Goal: Task Accomplishment & Management: Complete application form

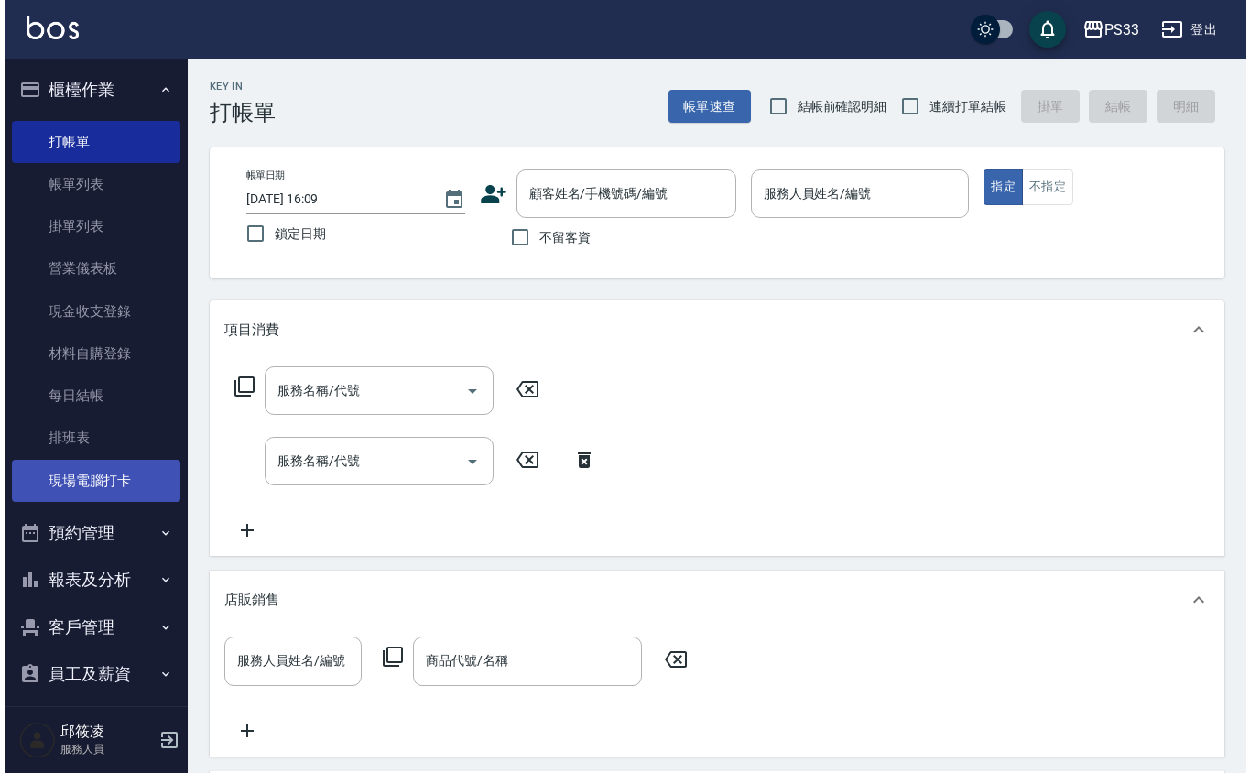
scroll to position [13, 0]
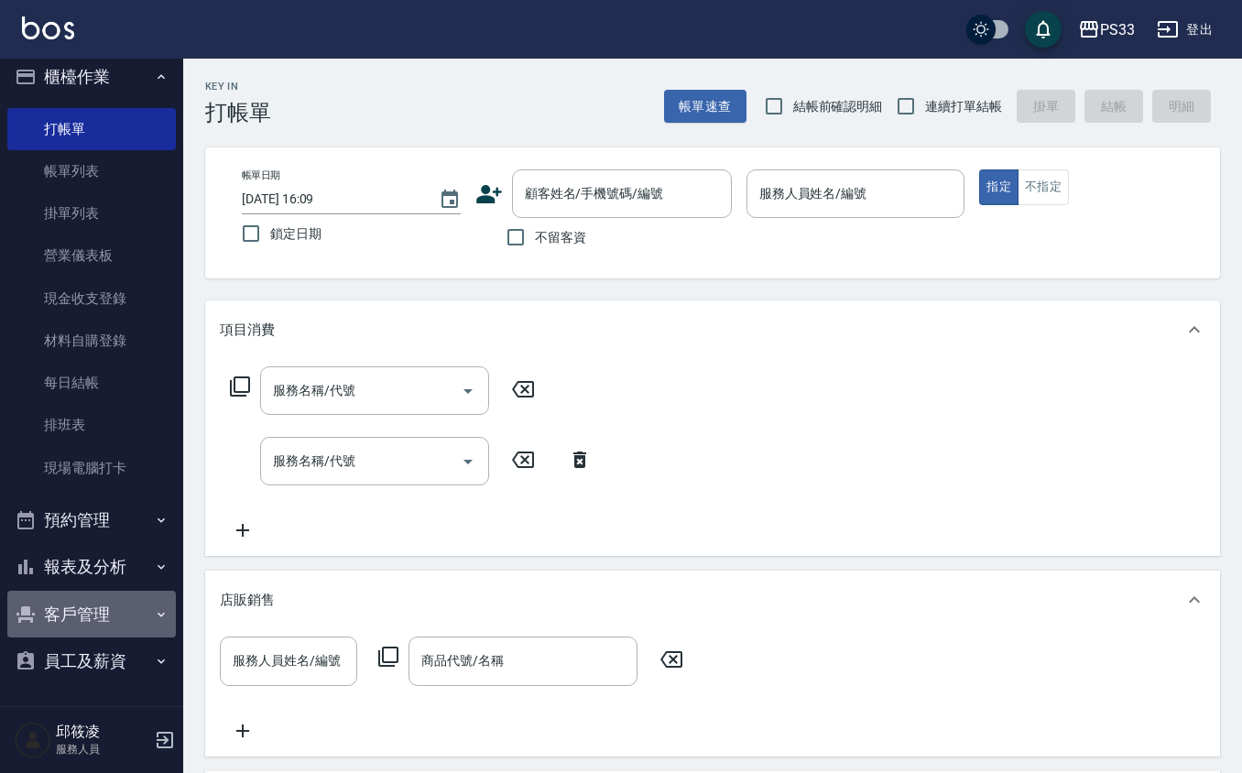
click at [93, 635] on button "客戶管理" at bounding box center [91, 615] width 169 height 48
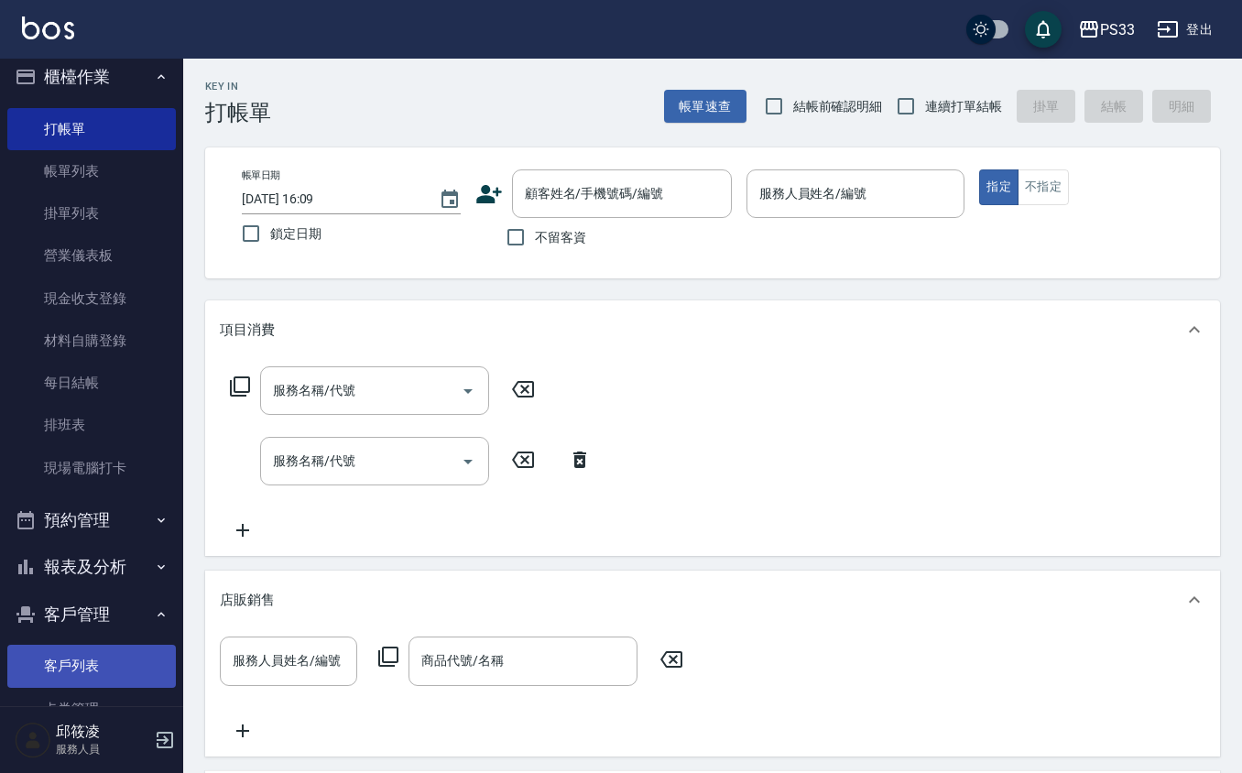
click at [74, 654] on link "客戶列表" at bounding box center [91, 666] width 169 height 42
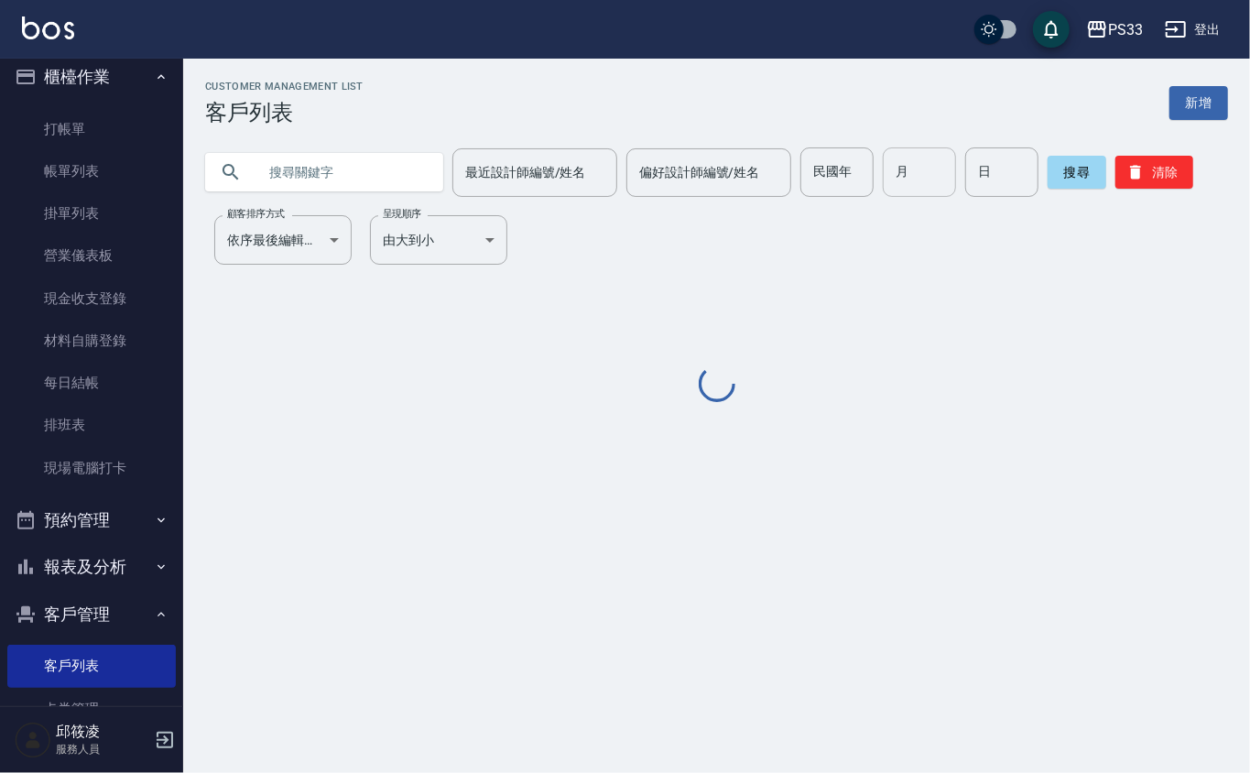
click at [934, 174] on input "月" at bounding box center [919, 171] width 73 height 49
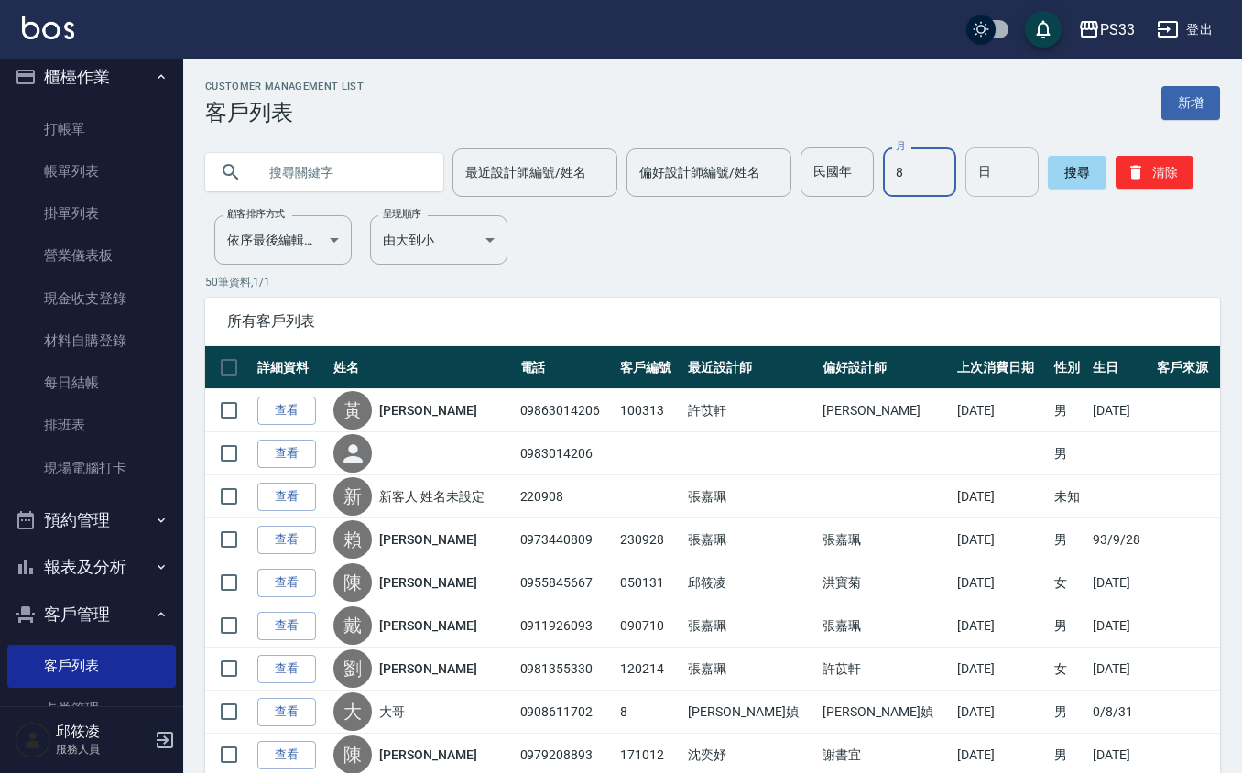
type input "8"
click at [1009, 172] on input "日" at bounding box center [1001, 171] width 73 height 49
type input "9"
click at [365, 181] on input "text" at bounding box center [342, 171] width 172 height 49
type input "x"
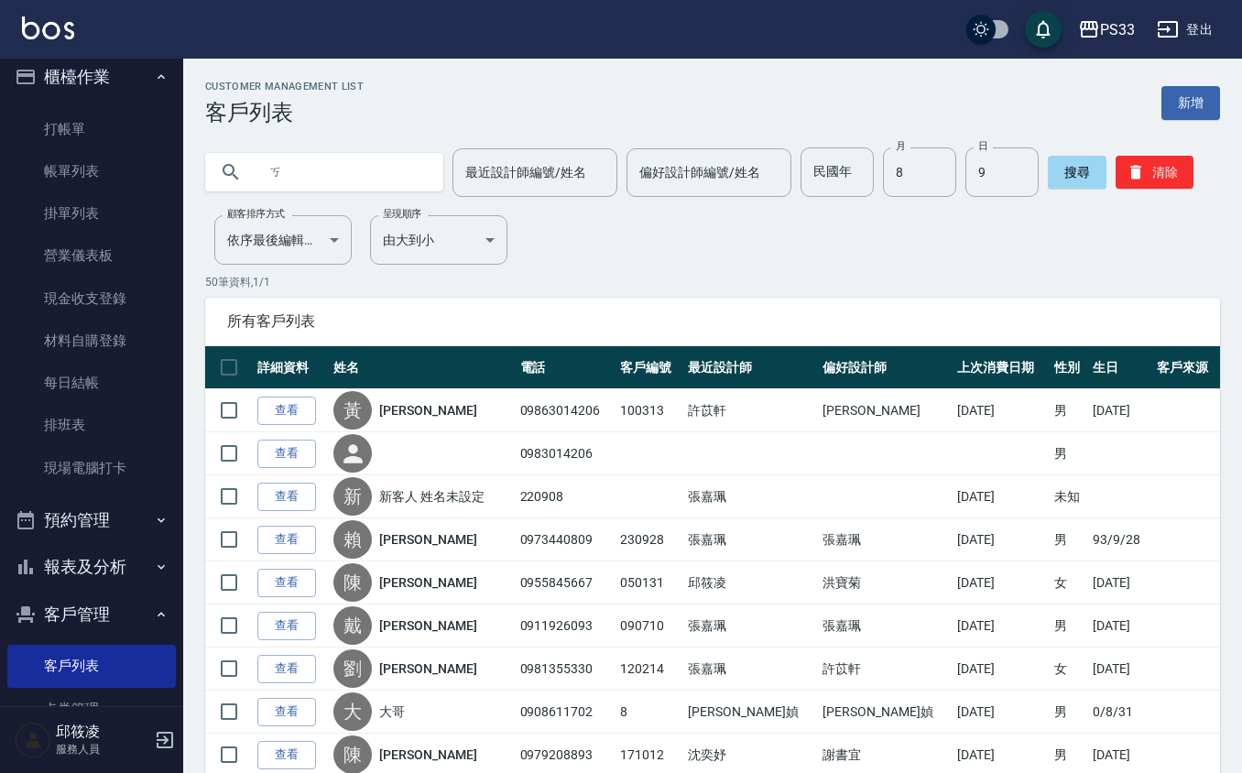
type input "ㄌ"
type input "[PERSON_NAME]"
click at [825, 170] on input "民國年" at bounding box center [837, 171] width 73 height 49
type input "70"
click at [1078, 173] on button "搜尋" at bounding box center [1077, 172] width 59 height 33
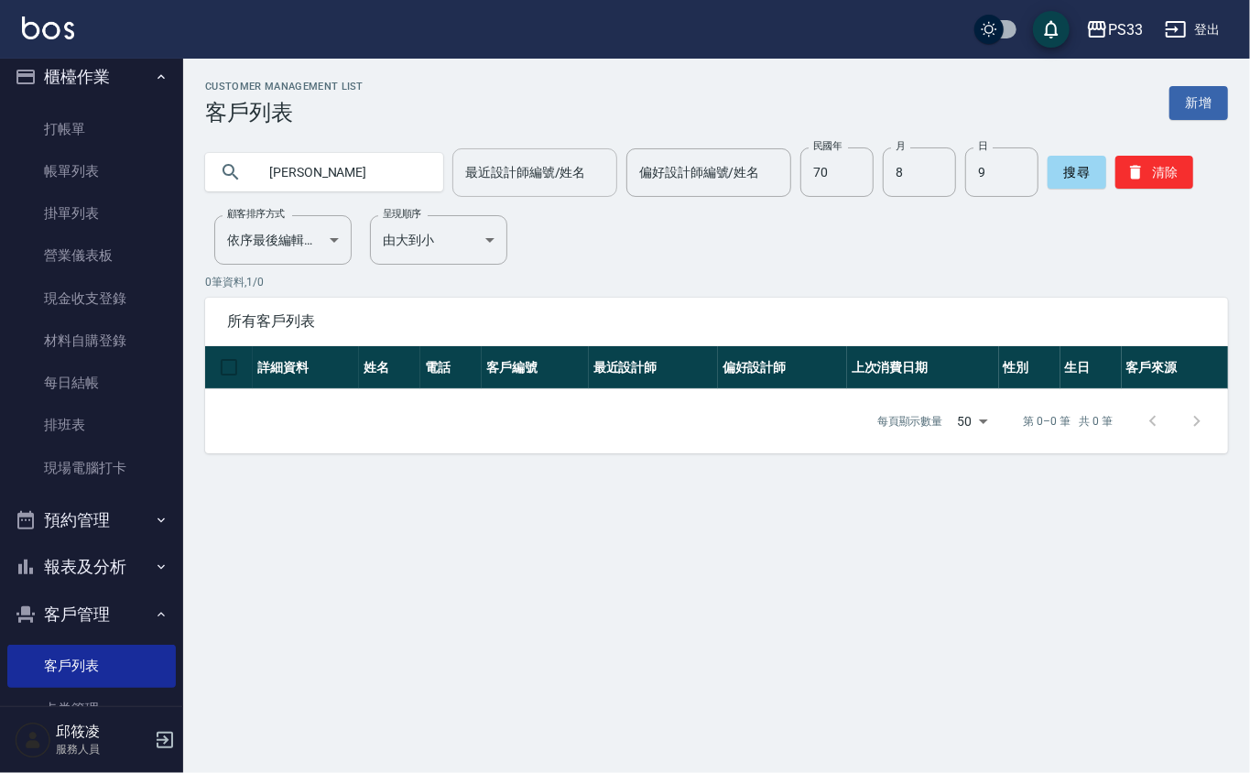
click at [559, 172] on input "最近設計師編號/姓名" at bounding box center [535, 173] width 148 height 32
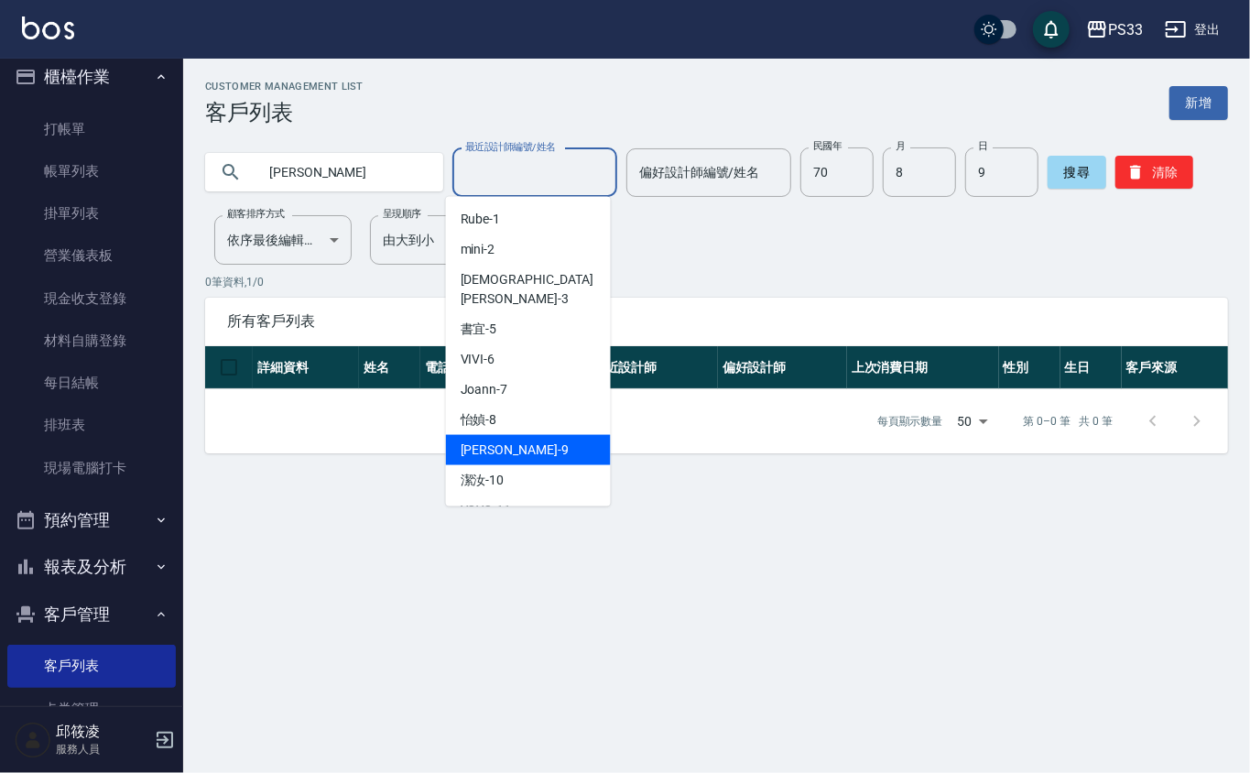
click at [531, 435] on div "苡軒 -9" at bounding box center [528, 450] width 165 height 30
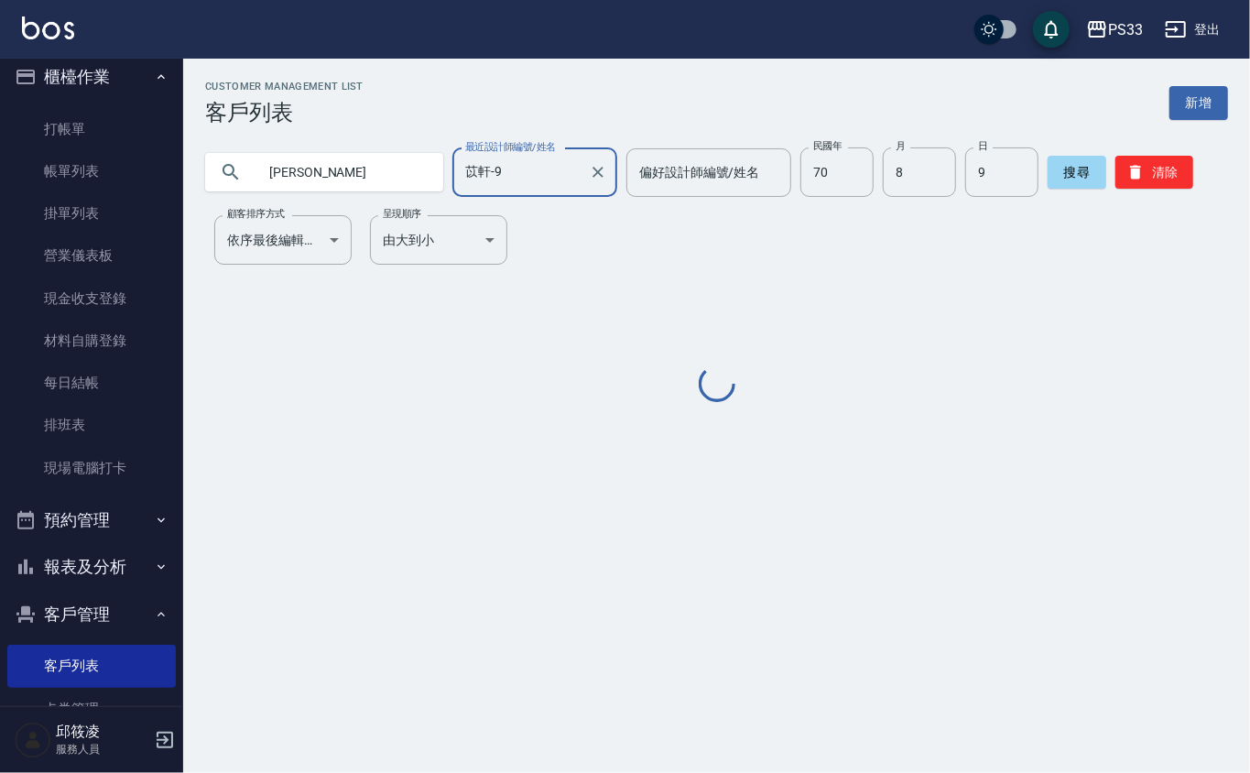
type input "苡軒-9"
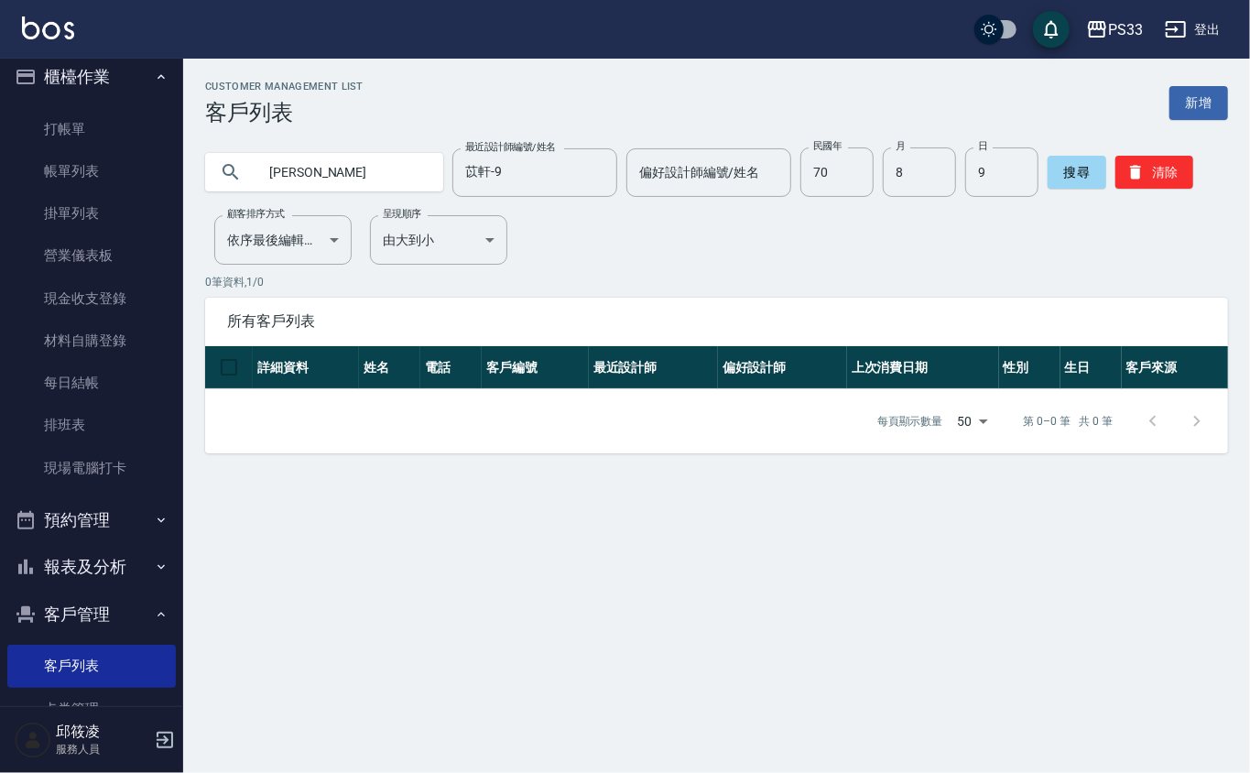
drag, startPoint x: 403, startPoint y: 162, endPoint x: 304, endPoint y: 169, distance: 99.2
click at [289, 169] on input "[PERSON_NAME]" at bounding box center [342, 171] width 172 height 49
click at [478, 60] on div "Customer Management List 客戶列表 新增 [PERSON_NAME] 最近設計師編號/姓名 [PERSON_NAME]-9 最近設計師…" at bounding box center [716, 267] width 1067 height 417
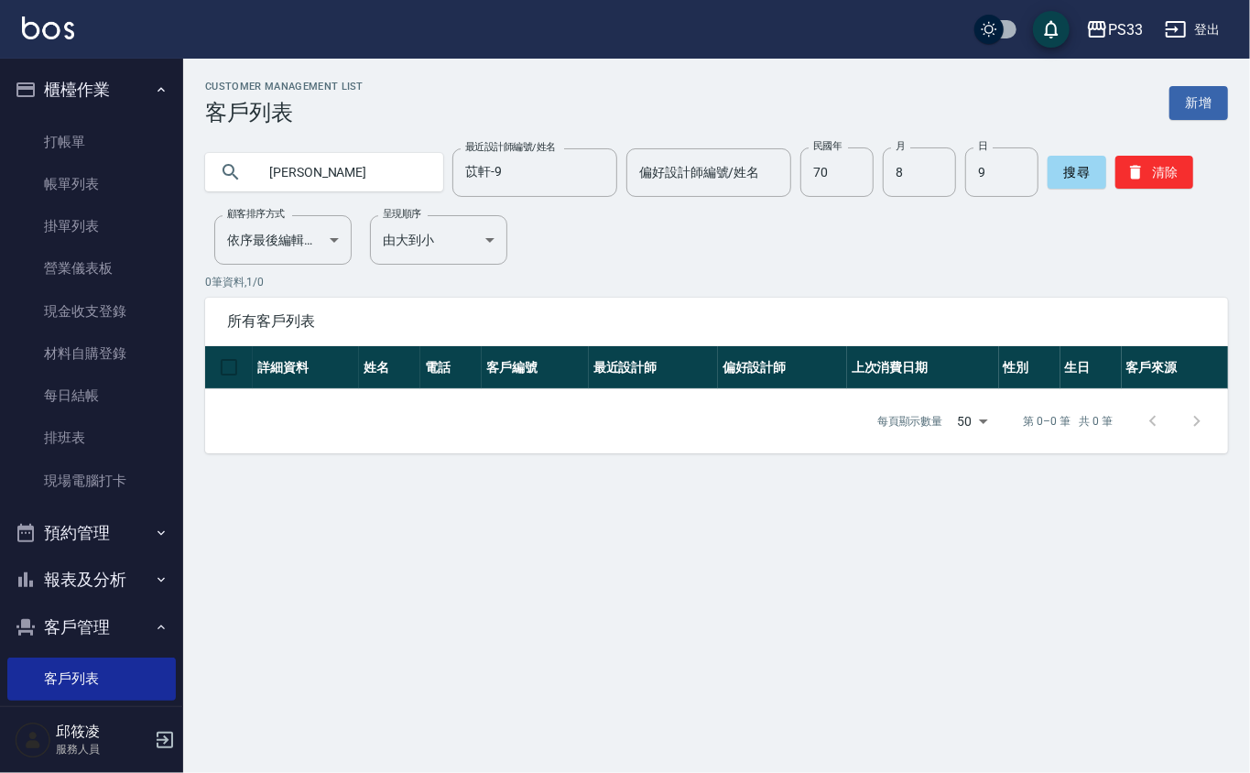
click at [68, 118] on ul "打帳單 帳單列表 掛單列表 營業儀表板 現金收支登錄 材料自購登錄 每日結帳 排班表 現場電腦打卡" at bounding box center [91, 312] width 169 height 396
drag, startPoint x: 158, startPoint y: 125, endPoint x: 147, endPoint y: 140, distance: 18.5
click at [158, 125] on link "打帳單" at bounding box center [91, 142] width 169 height 42
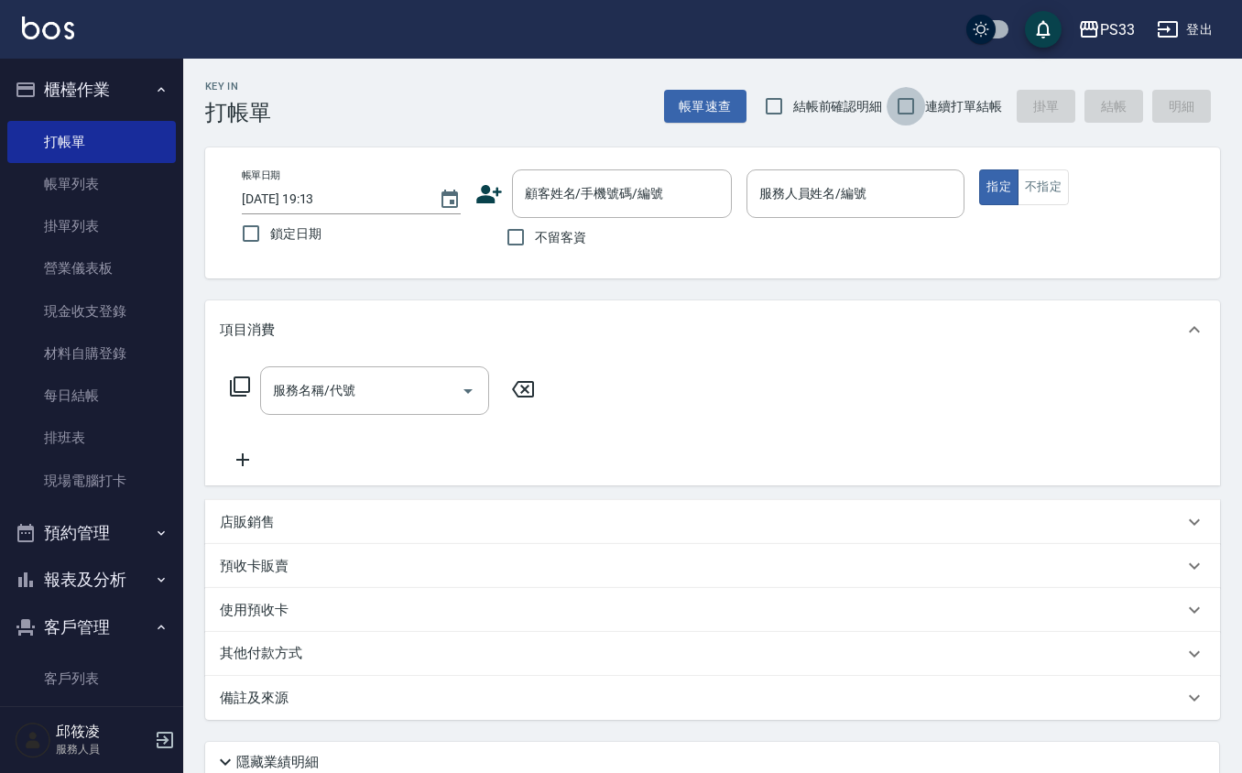
click at [917, 111] on input "連續打單結帳" at bounding box center [906, 106] width 38 height 38
checkbox input "true"
click at [657, 184] on input "顧客姓名/手機號碼/編號" at bounding box center [608, 194] width 176 height 32
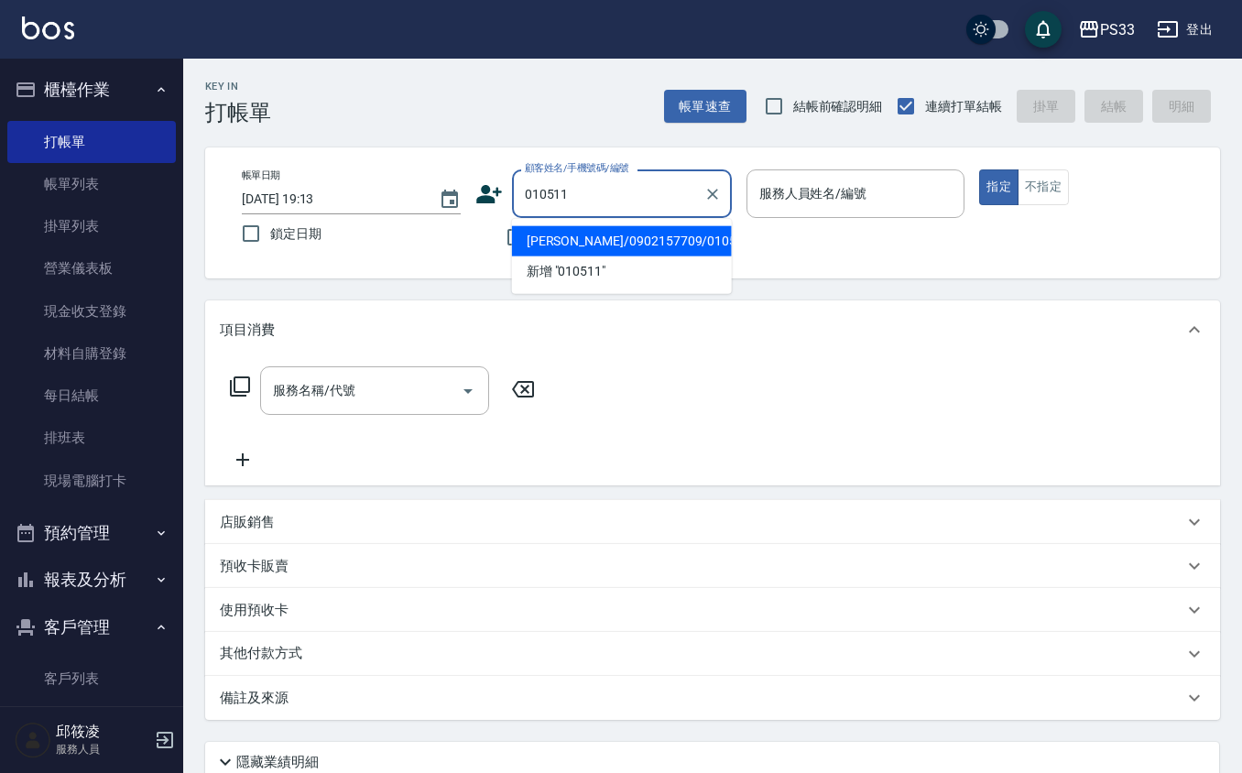
type input "[PERSON_NAME]/0902157709/010511"
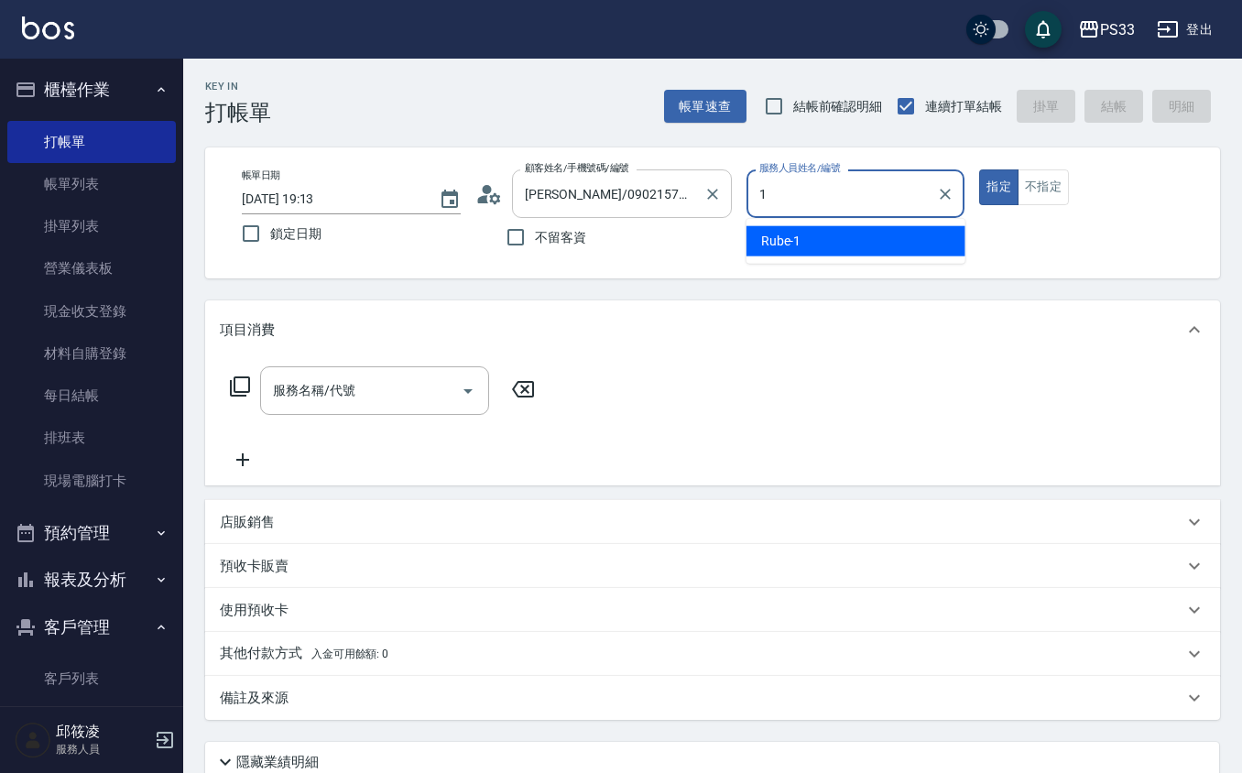
type input "Rube-1"
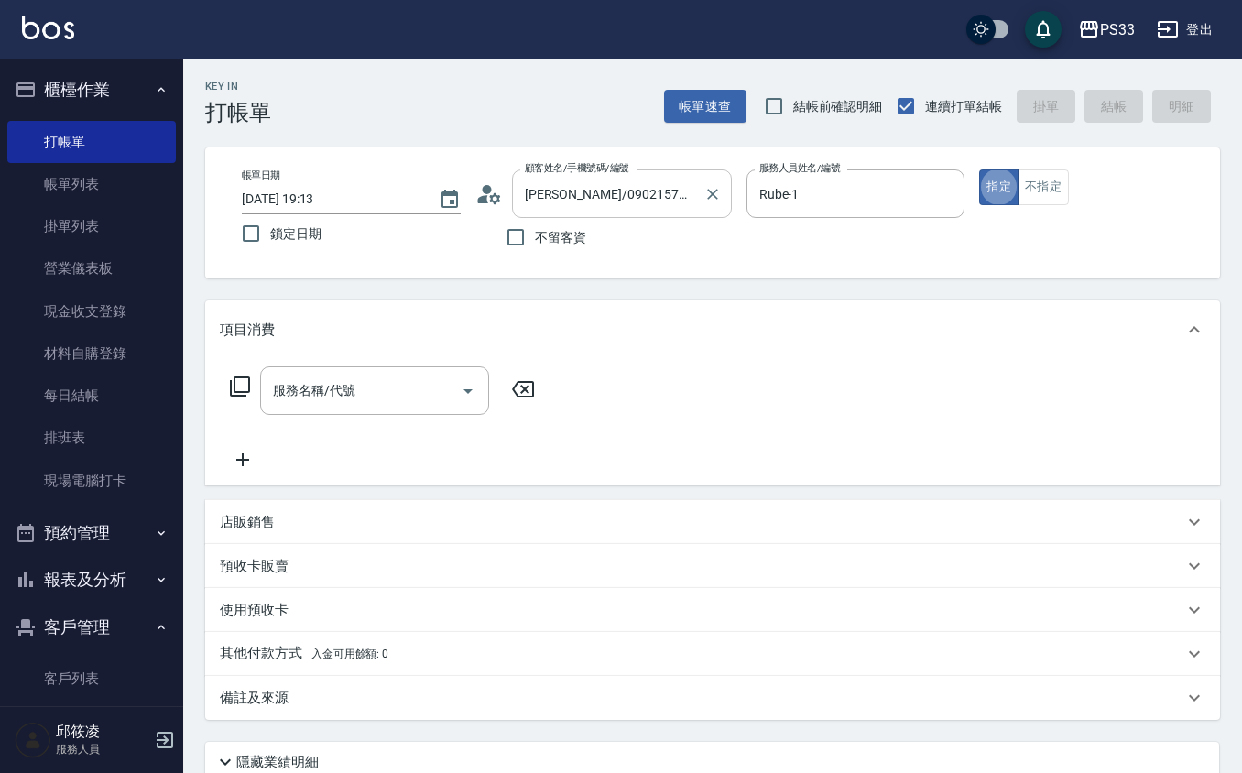
type button "true"
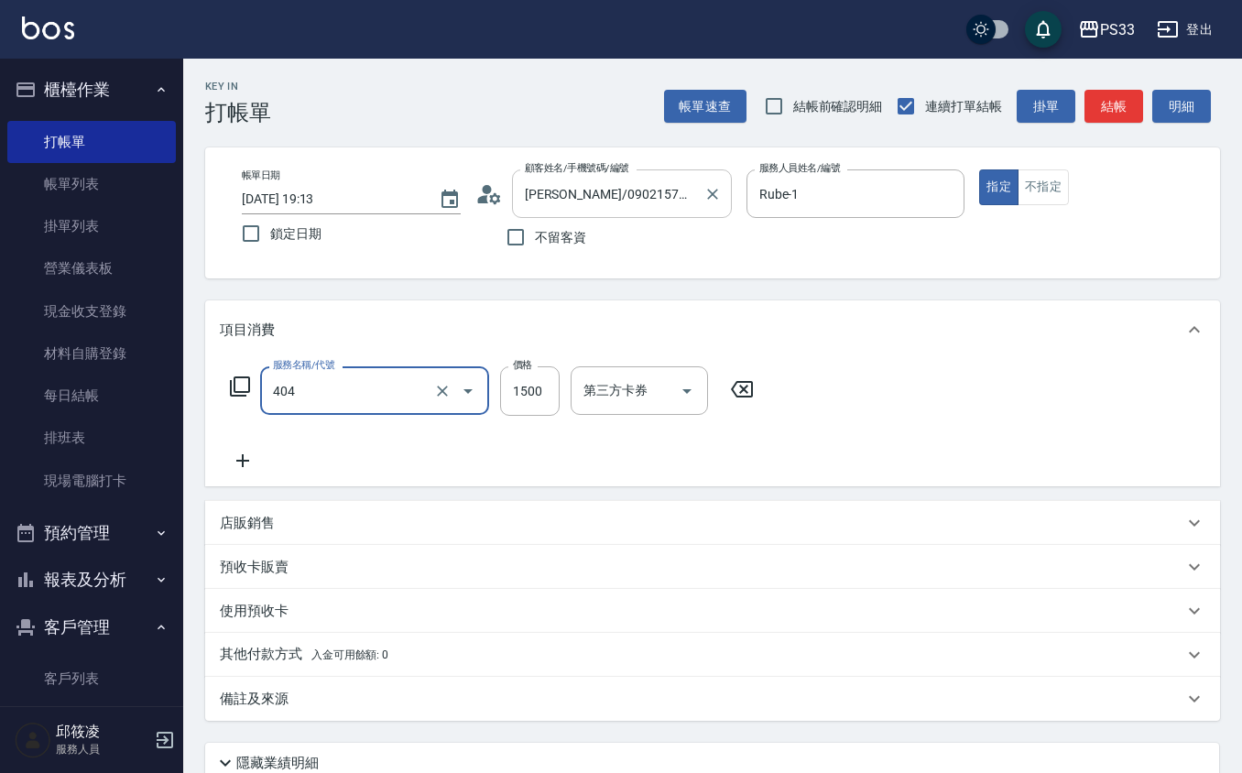
type input "設計染髮(404)"
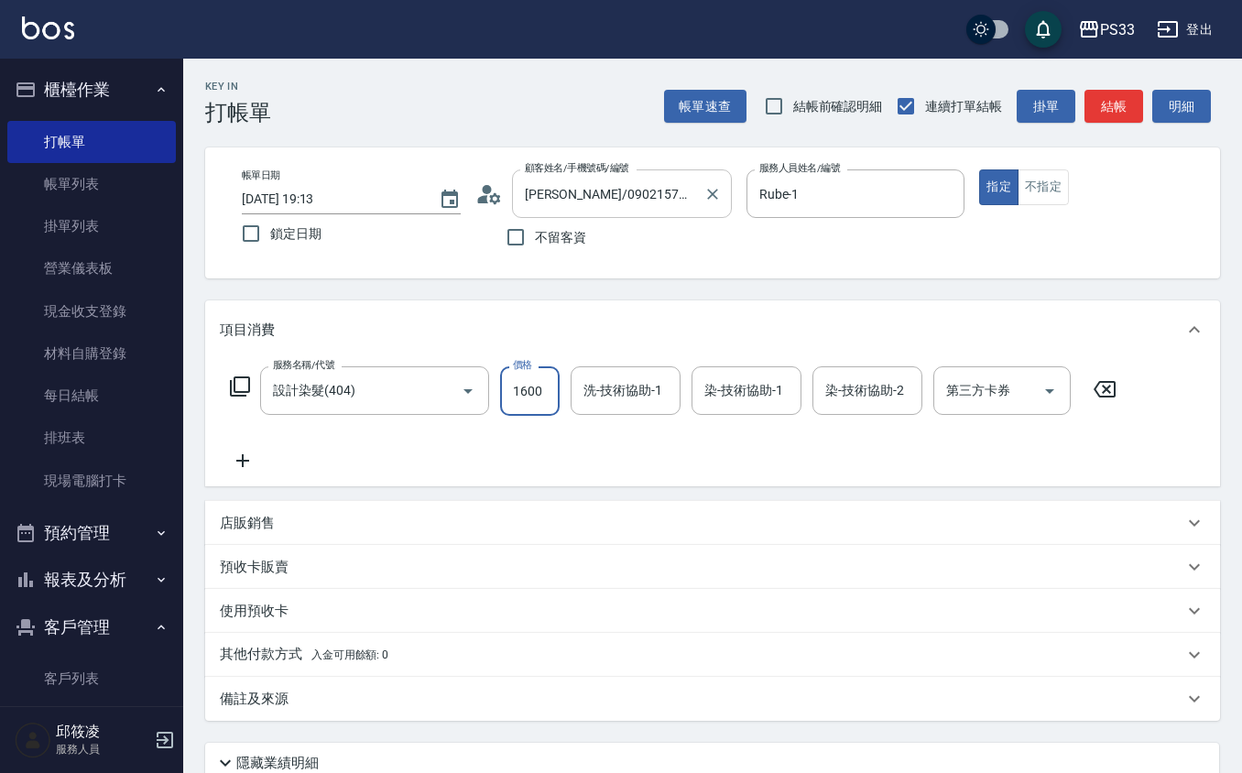
type input "1600"
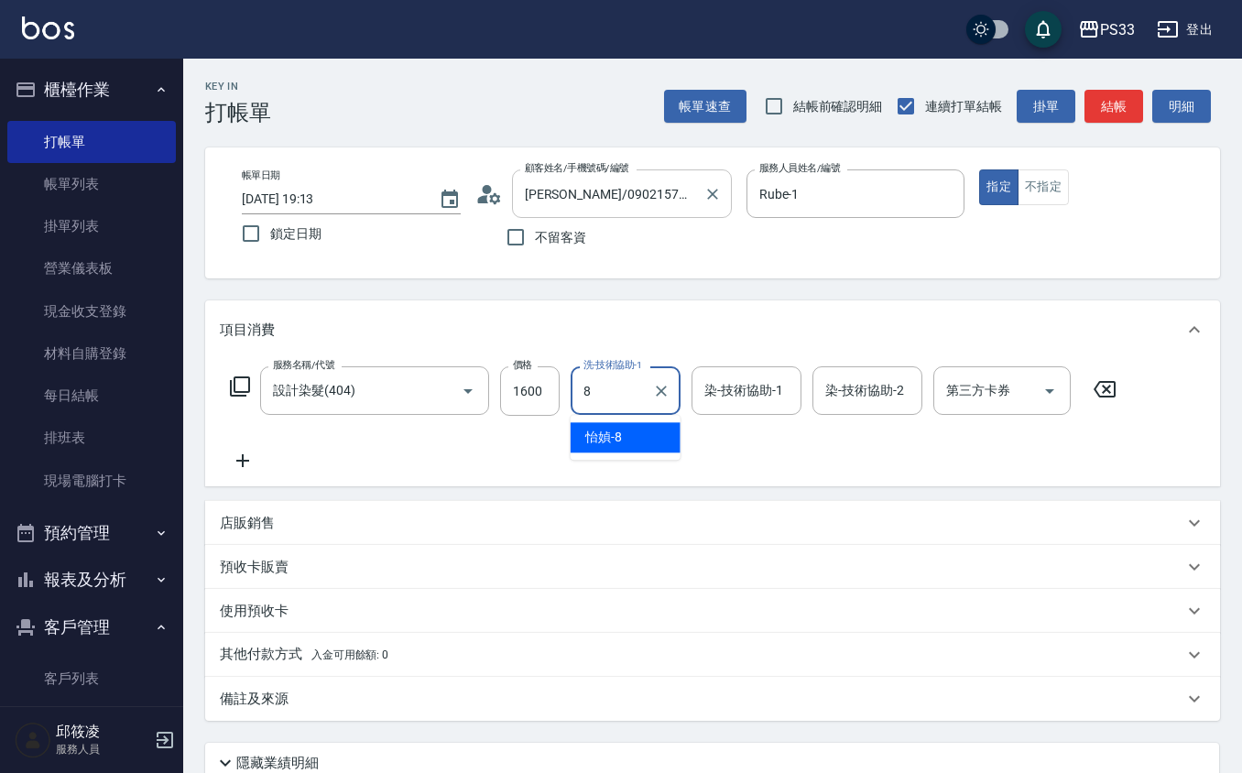
type input "怡媜-8"
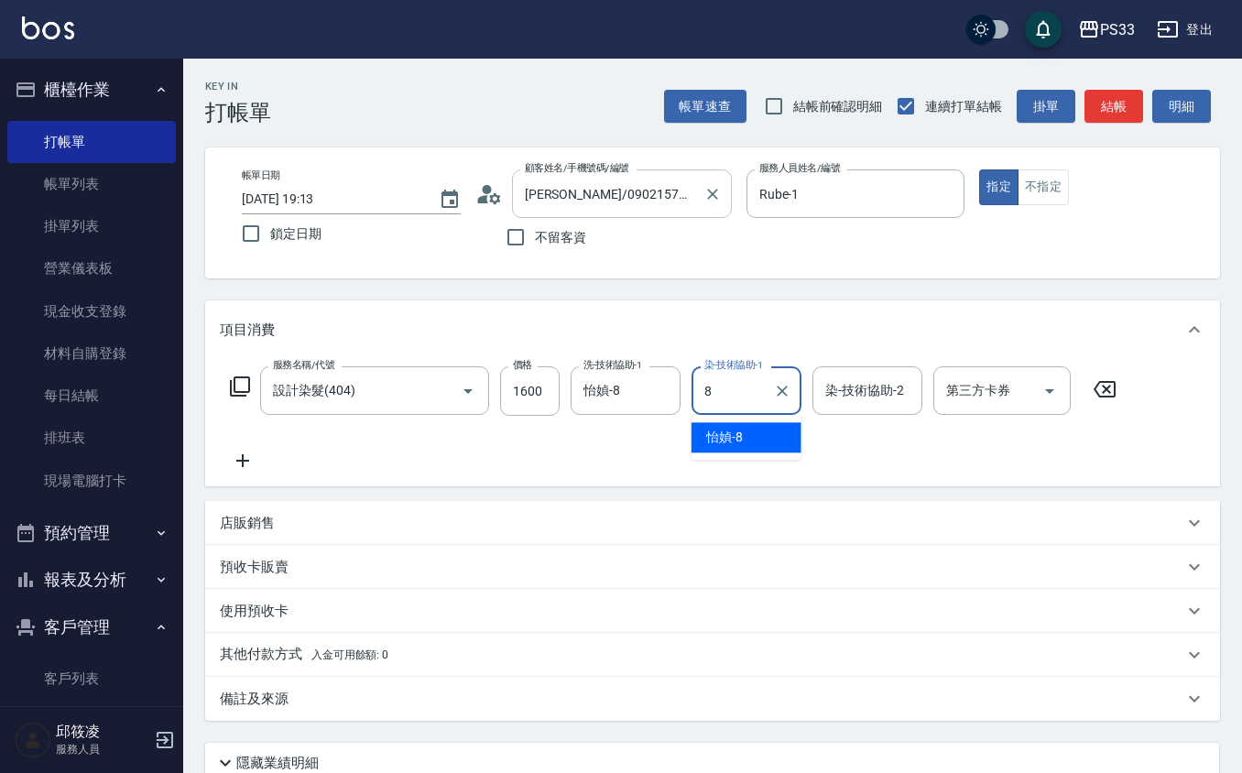
type input "怡媜-8"
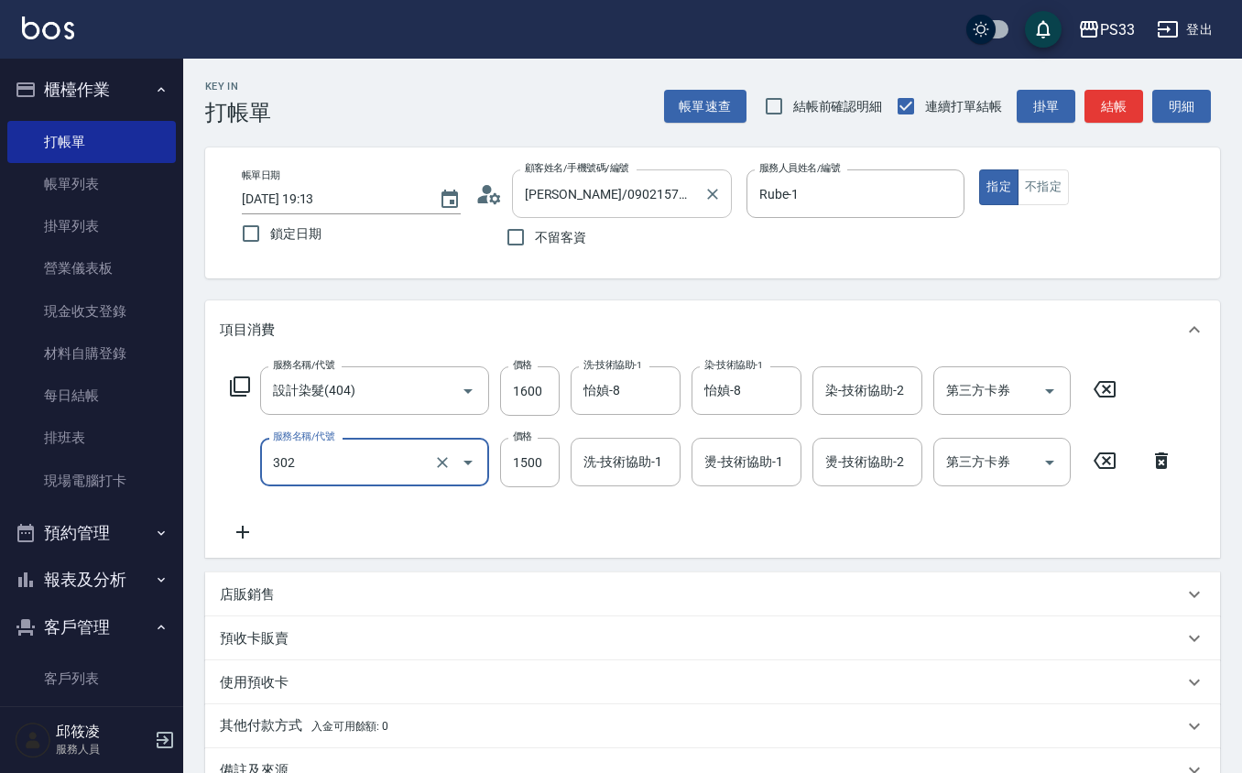
type input "設計燙髮(302)"
type input "1600"
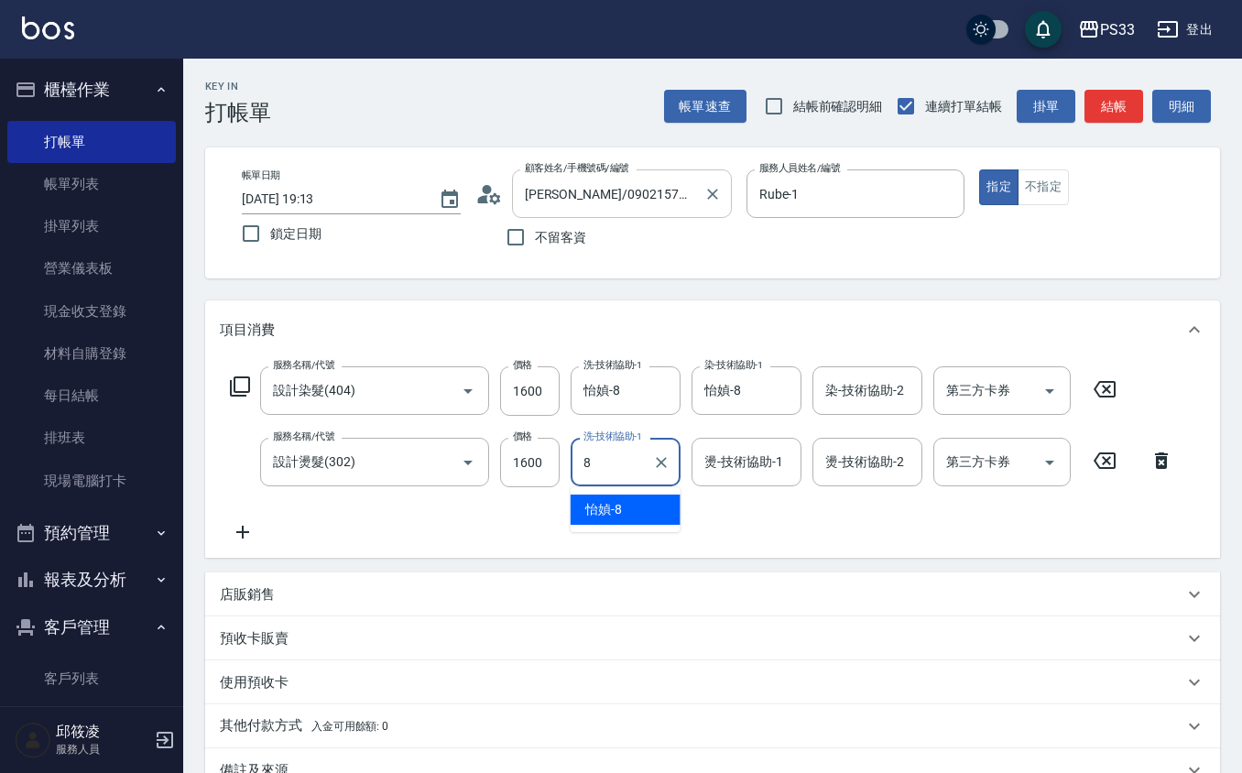
type input "怡媜-8"
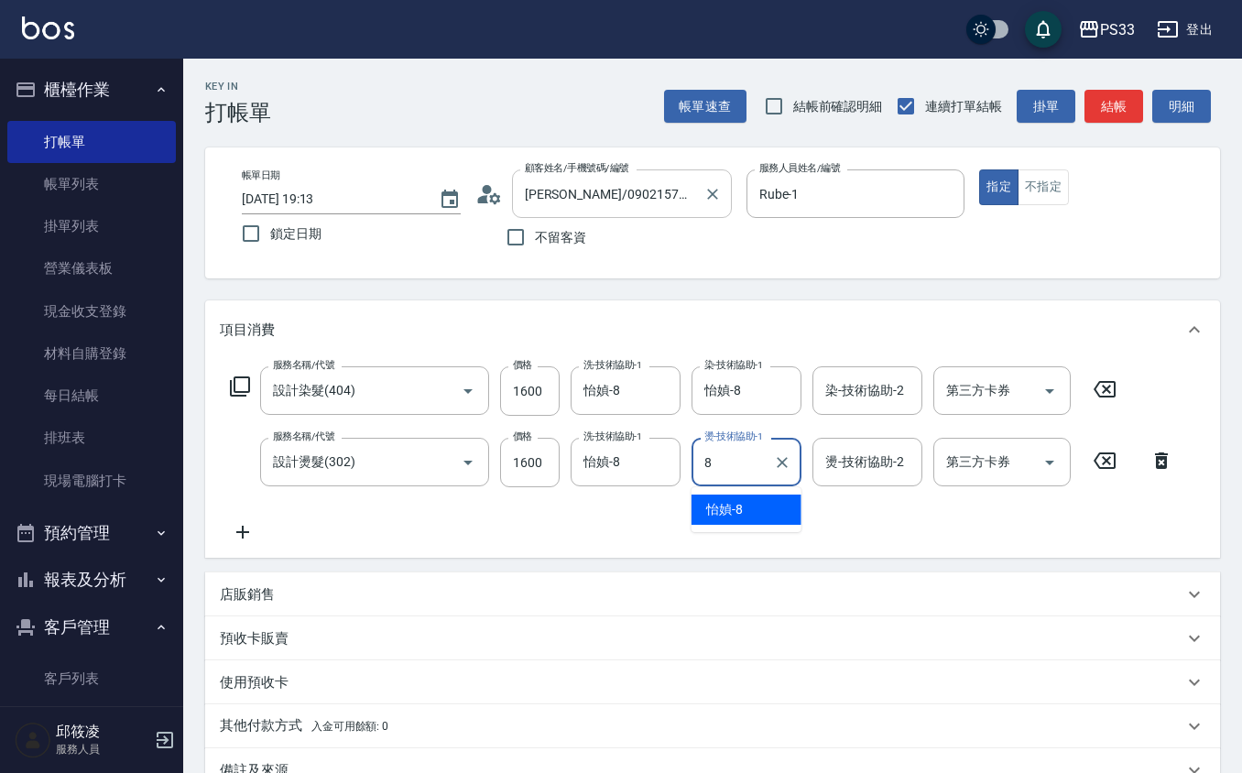
type input "怡媜-8"
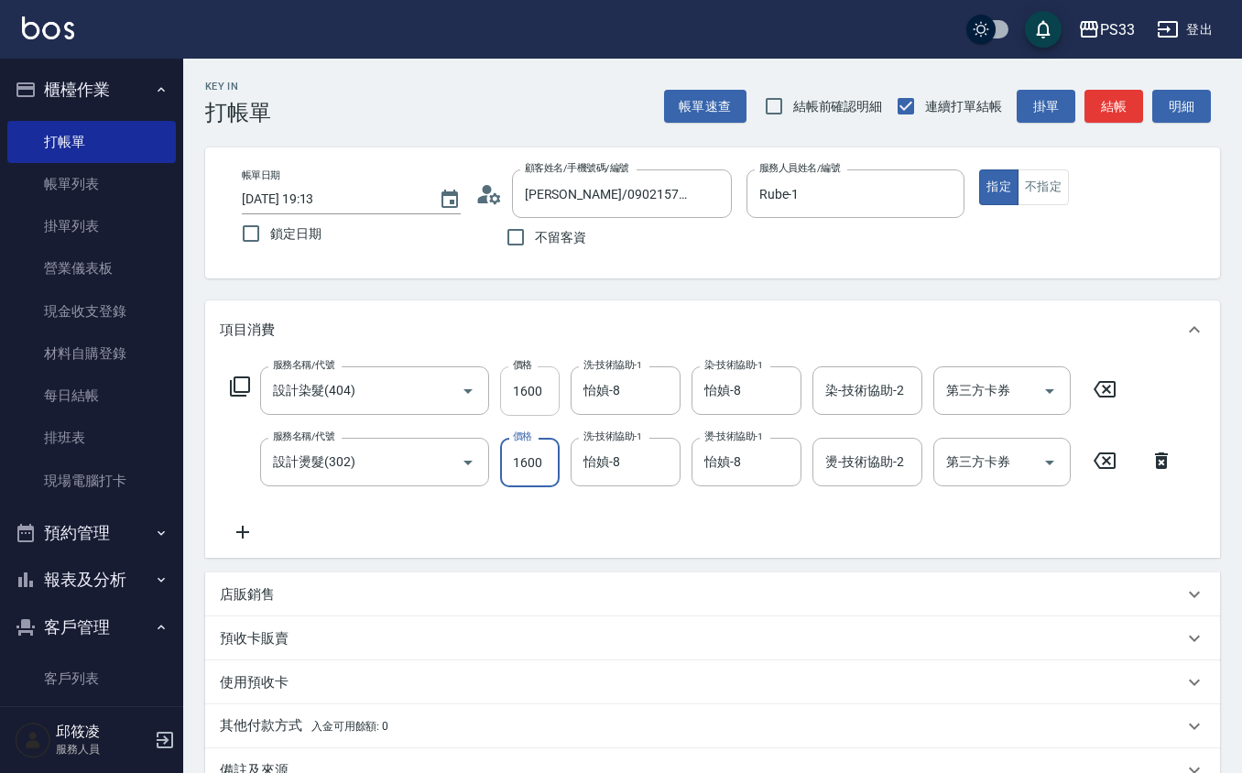
click at [546, 389] on input "1600" at bounding box center [530, 390] width 60 height 49
click at [546, 388] on input "1600" at bounding box center [530, 390] width 60 height 49
type input "1000"
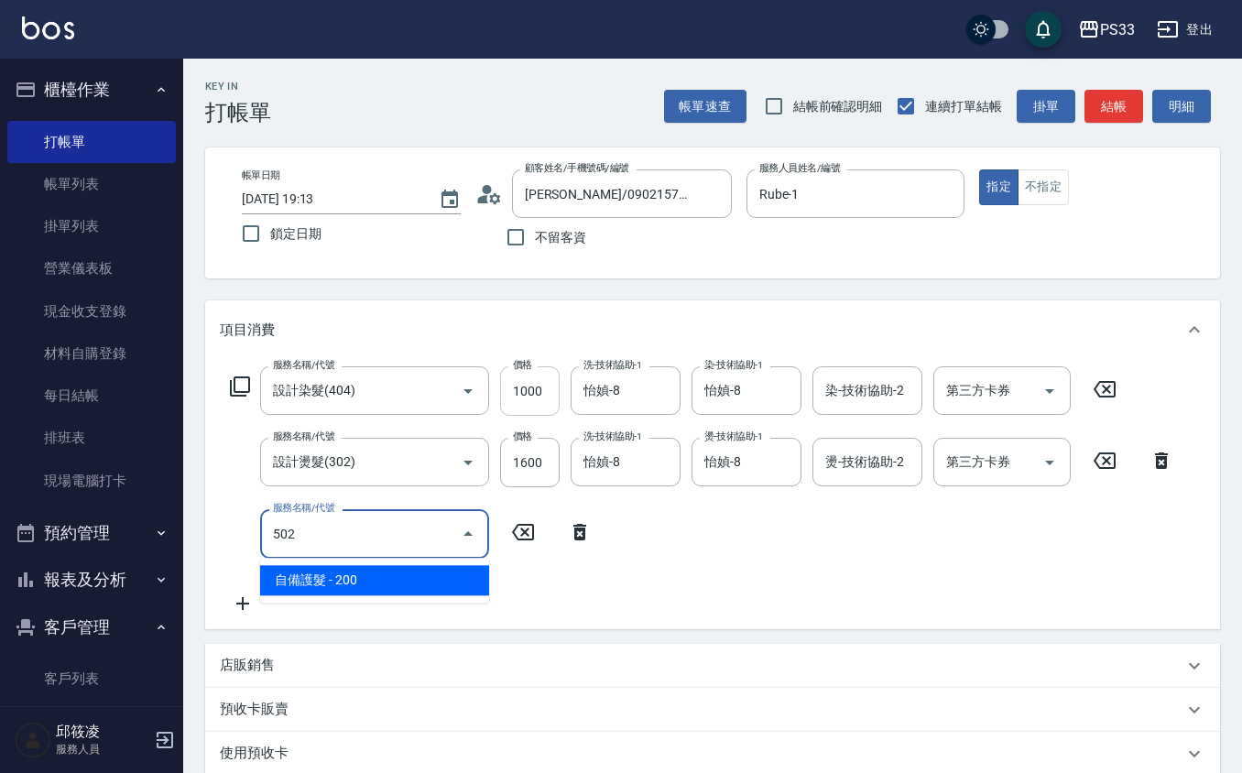
type input "自備護髮(502)"
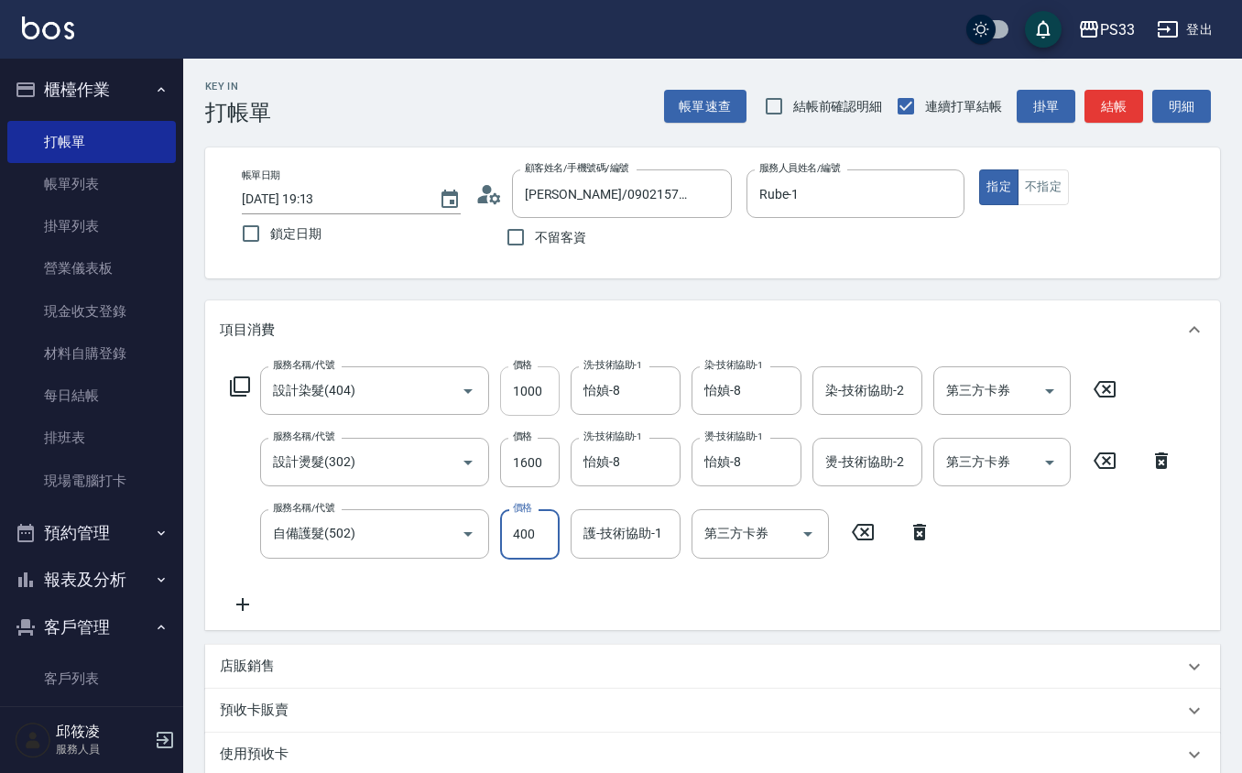
type input "400"
type input "怡媜-8"
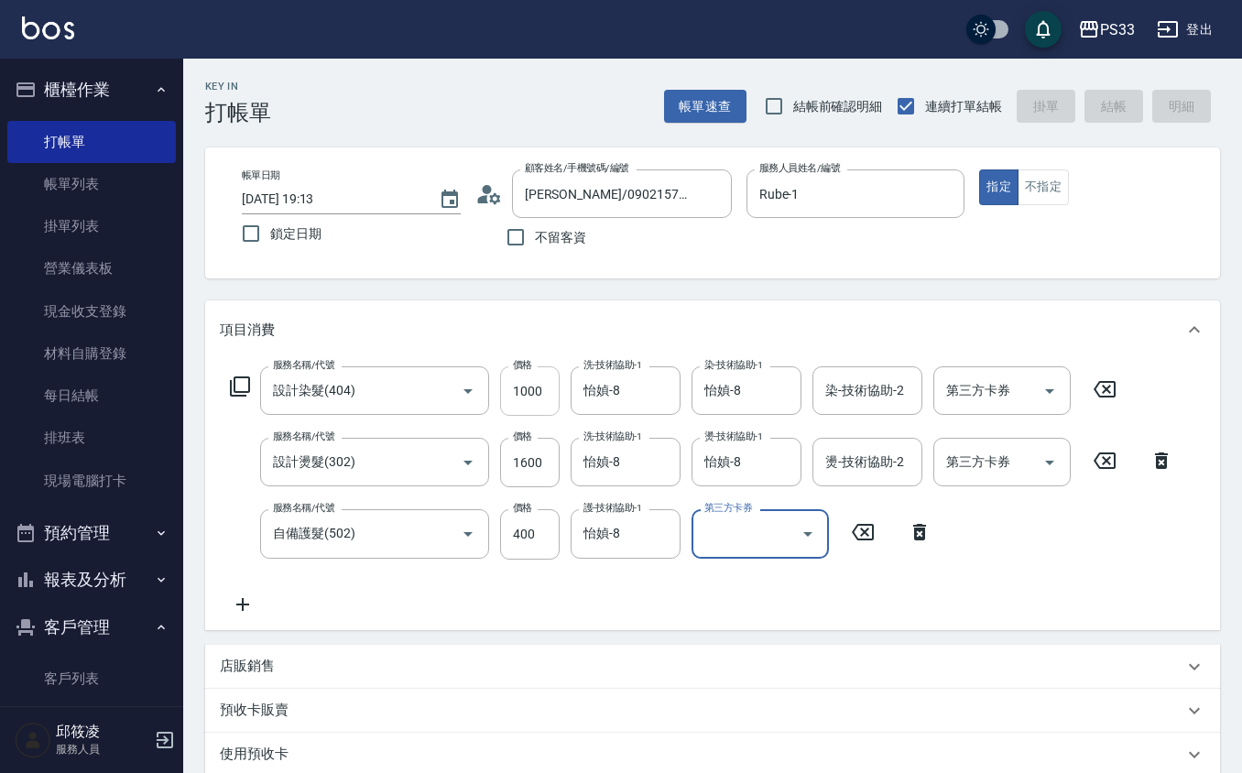
type input "[DATE] 19:14"
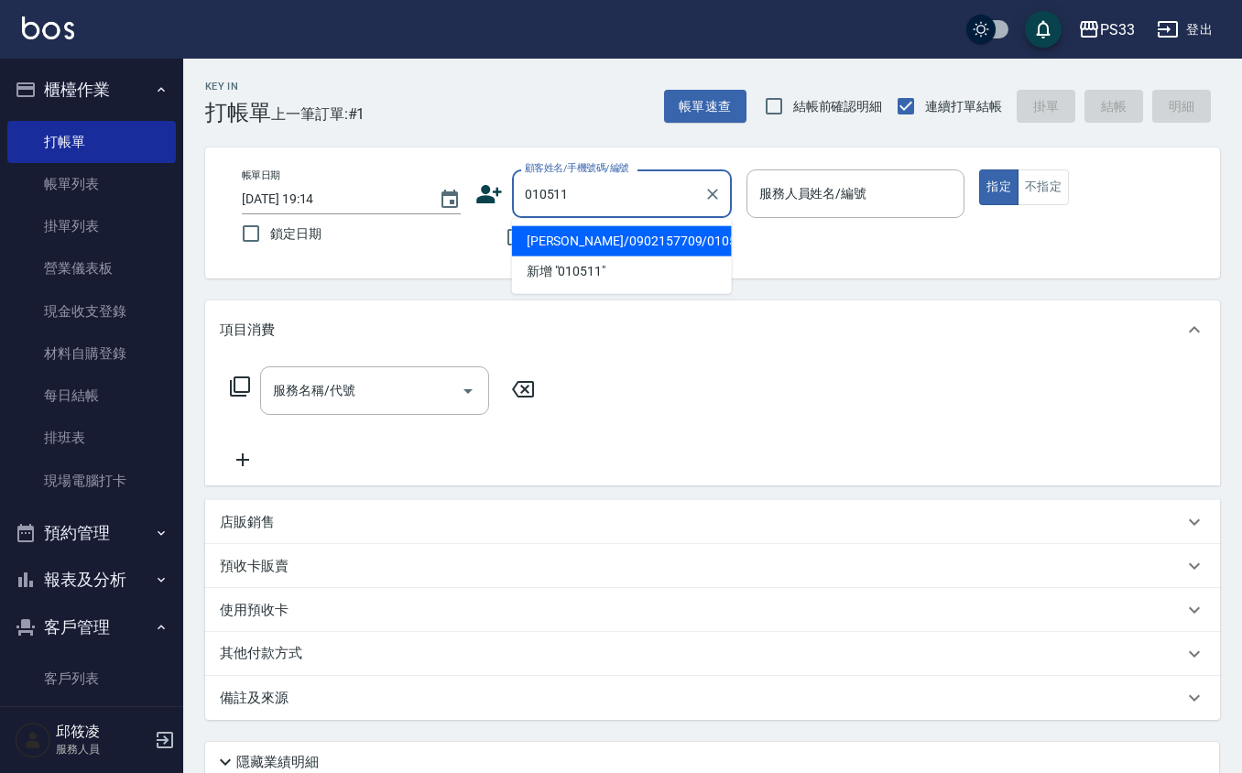
type input "[PERSON_NAME]/0902157709/010511"
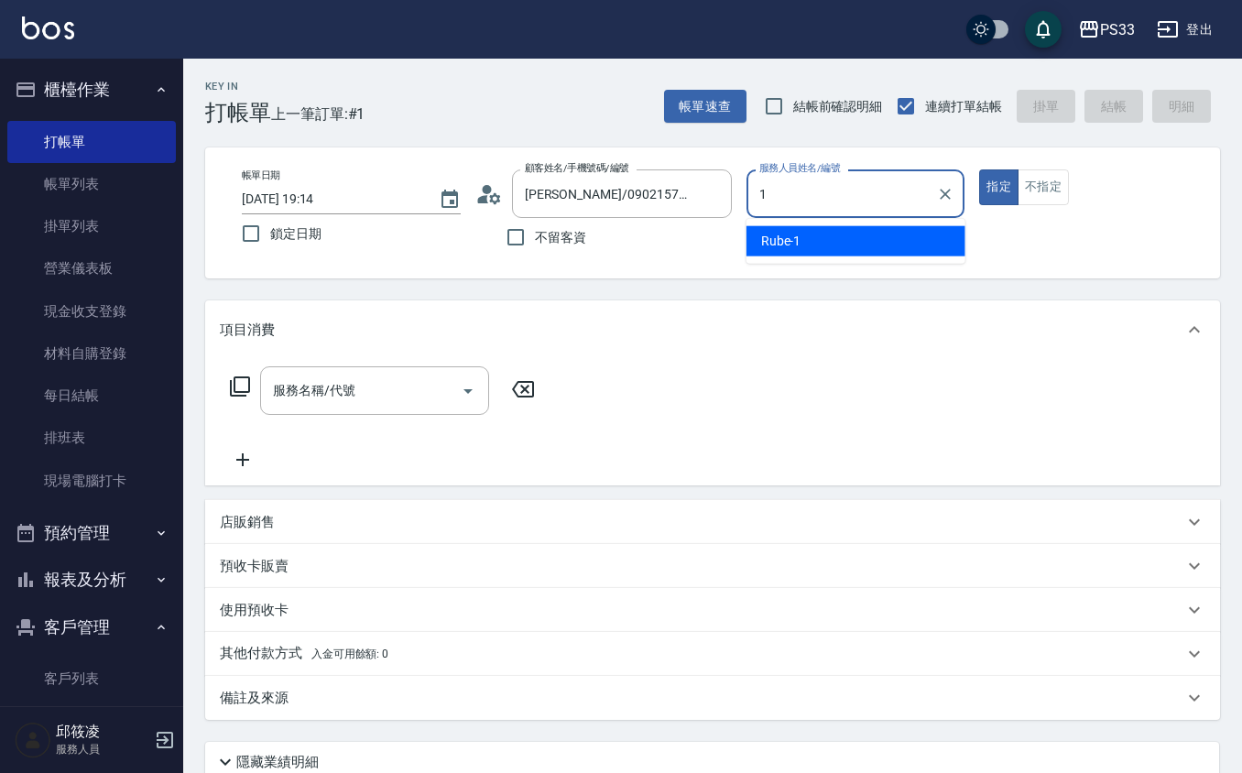
type input "Rube-1"
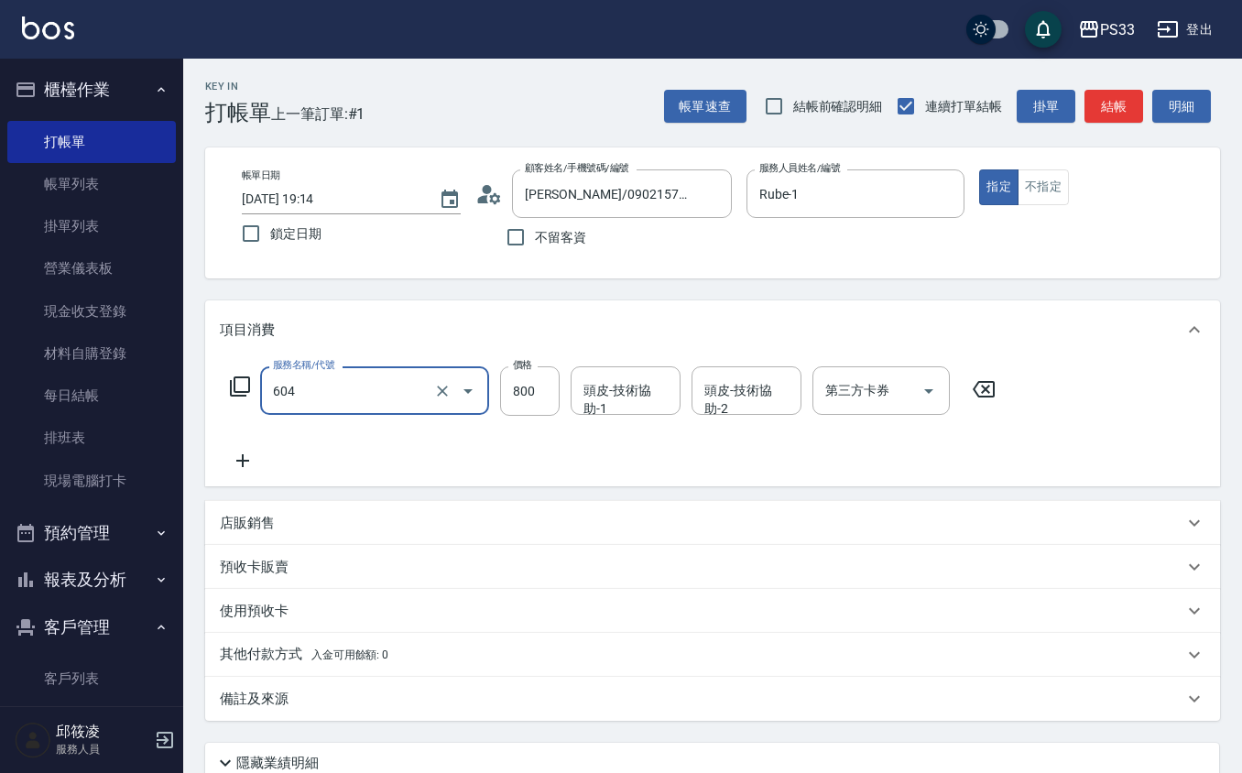
type input "髮原素頭皮保健護理洗髮(604)"
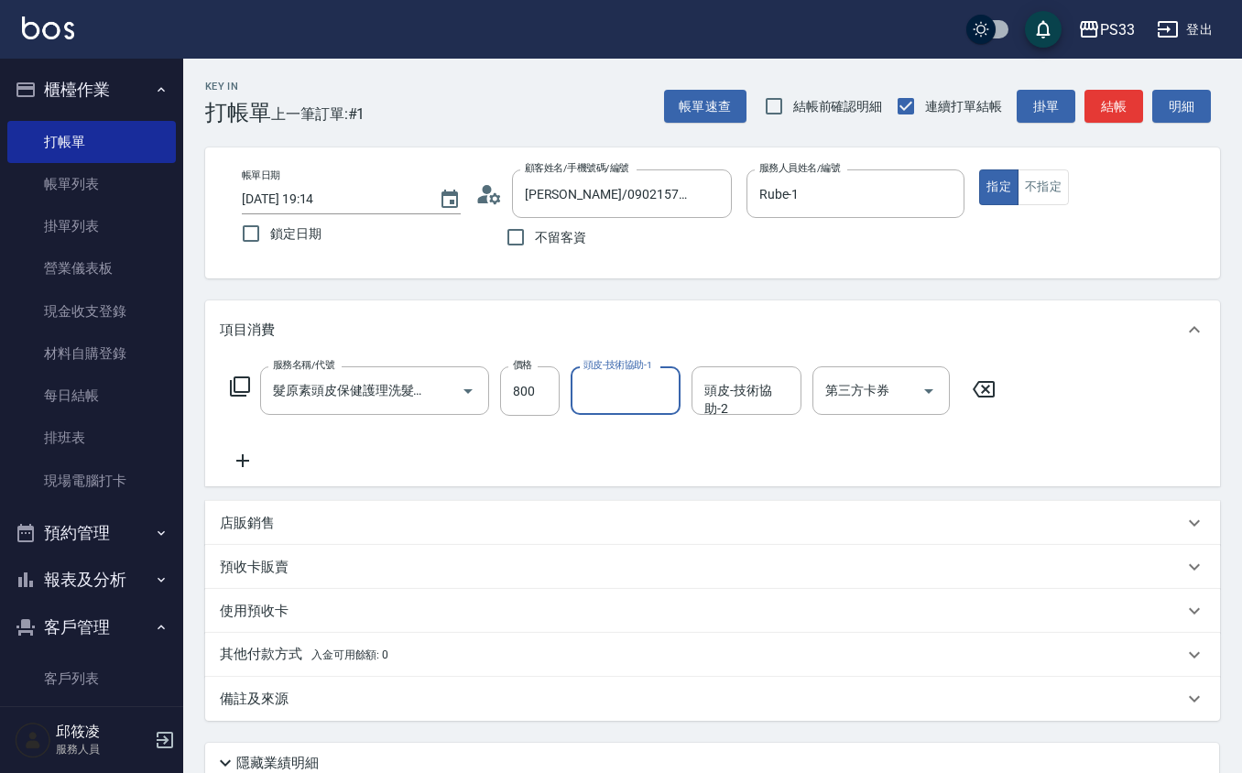
type input "0"
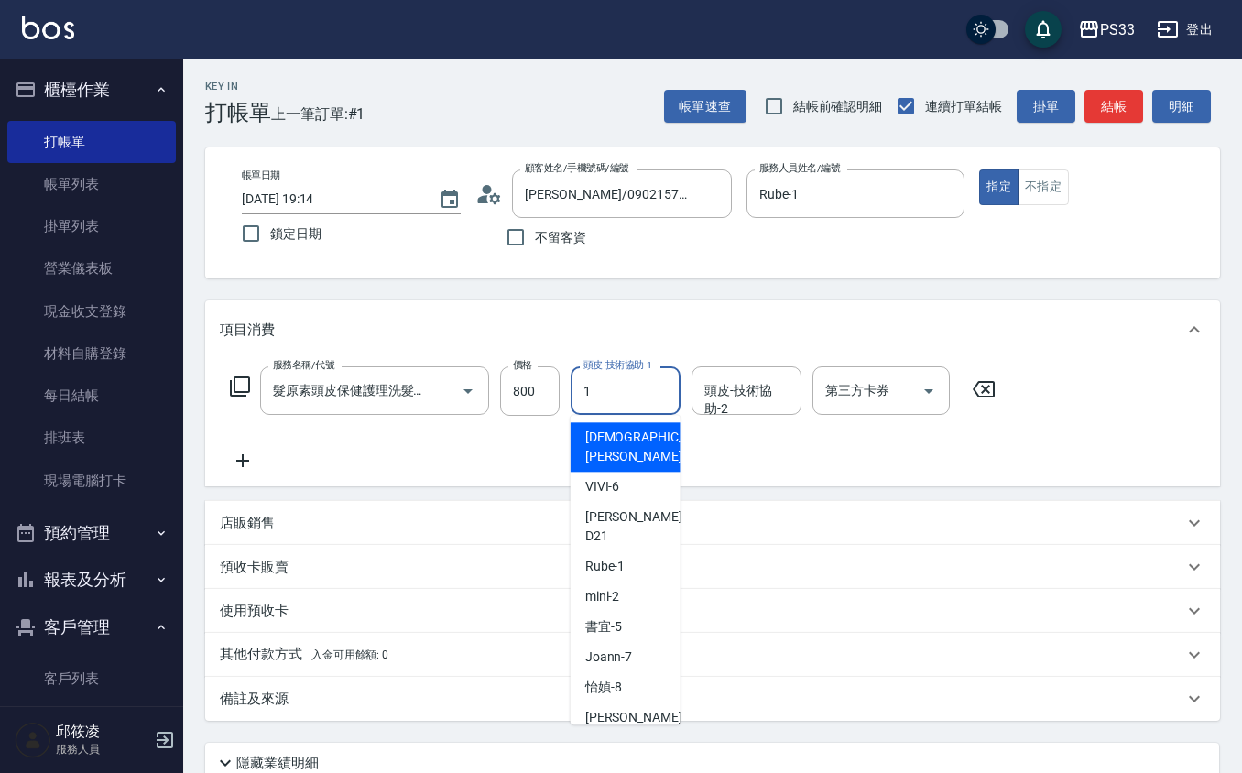
type input "Rube-1"
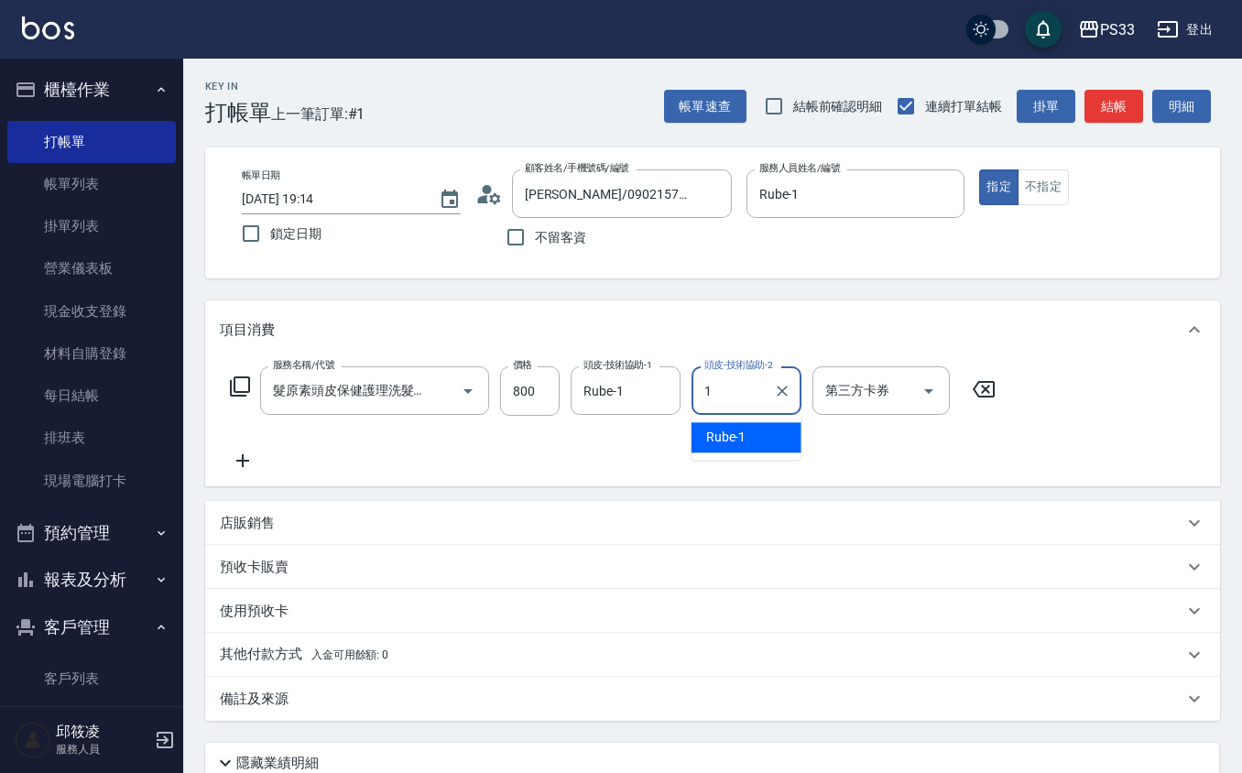
type input "Rube-1"
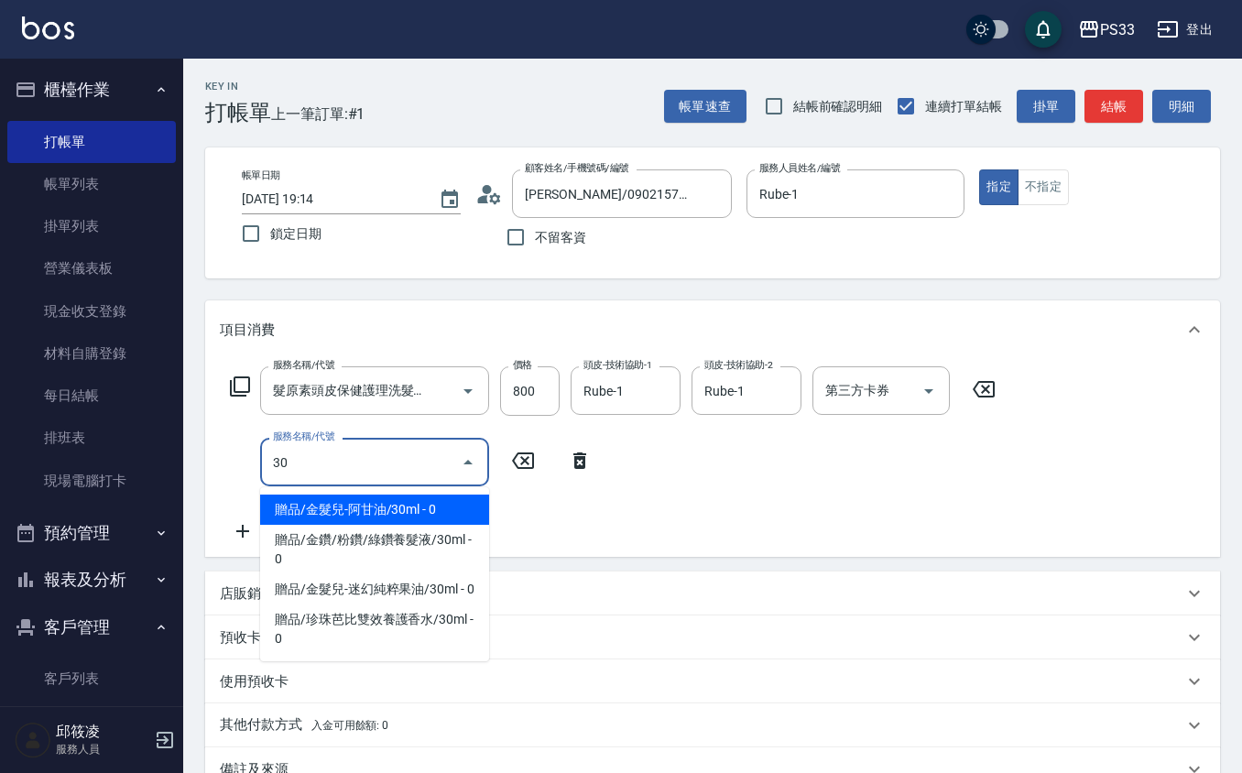
type input "3"
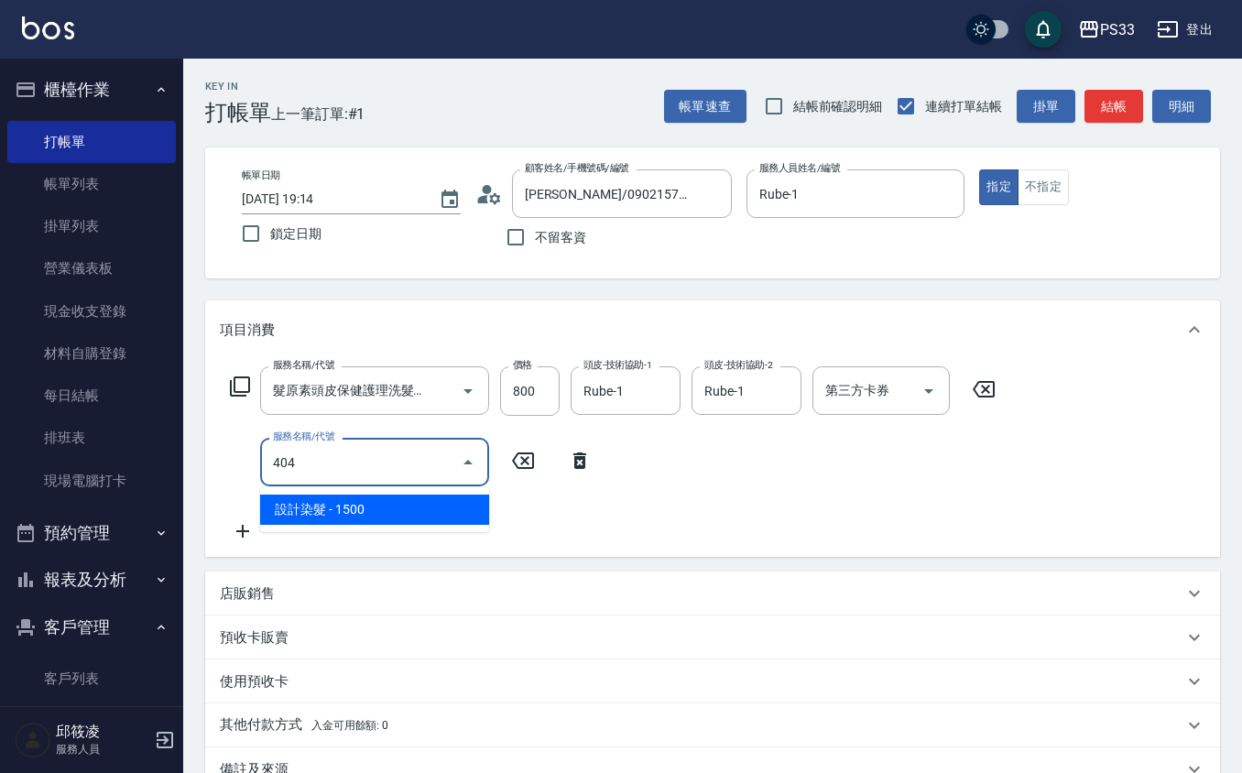
type input "設計染髮(404)"
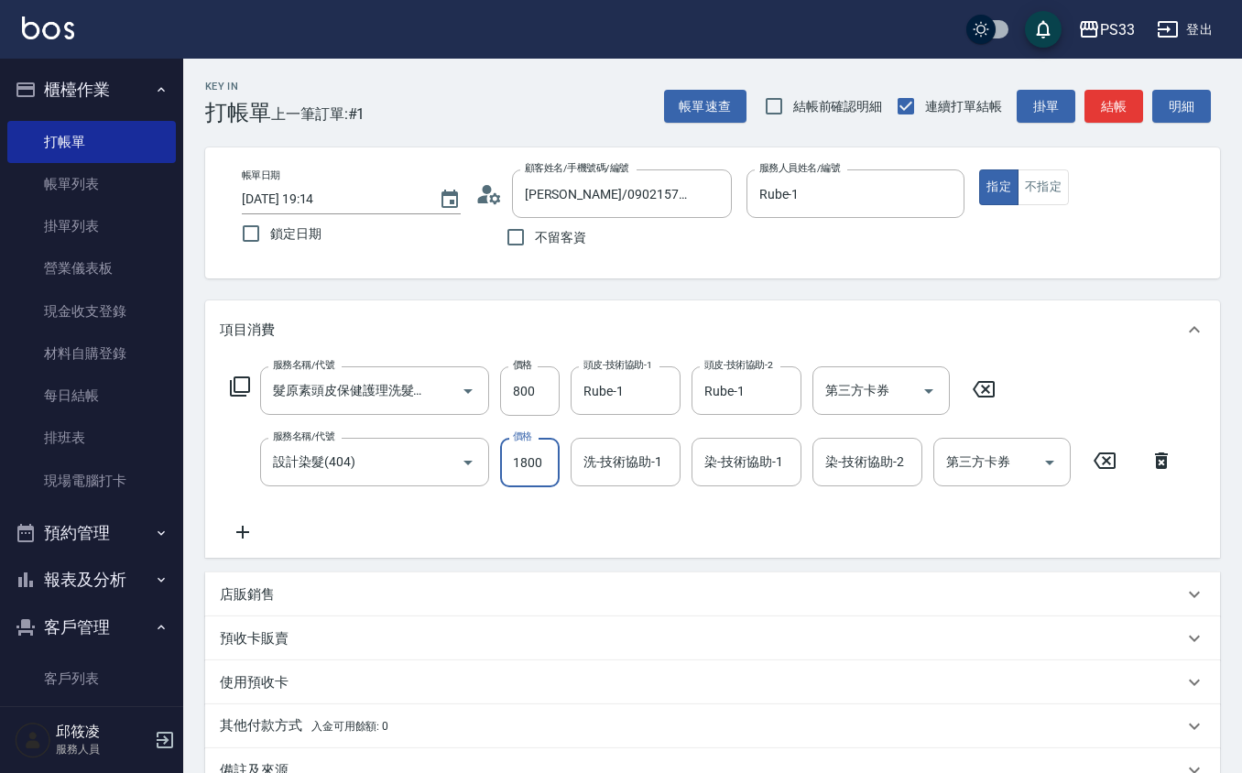
type input "1800"
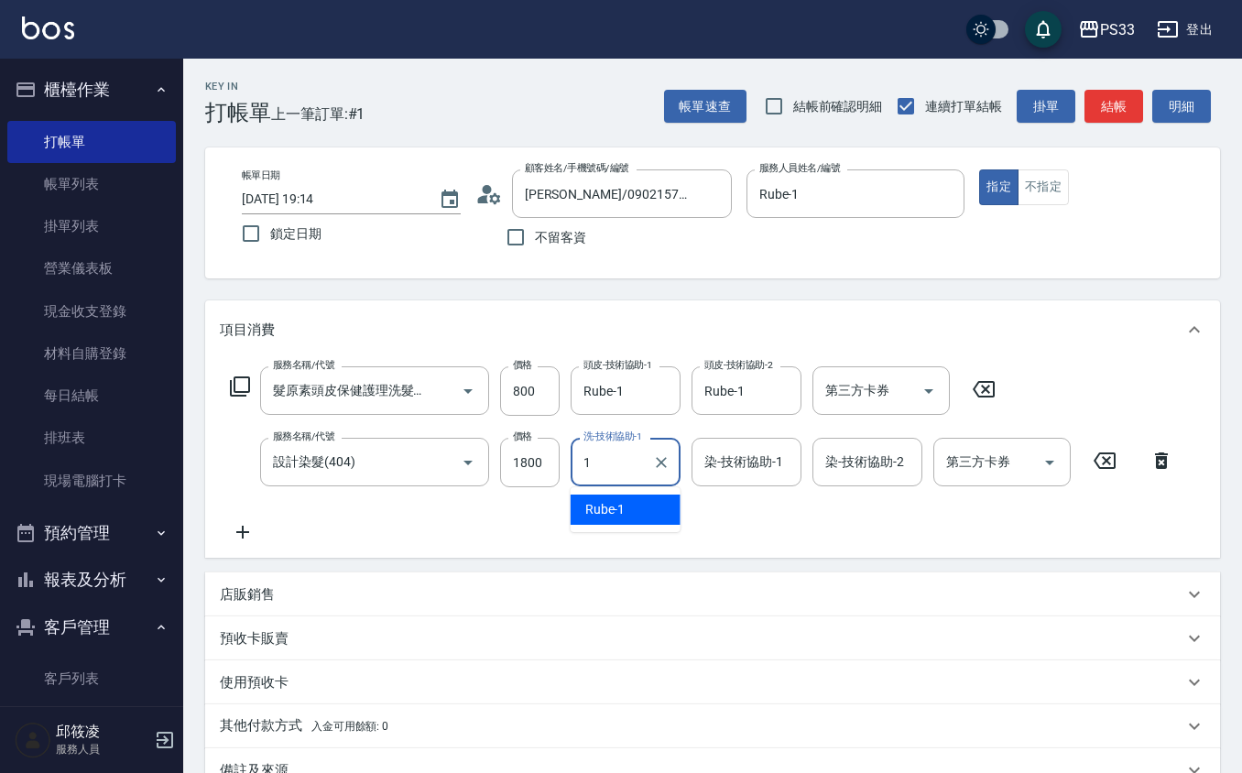
type input "Rube-1"
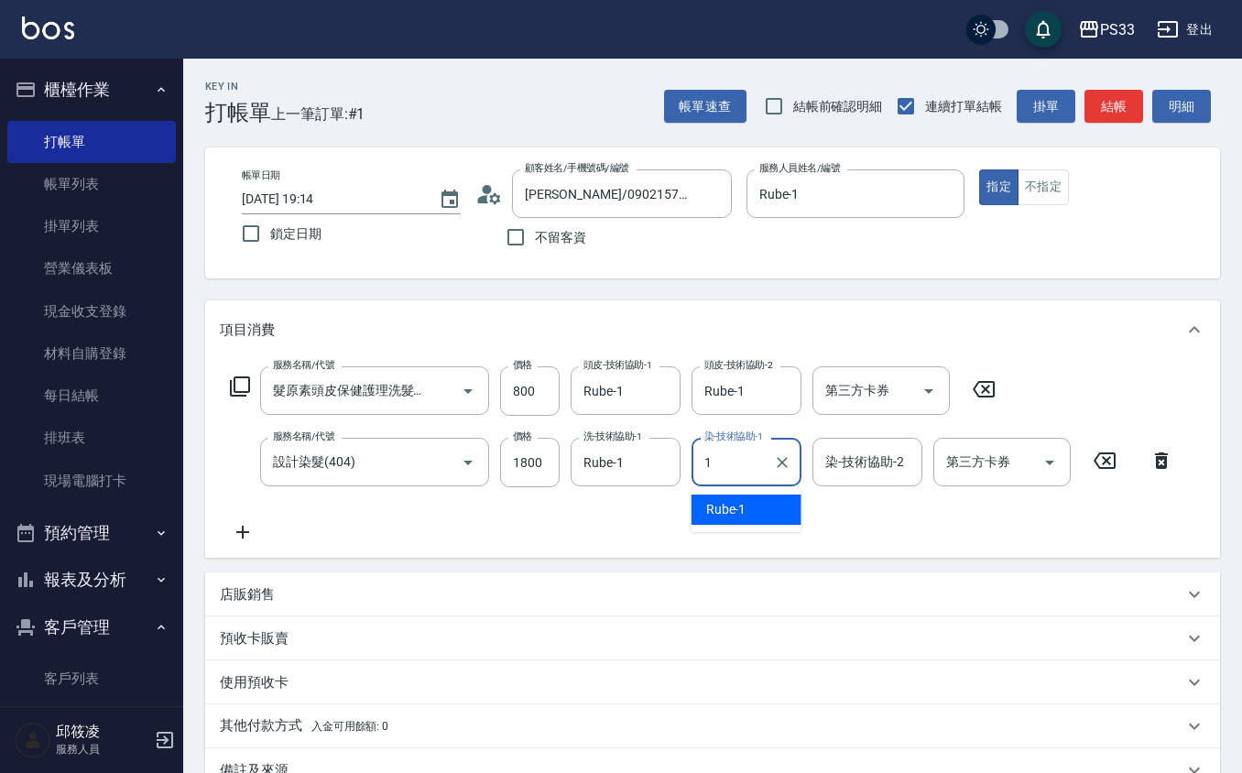
type input "Rube-1"
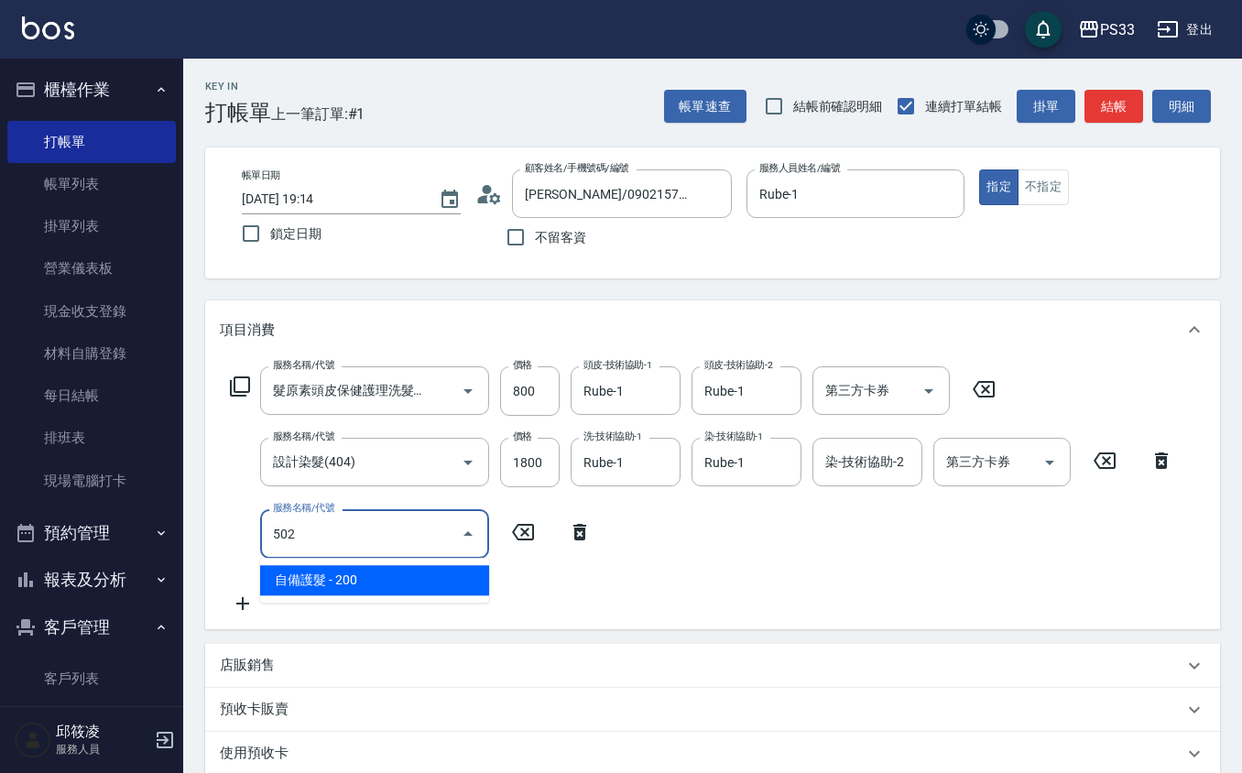
type input "自備護髮(502)"
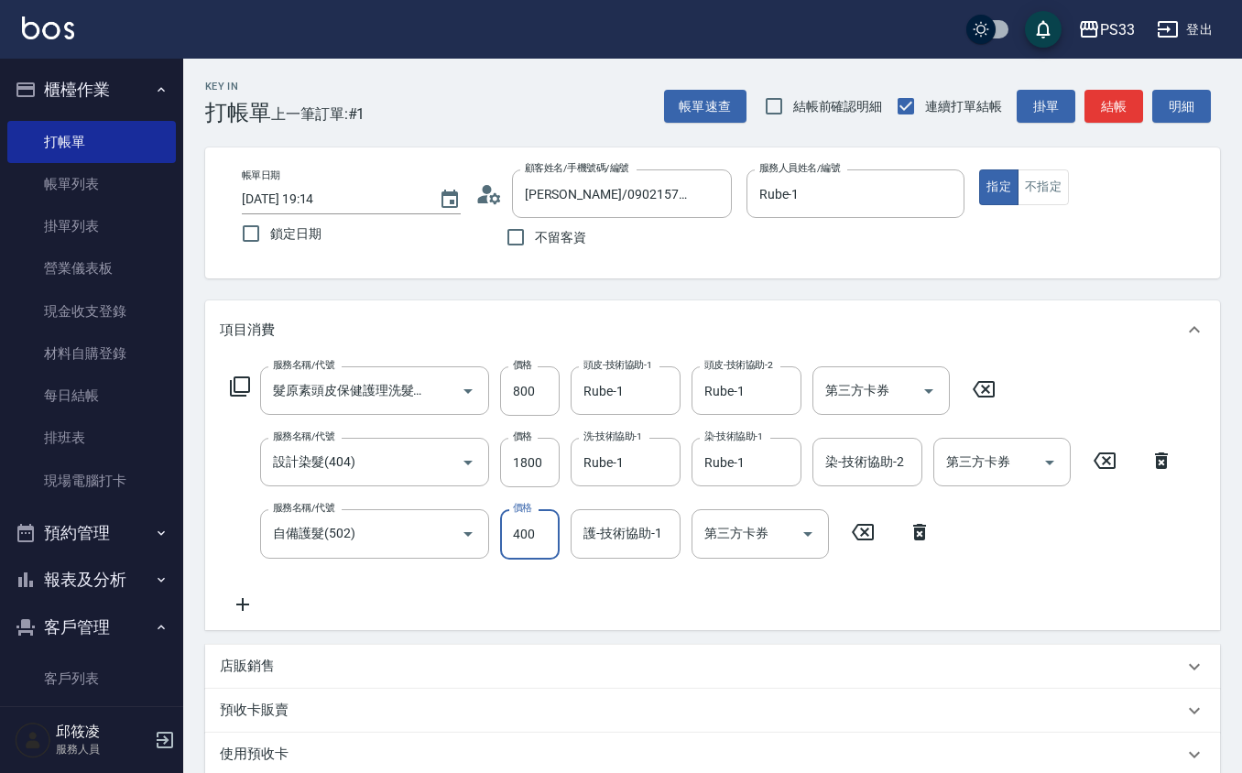
type input "400"
type input "Rube-1"
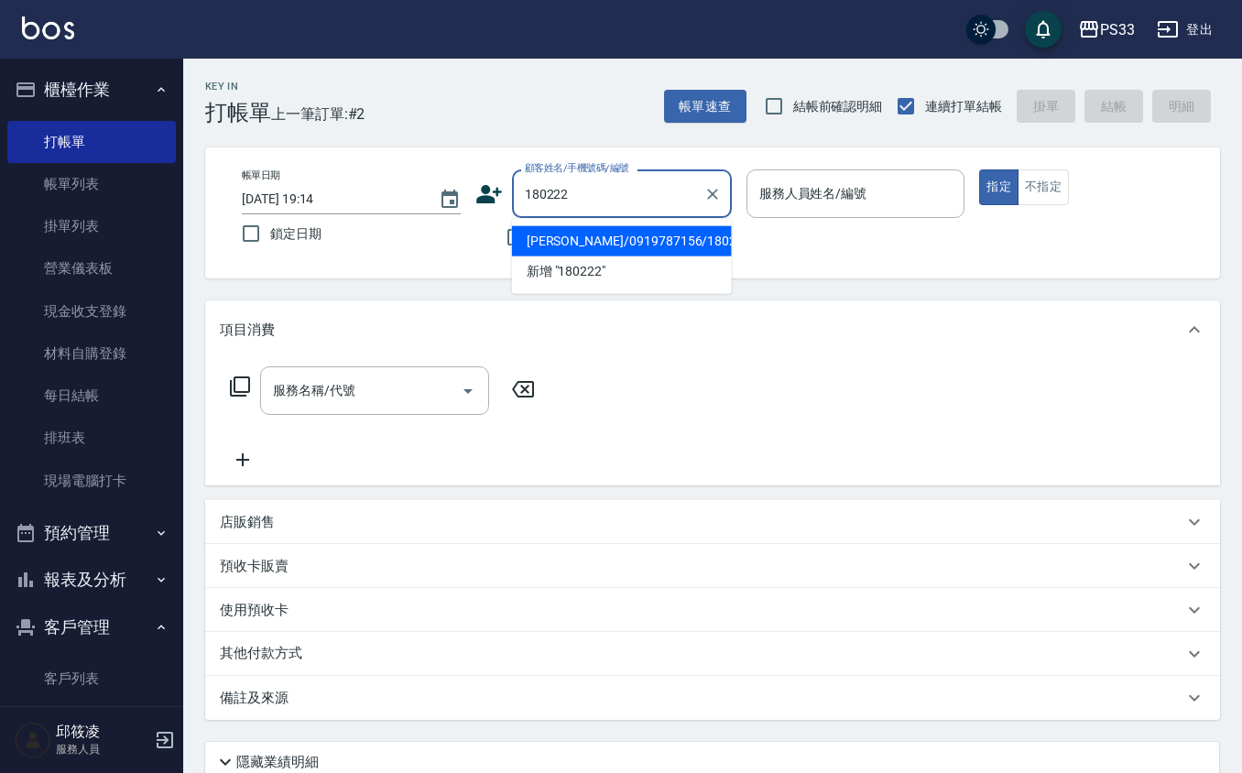
type input "[PERSON_NAME]/0919787156/180222"
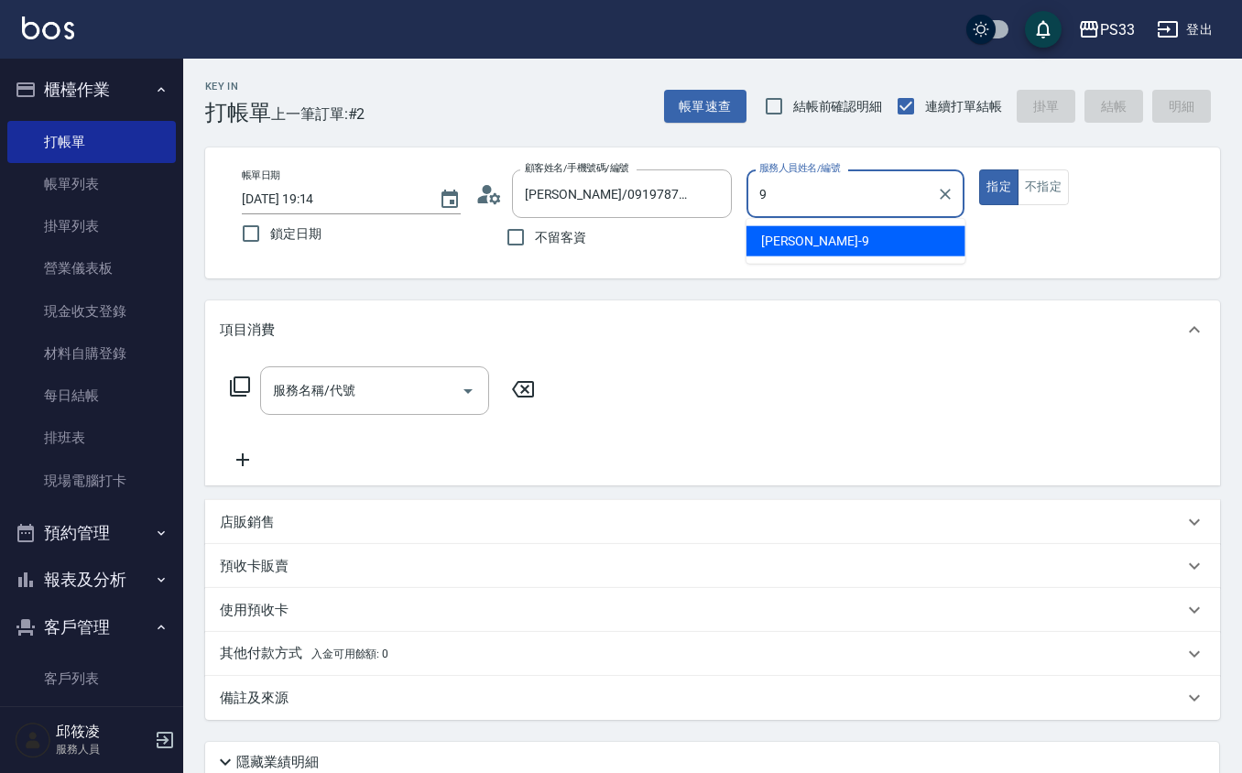
type input "苡軒-9"
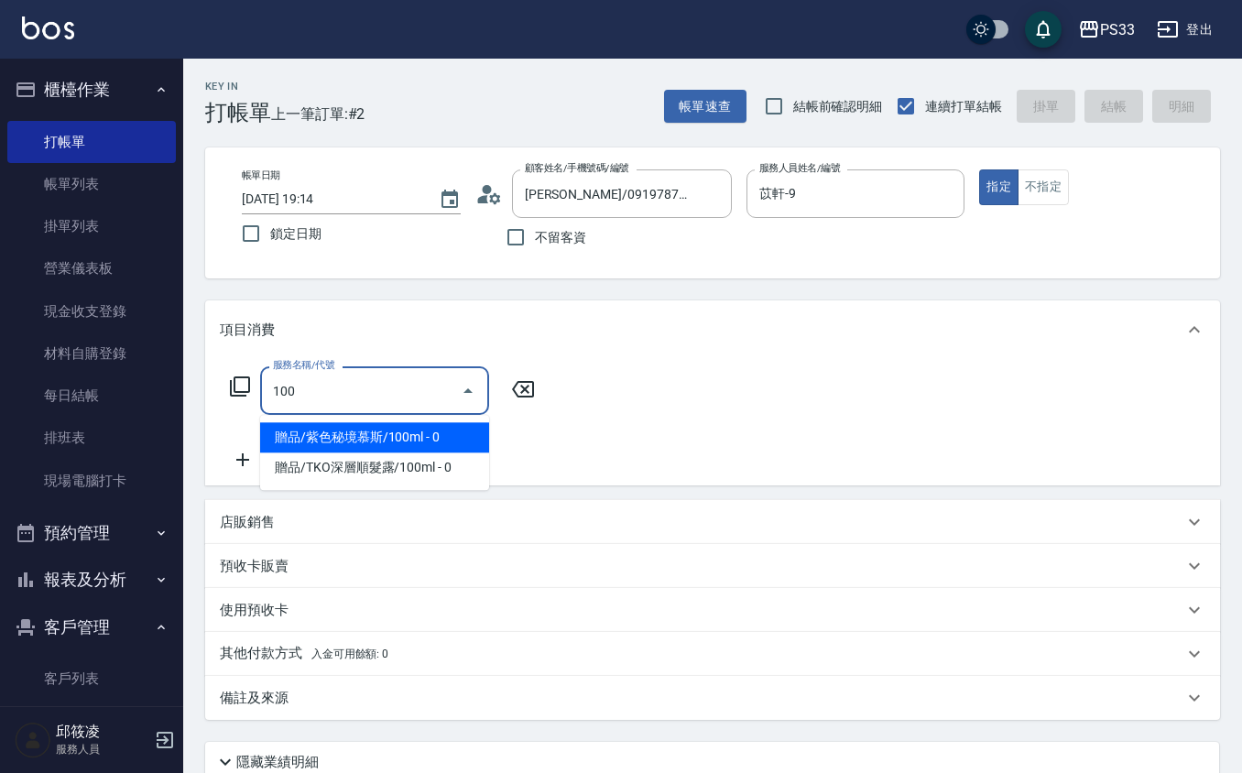
type input "贈品/紫色秘境慕斯/100ml(1005)"
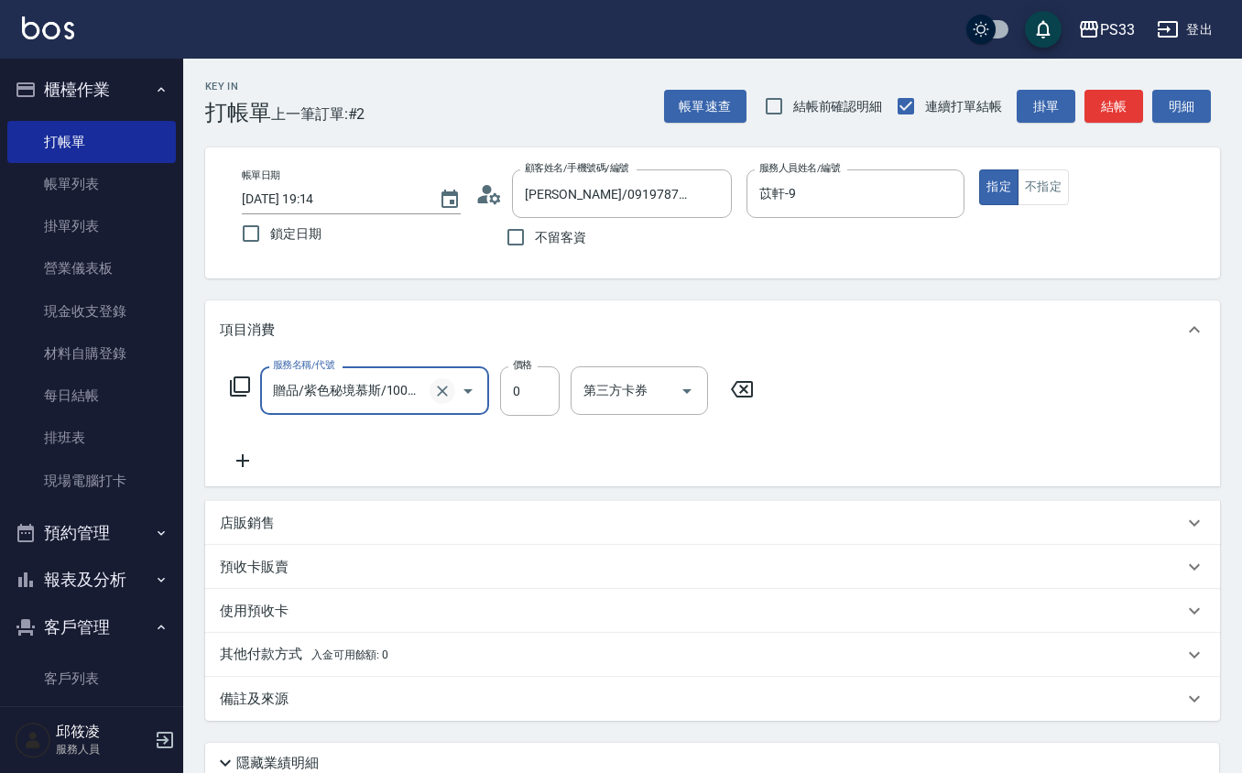
click at [437, 390] on icon "Clear" at bounding box center [442, 391] width 18 height 18
type input "洗髮(101)"
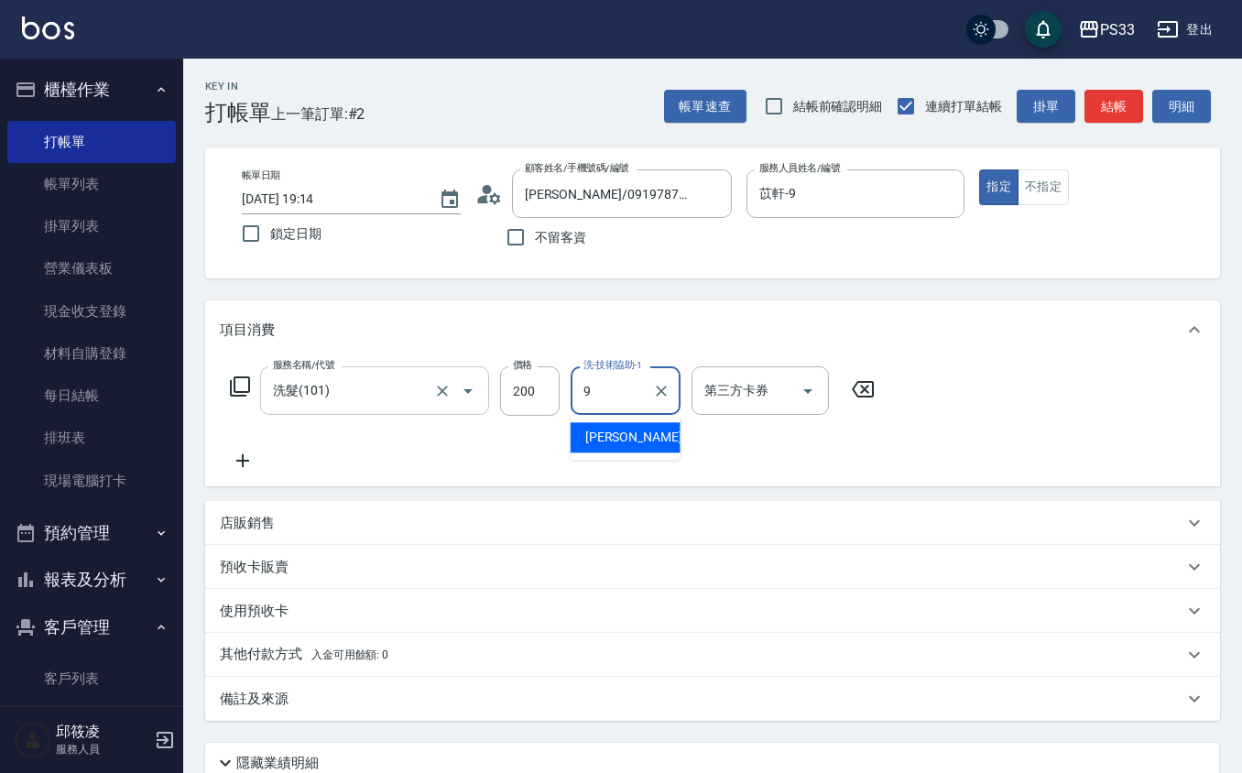
type input "苡軒-9"
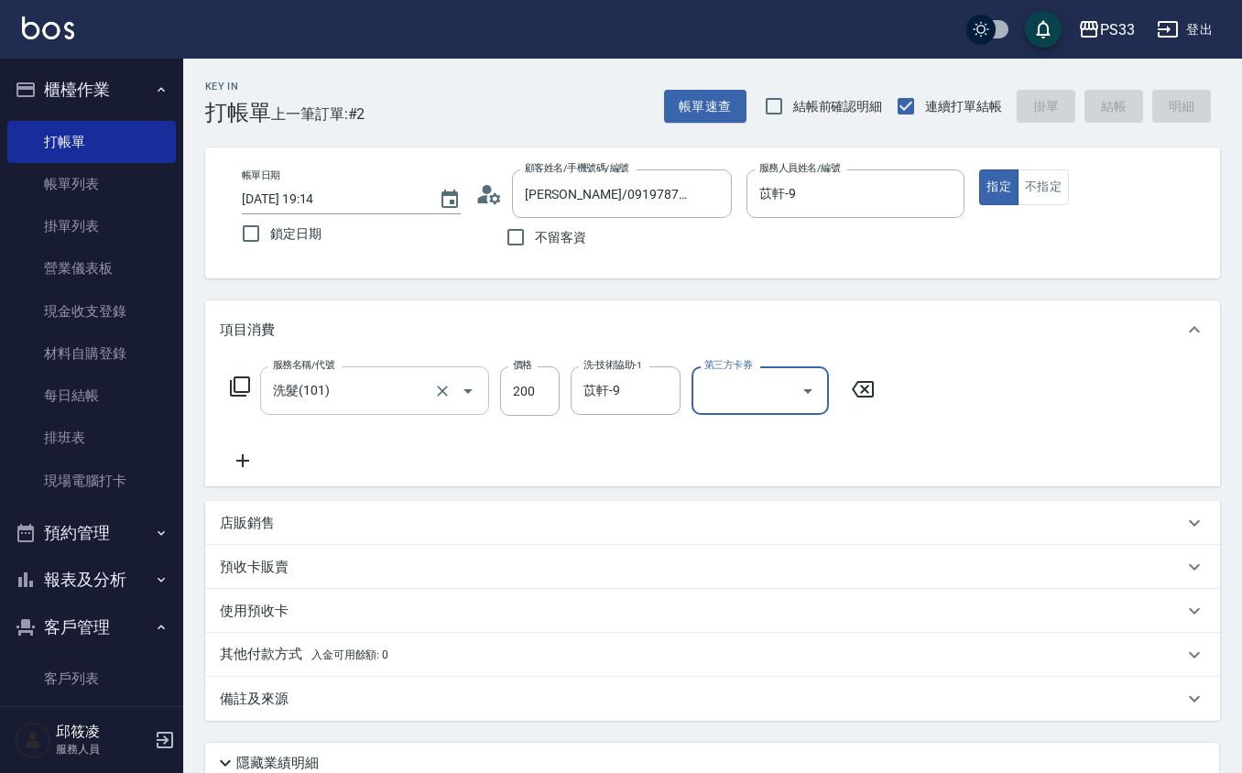
type input "[DATE] 19:15"
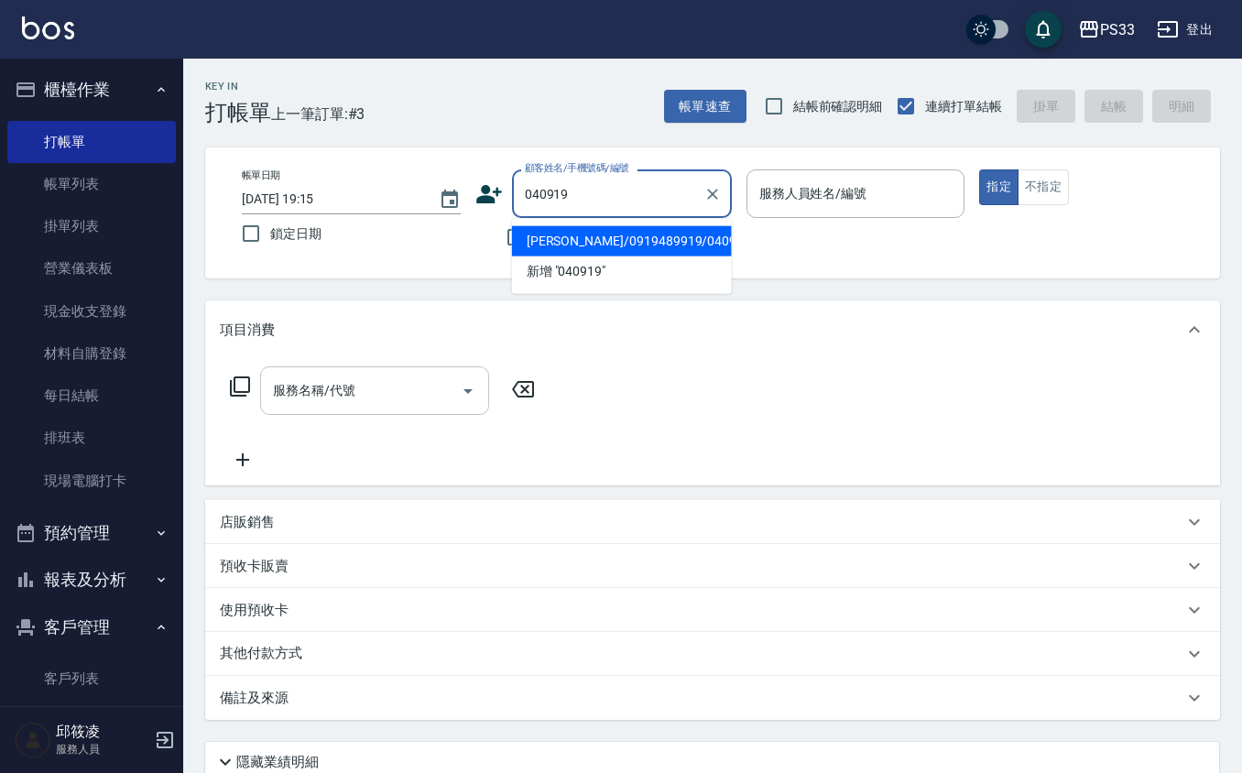
type input "[PERSON_NAME]/0919489919/040919"
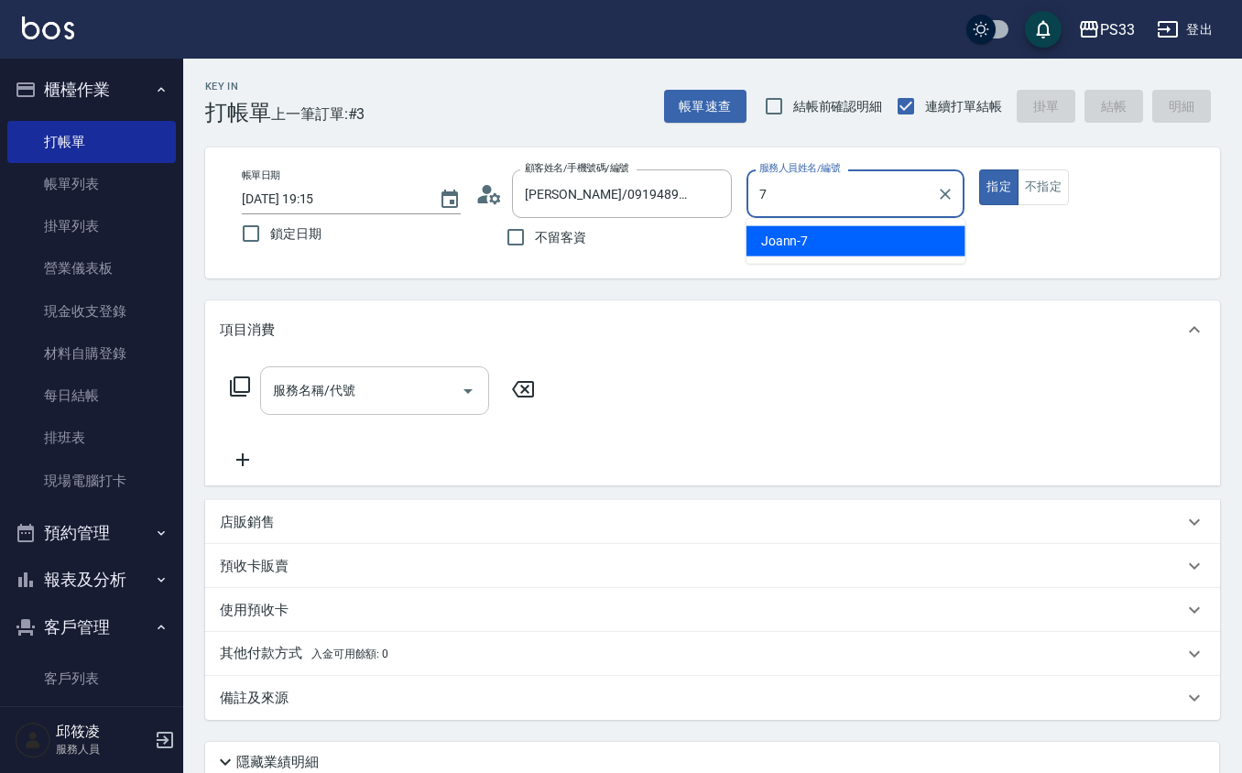
type input "Joann-7"
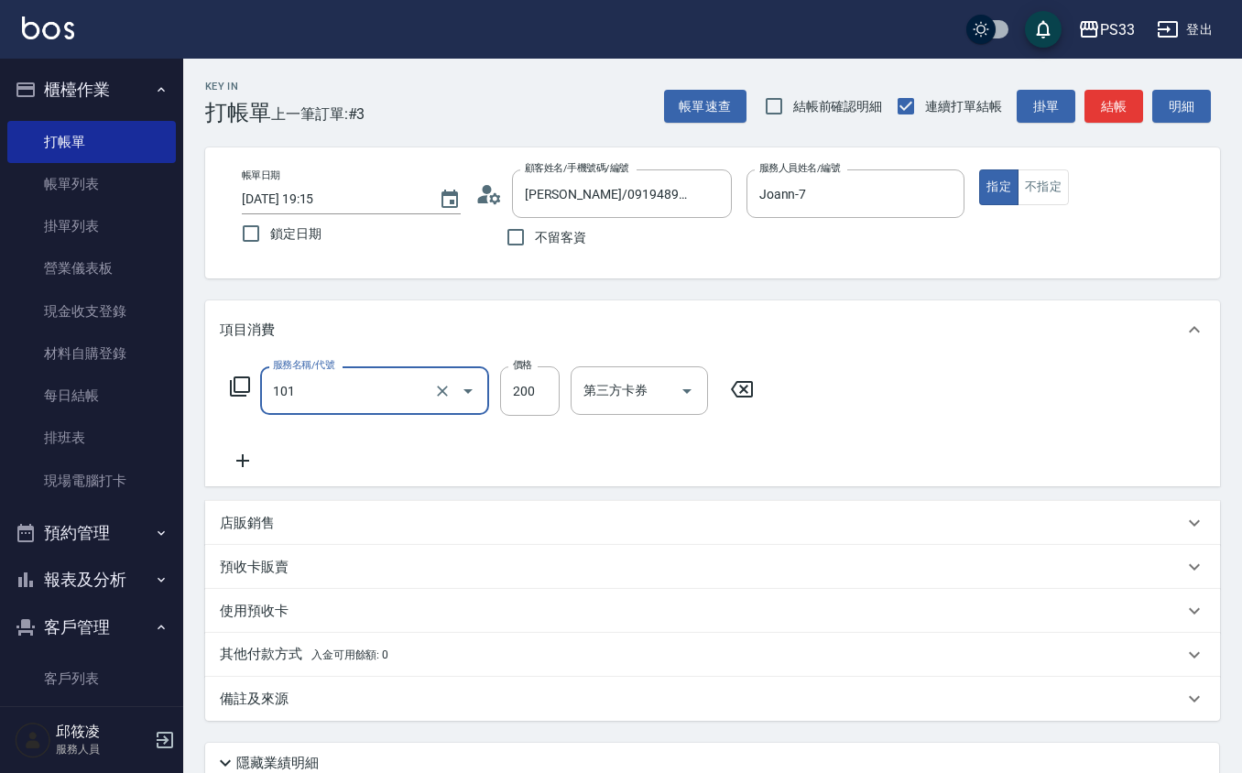
type input "洗髮(101)"
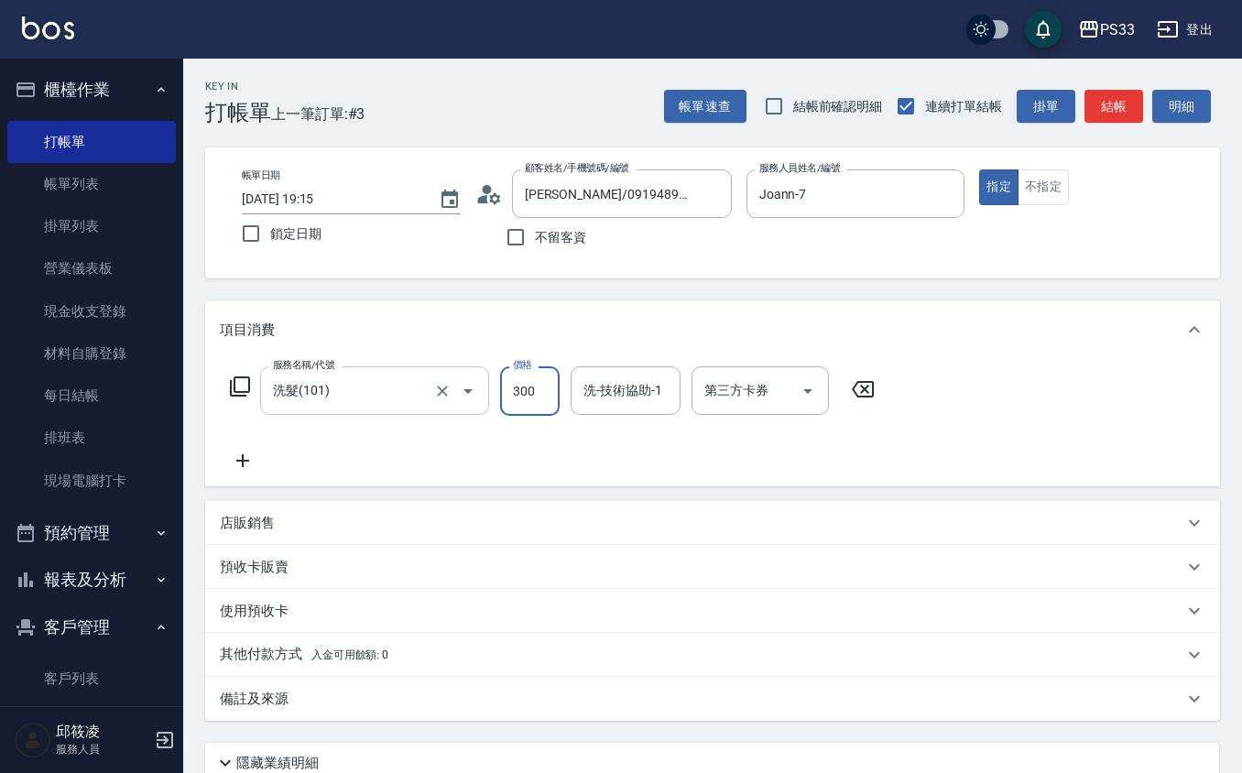
type input "300"
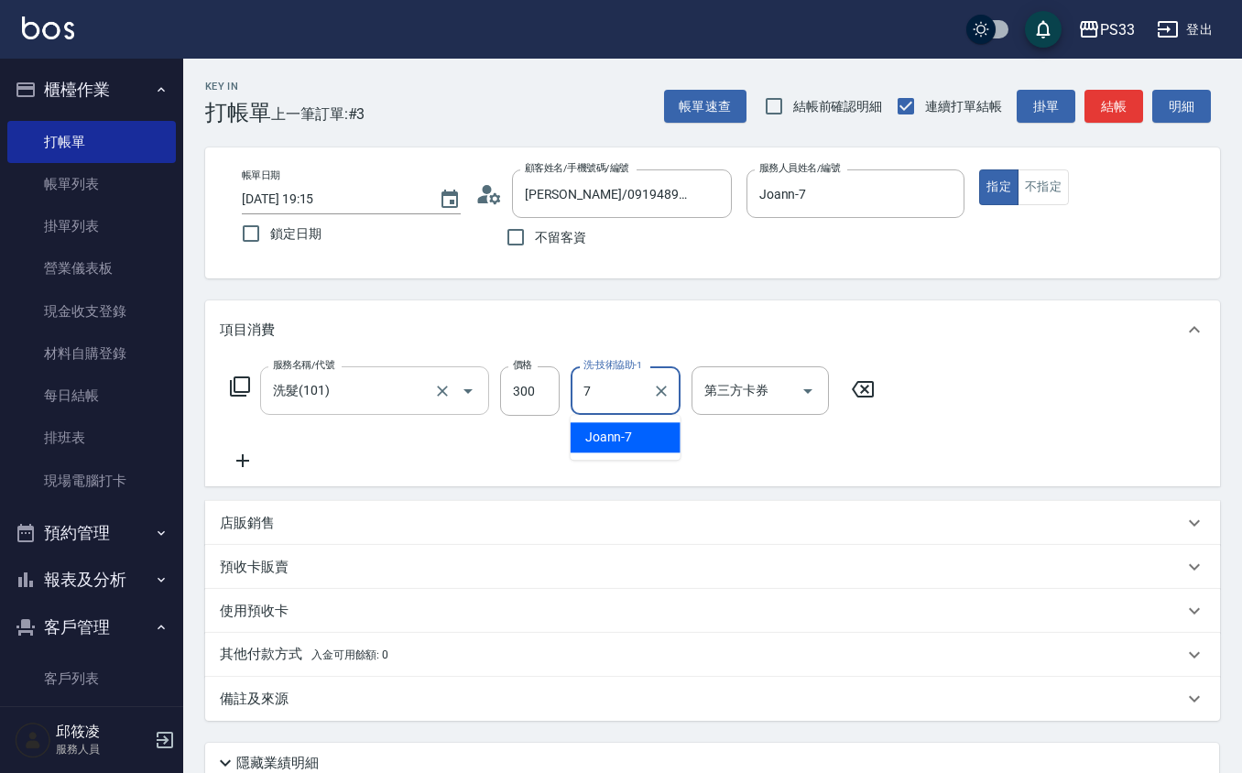
type input "Joann-7"
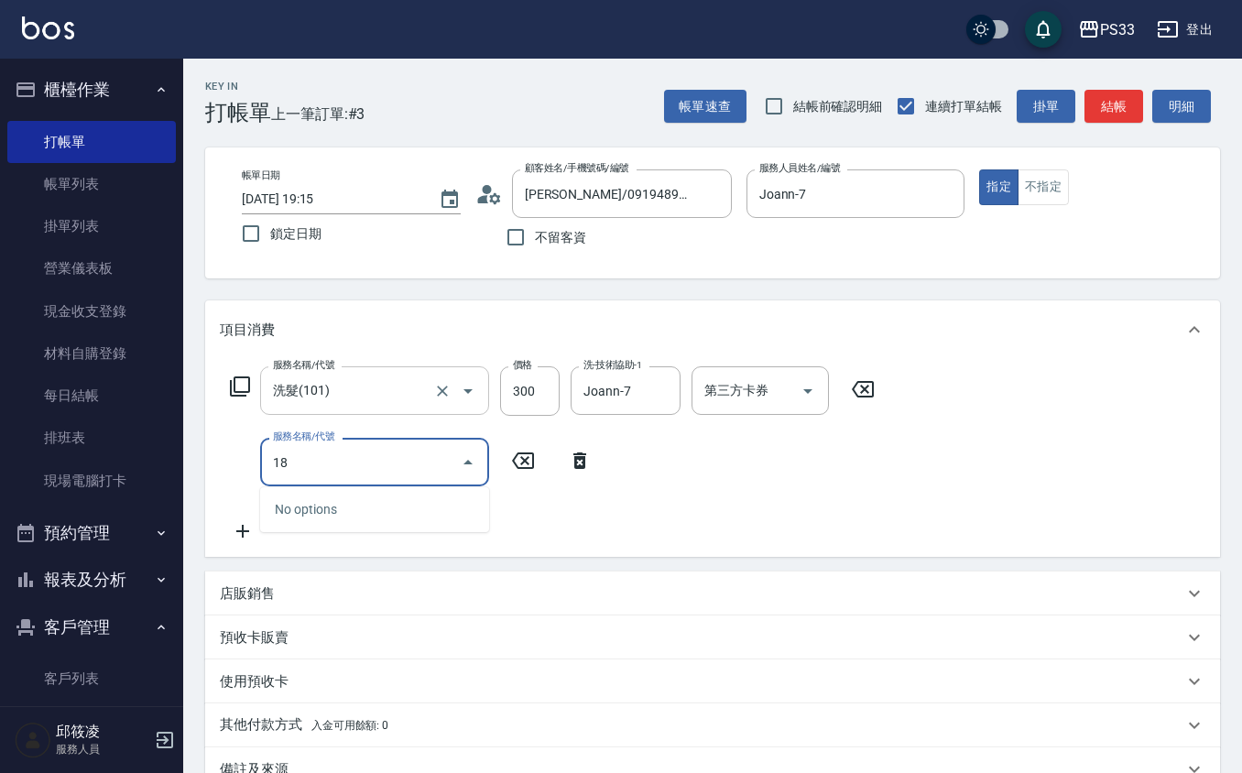
type input "1"
type input "吹捲/夾直/青捲/電棒/夾玉米鬚(804)"
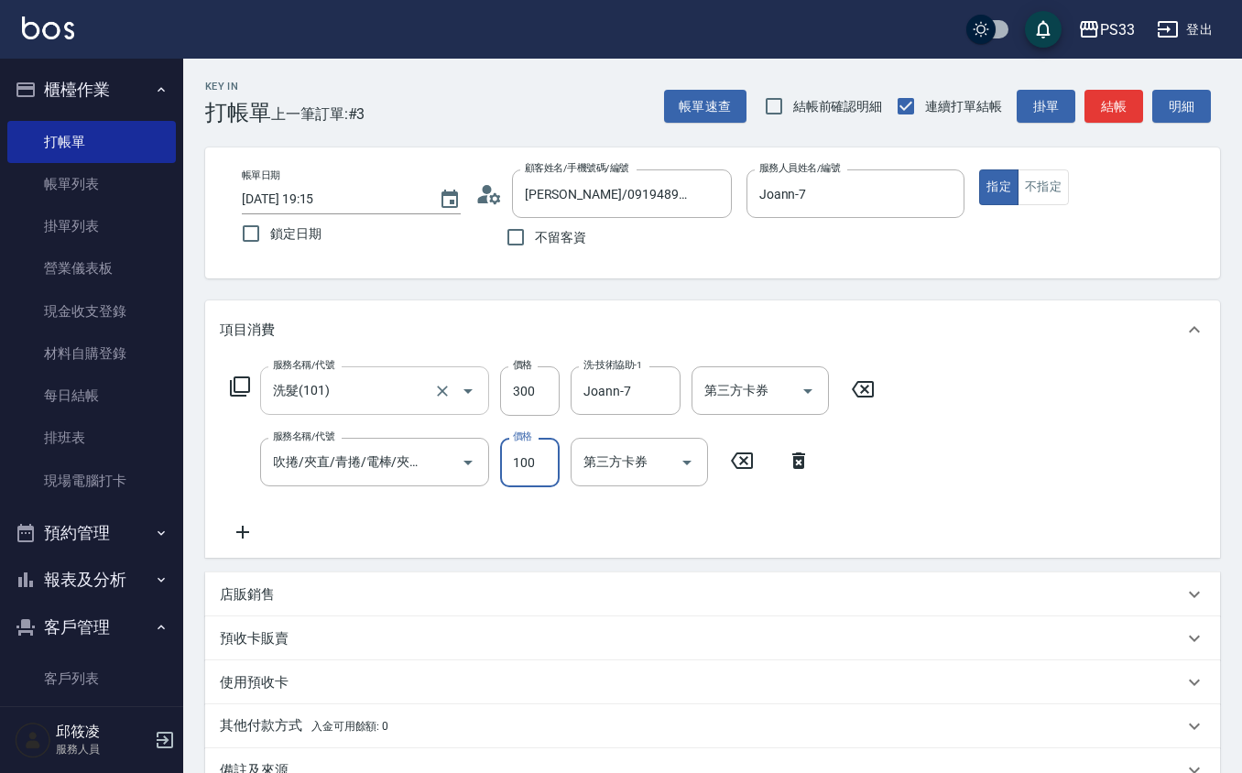
type input "100"
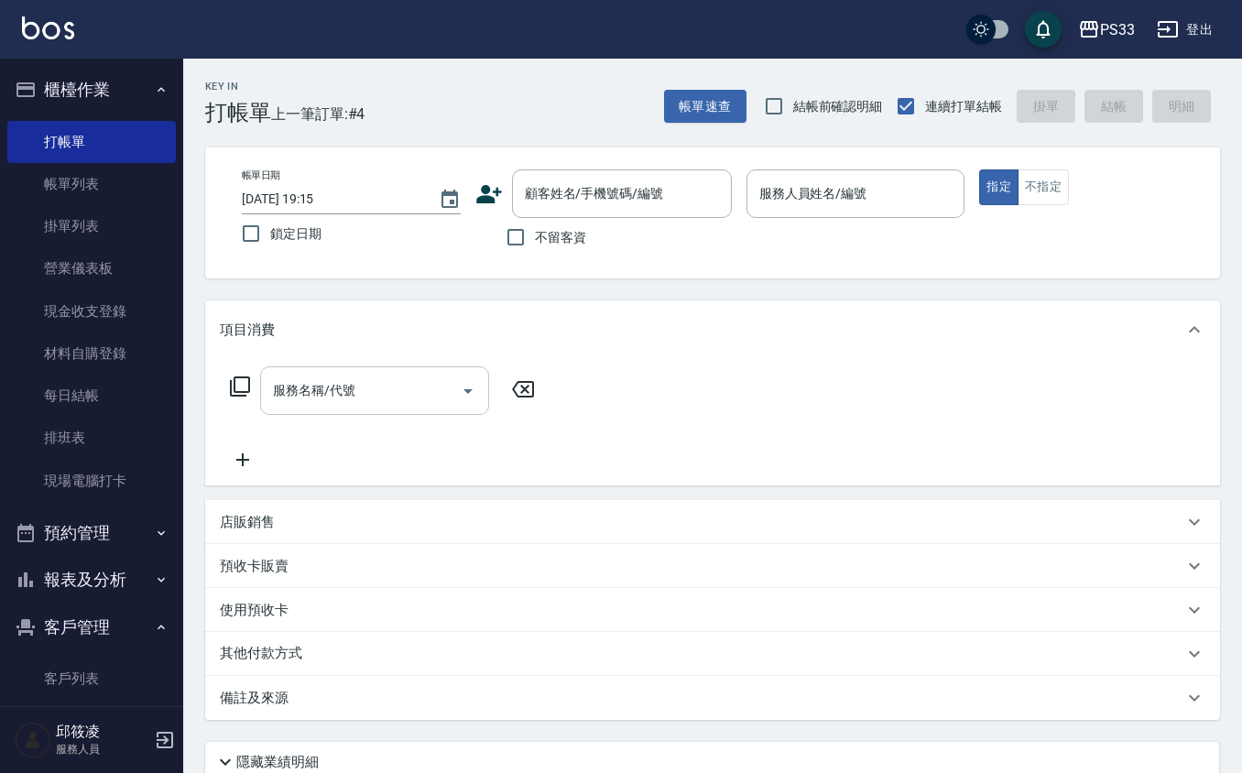
drag, startPoint x: 437, startPoint y: 390, endPoint x: 547, endPoint y: 103, distance: 307.9
click at [547, 97] on div "Key In 打帳單 上一筆訂單:#4 帳單速查 結帳前確認明細 連續打單結帳 掛單 結帳 明細" at bounding box center [701, 92] width 1037 height 67
click at [598, 217] on div "顧客姓名/手機號碼/編號" at bounding box center [622, 193] width 220 height 49
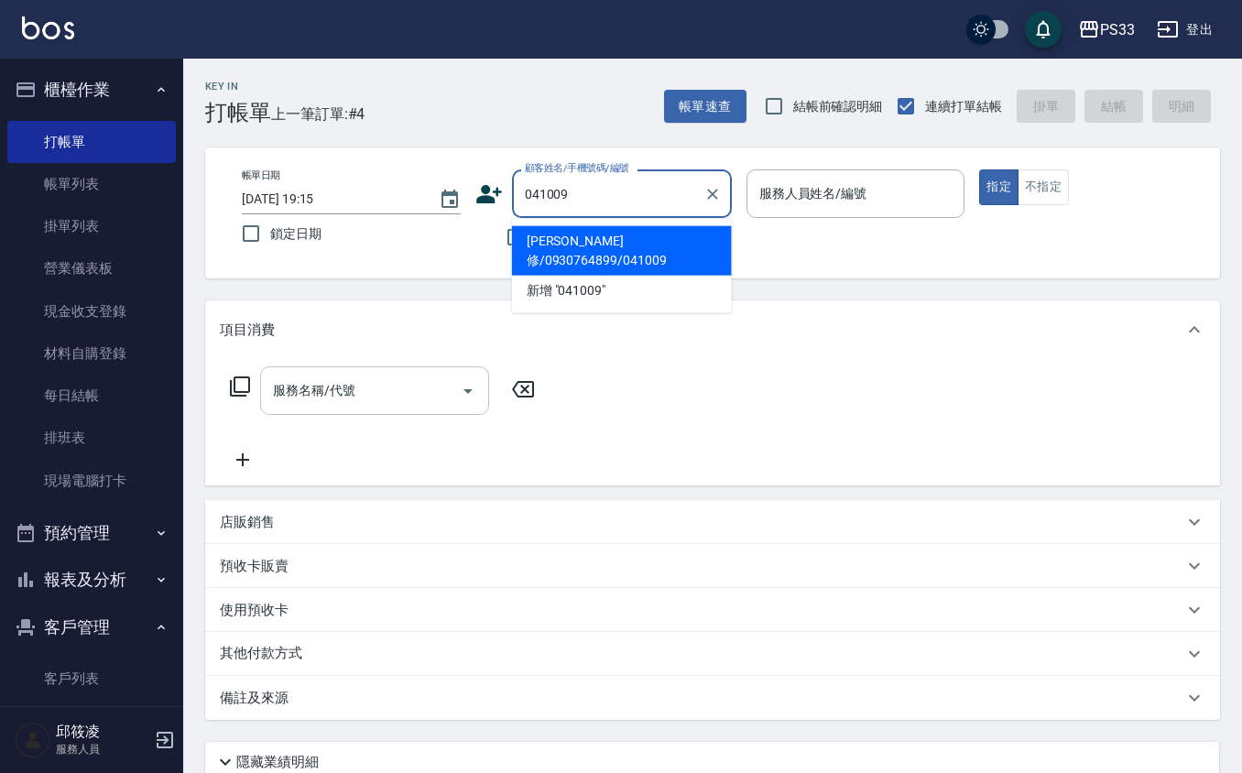
type input "[PERSON_NAME]修/0930764899/041009"
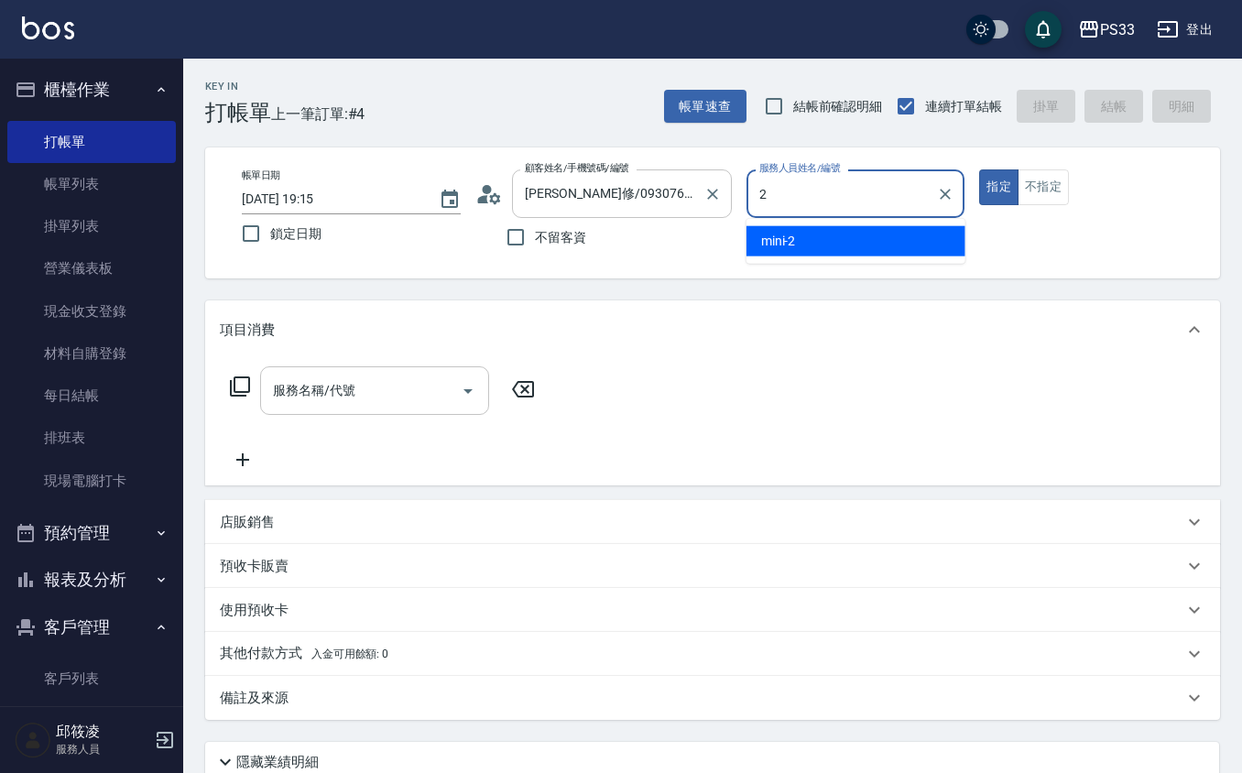
type input "mini-2"
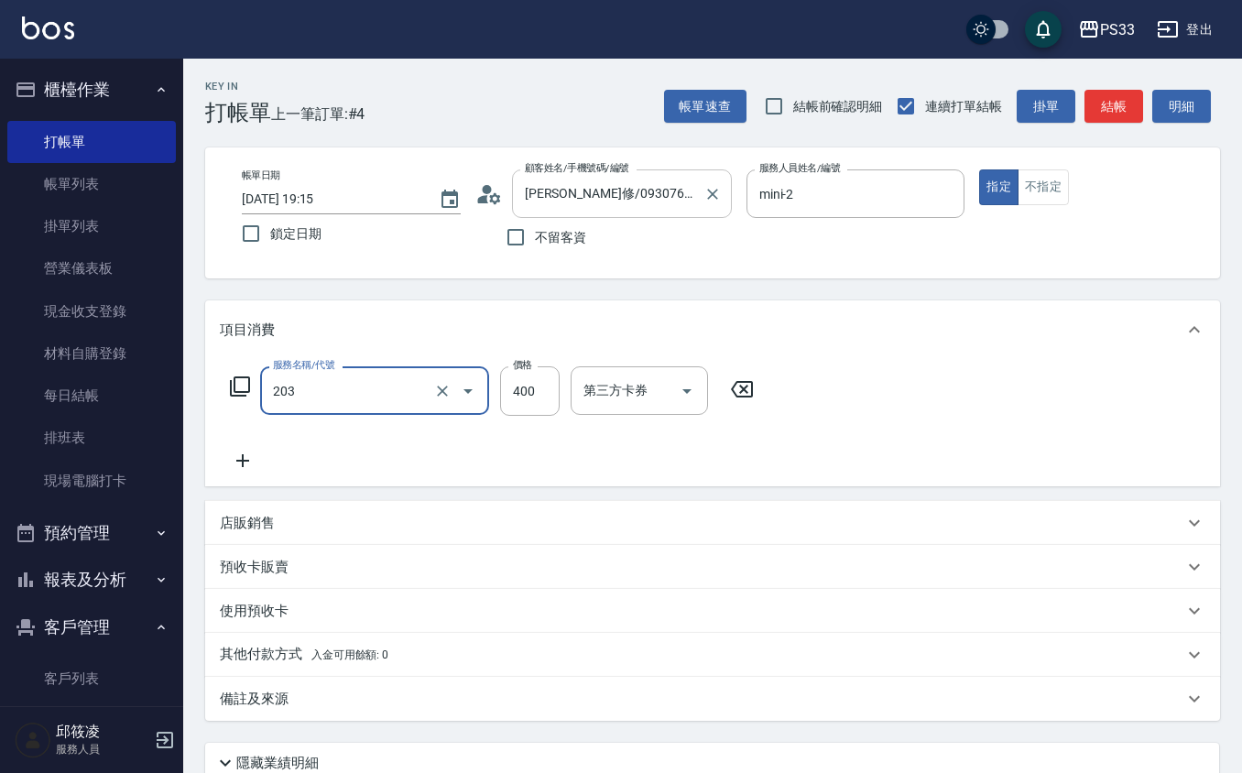
type input "指定單剪(203)"
type input "300"
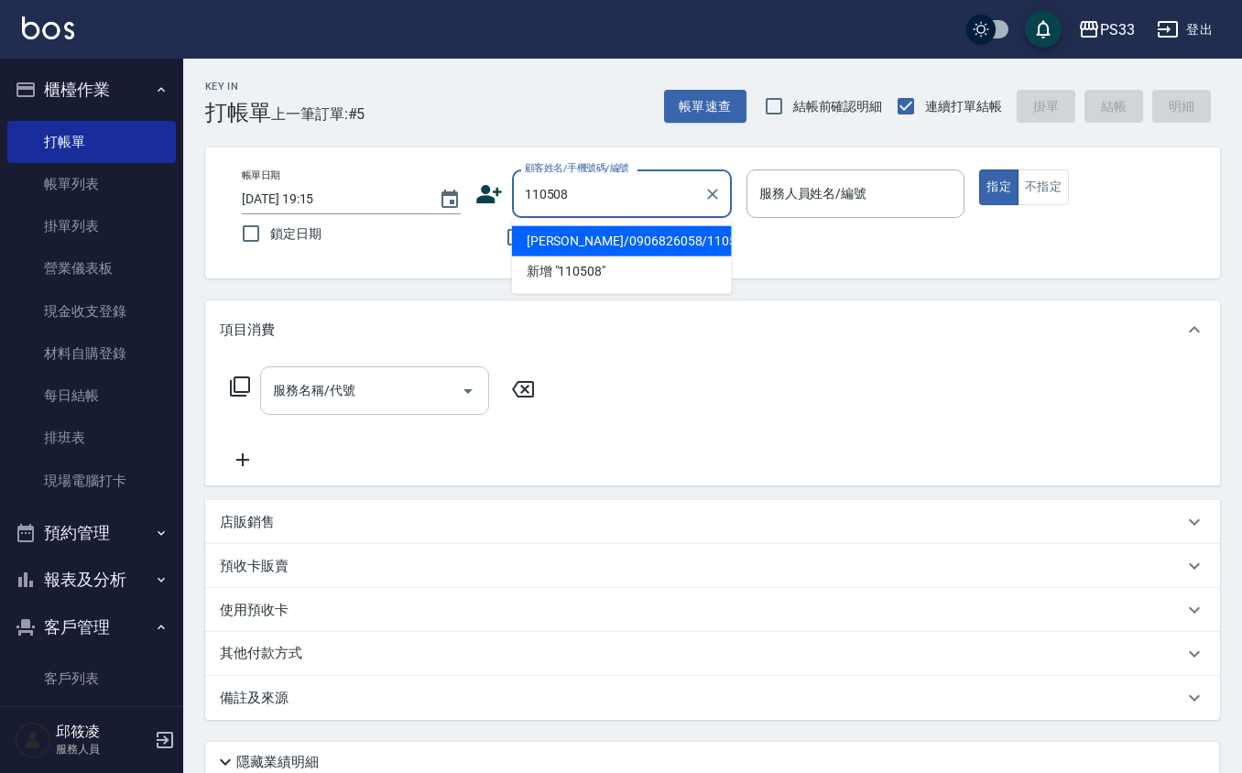
type input "[PERSON_NAME]/0906826058/110508"
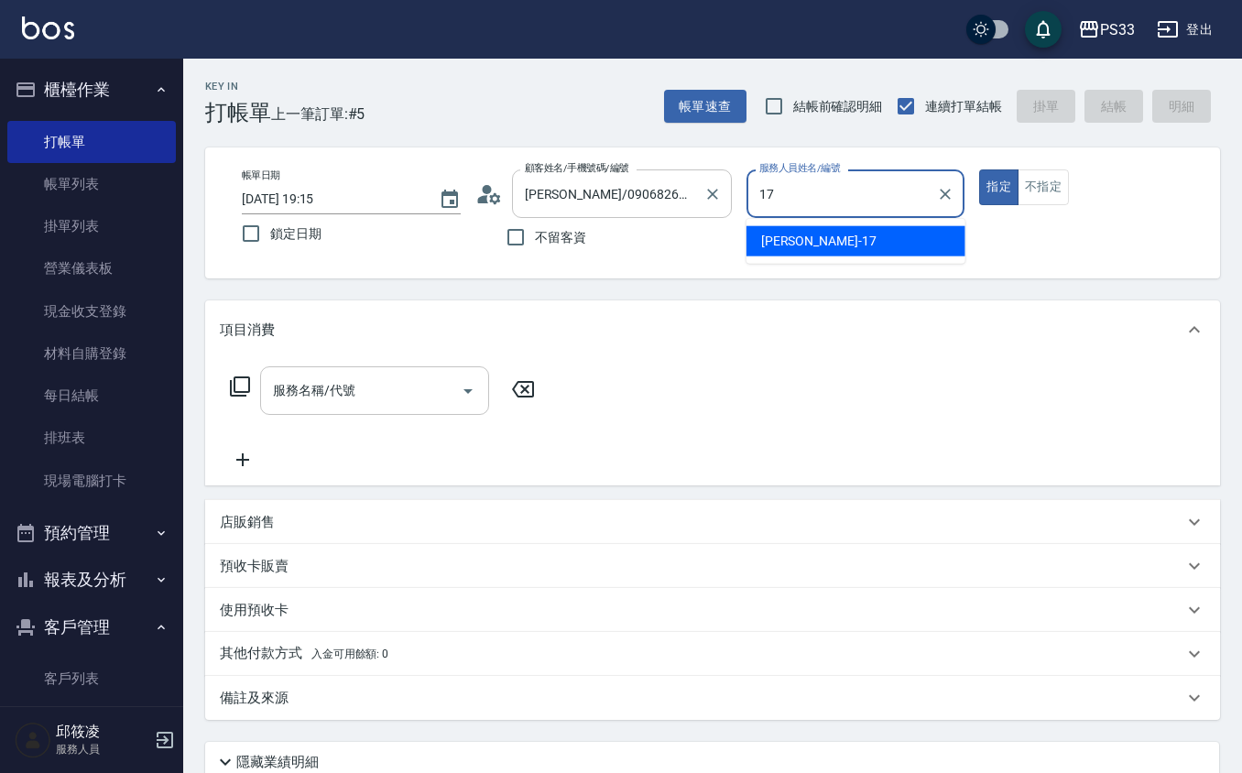
type input "[PERSON_NAME]-17"
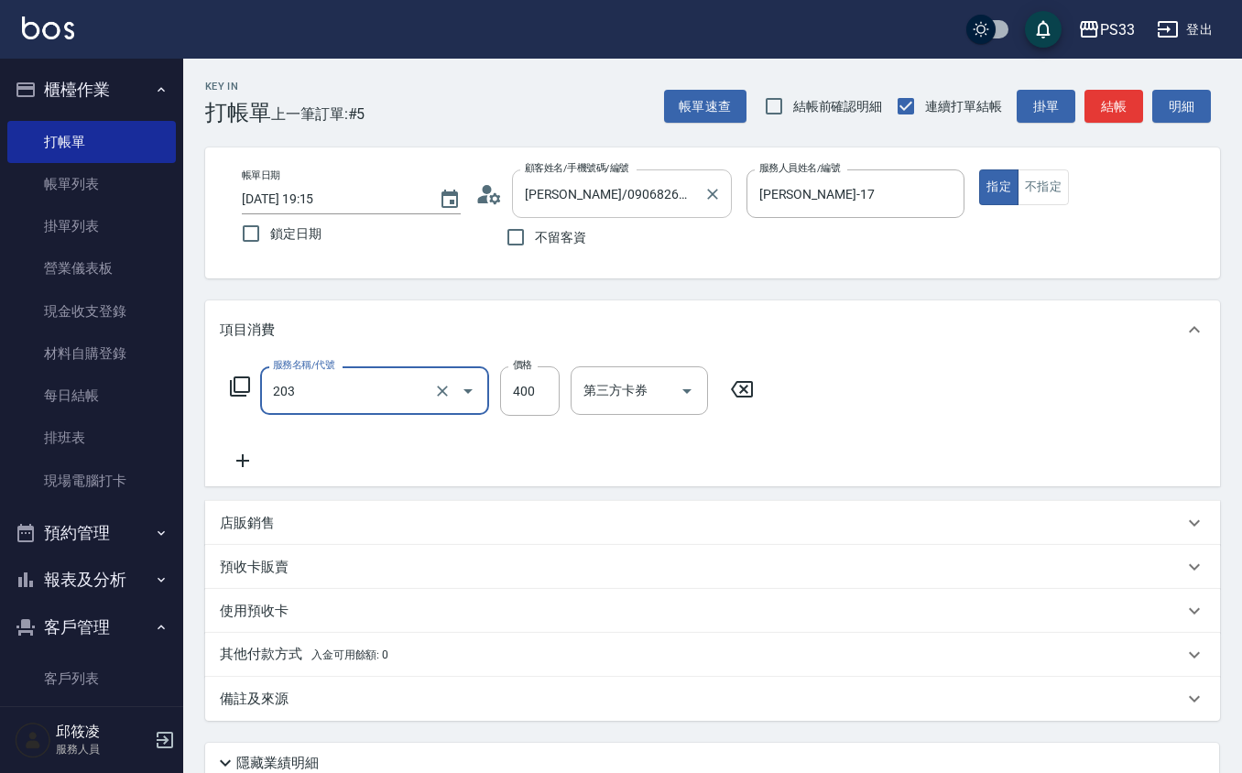
type input "指定單剪(203)"
type input "200"
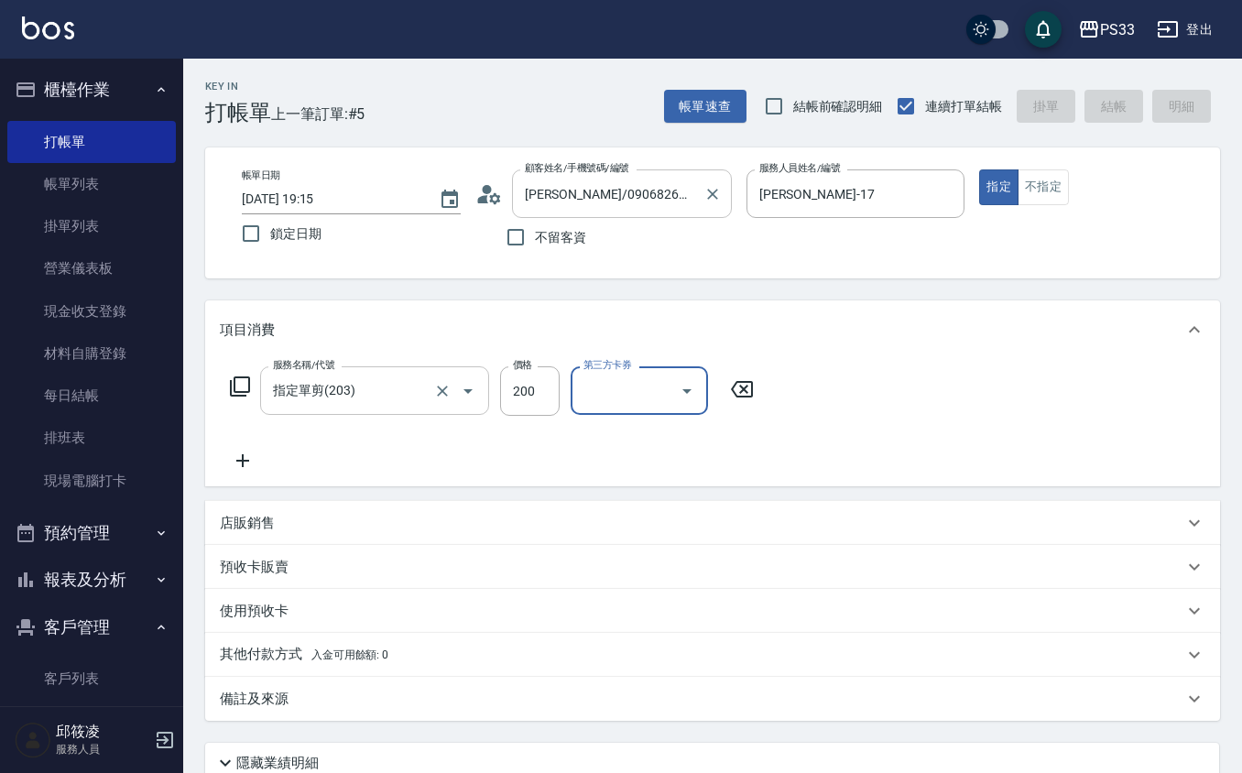
type input "[DATE] 19:16"
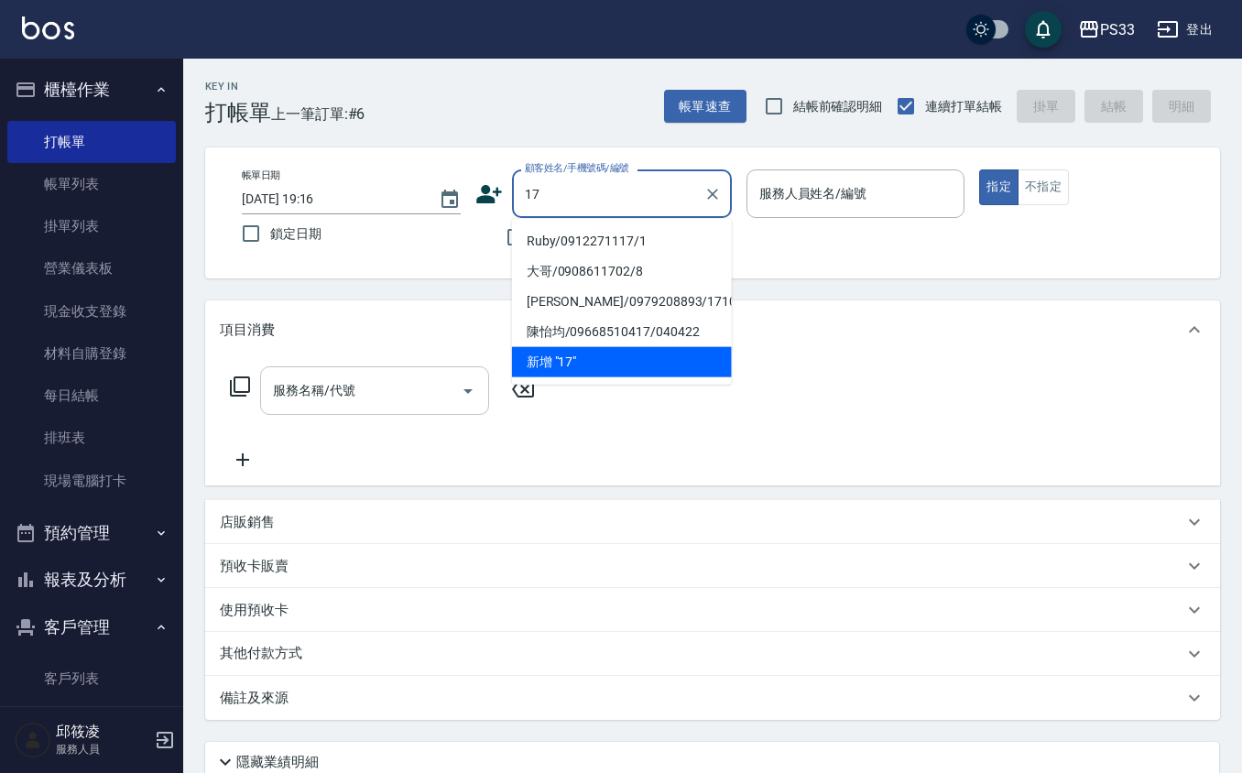
type input "Ruby/0912271117/1"
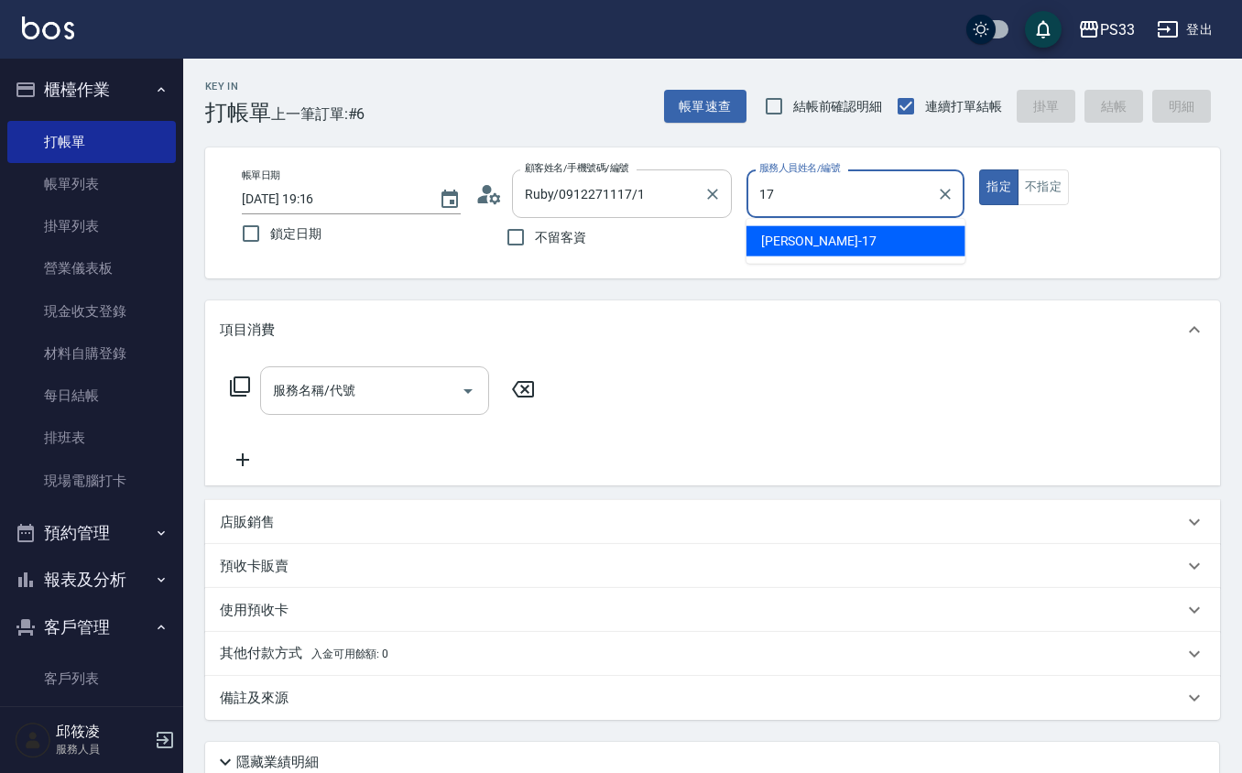
type input "[PERSON_NAME]-17"
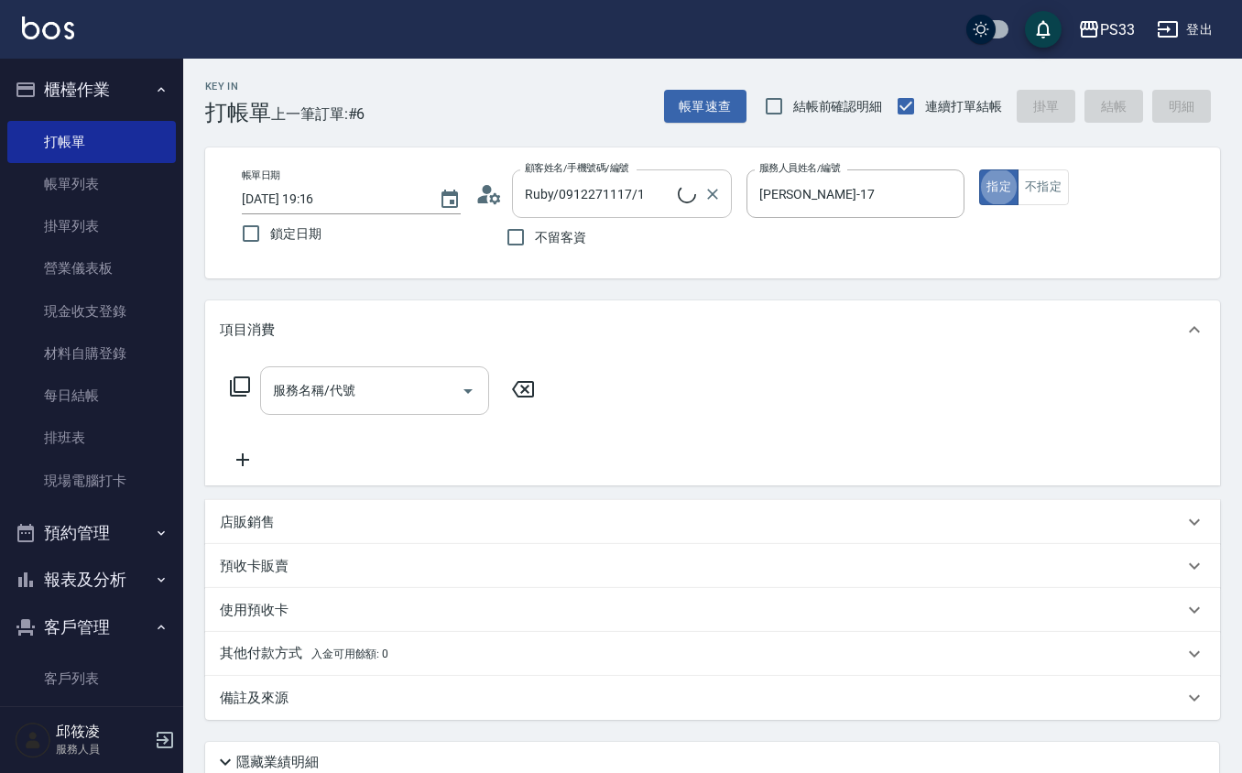
type input "[PERSON_NAME]/0000/17"
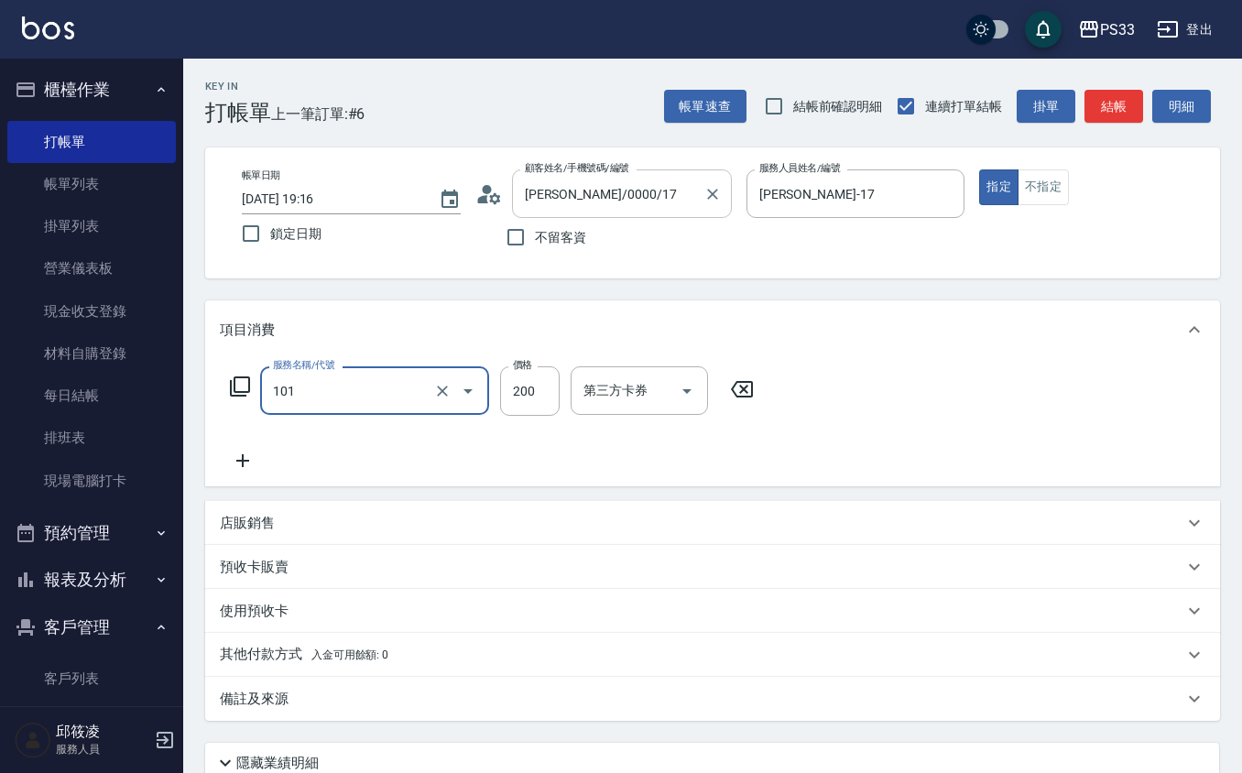
type input "洗髮(101)"
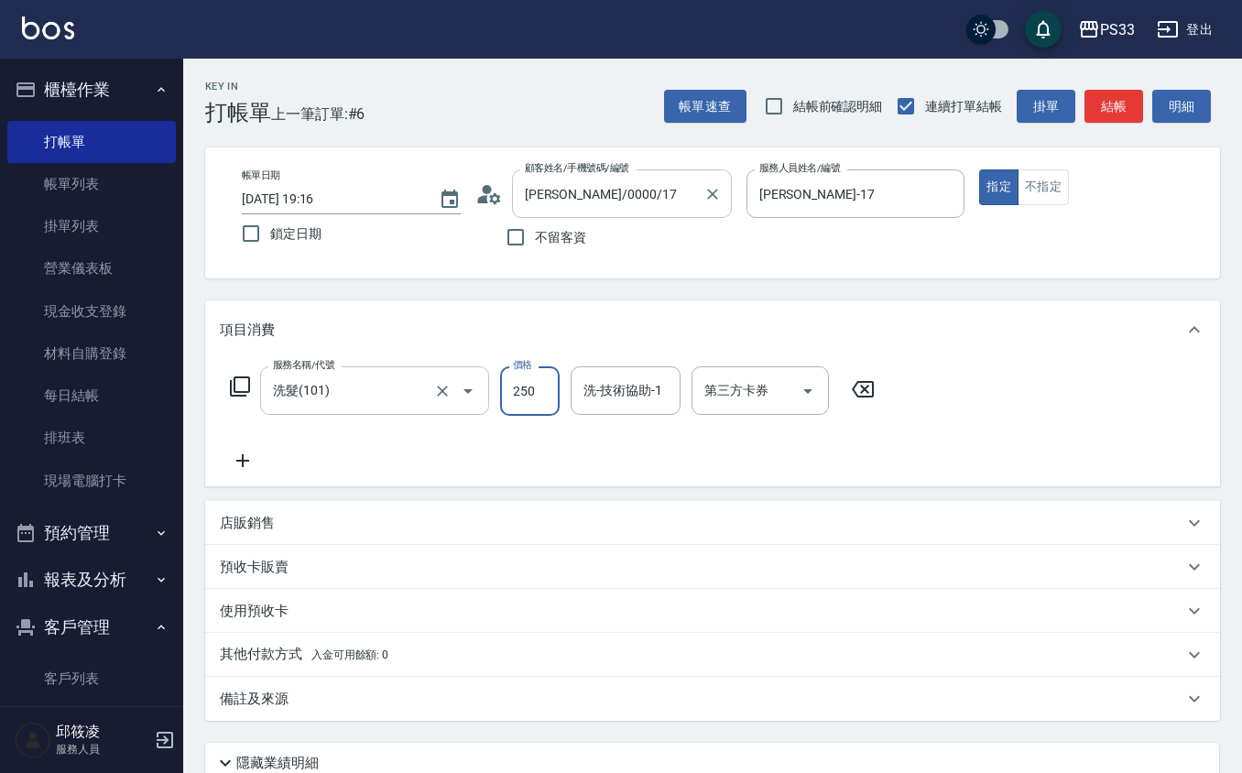
type input "250"
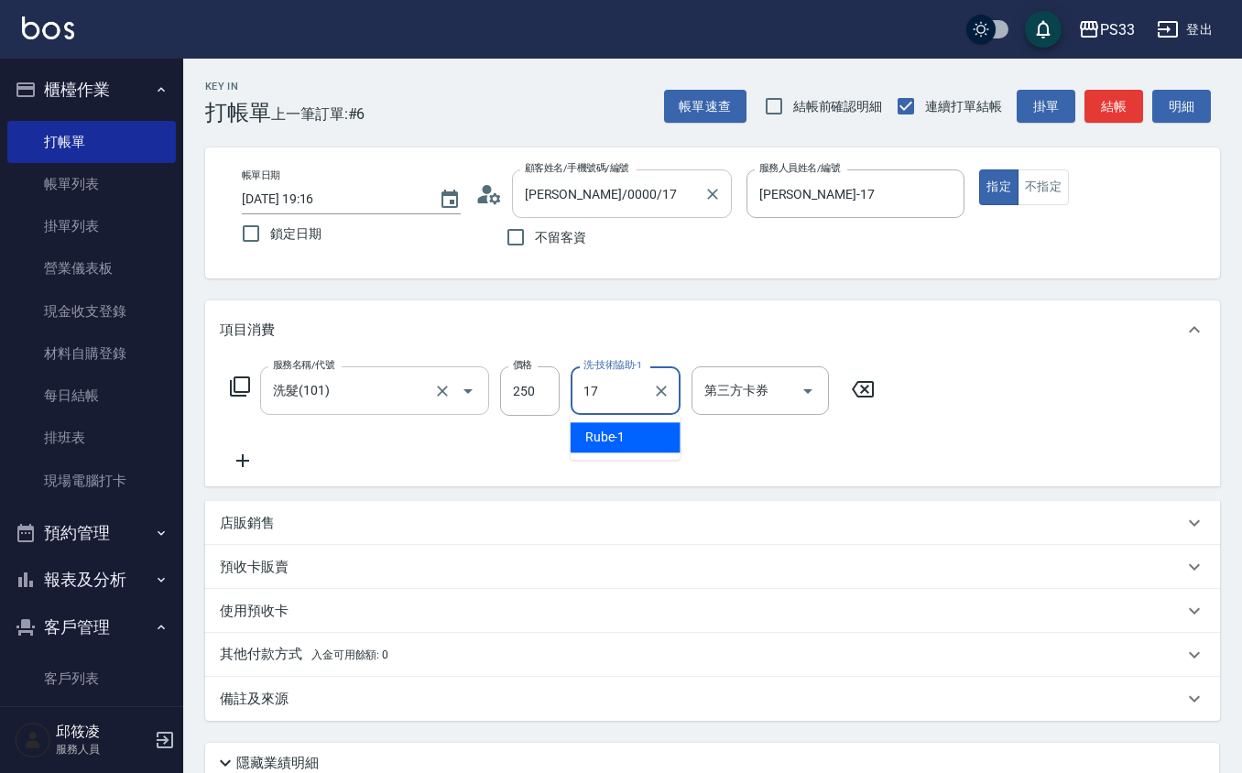
type input "[PERSON_NAME]-17"
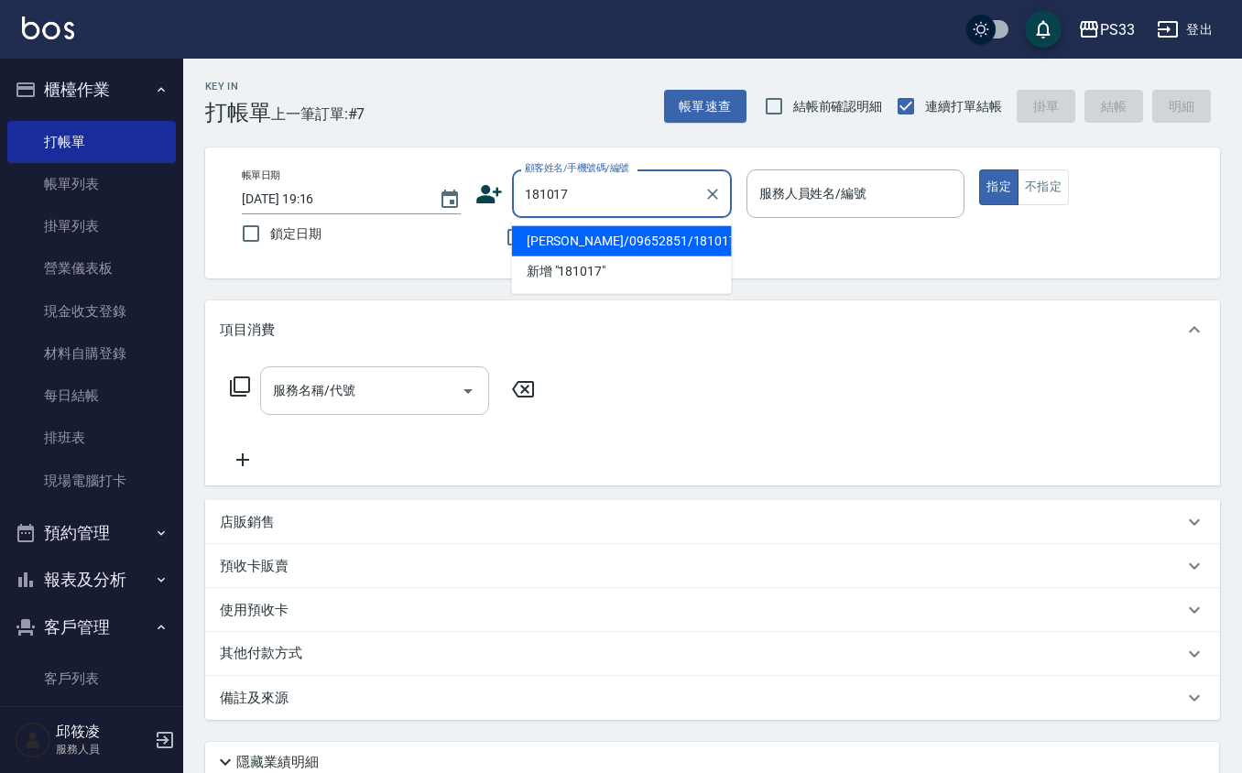
type input "[PERSON_NAME]/09652851/181017"
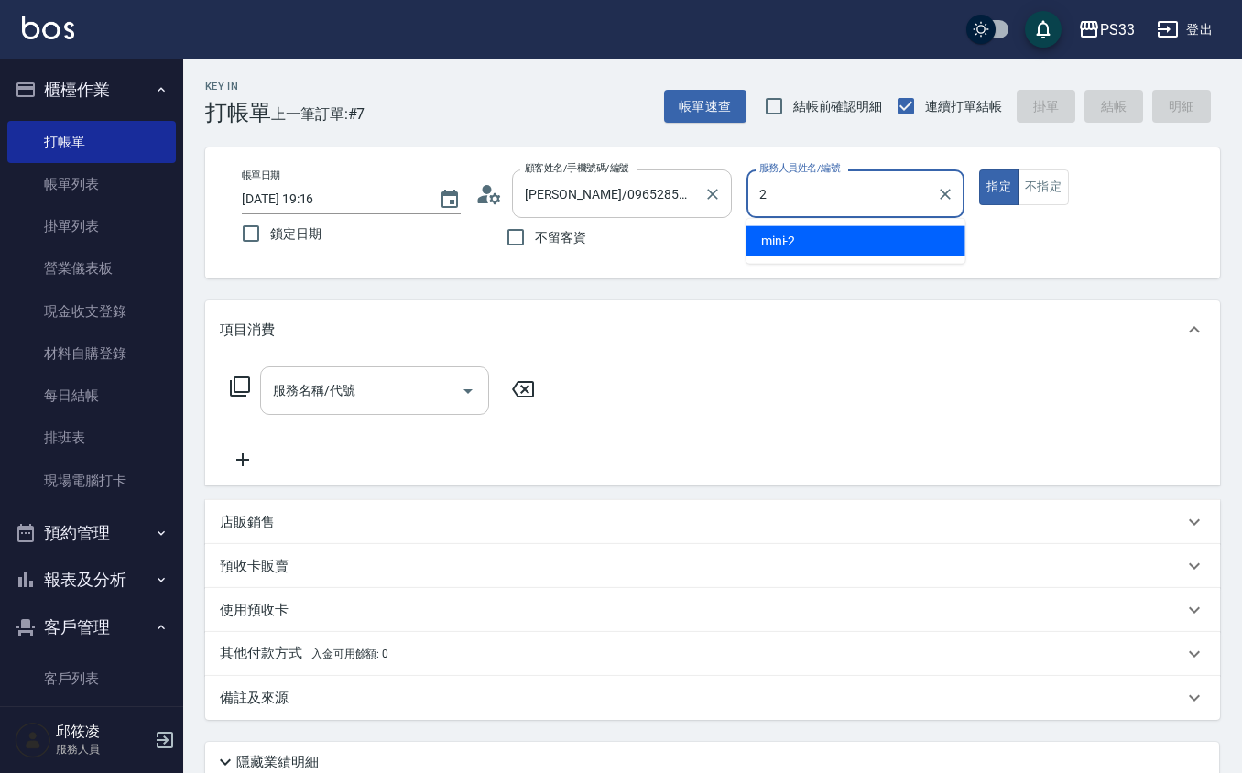
type input "mini-2"
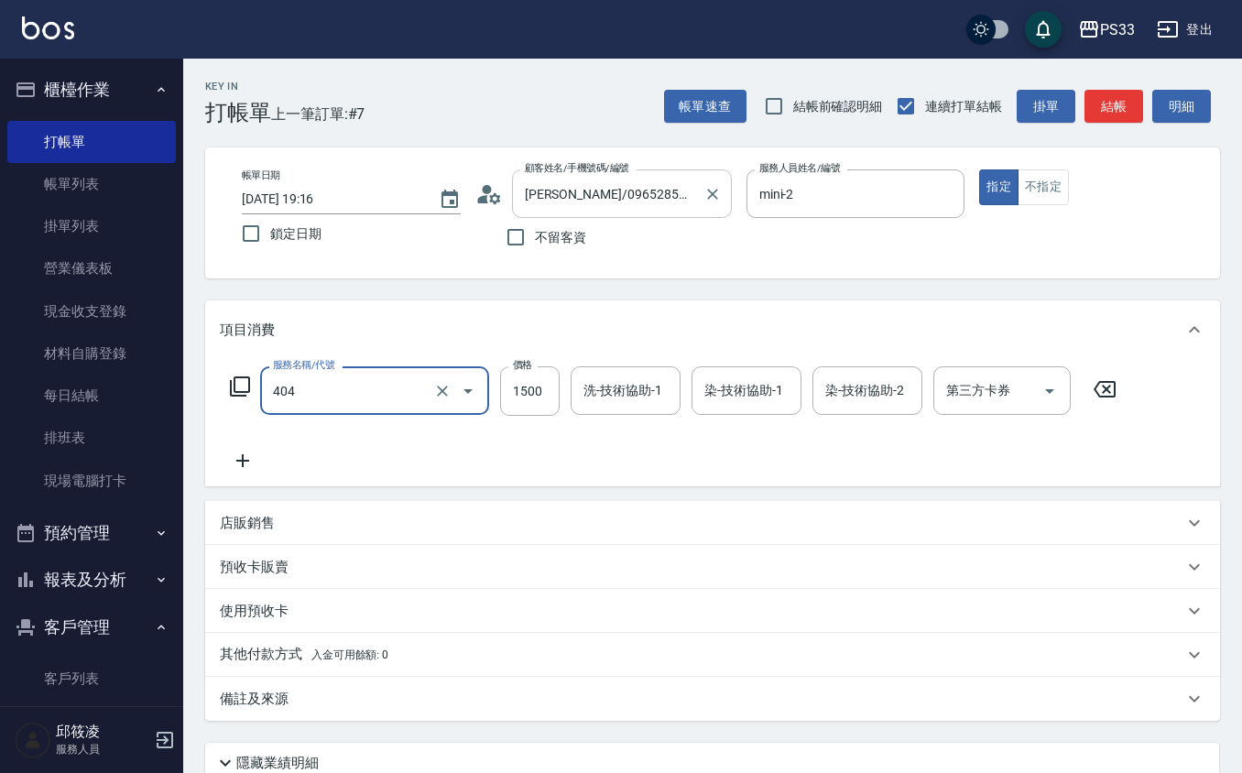
type input "設計染髮(404)"
type input "3099"
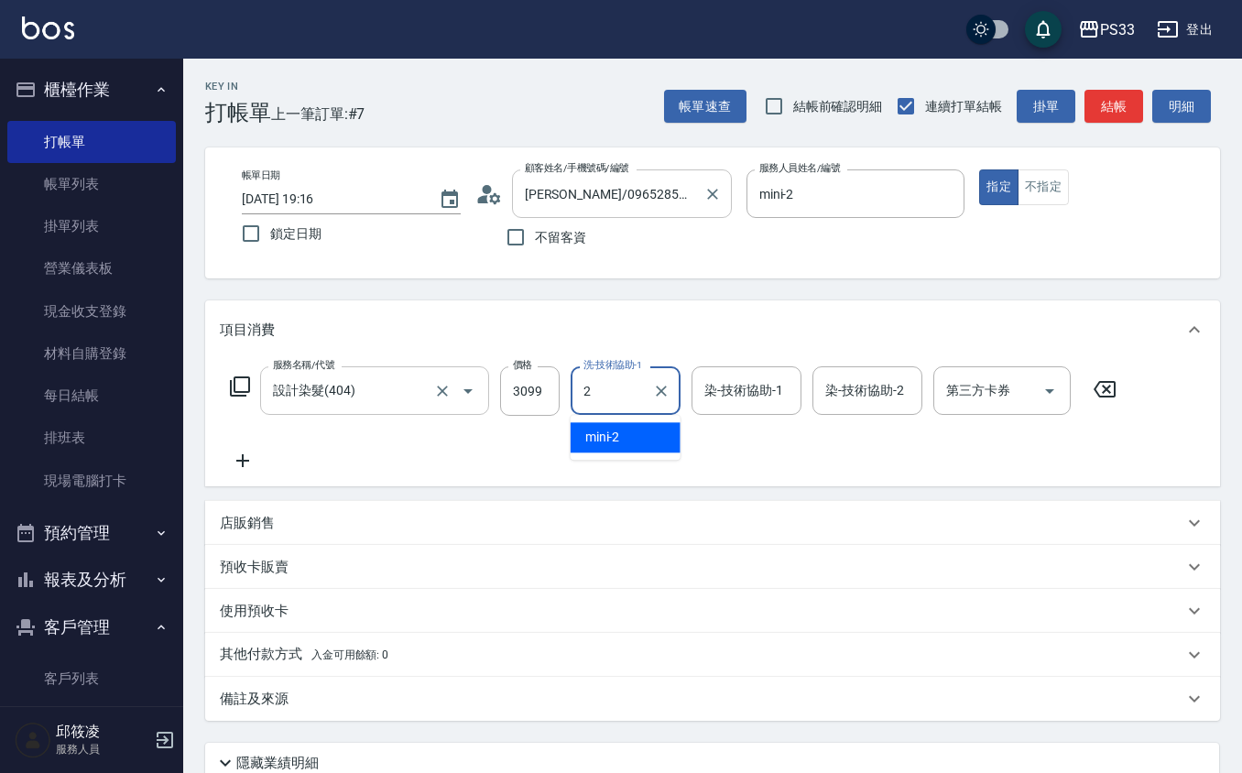
type input "mini-2"
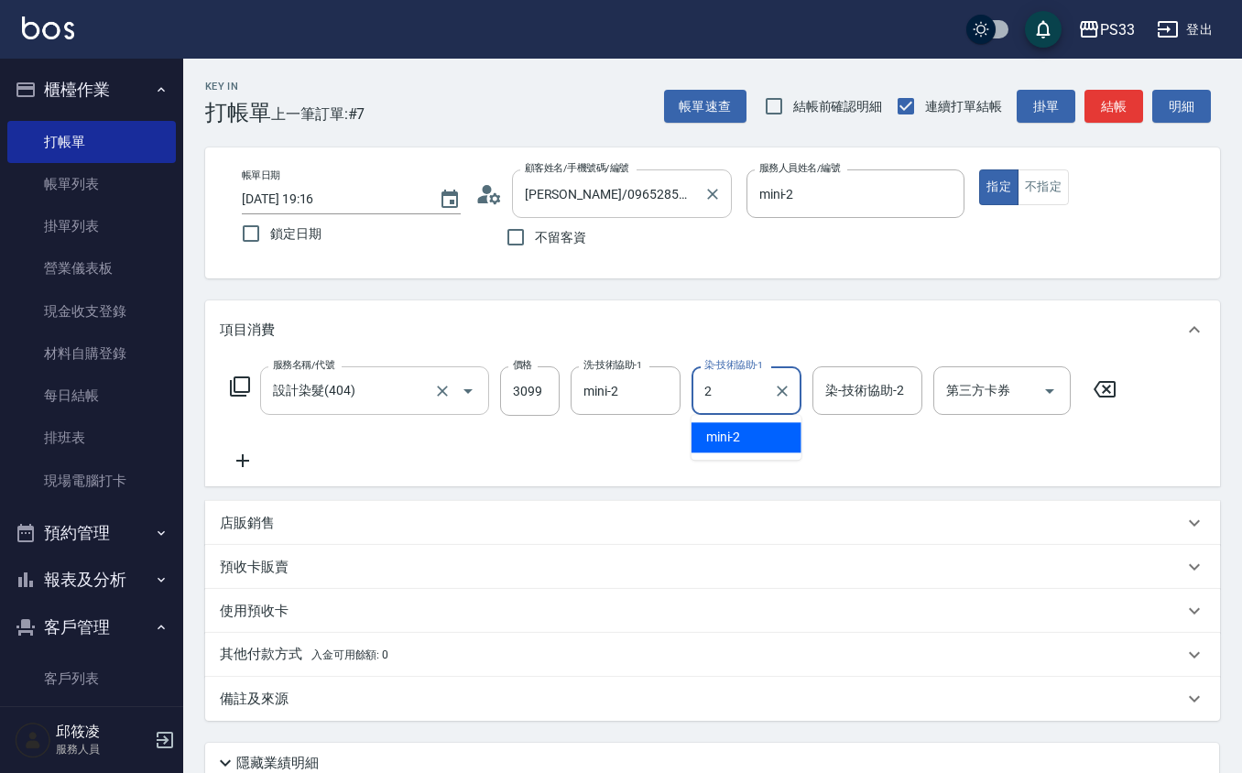
type input "mini-2"
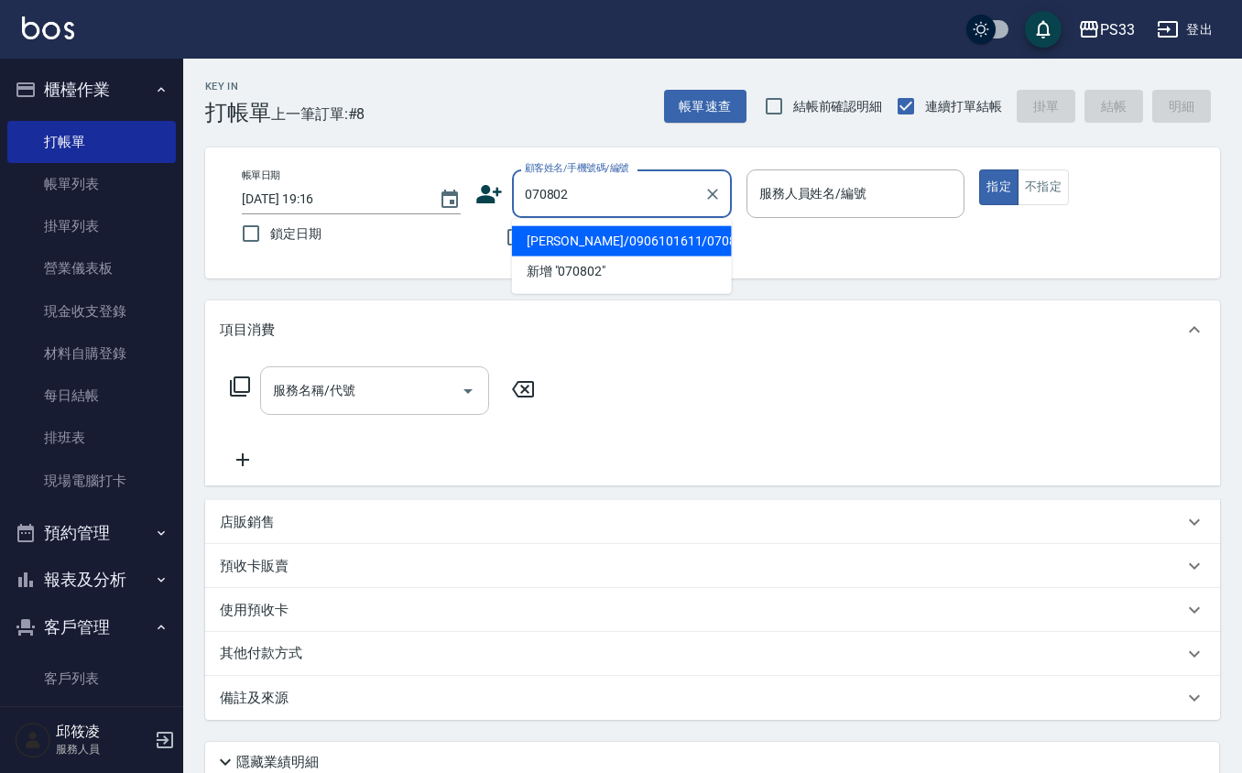
type input "[PERSON_NAME]/0906101611/070802"
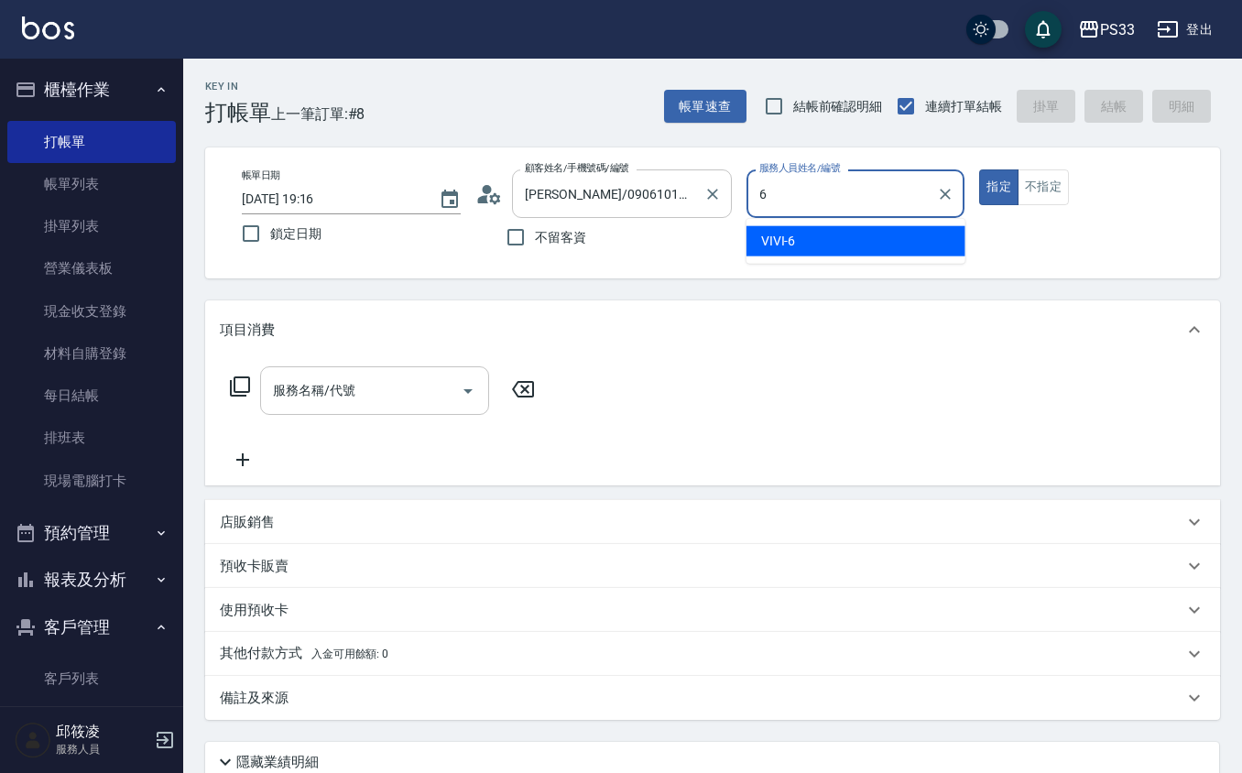
type input "VIVI-6"
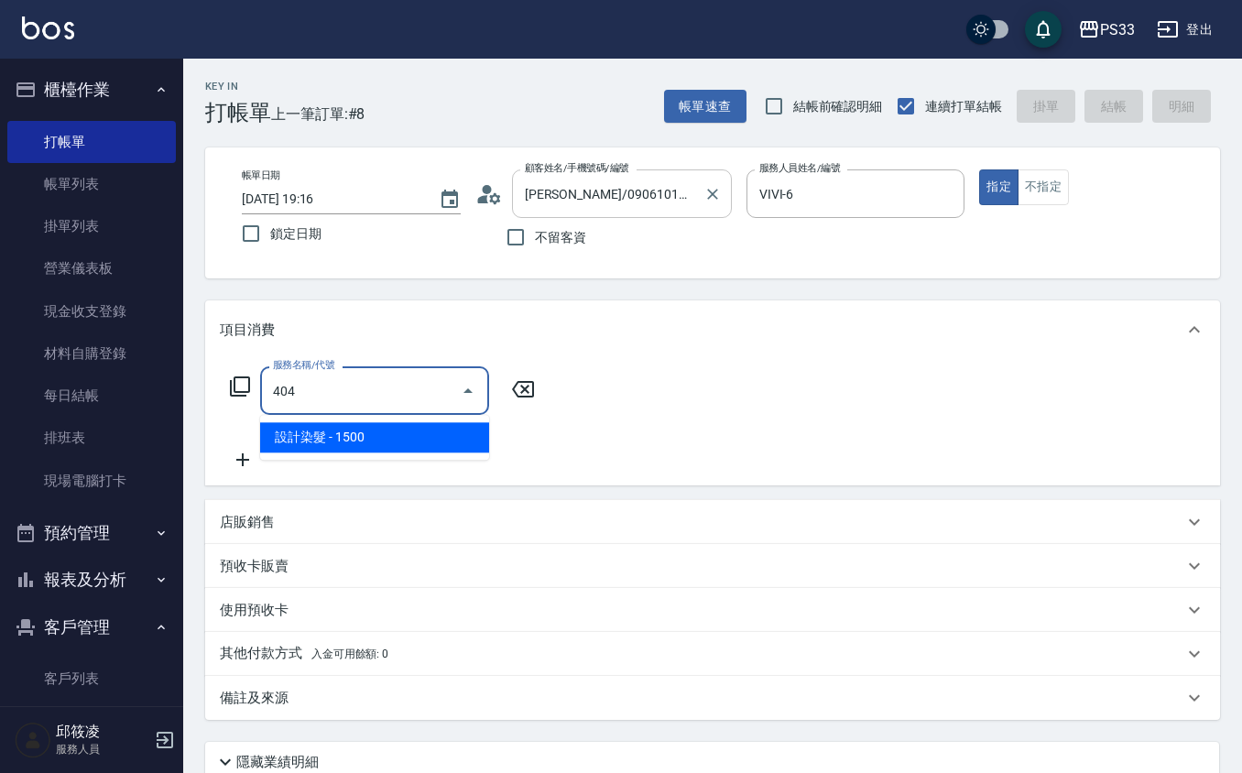
type input "設計染髮(404)"
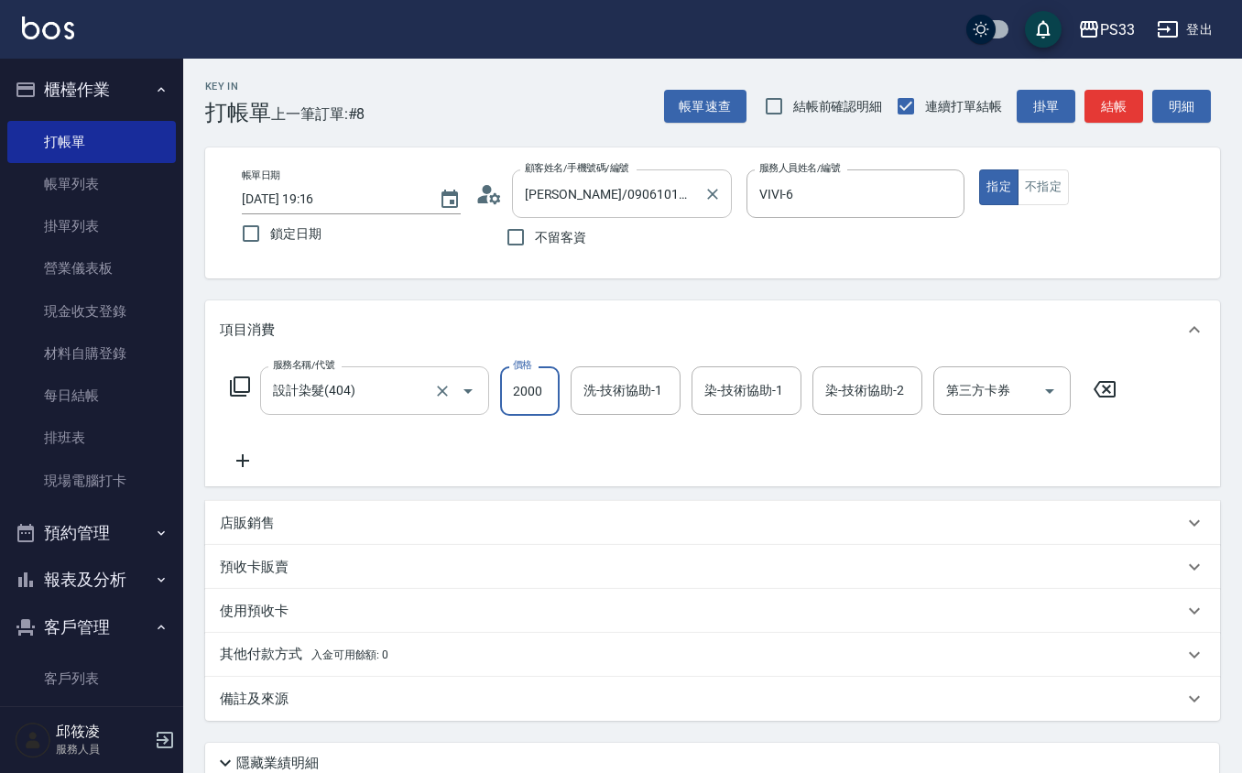
type input "2000"
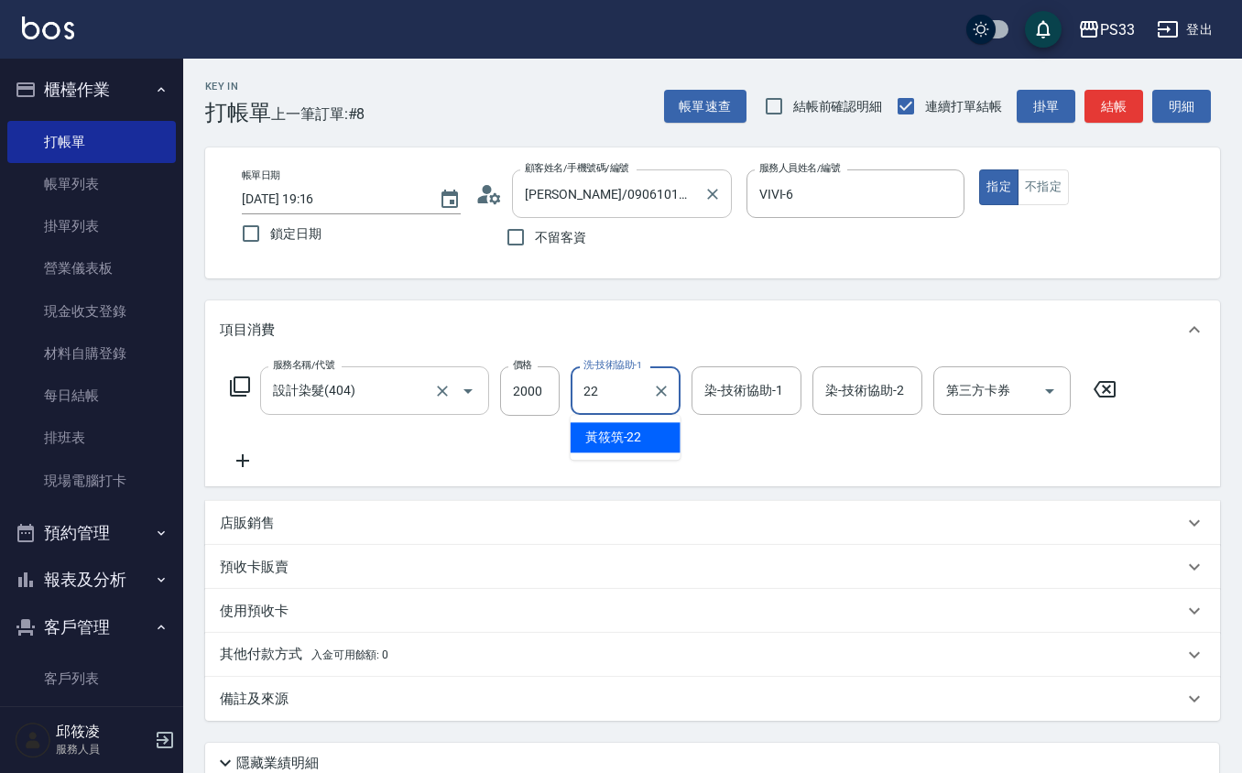
type input "[PERSON_NAME]-22"
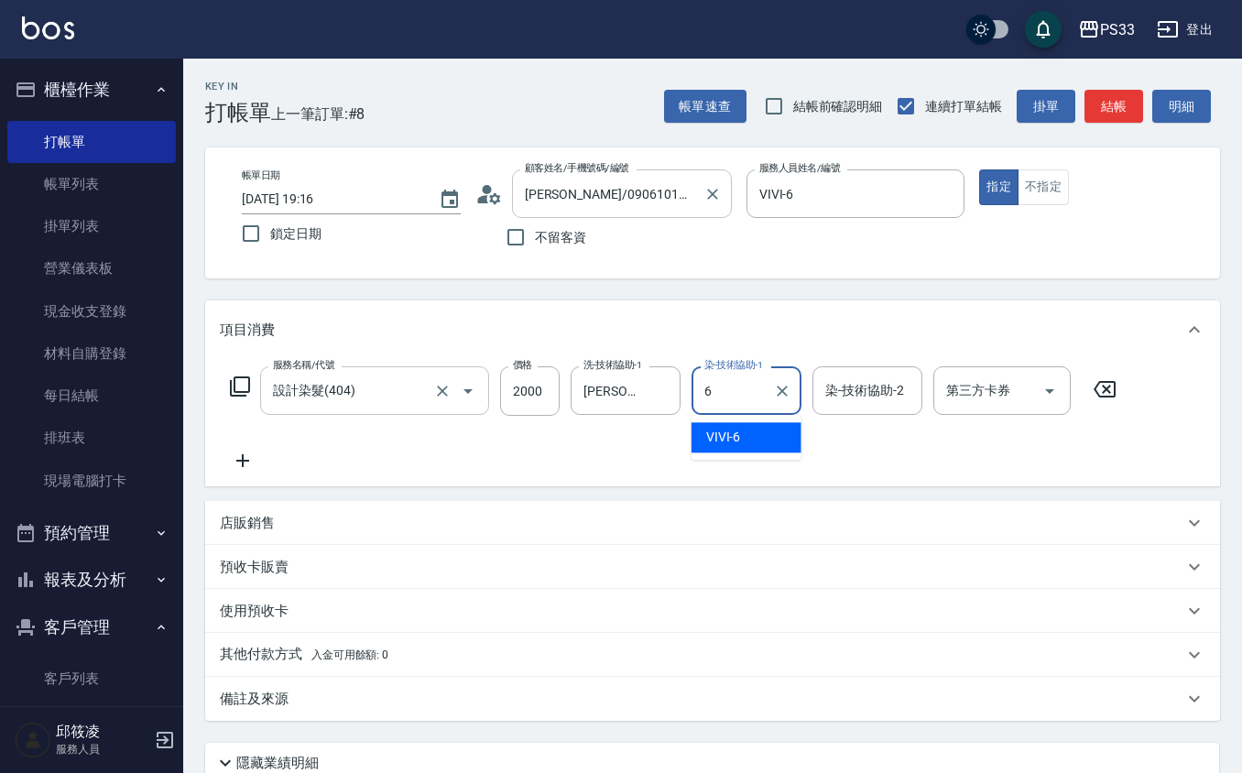
type input "VIVI-6"
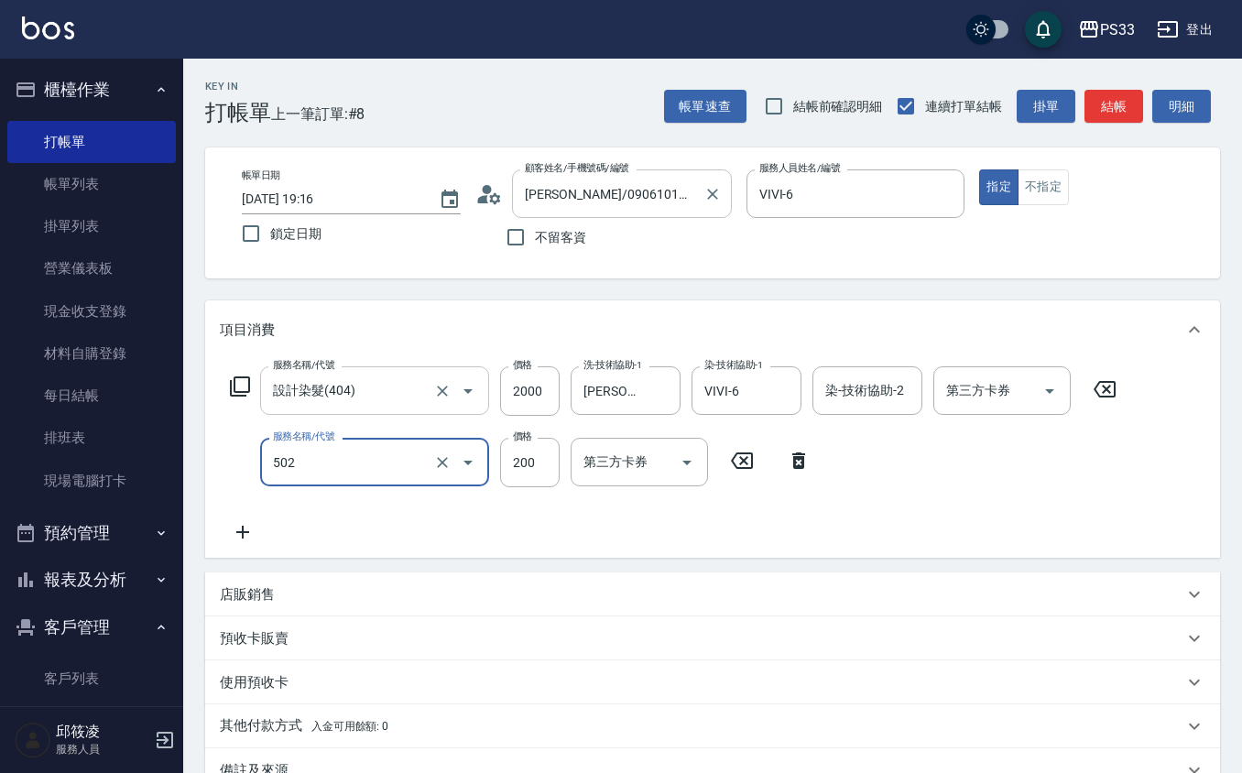
type input "自備護髮(502)"
type input "1000"
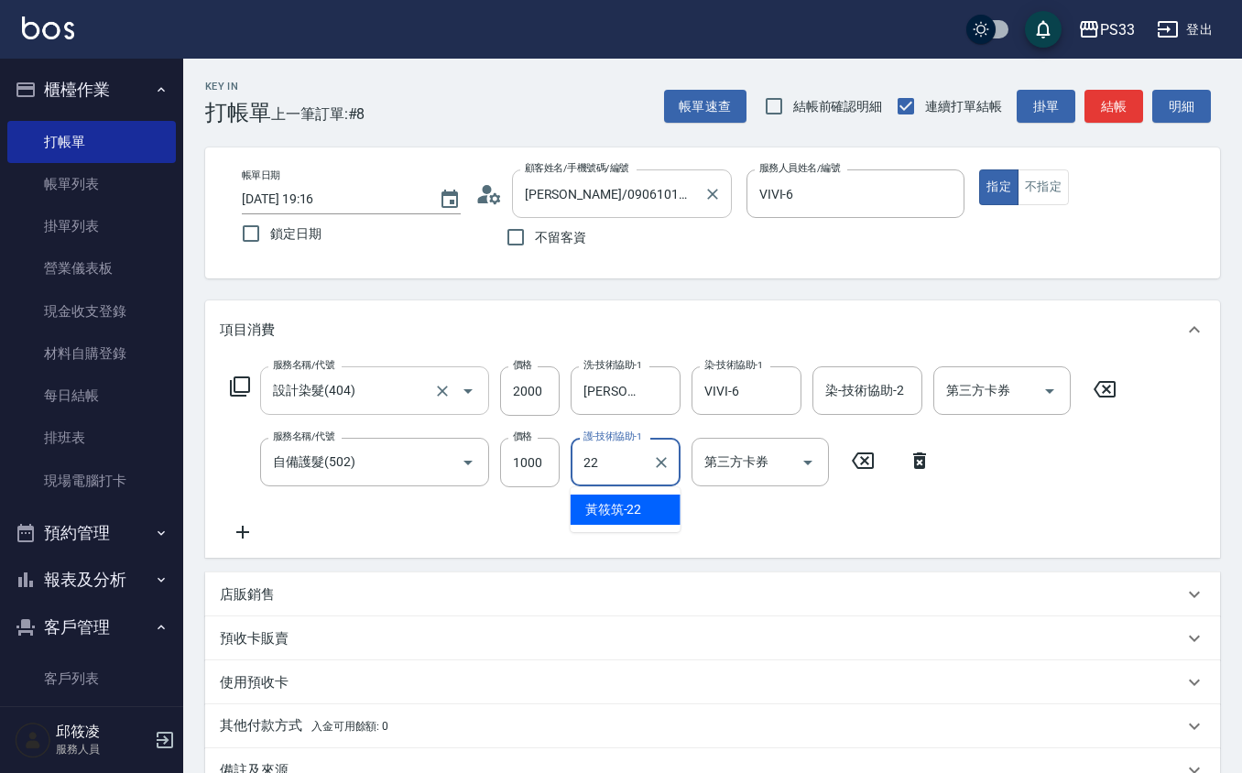
type input "[PERSON_NAME]-22"
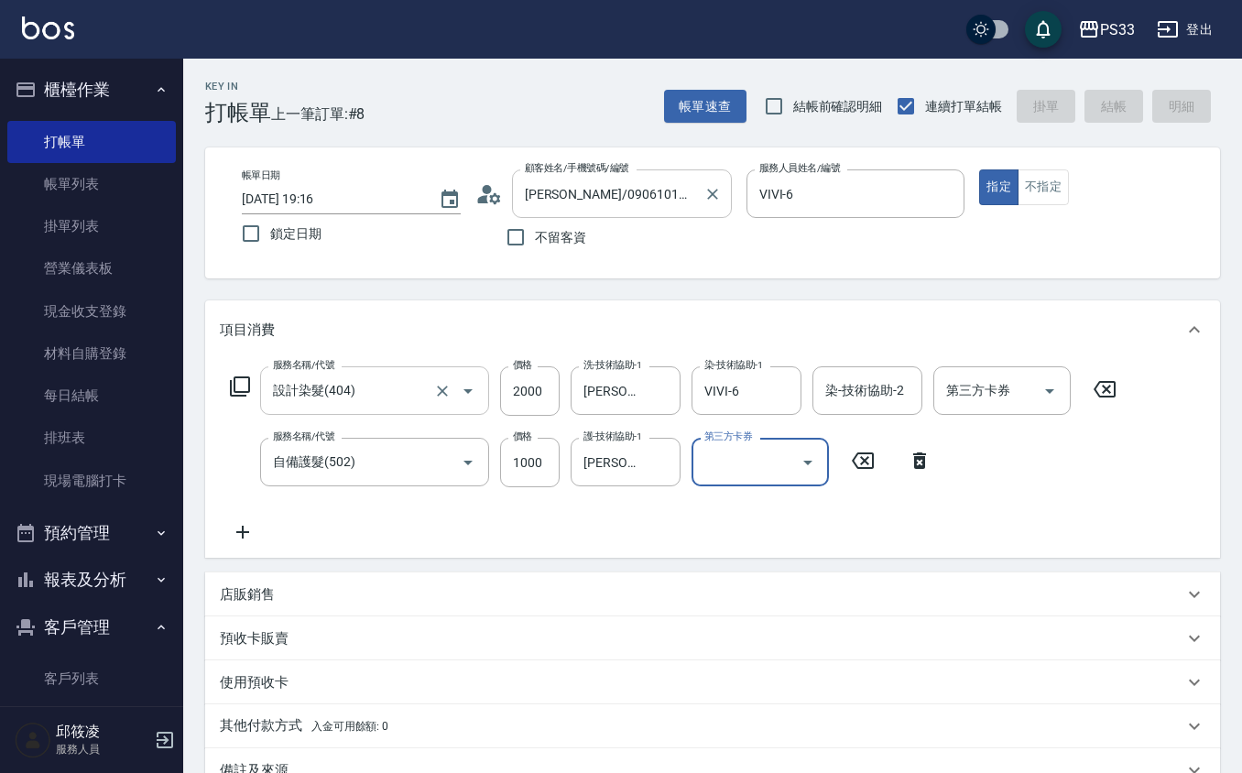
type input "[DATE] 19:17"
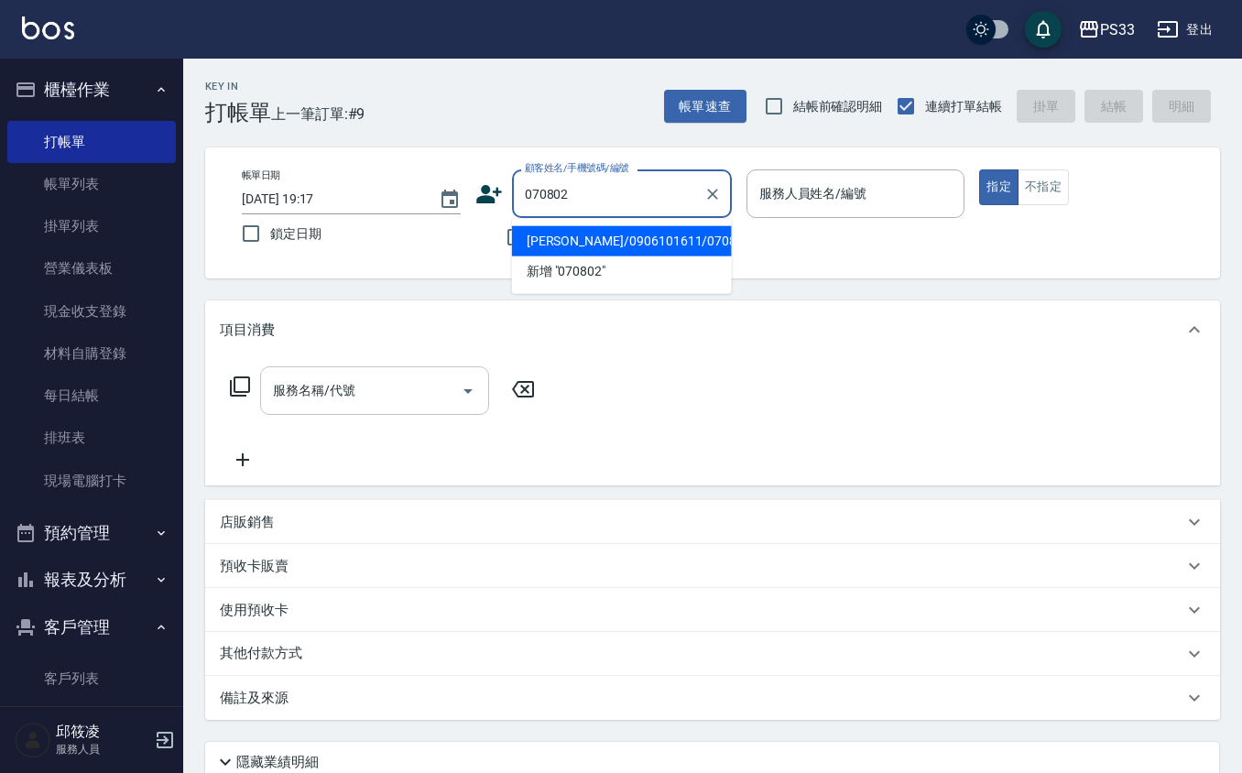
type input "[PERSON_NAME]/0906101611/070802"
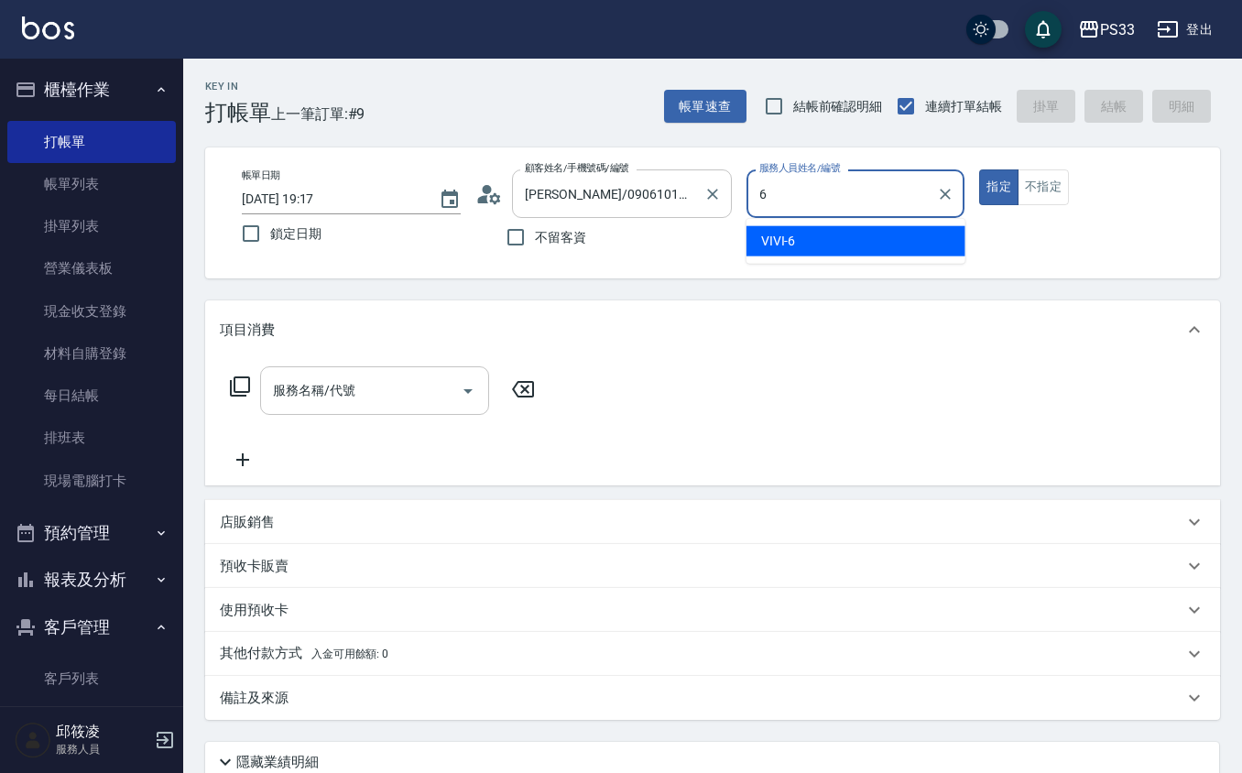
type input "VIVI-6"
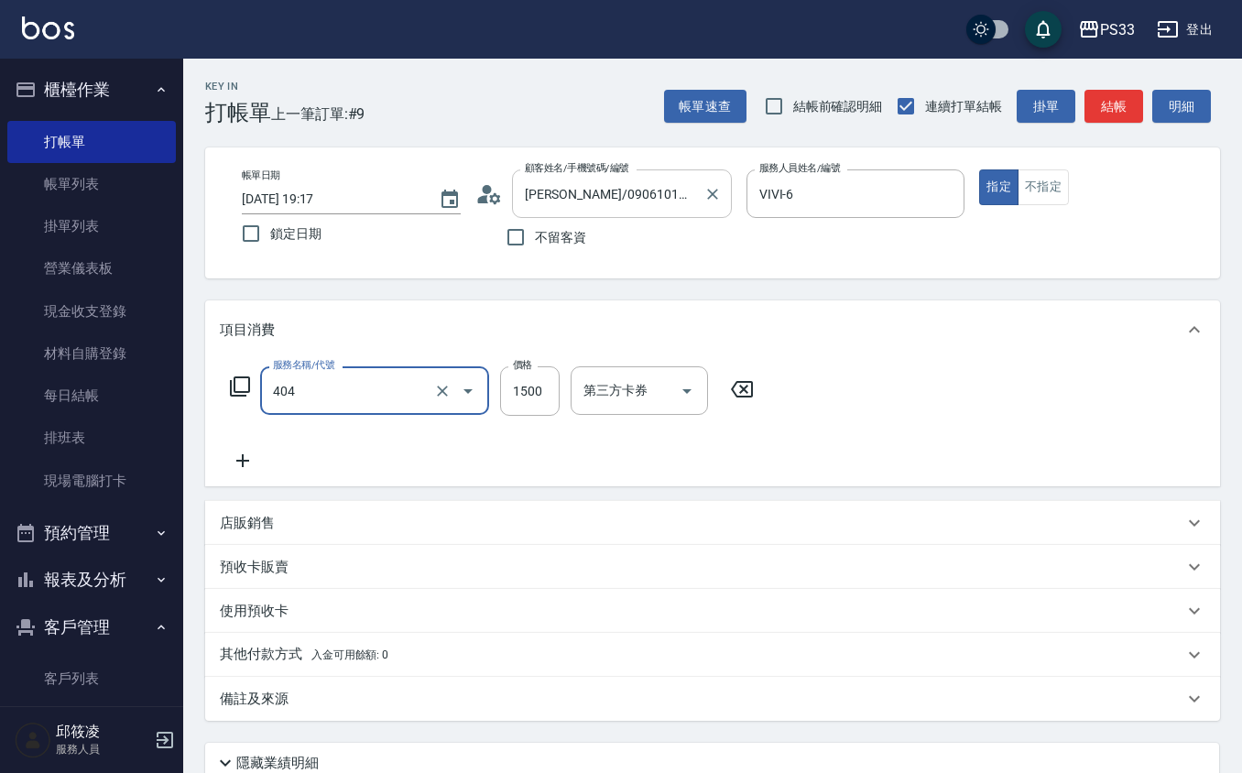
type input "設計染髮(404)"
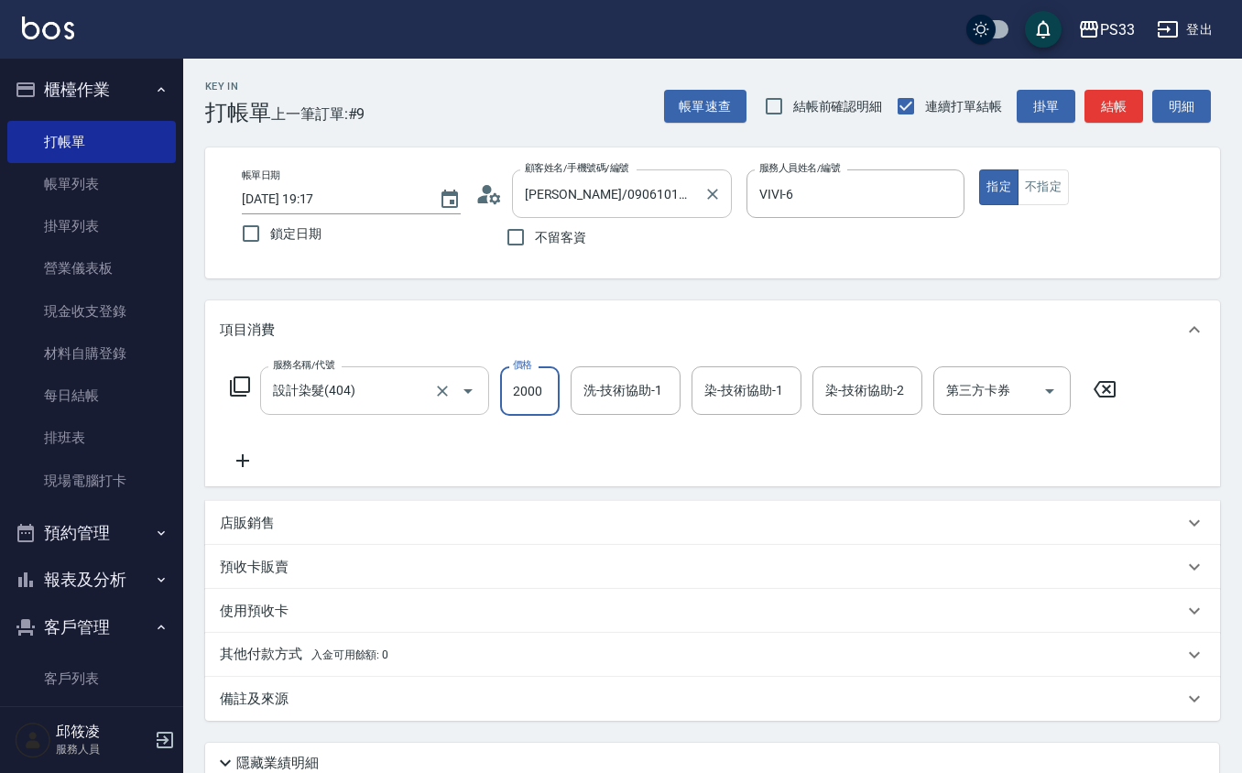
type input "2000"
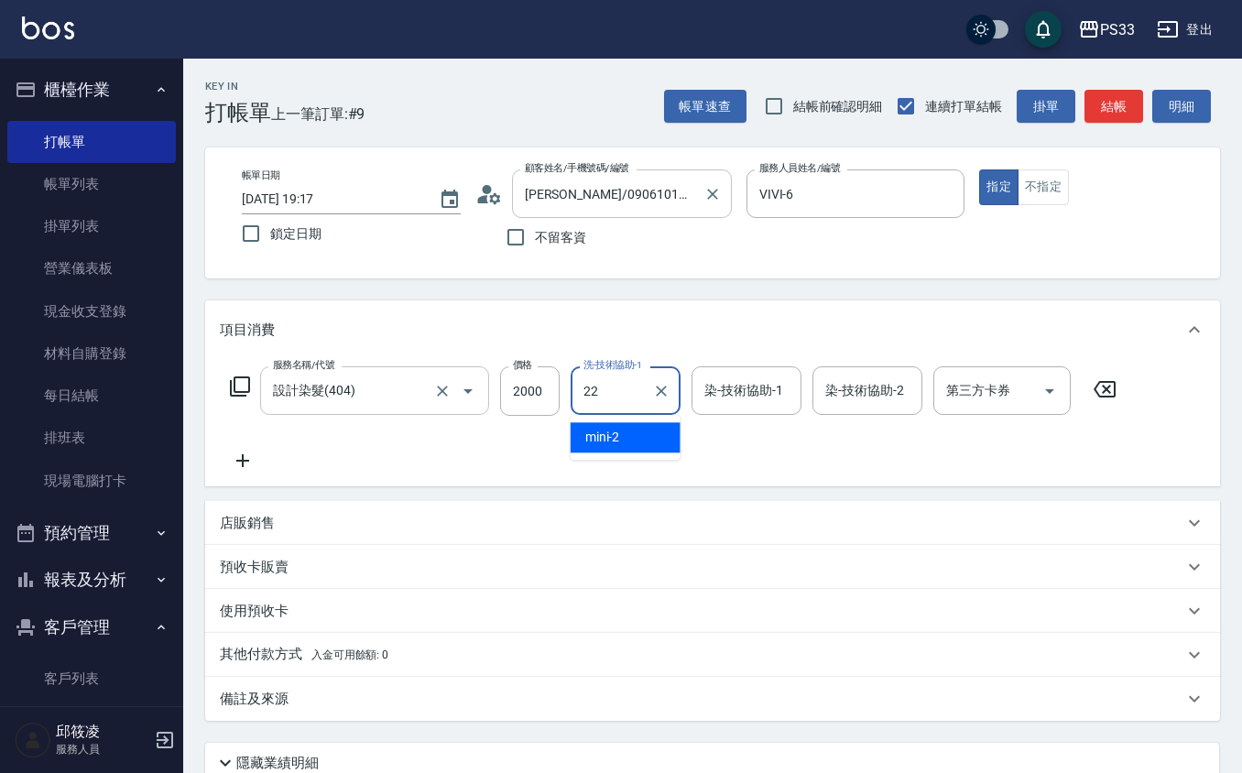
type input "[PERSON_NAME]-22"
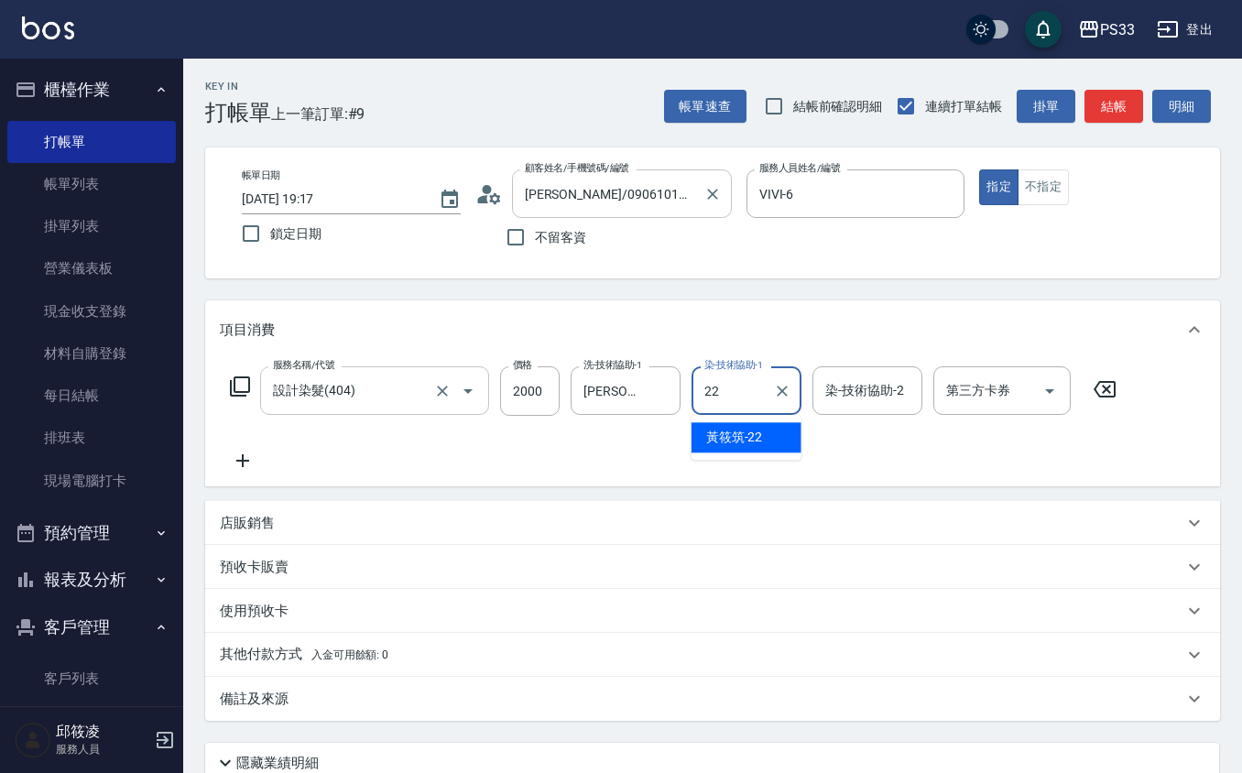
type input "[PERSON_NAME]-22"
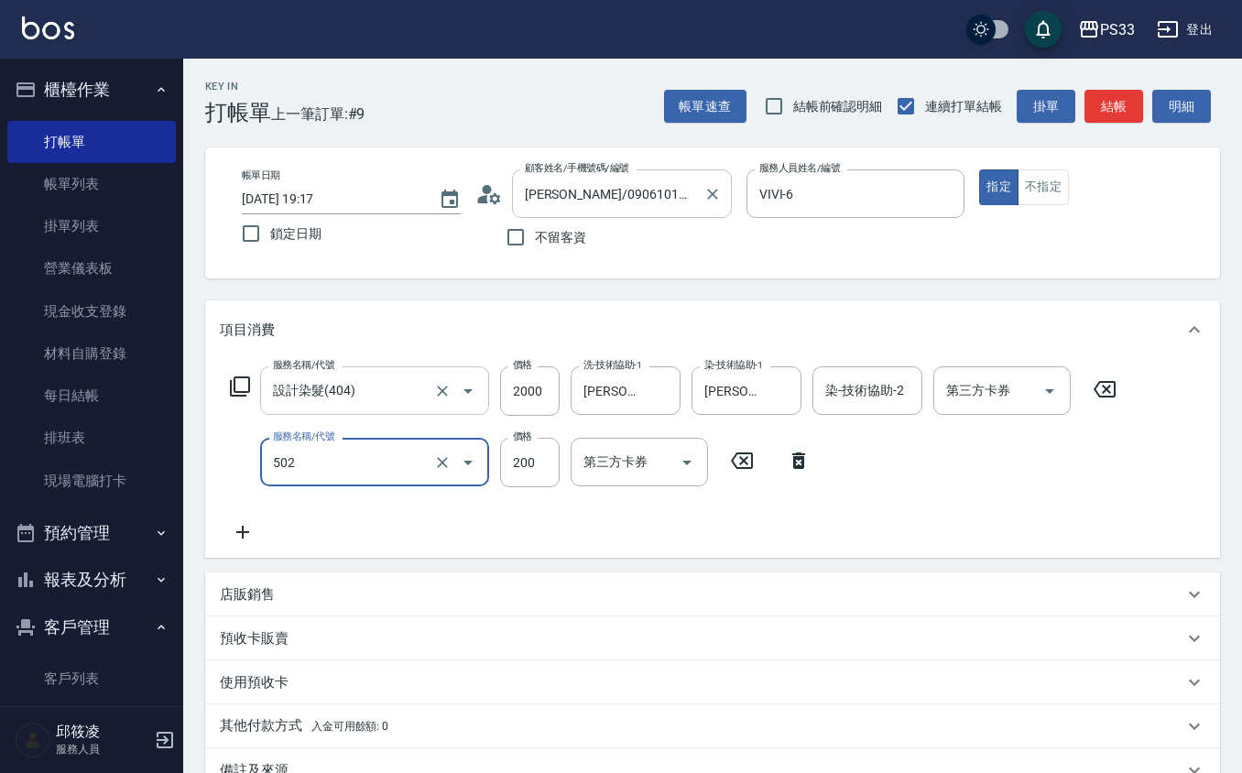
type input "自備護髮(502)"
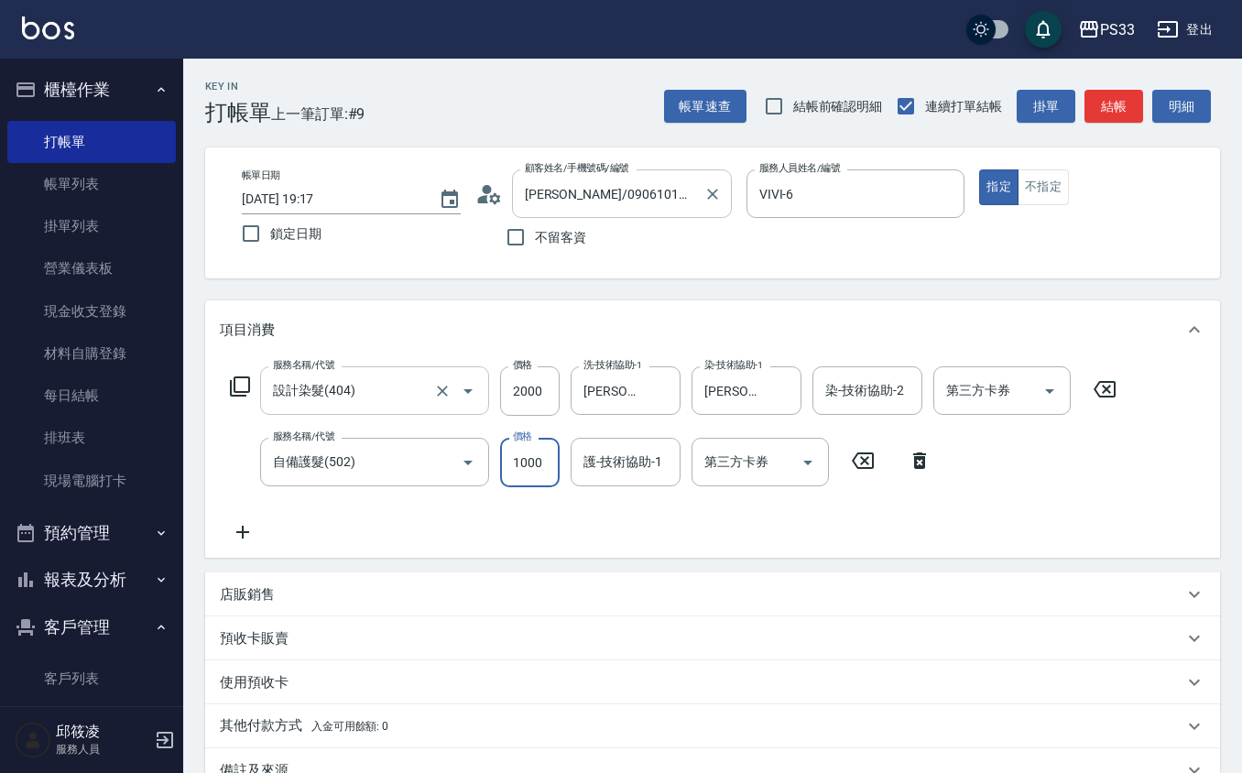
type input "1000"
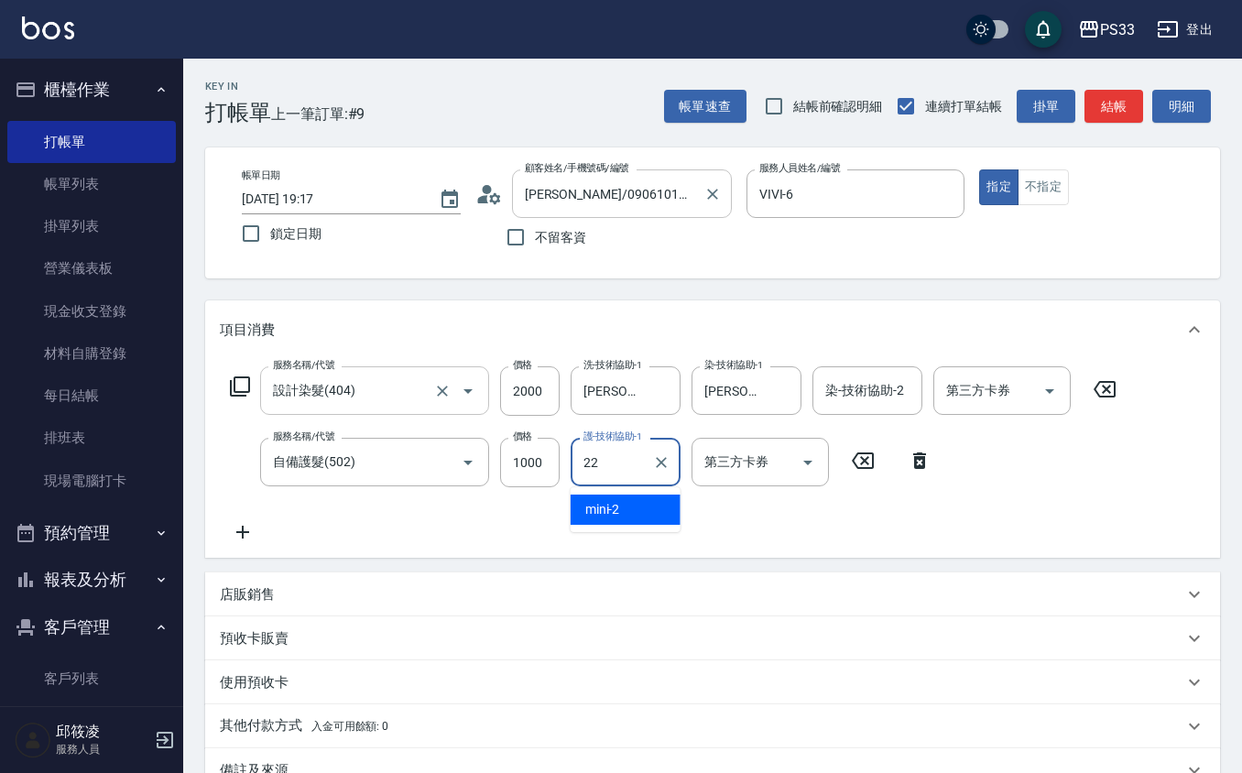
type input "[PERSON_NAME]-22"
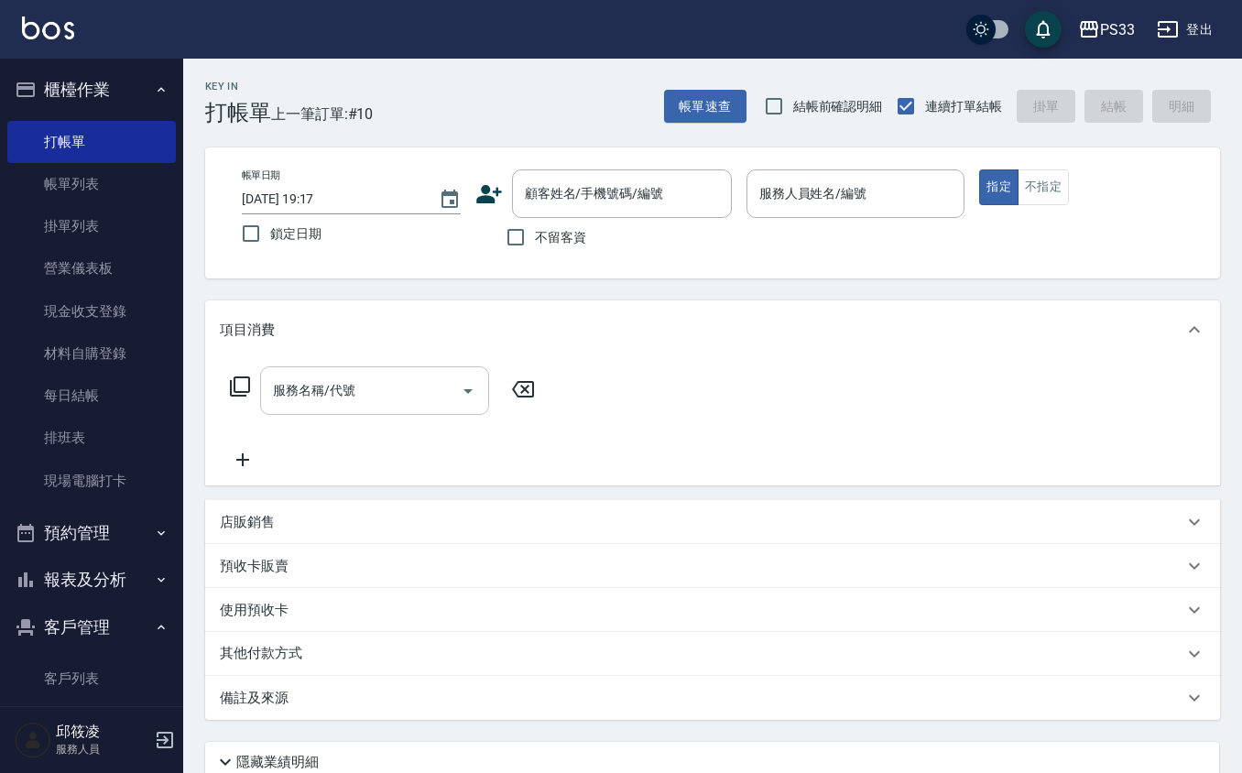
click at [495, 191] on icon at bounding box center [489, 194] width 26 height 18
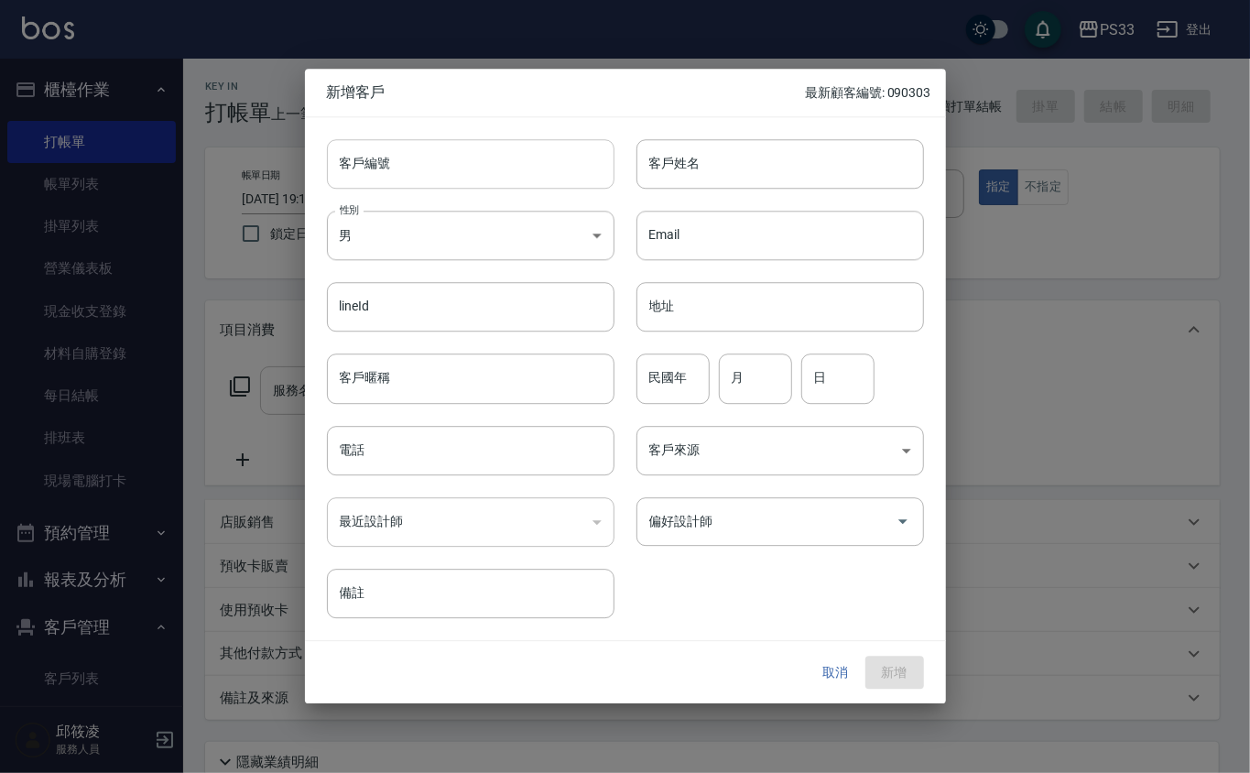
click at [554, 158] on input "客戶編號" at bounding box center [471, 163] width 288 height 49
type input "210809"
type input "[PERSON_NAME]"
type input "70"
type input "8"
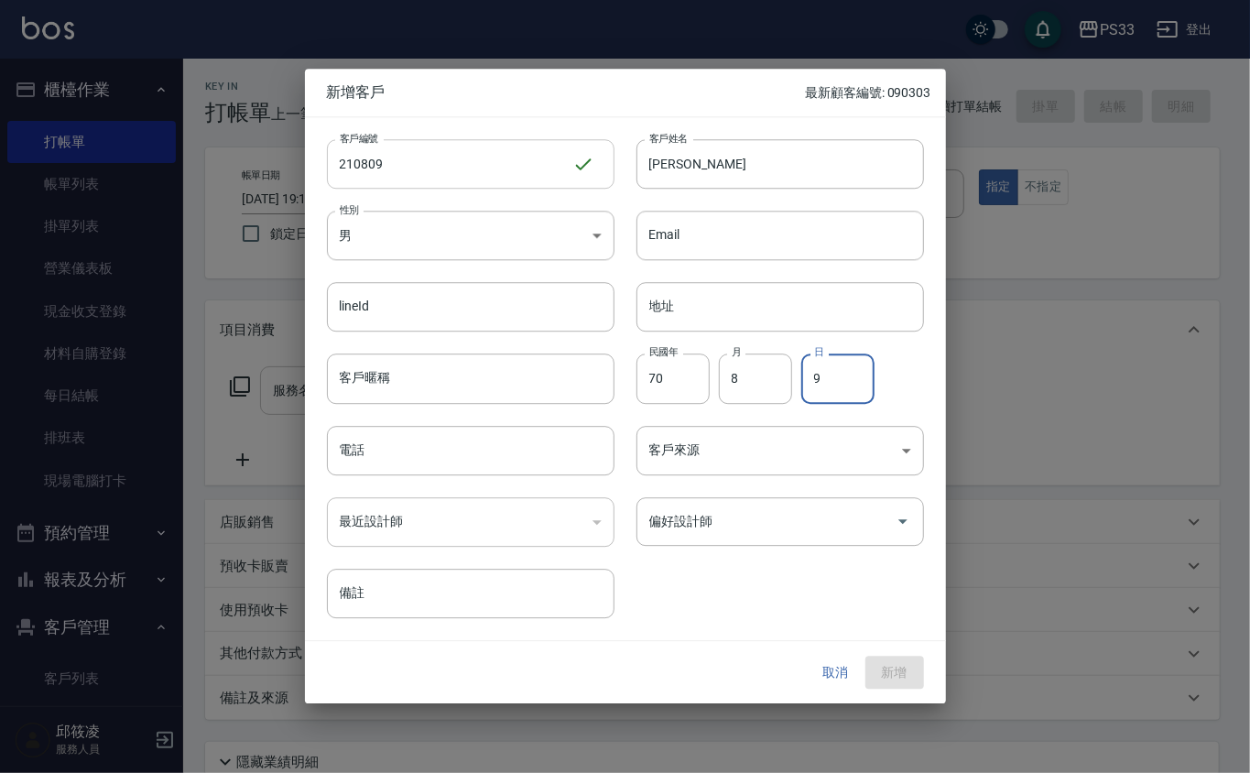
type input "9"
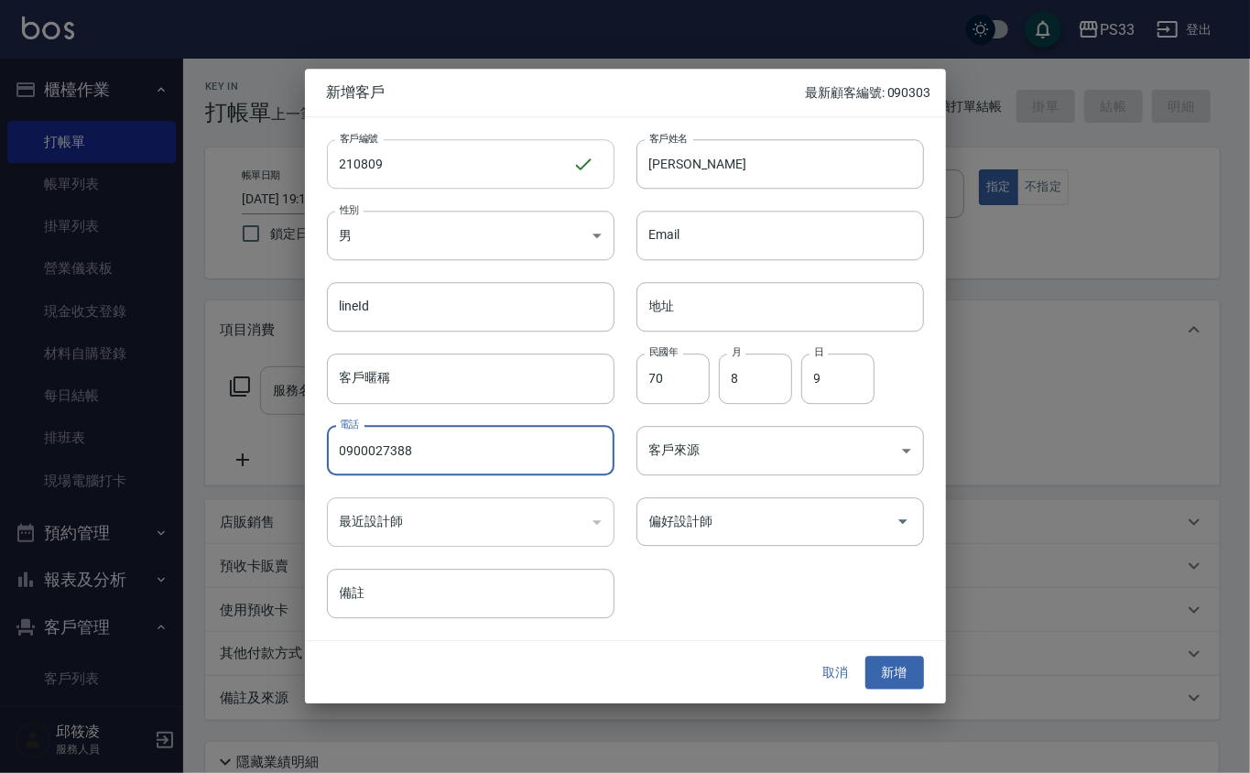
type input "0900027388"
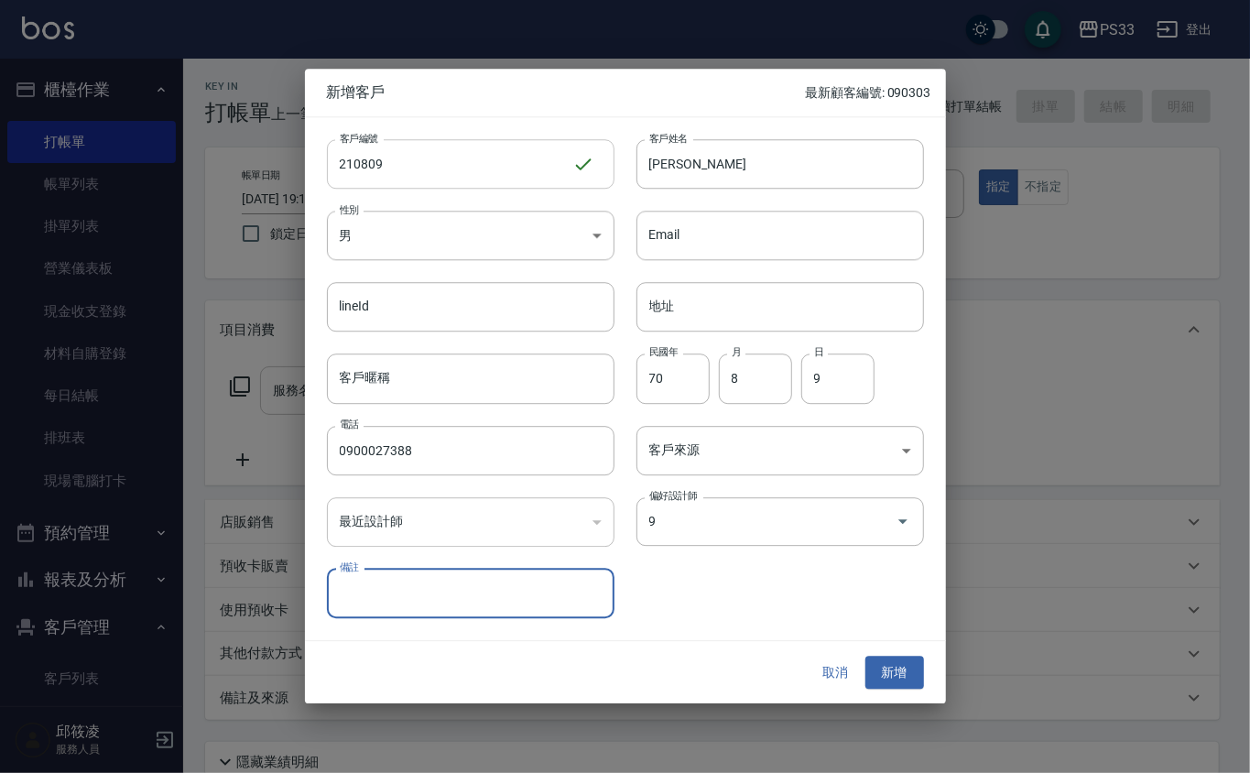
type input "許苡軒"
click at [866, 656] on button "新增" at bounding box center [895, 673] width 59 height 34
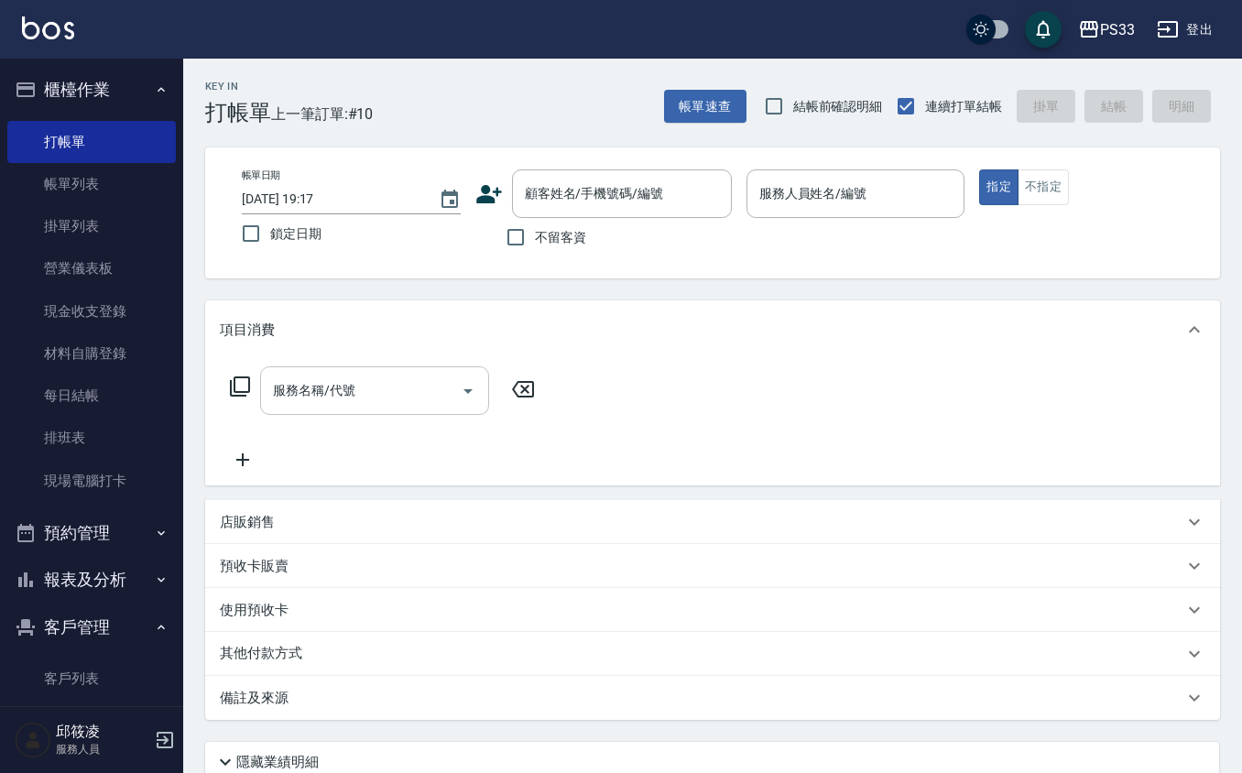
click at [485, 200] on icon at bounding box center [489, 194] width 26 height 18
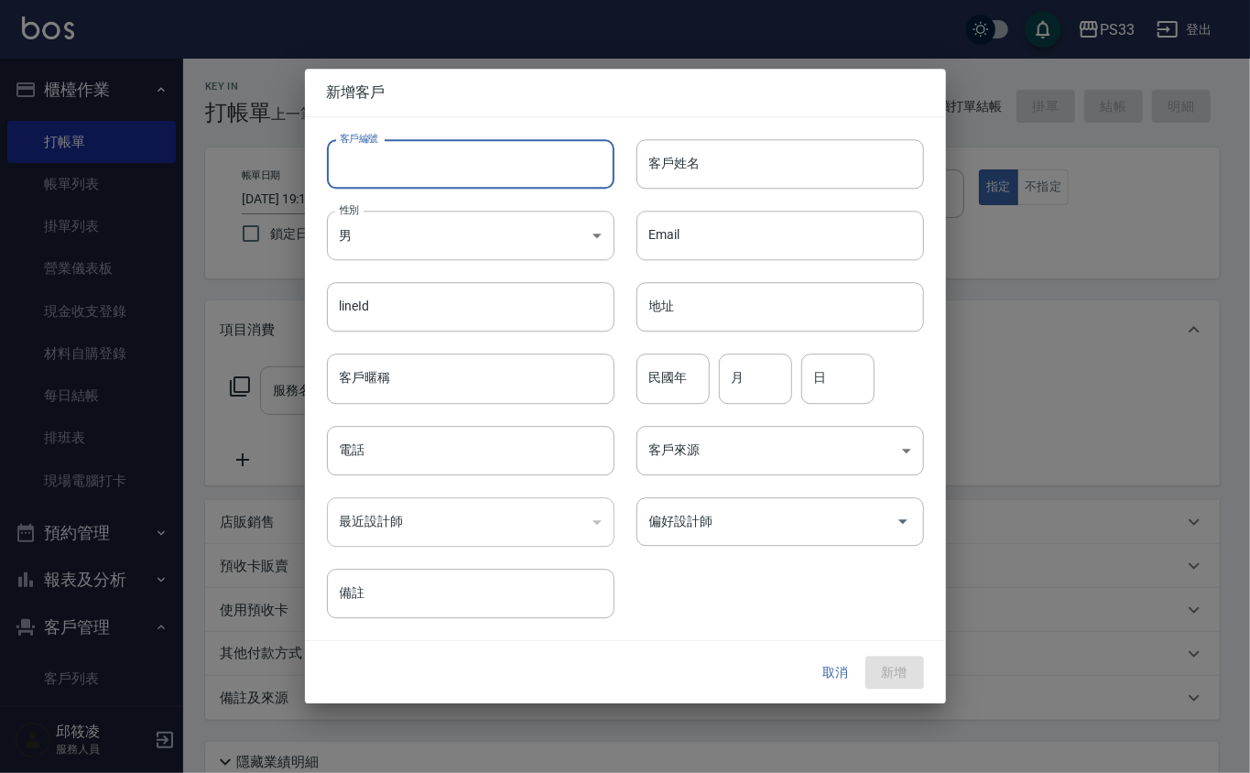
click at [492, 176] on input "客戶編號" at bounding box center [471, 163] width 288 height 49
type input "160614"
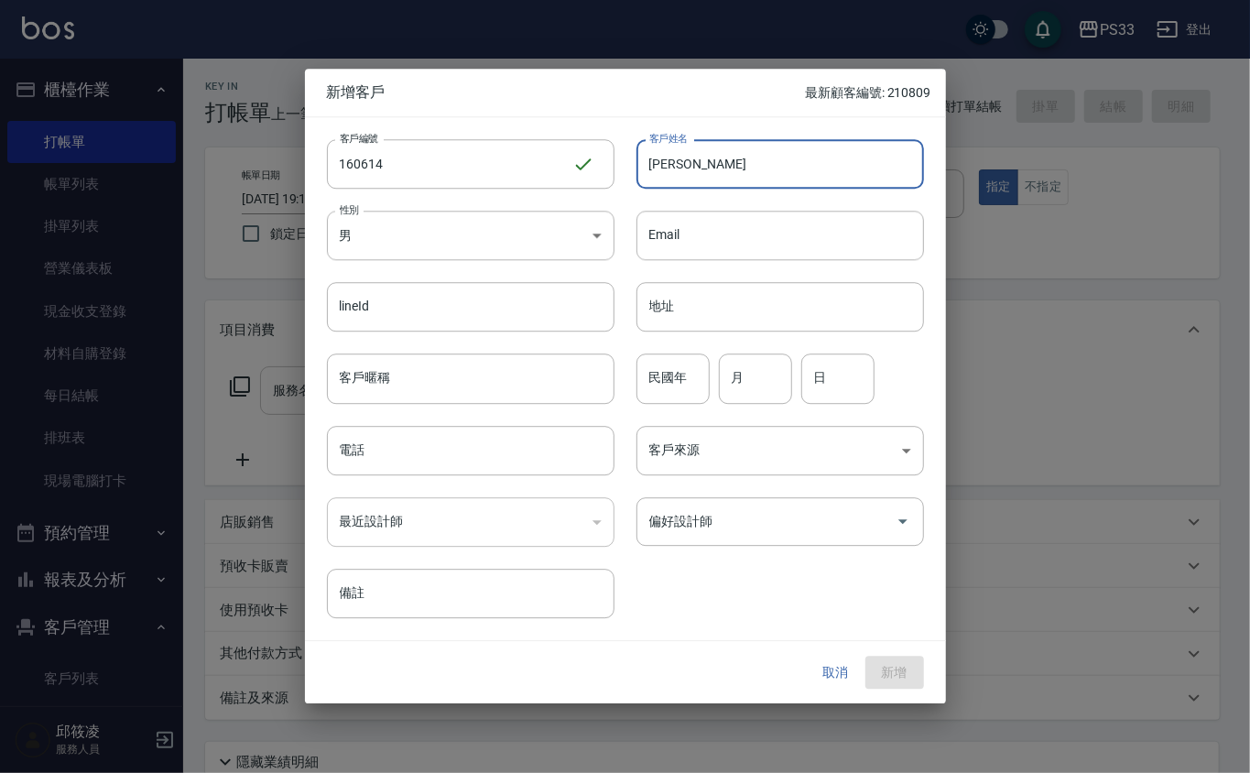
type input "[PERSON_NAME]"
type input "76"
type input "6"
type input "14"
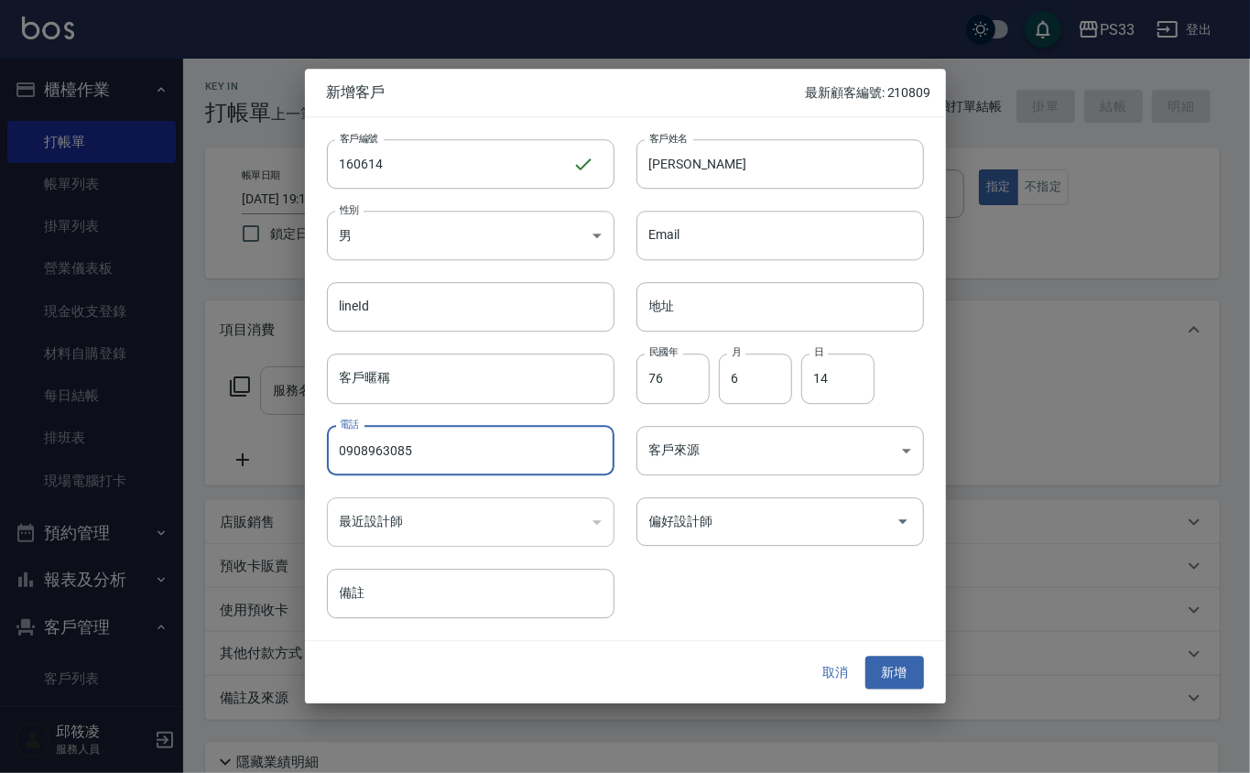
type input "0908963085"
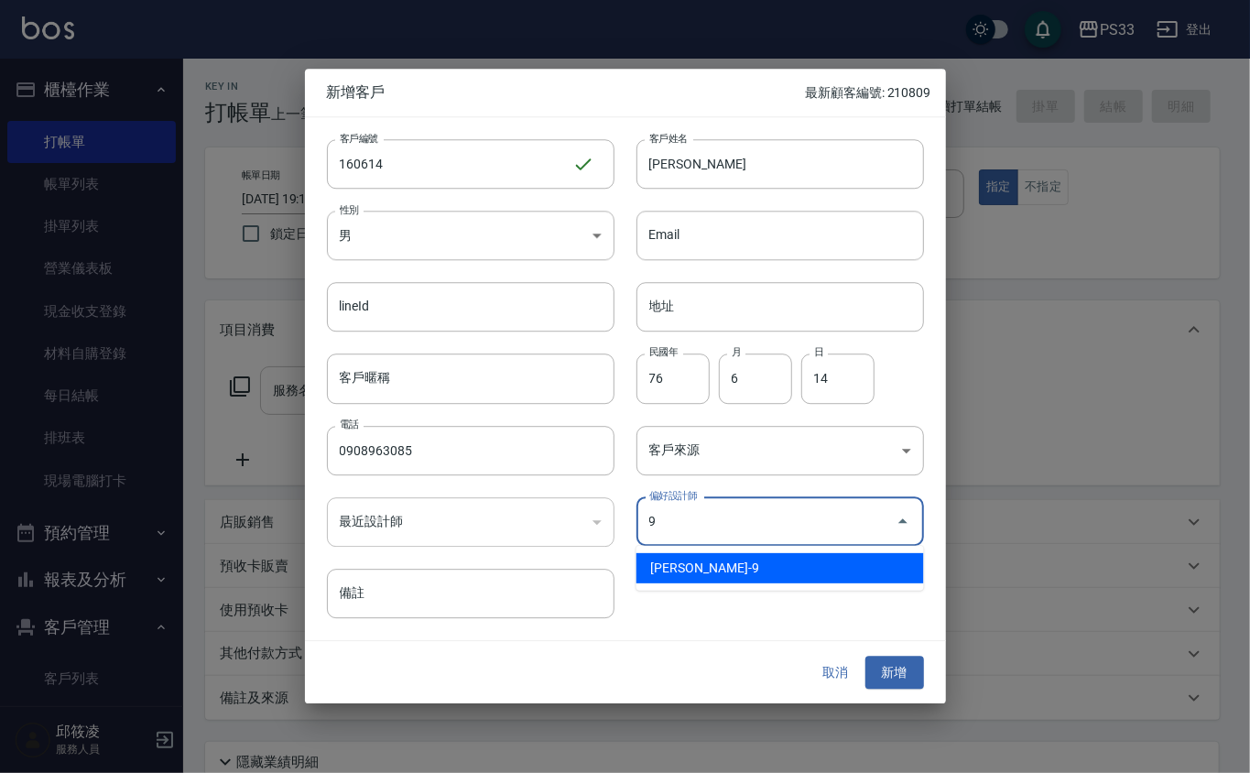
type input "許苡軒"
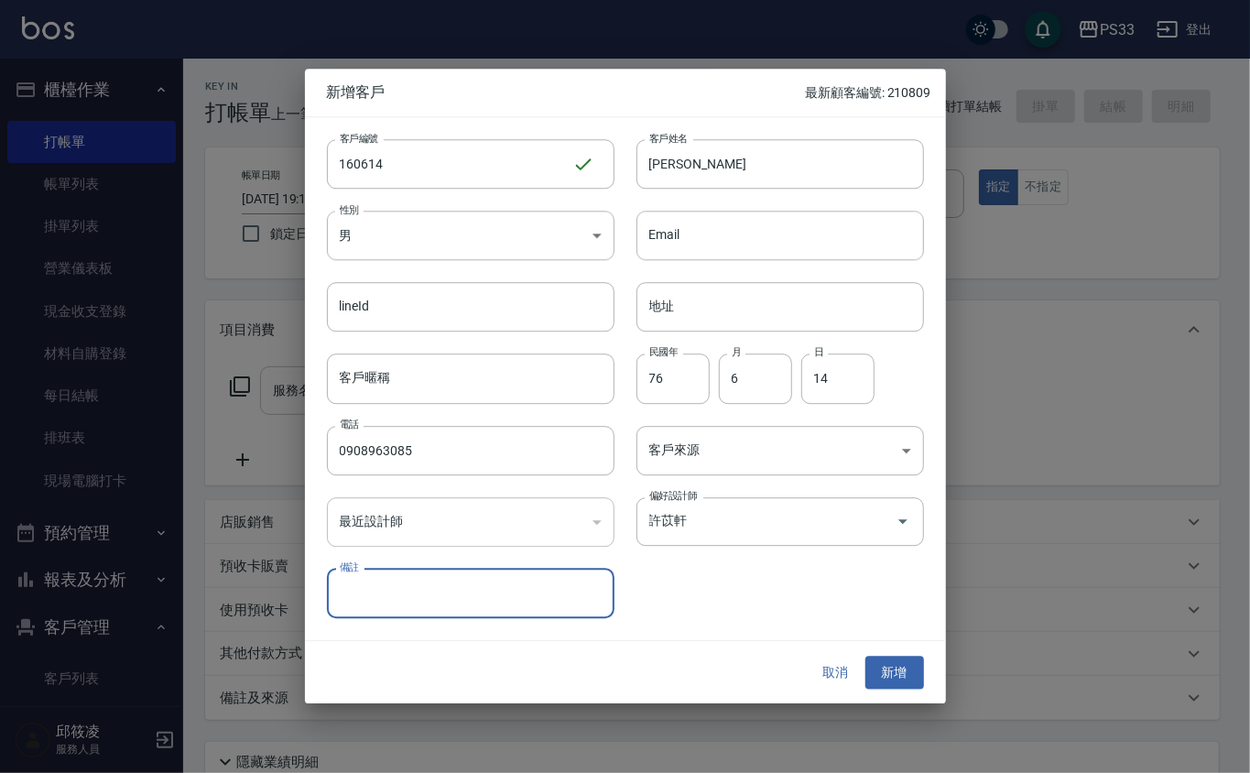
click at [866, 656] on button "新增" at bounding box center [895, 673] width 59 height 34
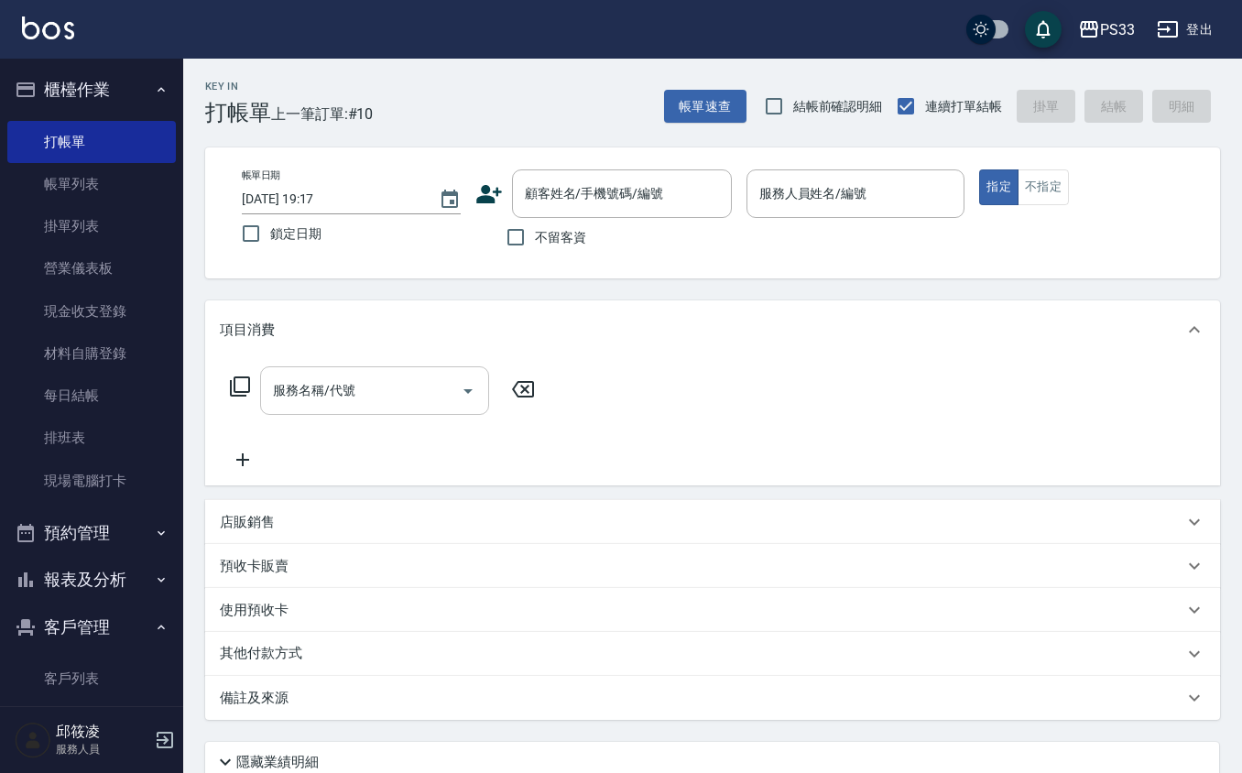
click at [495, 185] on icon at bounding box center [488, 193] width 27 height 27
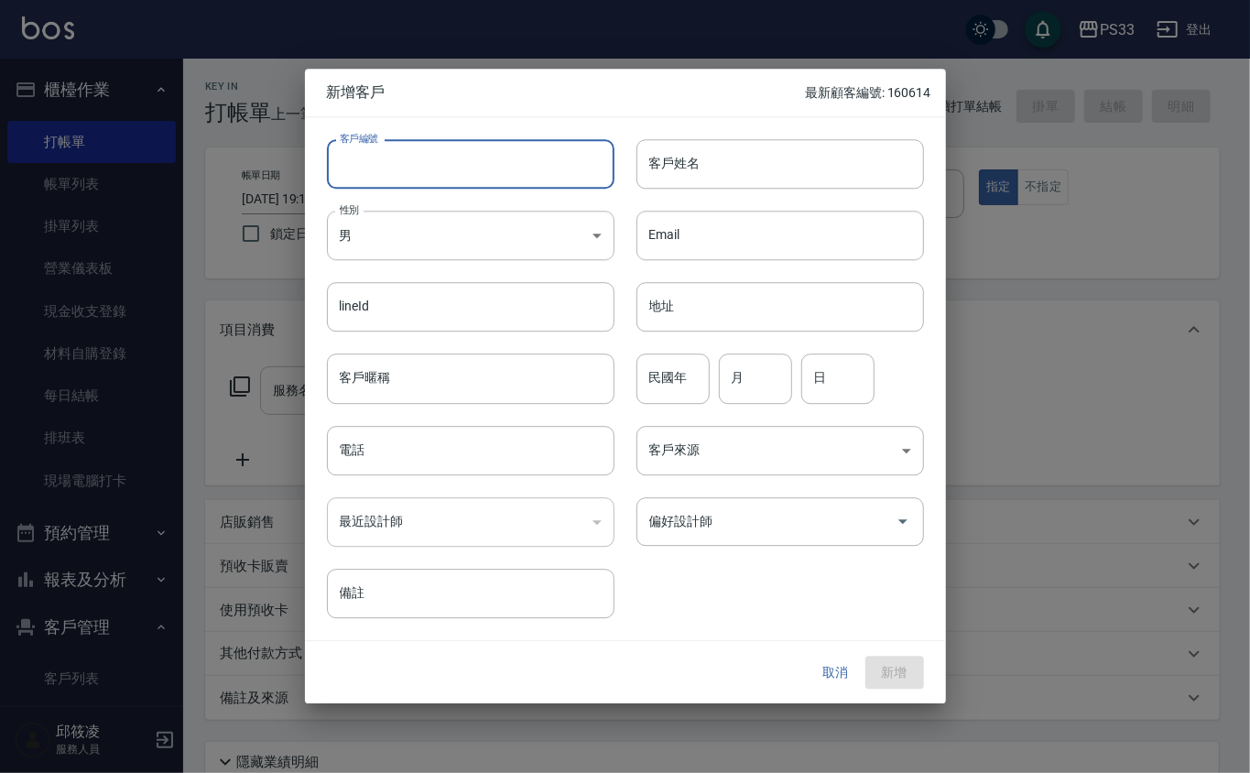
click at [477, 159] on input "客戶編號" at bounding box center [471, 163] width 288 height 49
type input "241223"
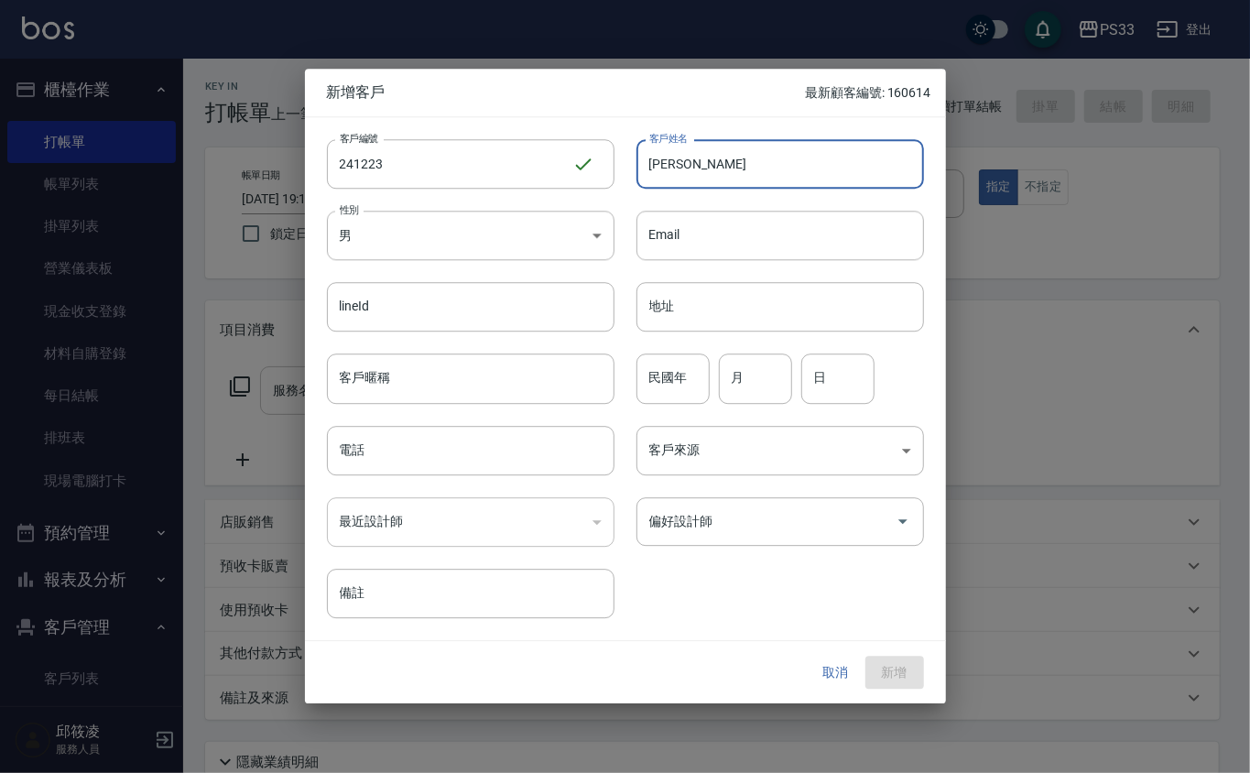
type input "[PERSON_NAME]"
type input "96"
type input "12"
type input "23"
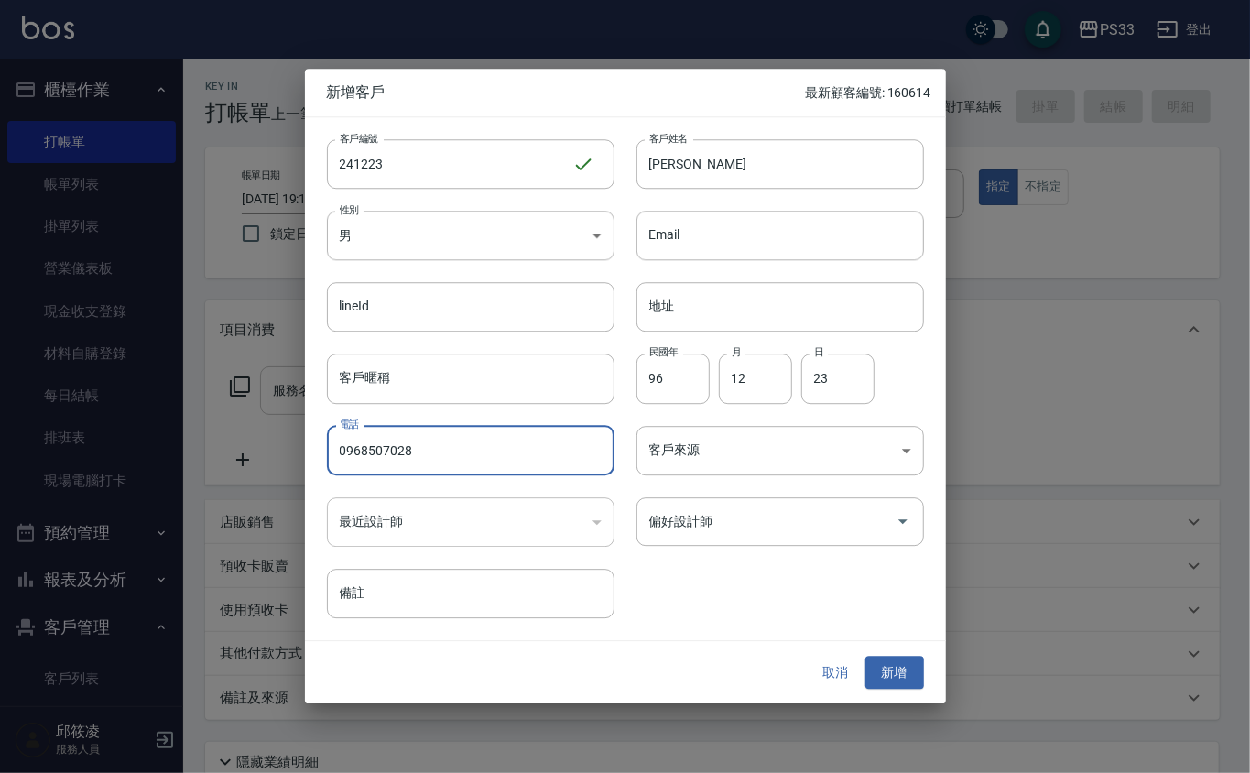
type input "0968507028"
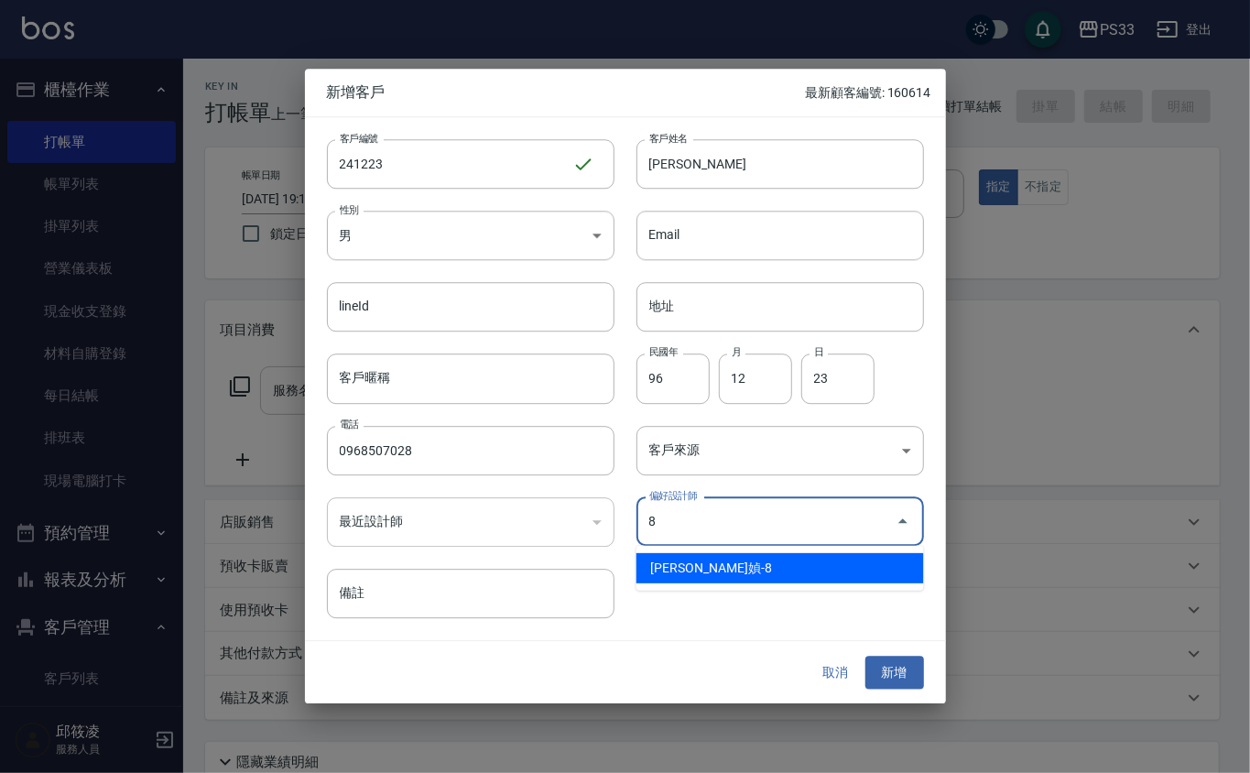
type input "[PERSON_NAME]媜"
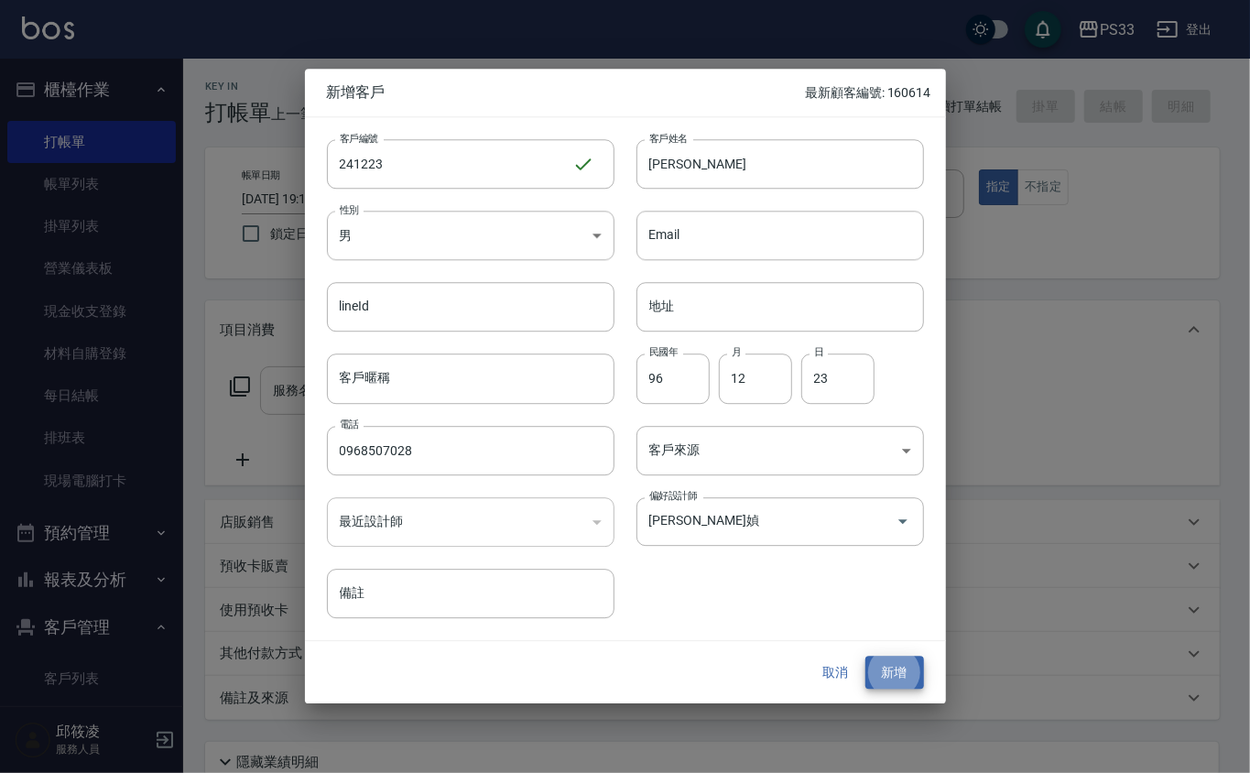
click at [866, 656] on button "新增" at bounding box center [895, 673] width 59 height 34
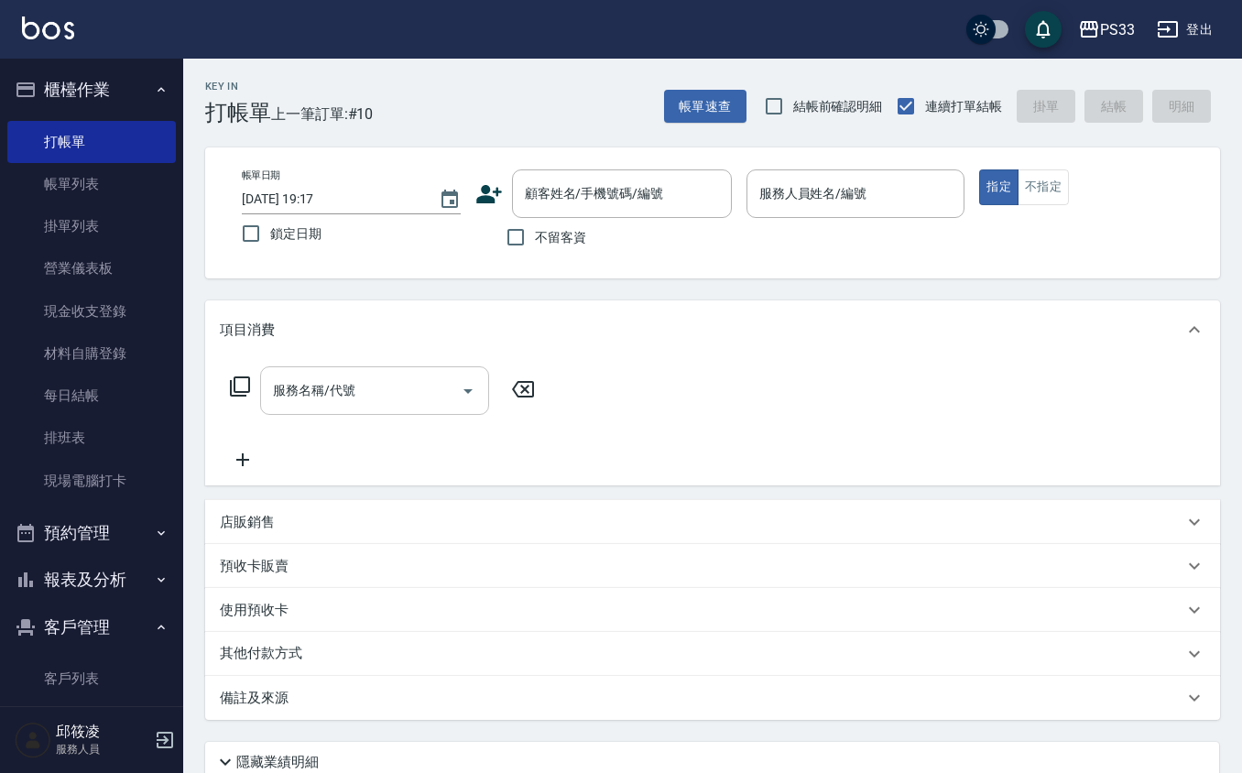
click at [496, 189] on icon at bounding box center [489, 194] width 26 height 18
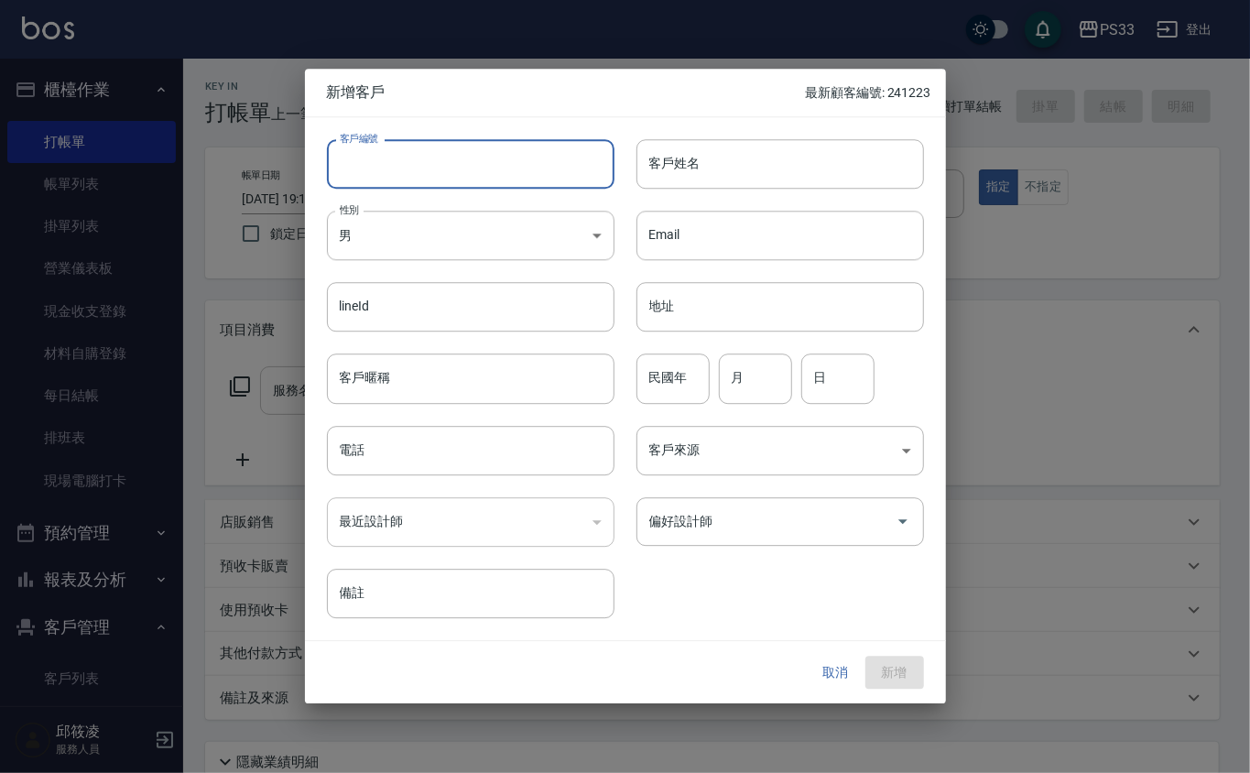
click at [485, 176] on input "客戶編號" at bounding box center [471, 163] width 288 height 49
type input "240917"
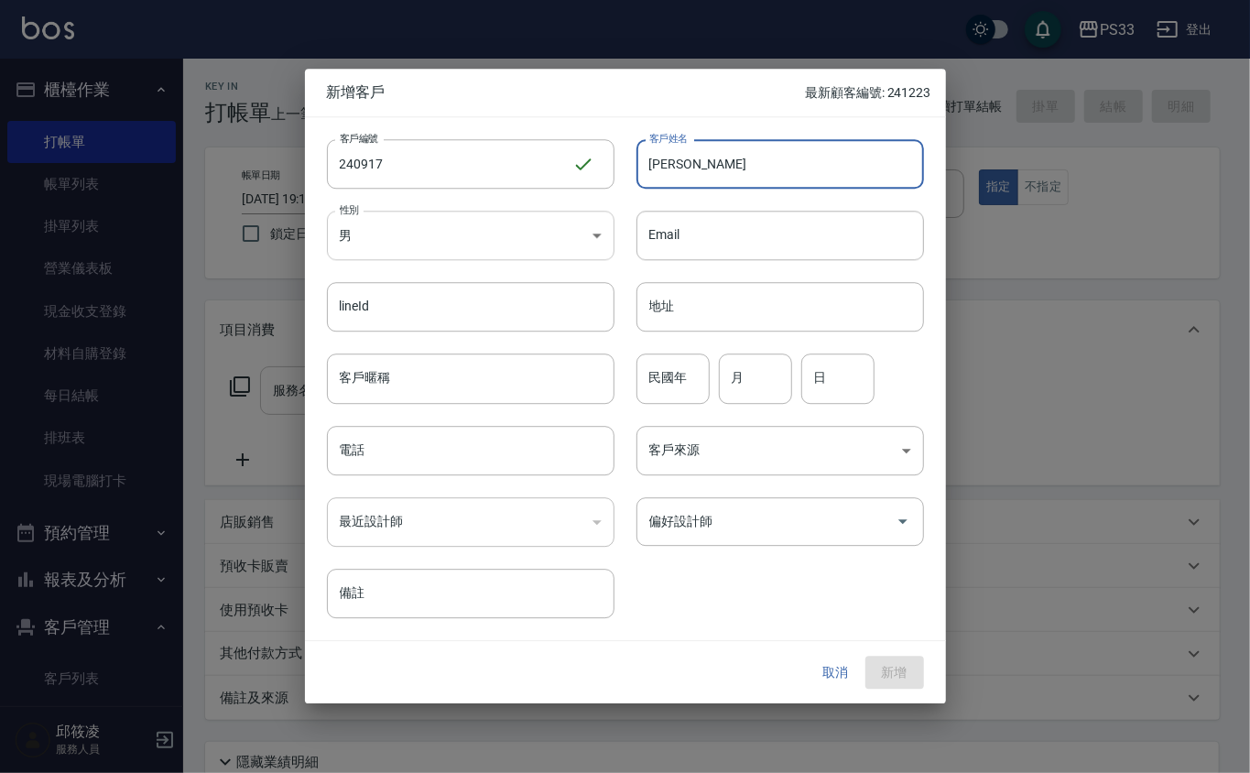
type input "[PERSON_NAME]"
type input "80"
type input "9"
type input "17"
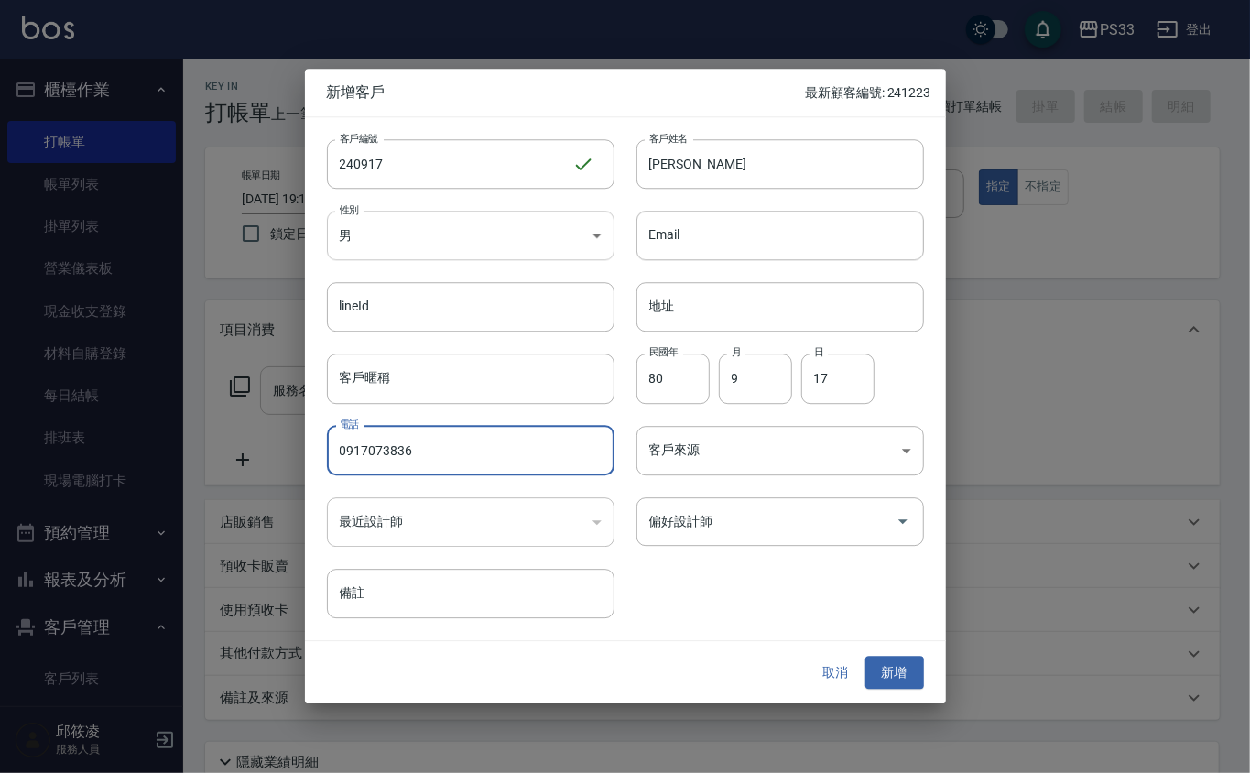
type input "0917073836"
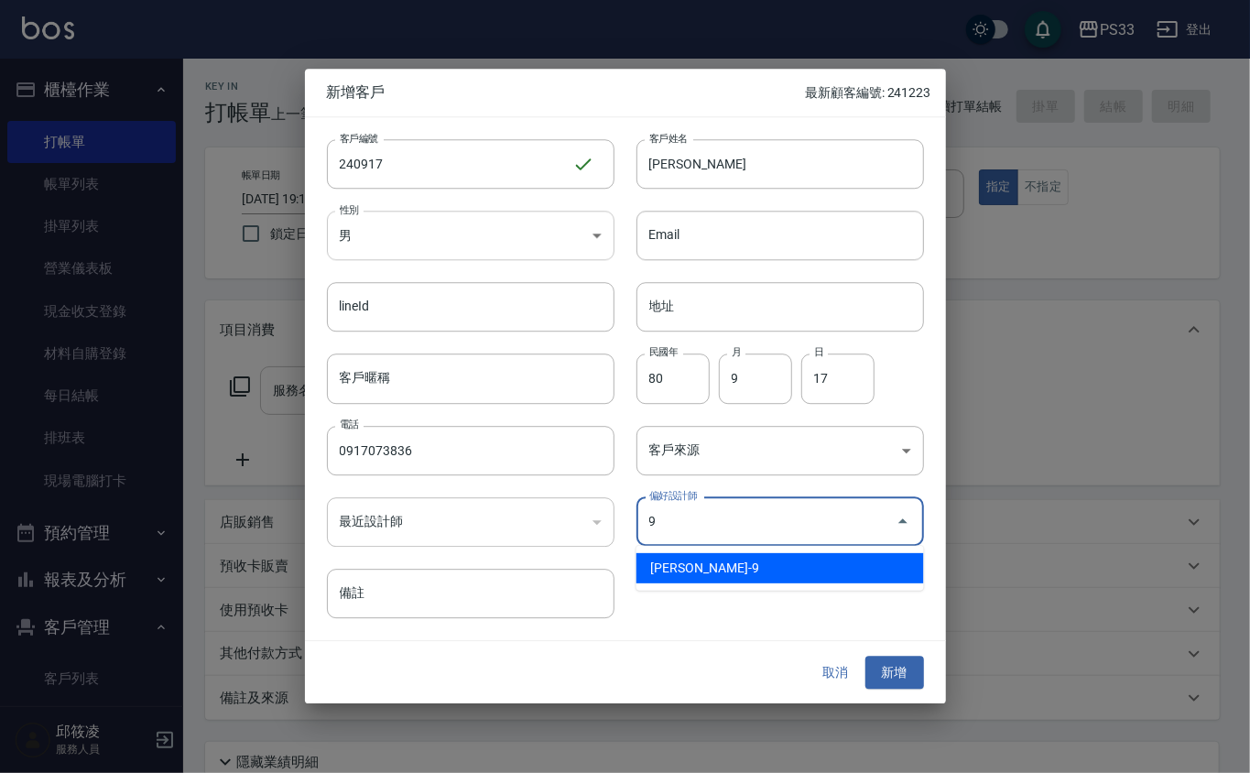
type input "許苡軒"
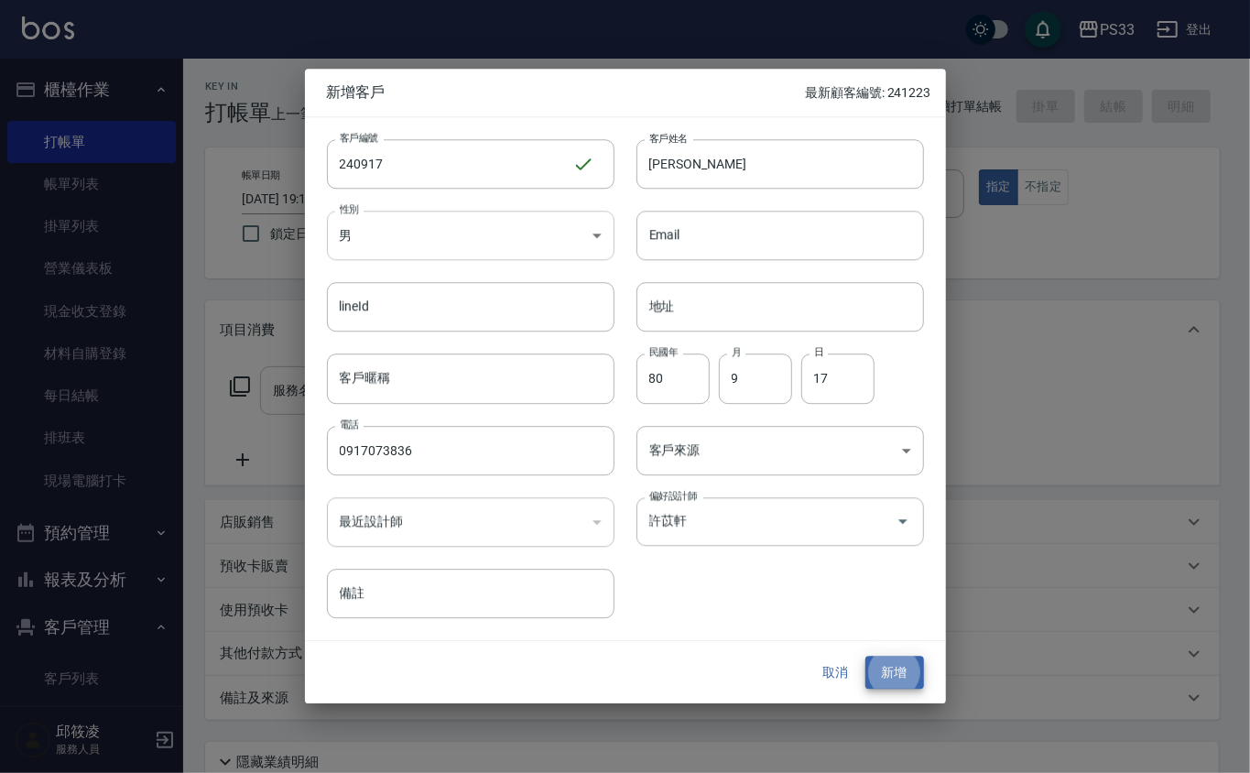
click at [866, 656] on button "新增" at bounding box center [895, 673] width 59 height 34
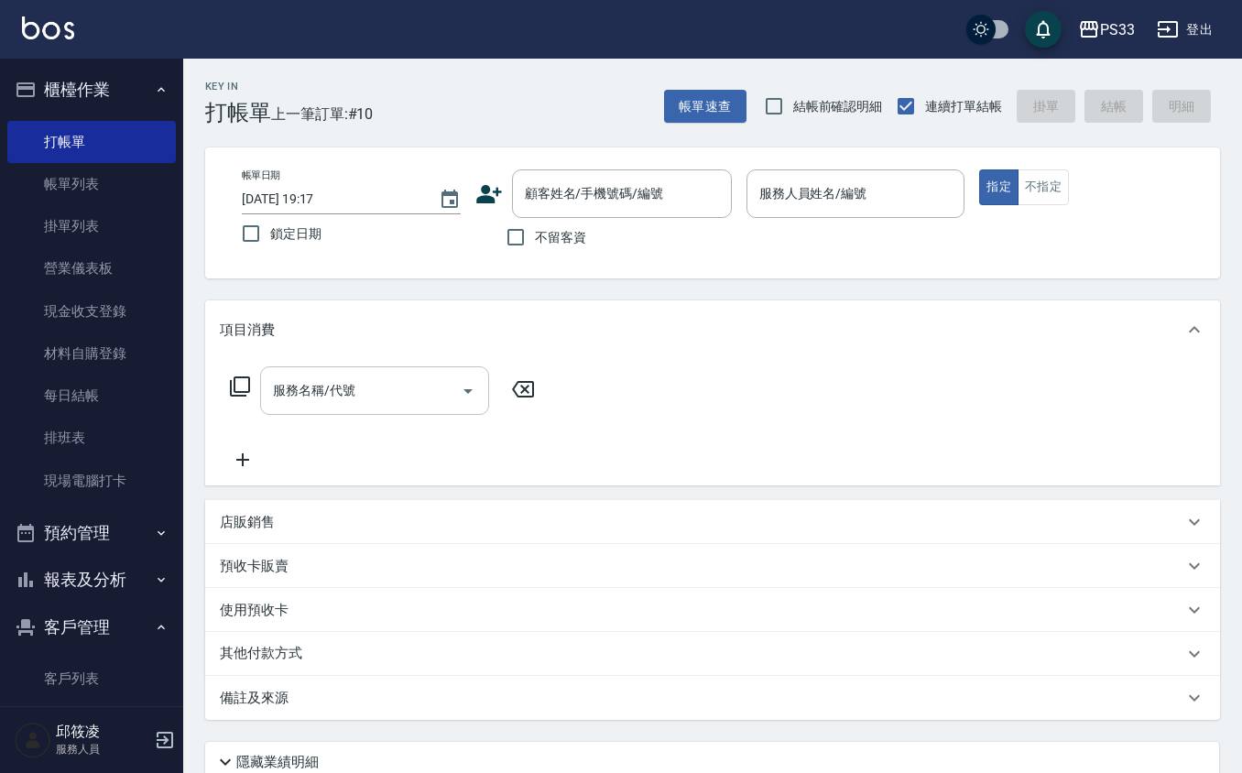
click at [495, 191] on icon at bounding box center [489, 194] width 26 height 18
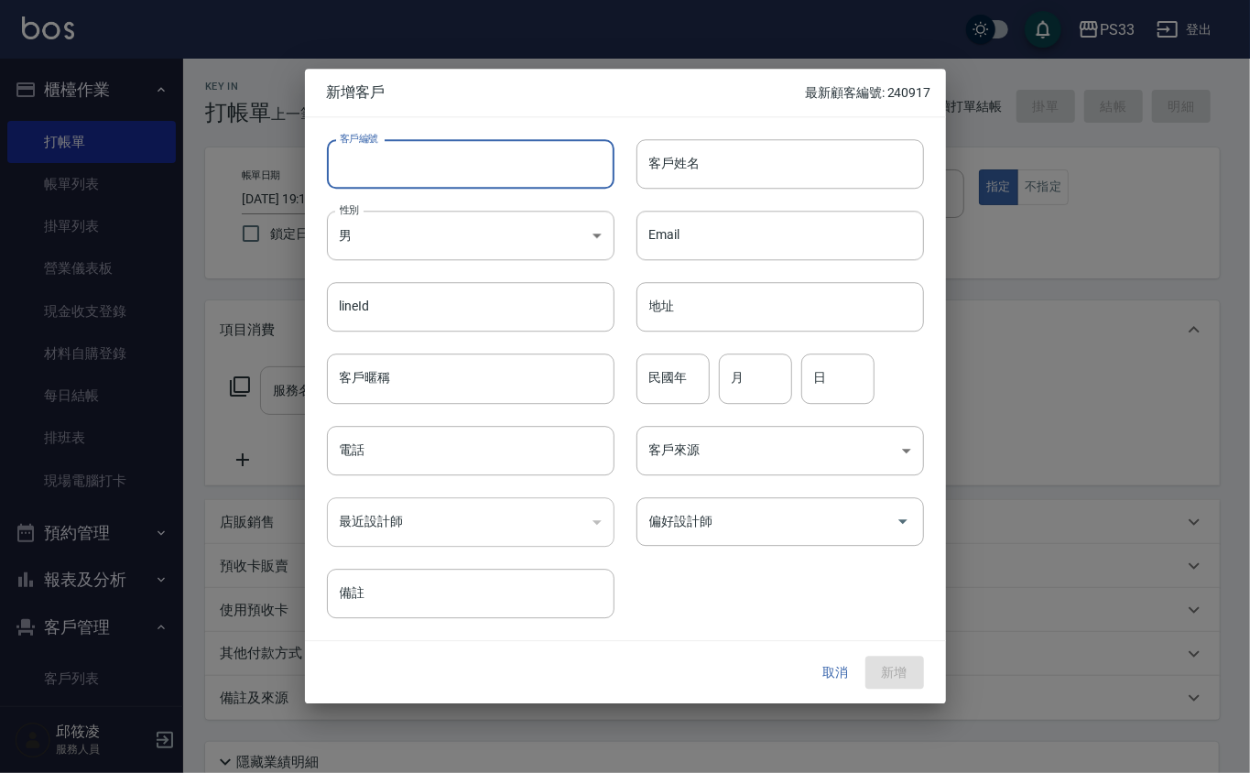
click at [471, 165] on input "客戶編號" at bounding box center [471, 163] width 288 height 49
type input "040409"
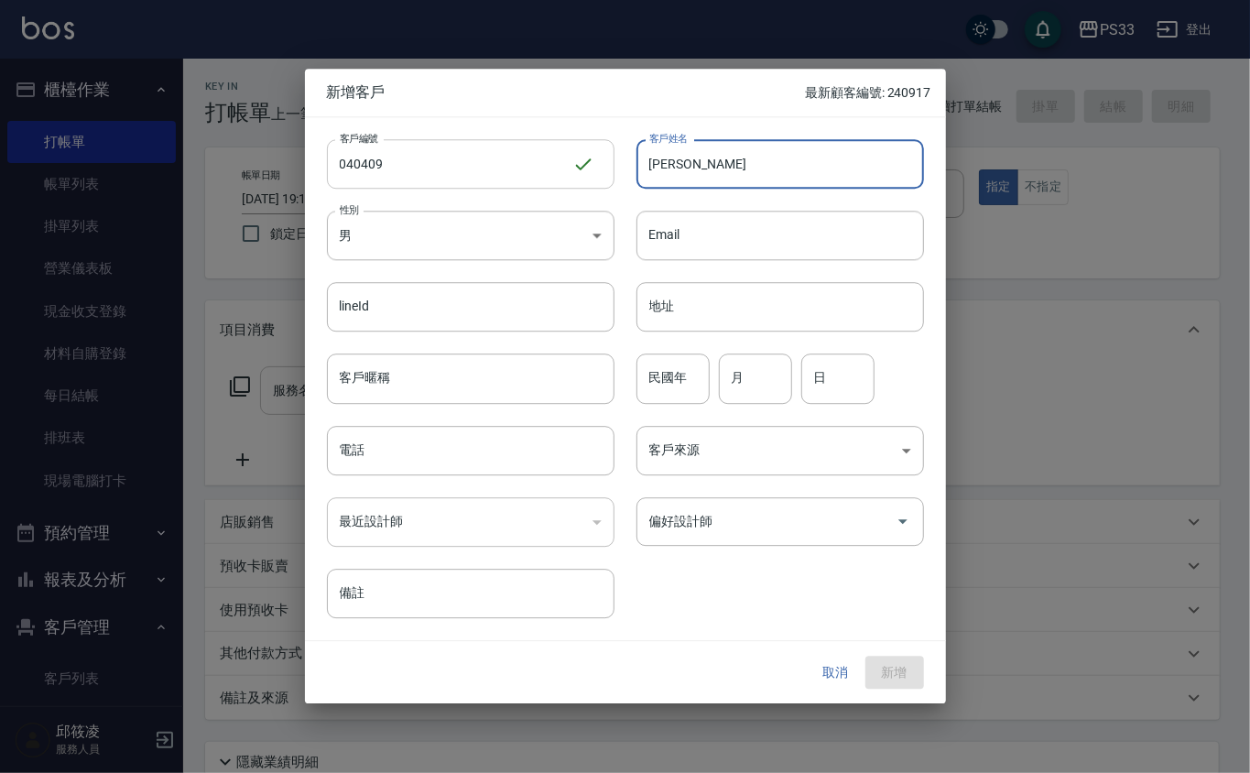
type input "[PERSON_NAME]"
type input "101"
type input "9"
type input "4"
type input "9"
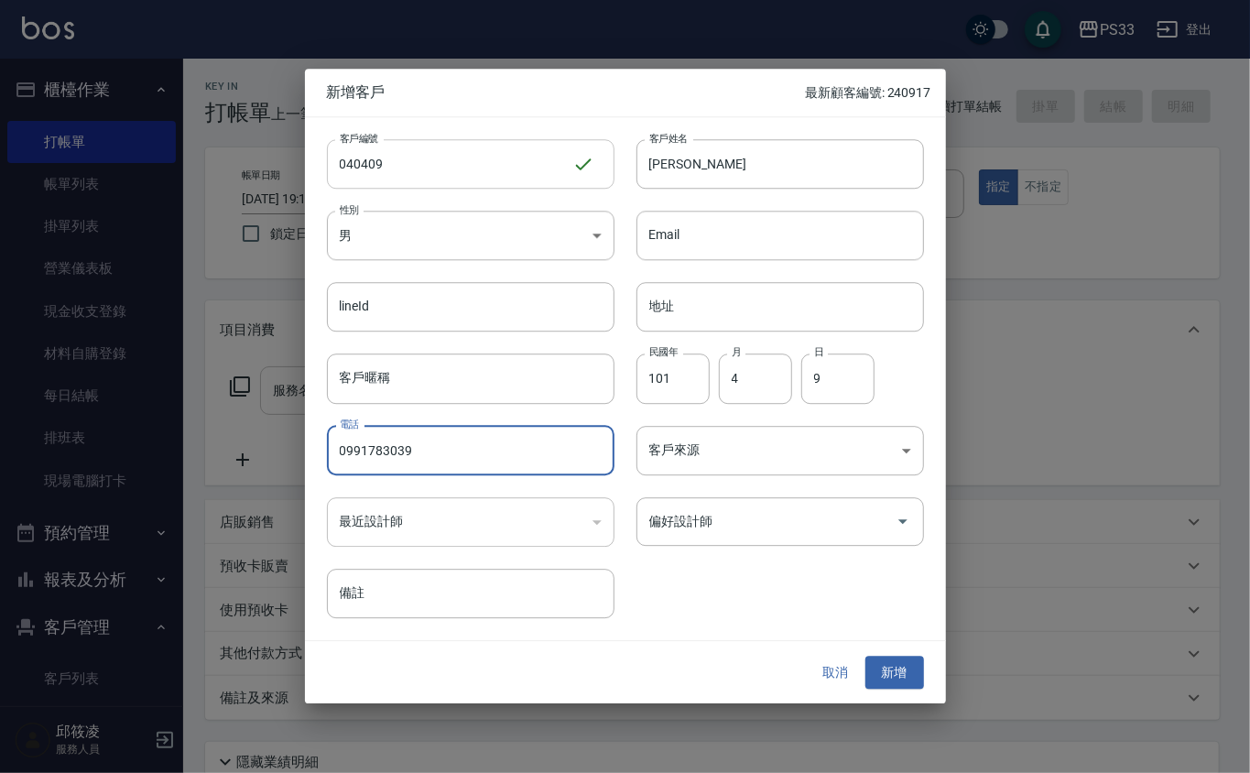
type input "0991783039"
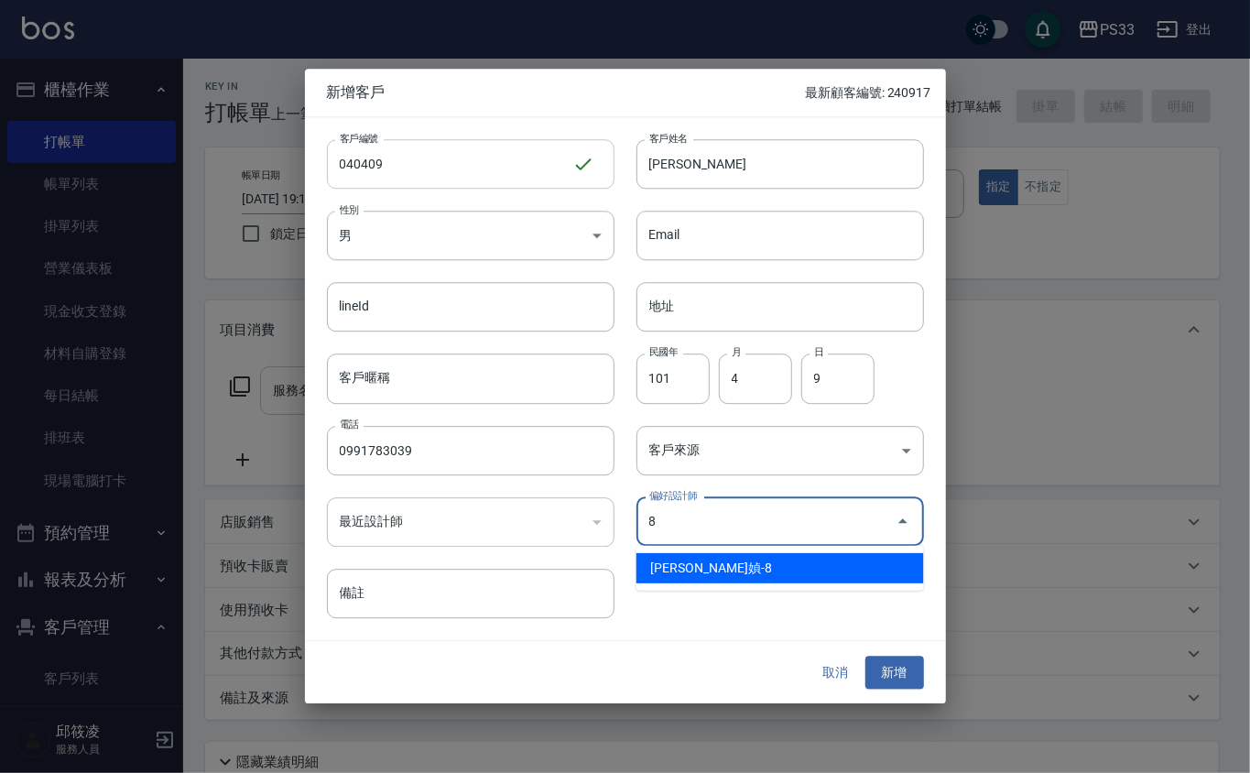
type input "[PERSON_NAME]媜"
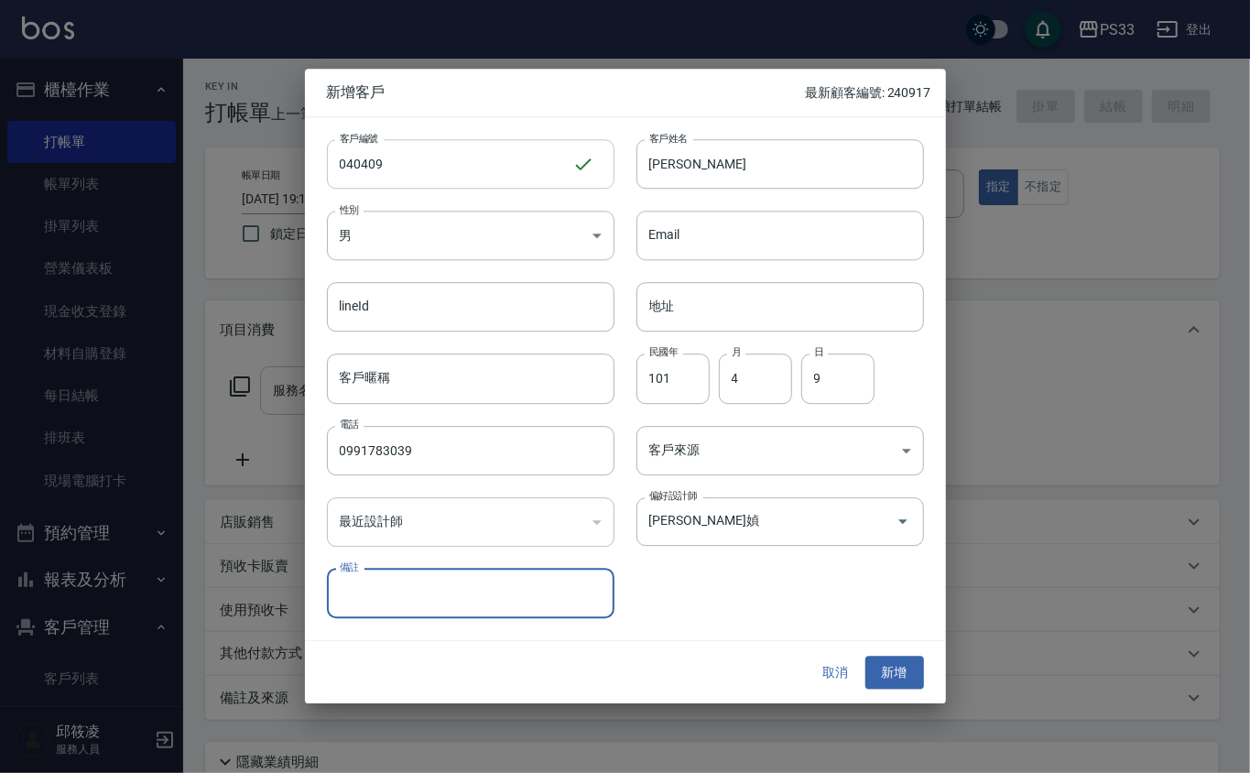
click at [866, 656] on button "新增" at bounding box center [895, 673] width 59 height 34
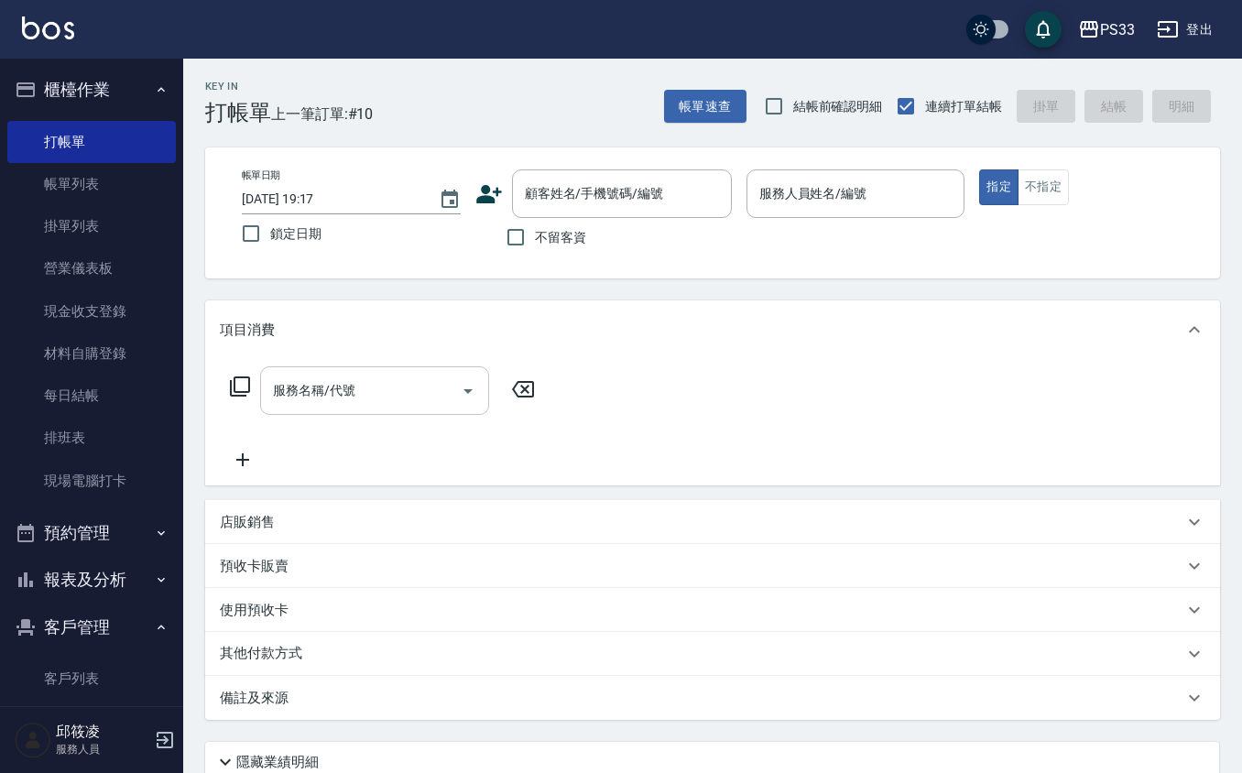
click at [491, 194] on icon at bounding box center [488, 193] width 27 height 27
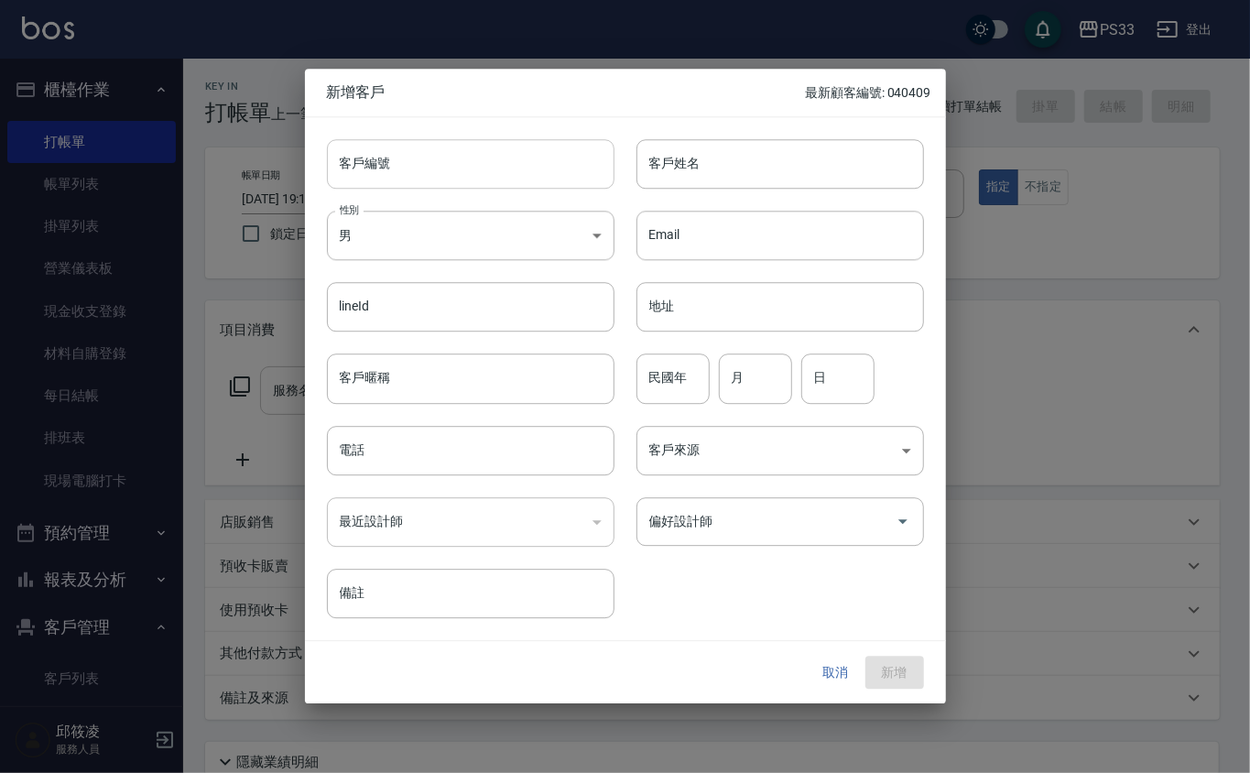
click at [492, 152] on input "客戶編號" at bounding box center [471, 163] width 288 height 49
type input "240928"
type input "[PERSON_NAME]"
type input "9"
type input "28"
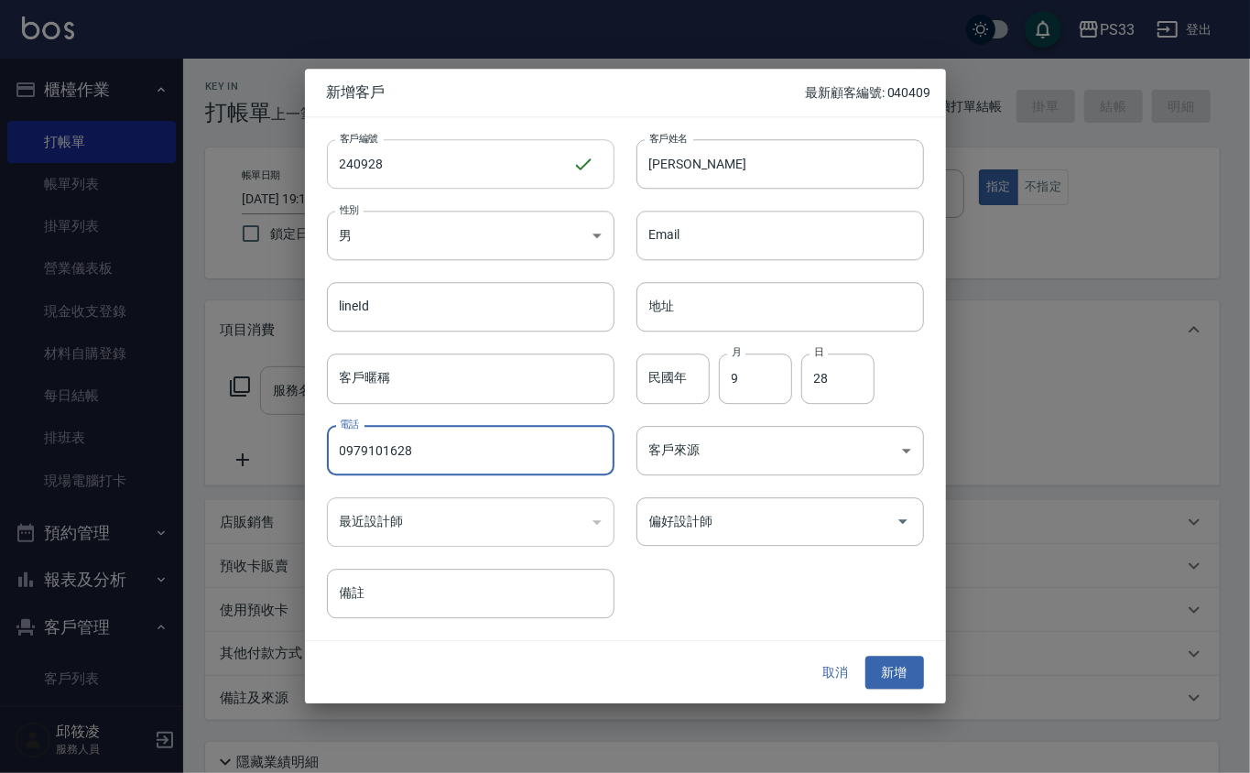
type input "0979101628"
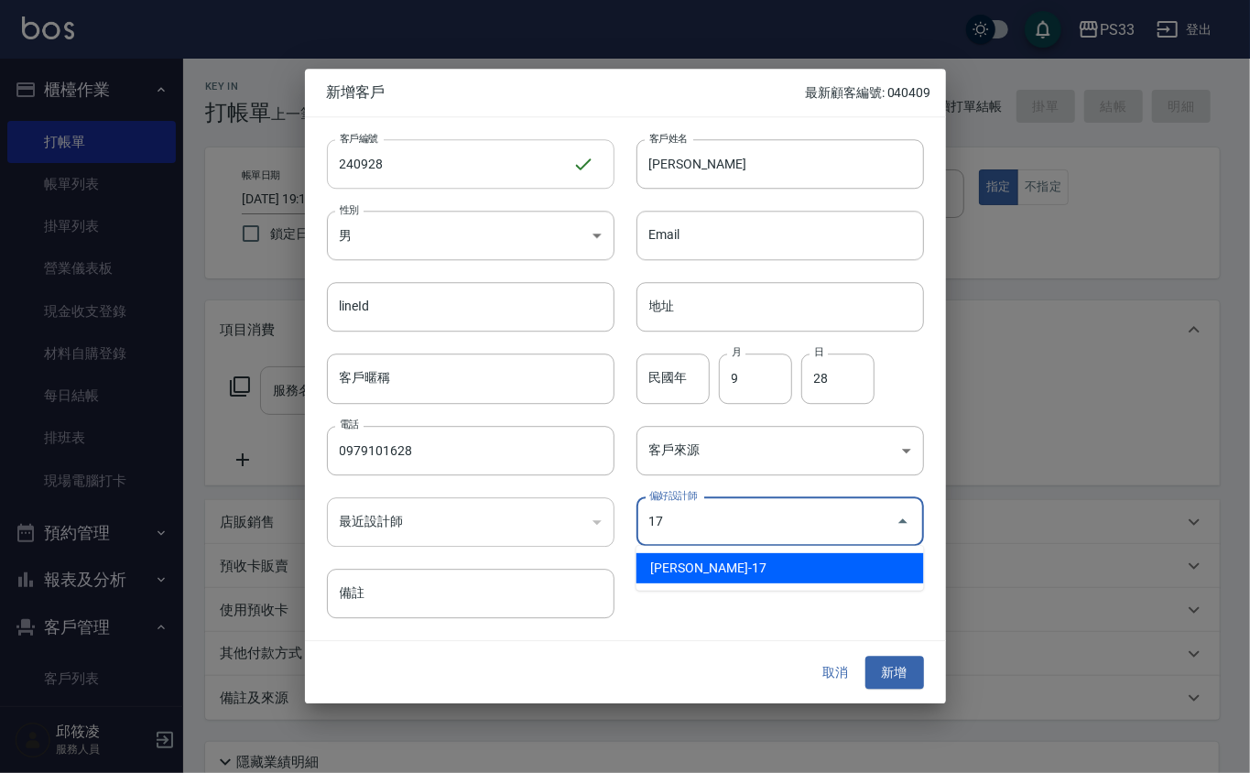
type input "張嘉珮"
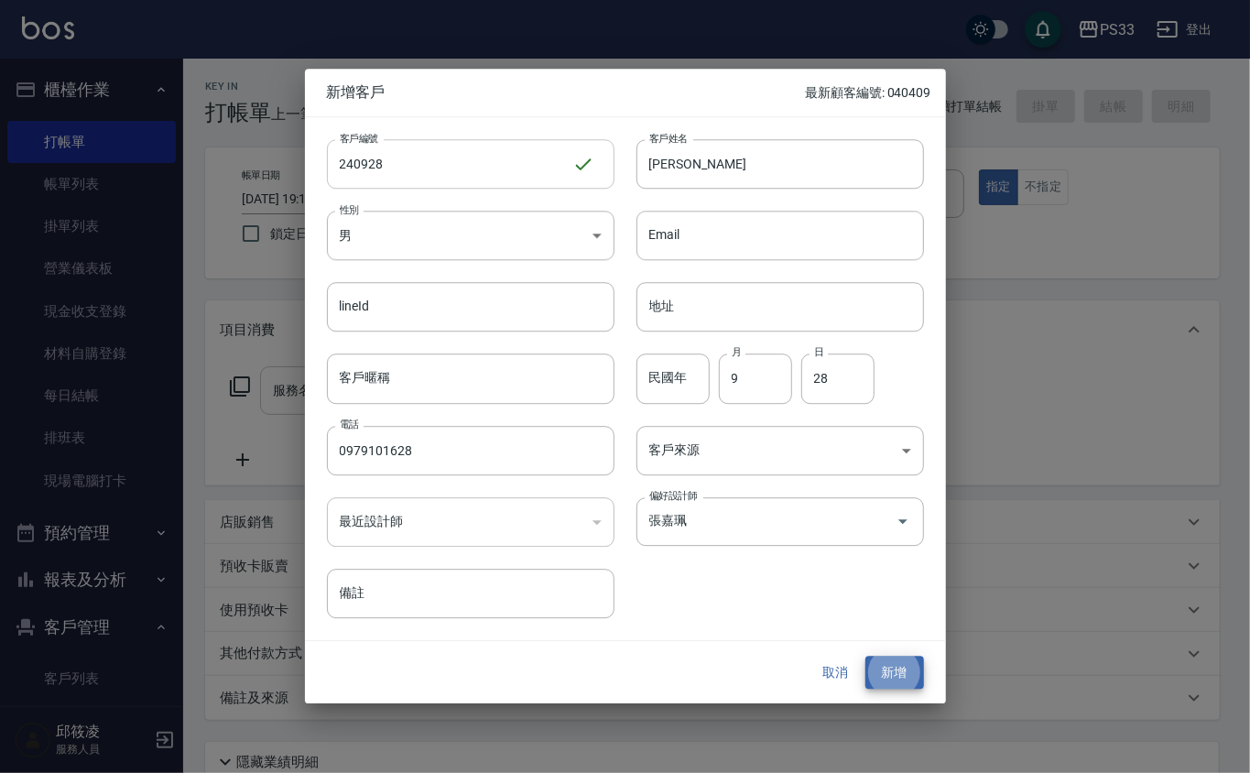
click at [866, 656] on button "新增" at bounding box center [895, 673] width 59 height 34
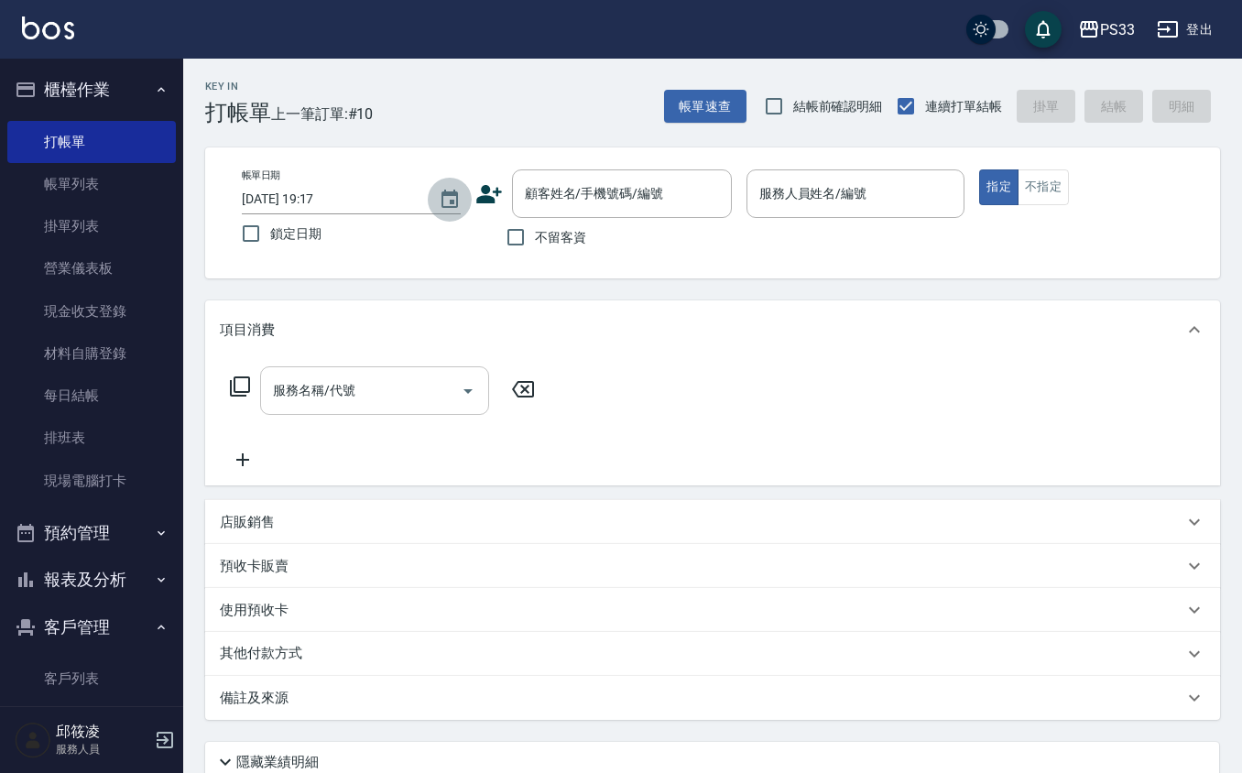
click at [441, 184] on button "Choose date, selected date is 2025-09-13" at bounding box center [450, 200] width 44 height 44
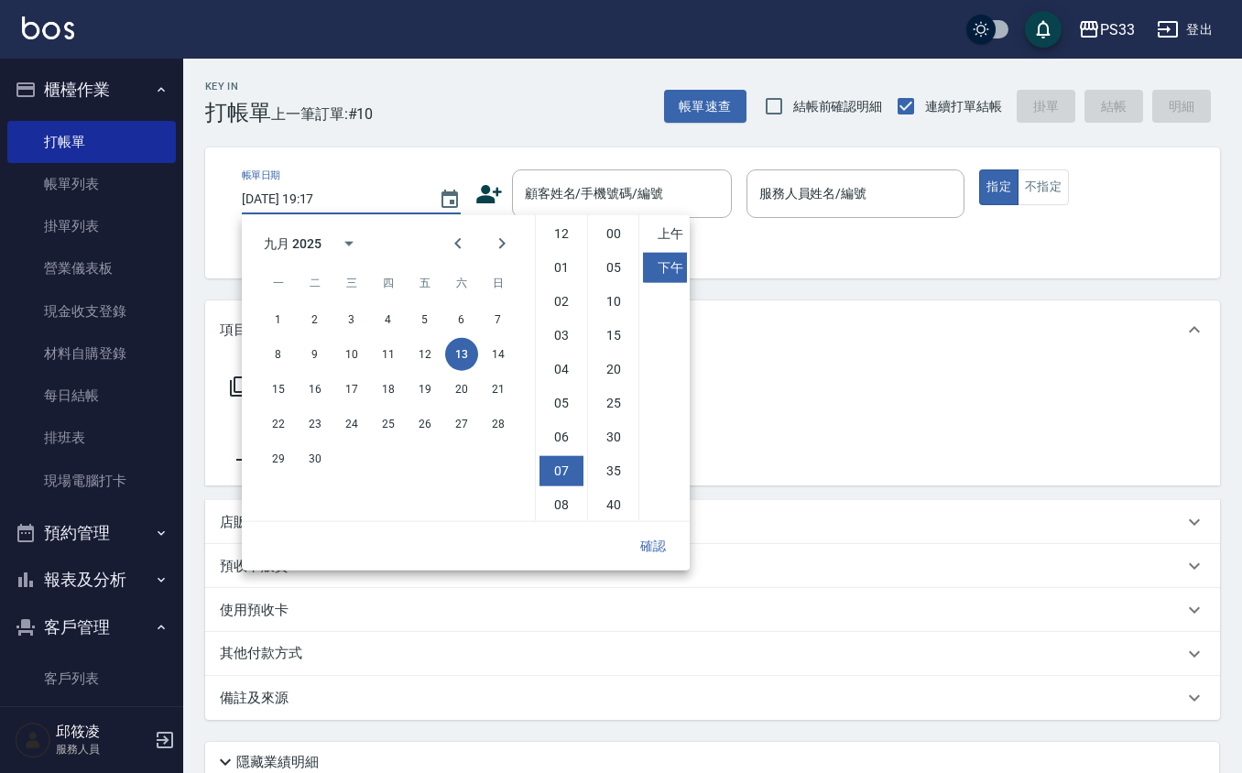
scroll to position [103, 0]
click at [469, 181] on div "帳單日期 [DATE] 19:17 鎖定日期 顧客姓名/手機號碼/編號 顧客姓名/手機號碼/編號 不留客資 服務人員姓名/編號 服務人員姓名/編號 指定 不指定" at bounding box center [712, 212] width 971 height 87
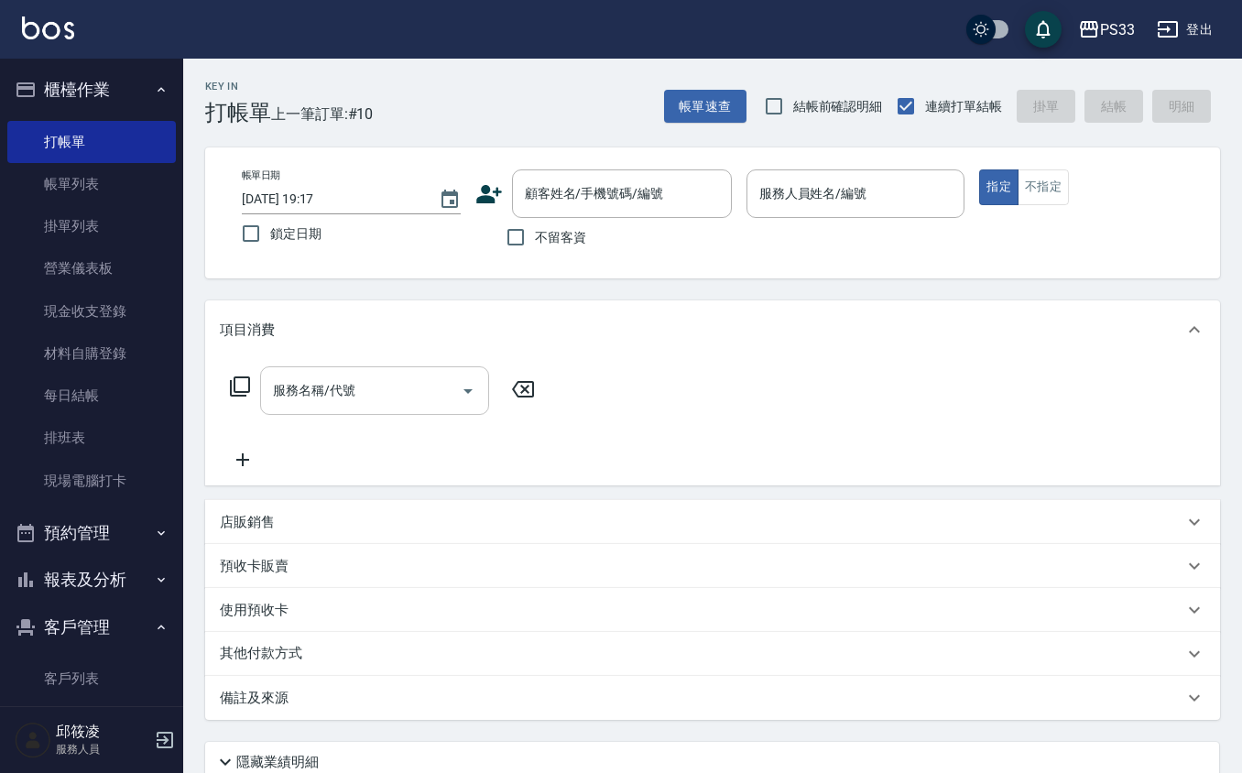
click at [492, 195] on icon at bounding box center [488, 193] width 27 height 27
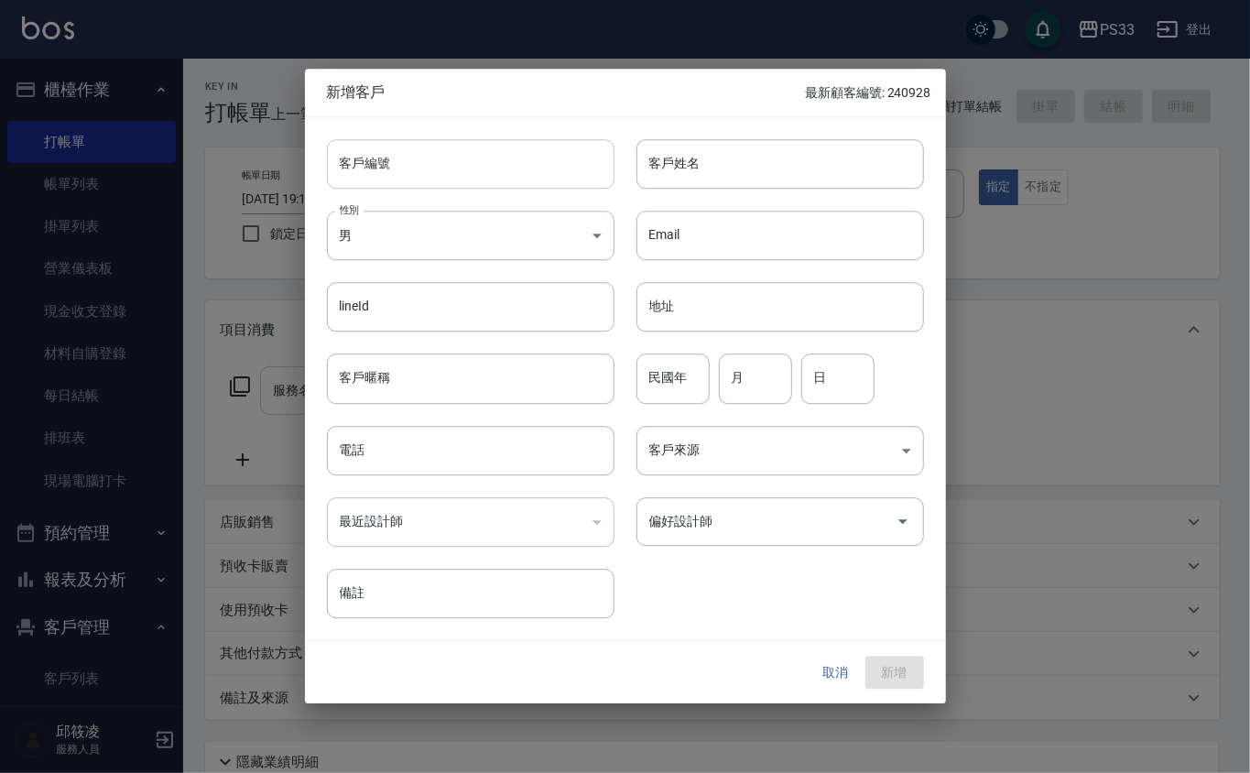
click at [485, 180] on input "客戶編號" at bounding box center [471, 163] width 288 height 49
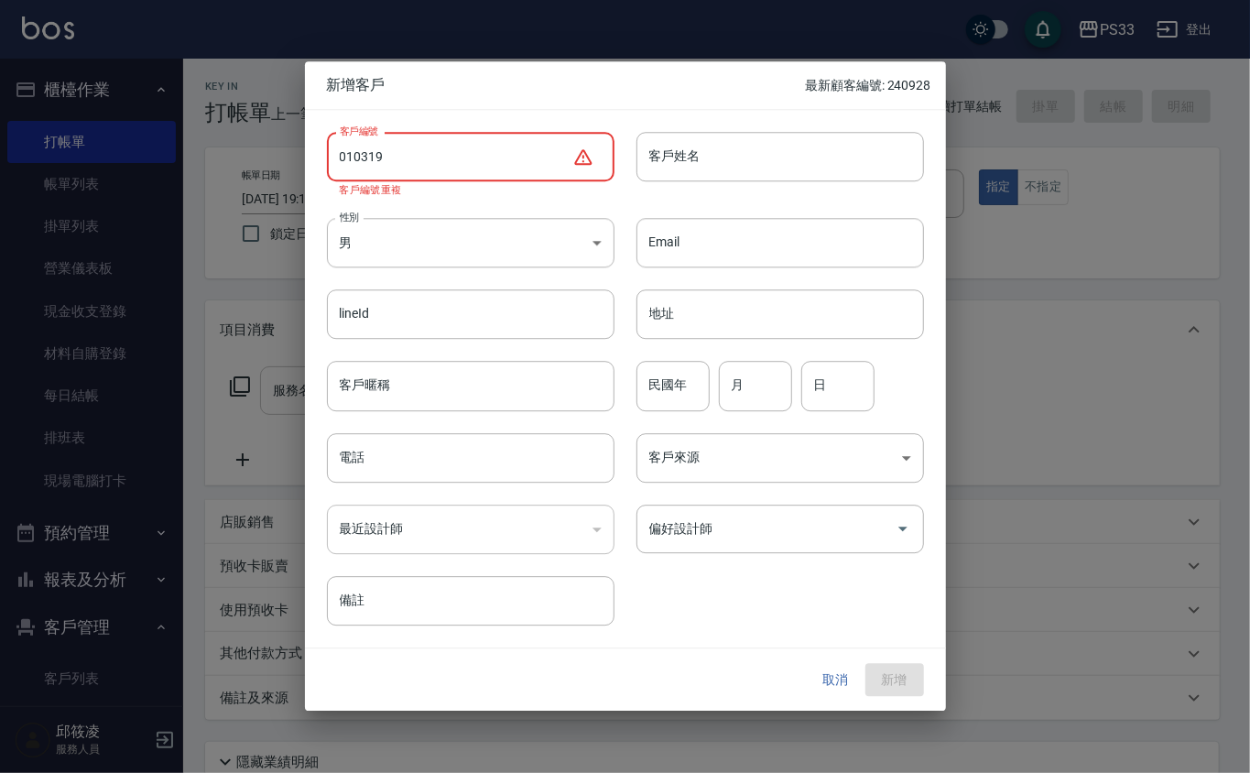
click at [357, 150] on input "010319" at bounding box center [449, 156] width 245 height 49
click at [357, 151] on input "010319" at bounding box center [449, 156] width 245 height 49
click at [444, 180] on input "010319" at bounding box center [449, 156] width 245 height 49
click at [365, 159] on input "010319" at bounding box center [449, 156] width 245 height 49
click at [353, 147] on input "010319" at bounding box center [449, 156] width 245 height 49
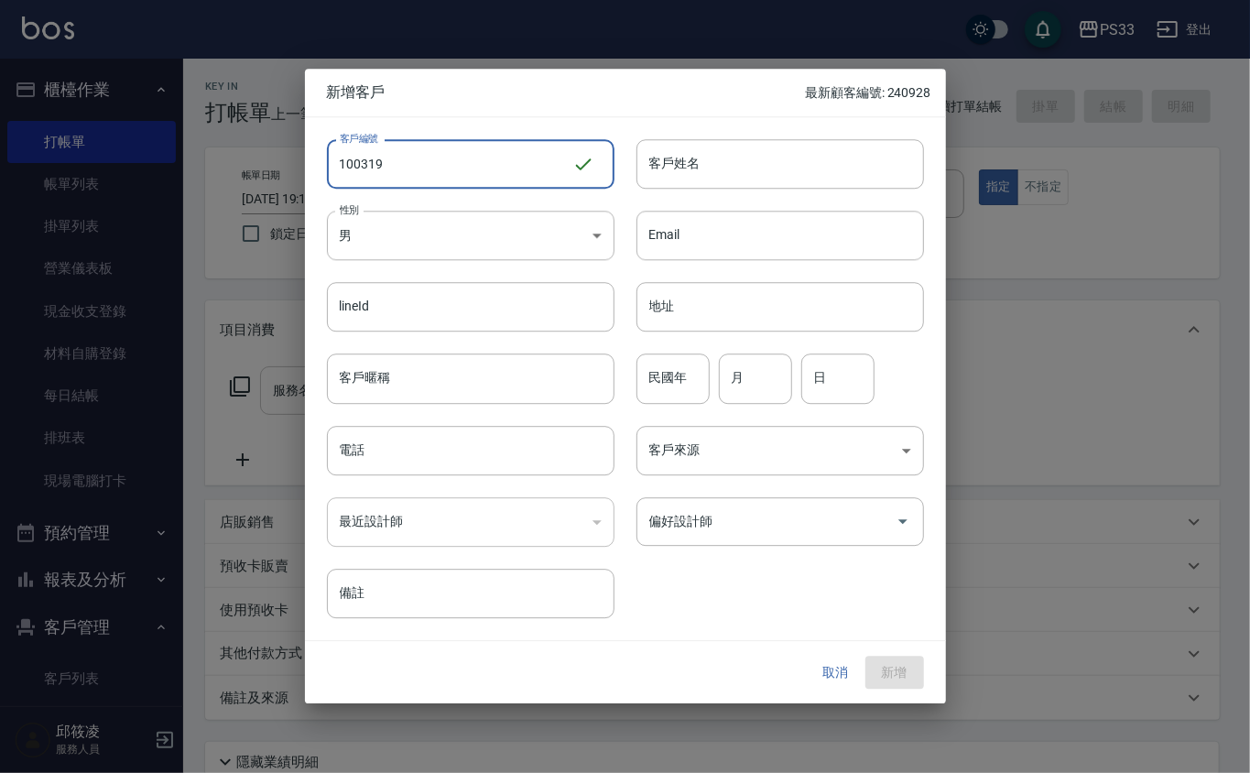
type input "100319"
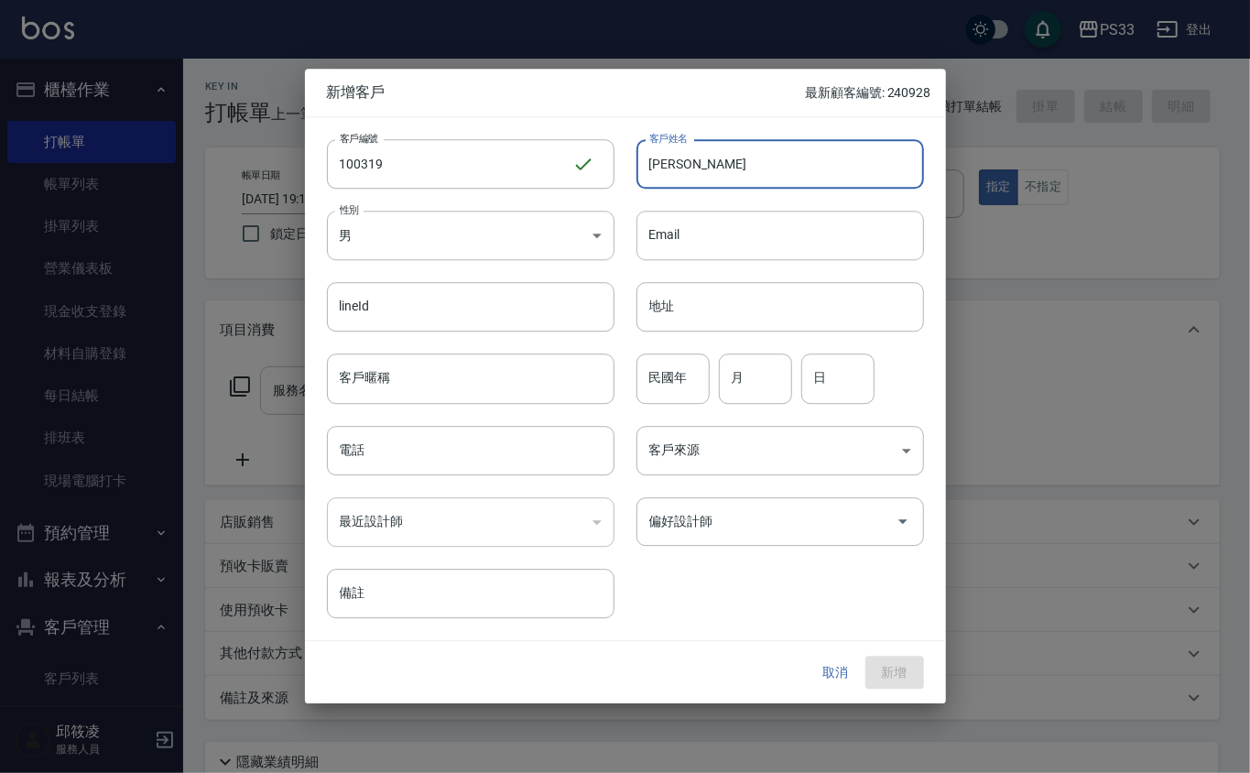
type input "[PERSON_NAME]"
type input "70"
type input "03"
type input "10"
click at [394, 136] on div "客戶編號 100319 ​ 客戶編號" at bounding box center [460, 152] width 310 height 71
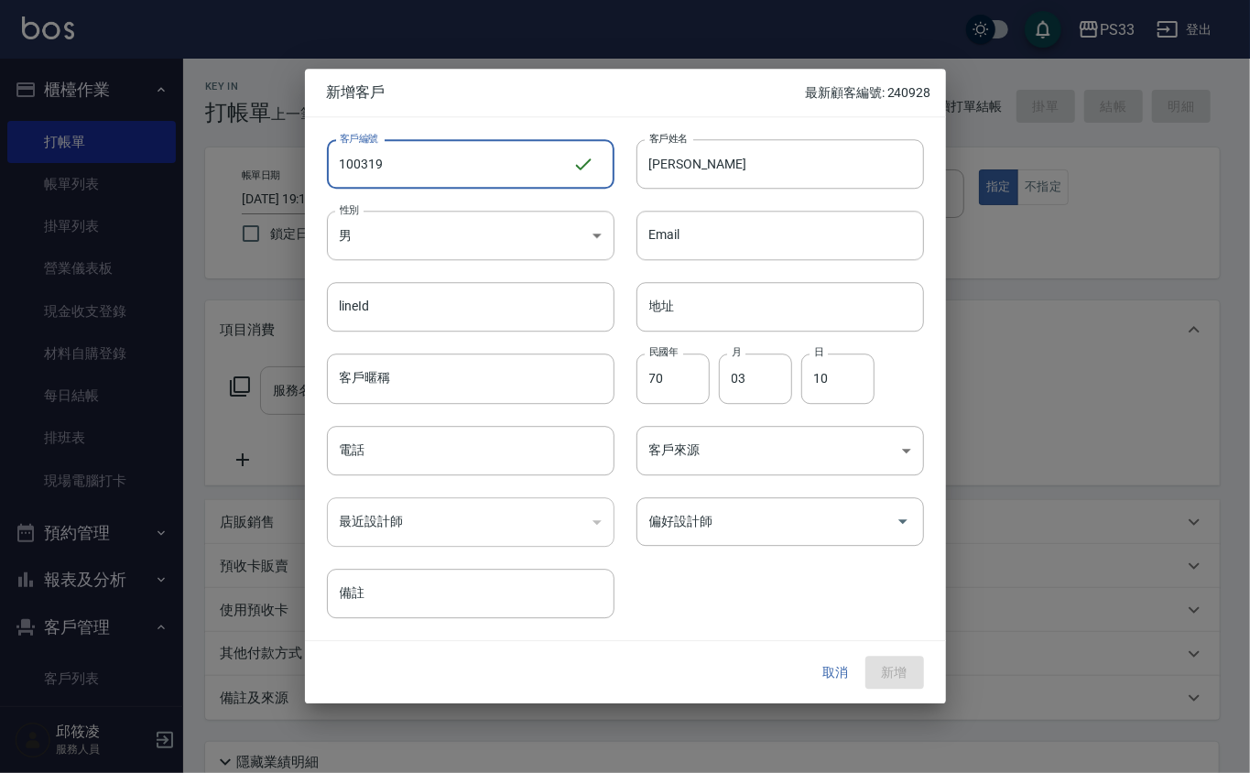
click at [396, 148] on input "100319" at bounding box center [449, 163] width 245 height 49
type input "100310"
click at [485, 458] on input "電話" at bounding box center [471, 450] width 288 height 49
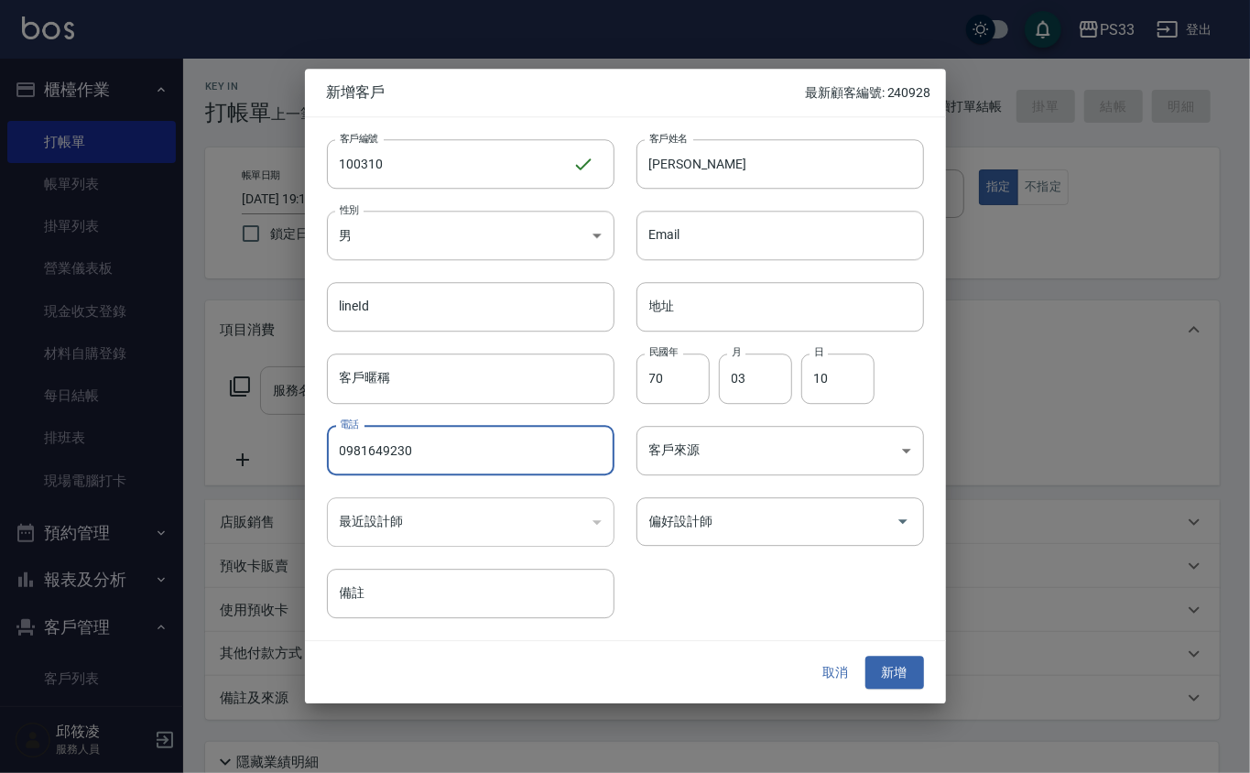
type input "0981649230"
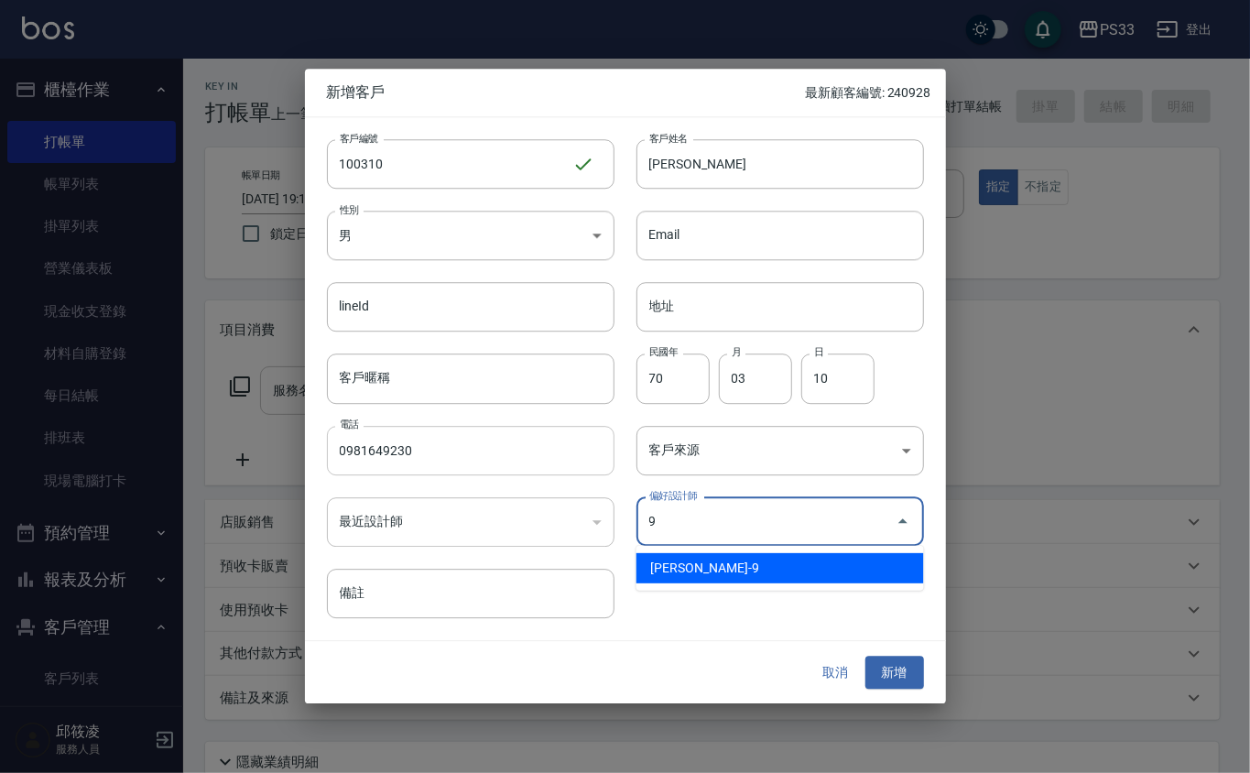
type input "許苡軒"
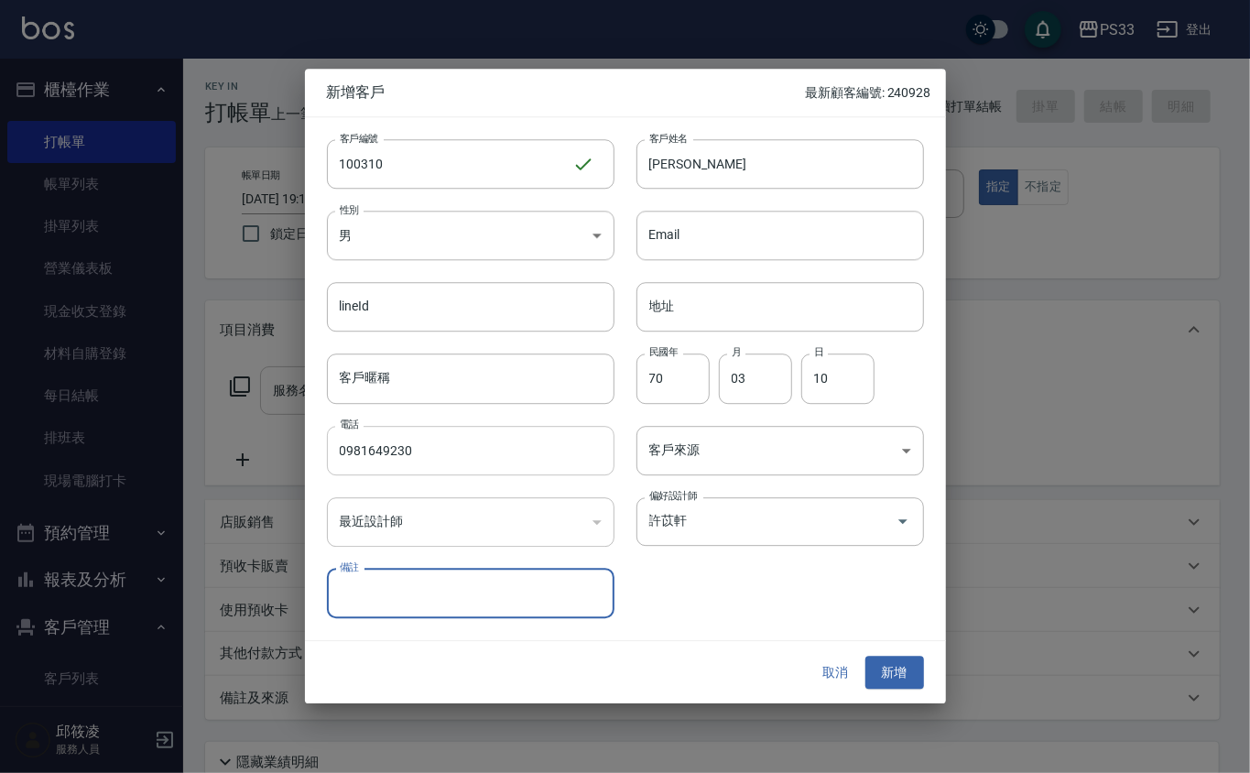
click at [866, 656] on button "新增" at bounding box center [895, 673] width 59 height 34
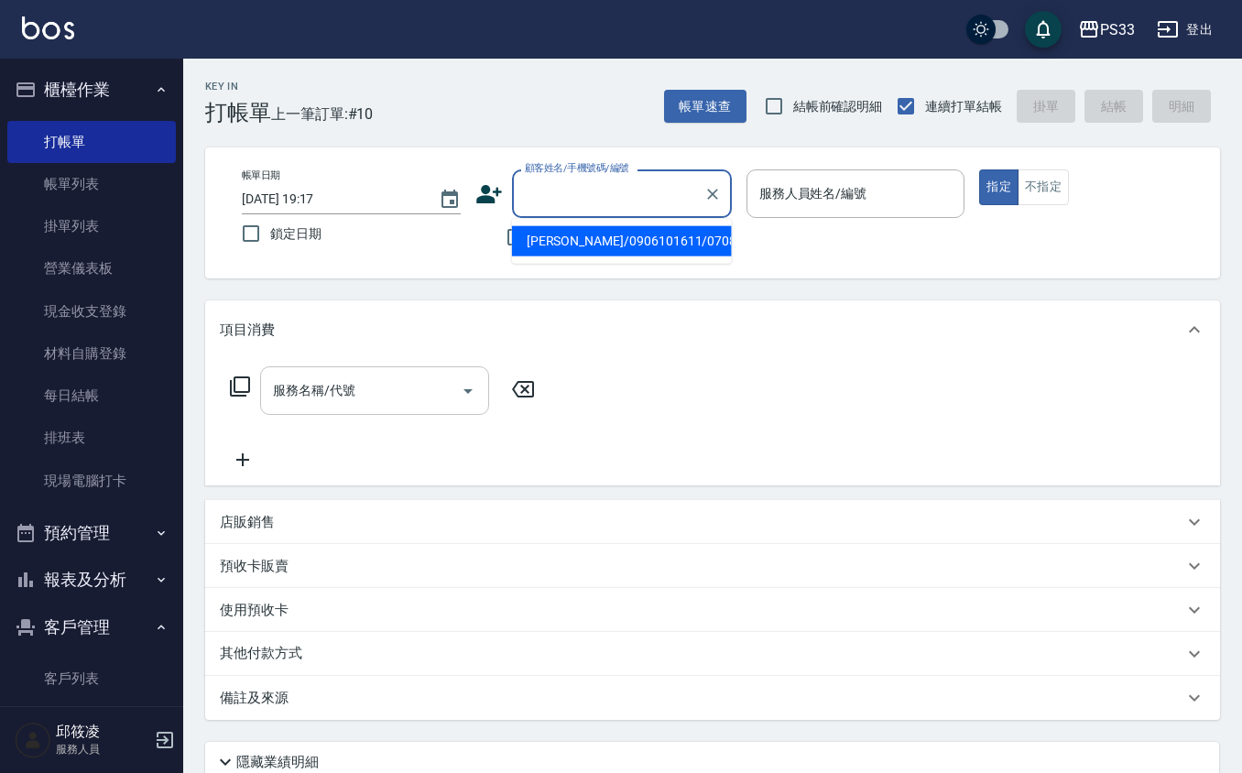
click at [544, 180] on input "顧客姓名/手機號碼/編號" at bounding box center [608, 194] width 176 height 32
type input "[PERSON_NAME]/0981649230/100310"
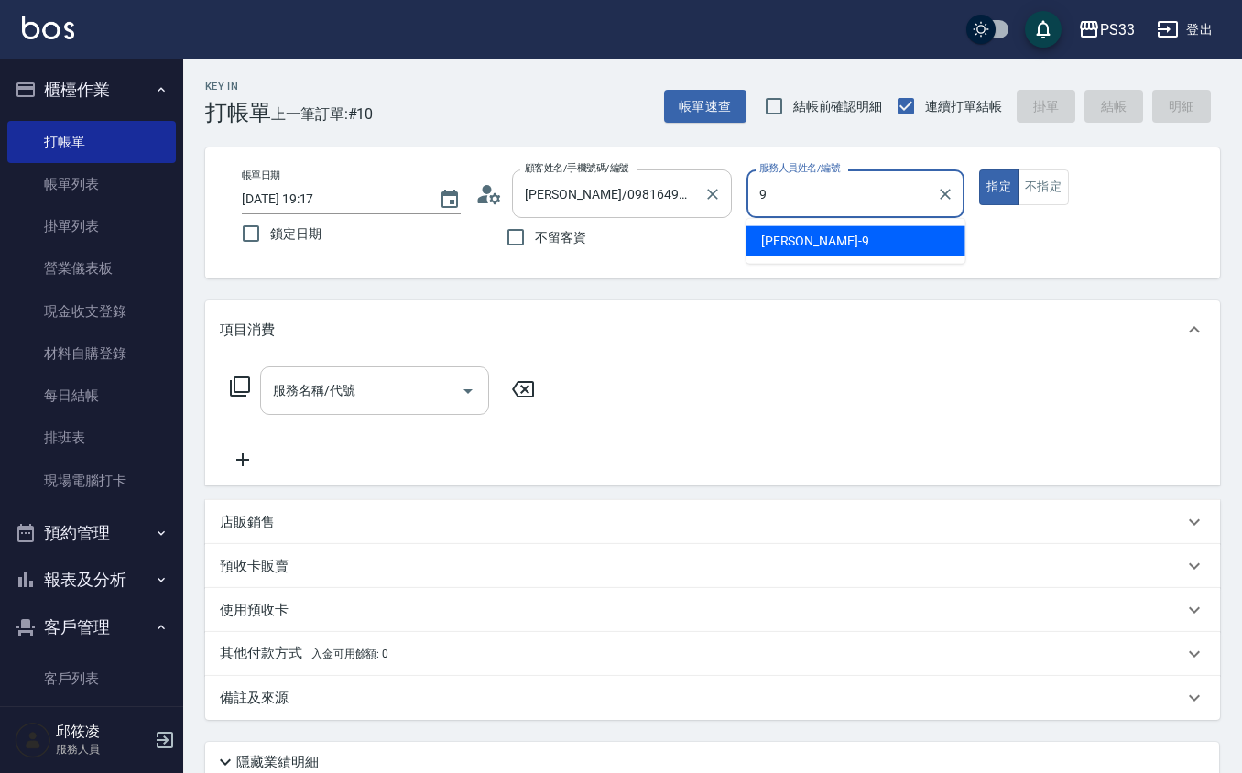
type input "苡軒-9"
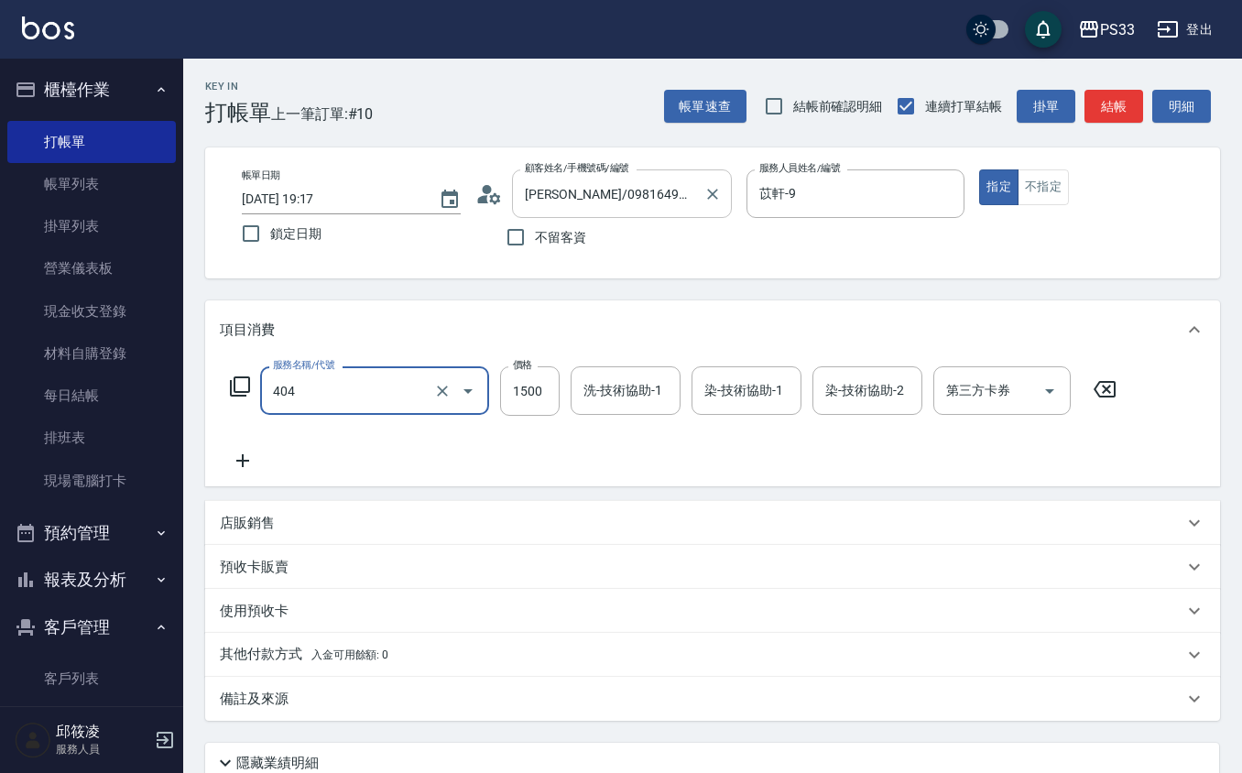
type input "設計染髮(404)"
type input "1099"
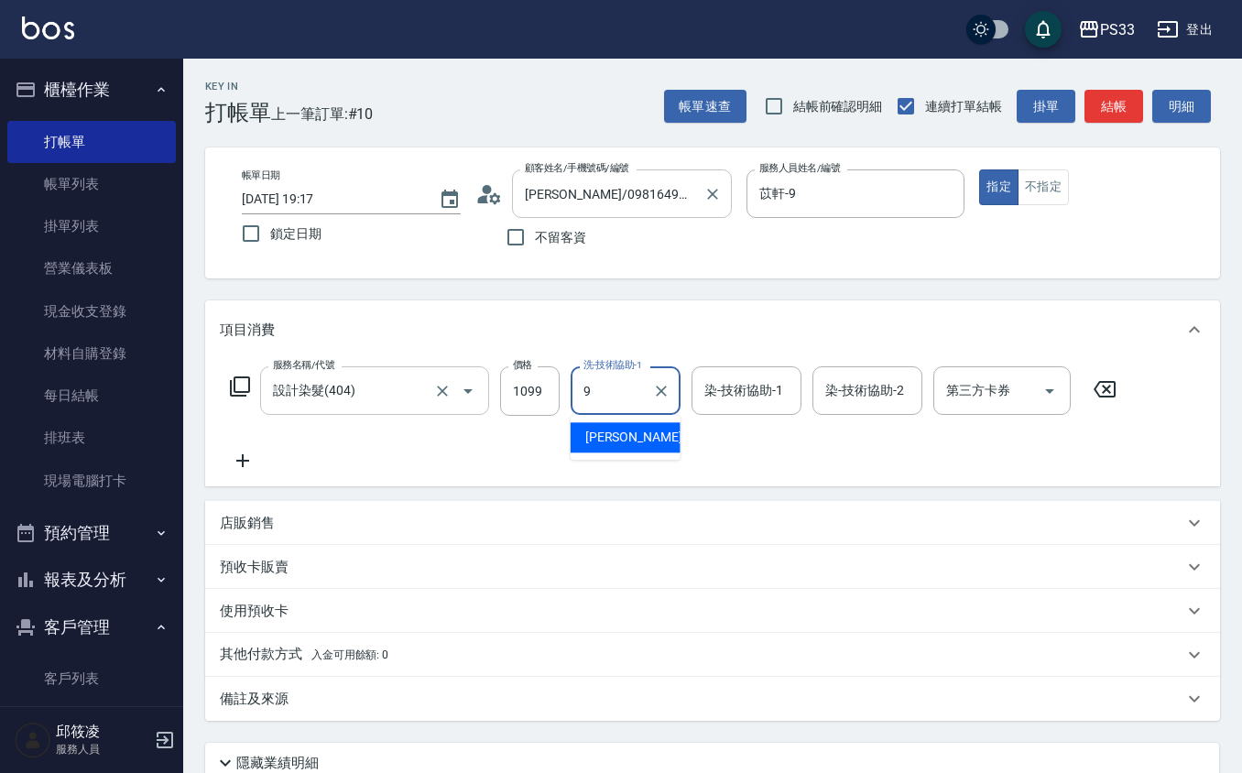
type input "苡軒-9"
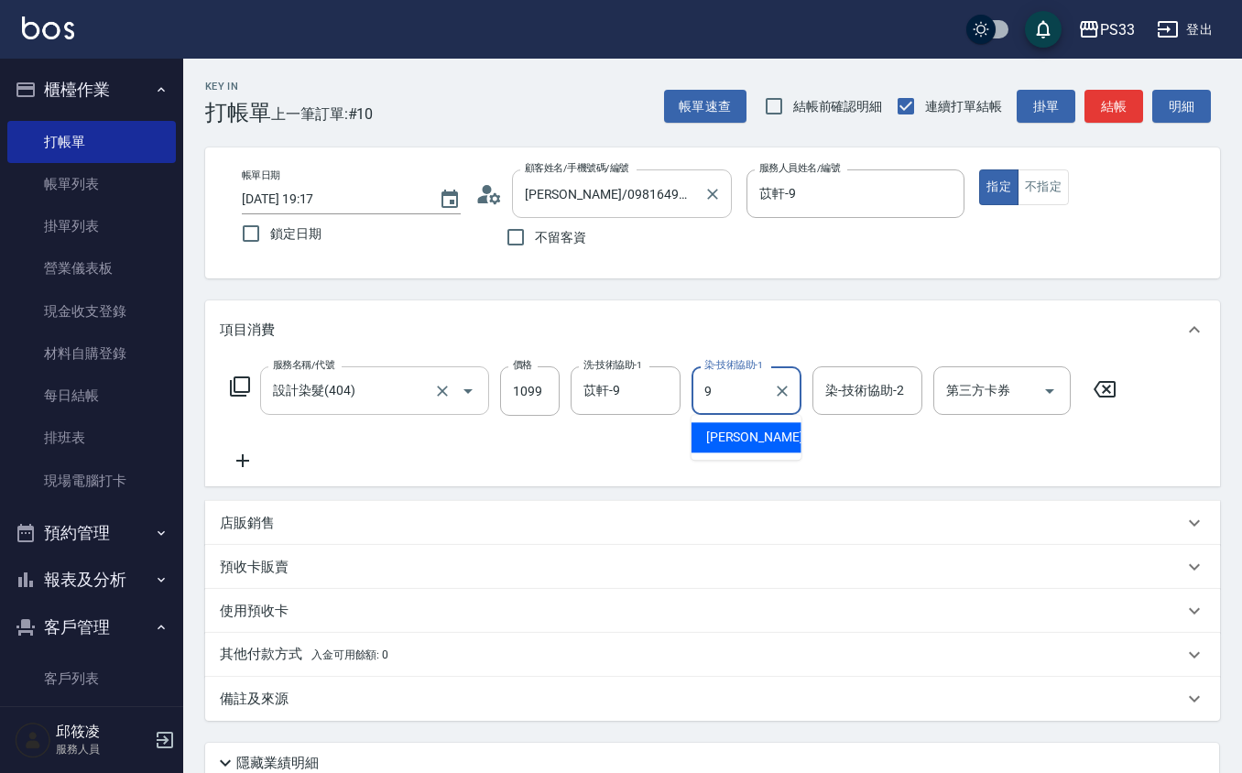
type input "苡軒-9"
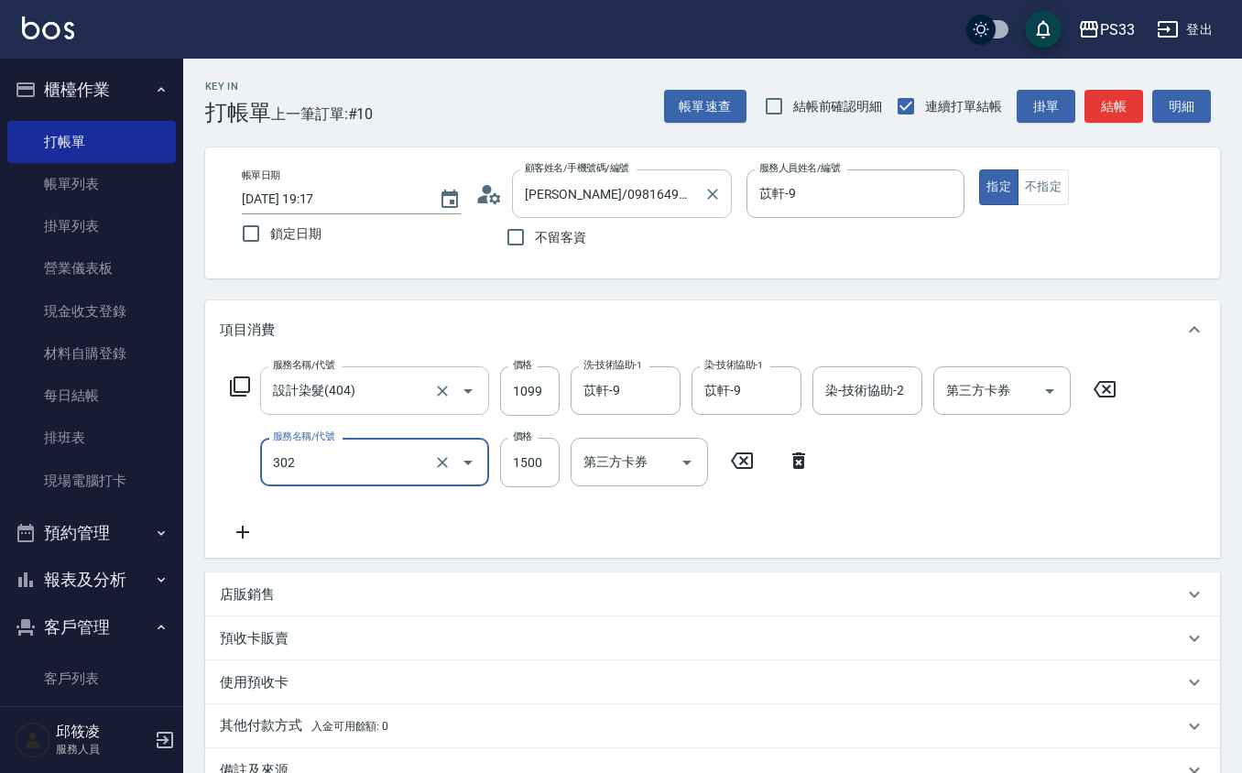
type input "設計燙髮(302)"
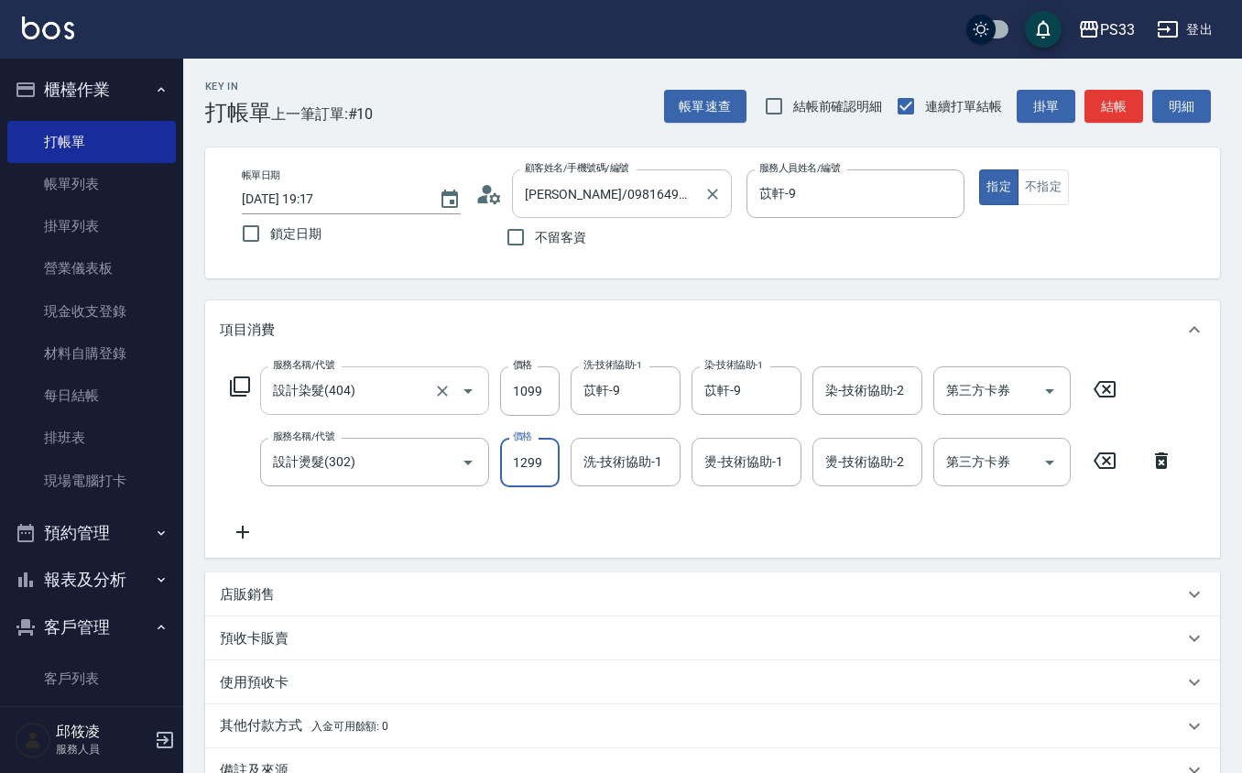
type input "1299"
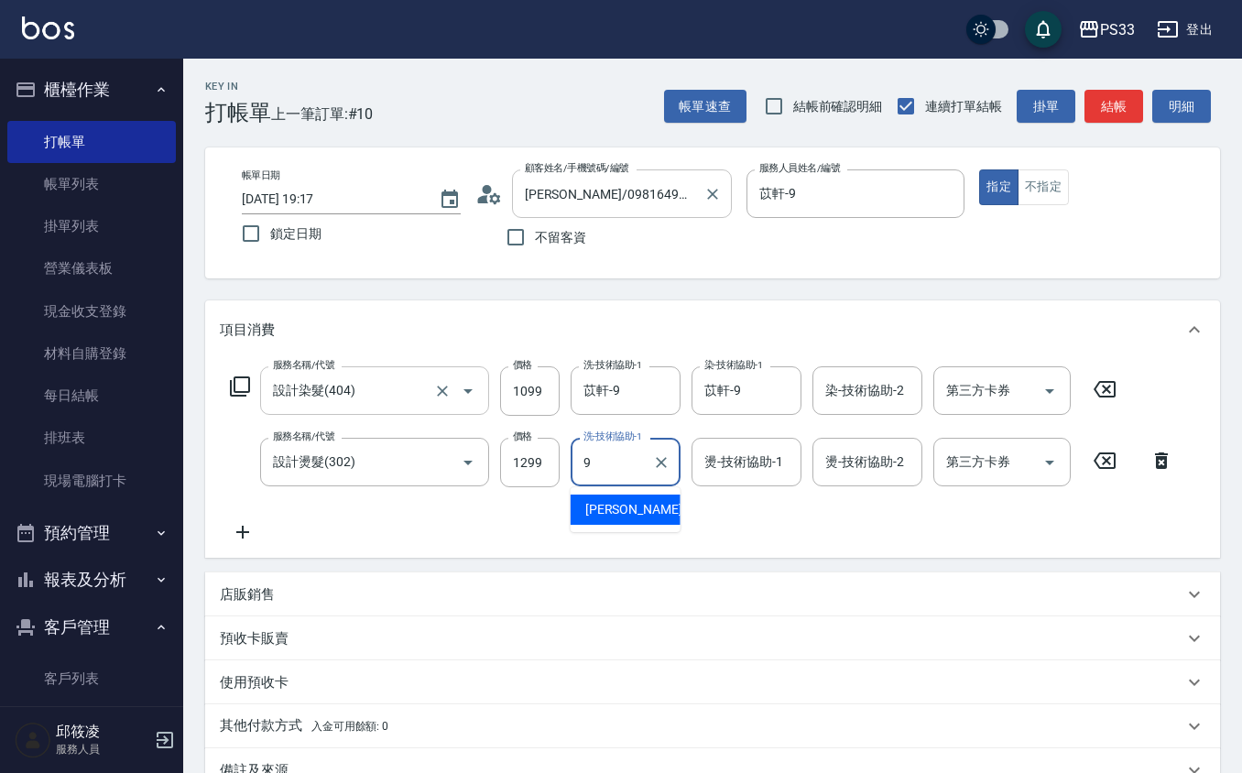
type input "苡軒-9"
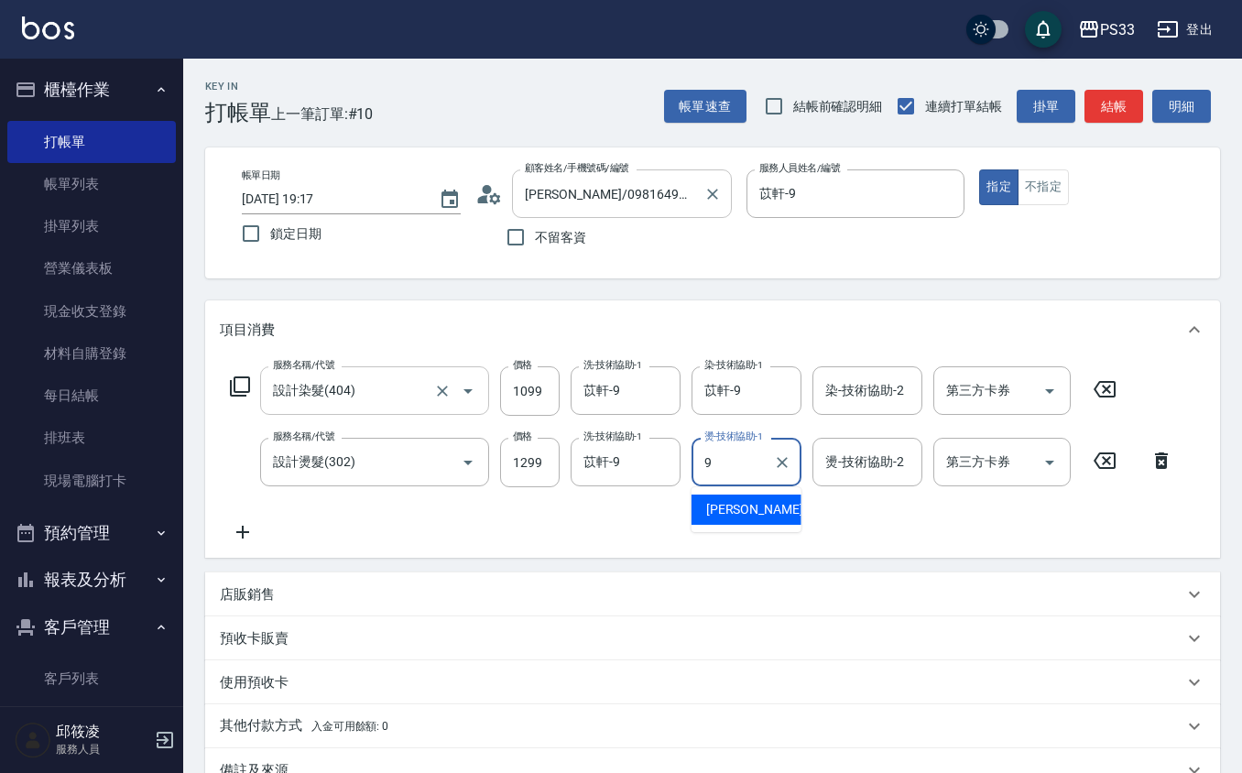
type input "苡軒-9"
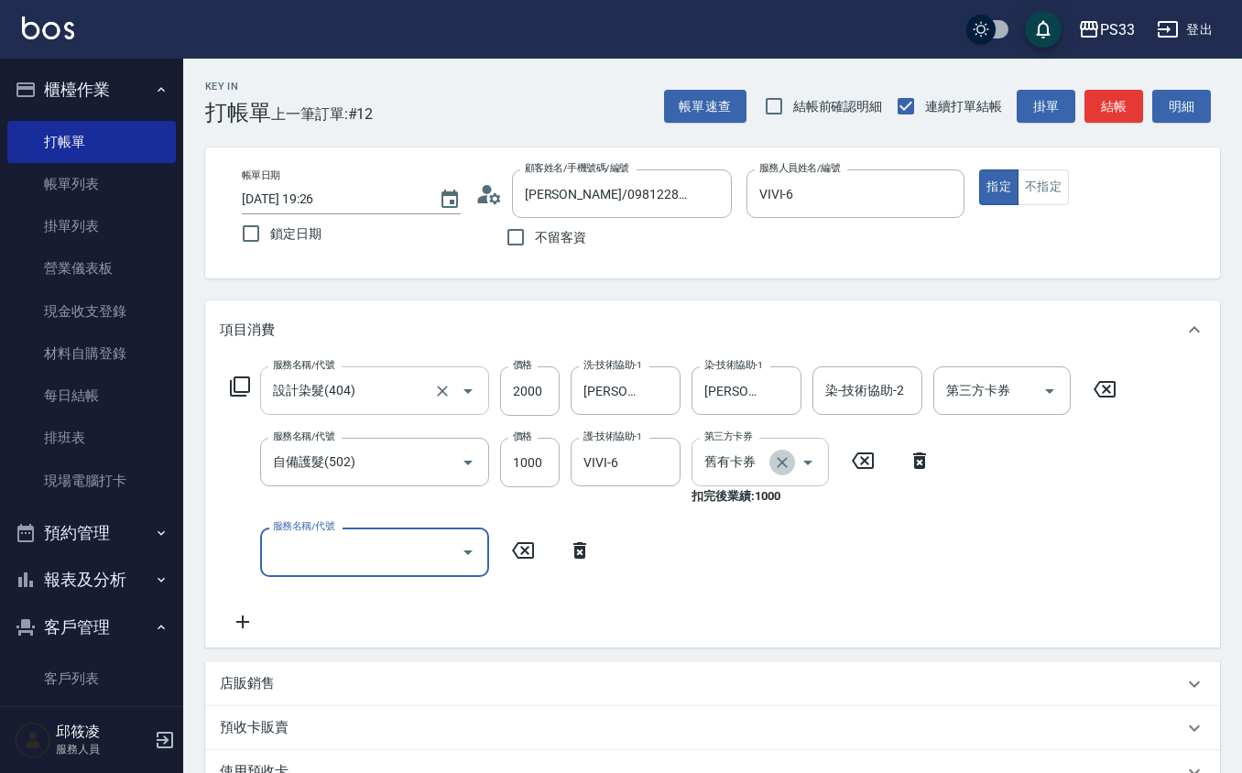
click at [784, 455] on icon "Clear" at bounding box center [782, 462] width 18 height 18
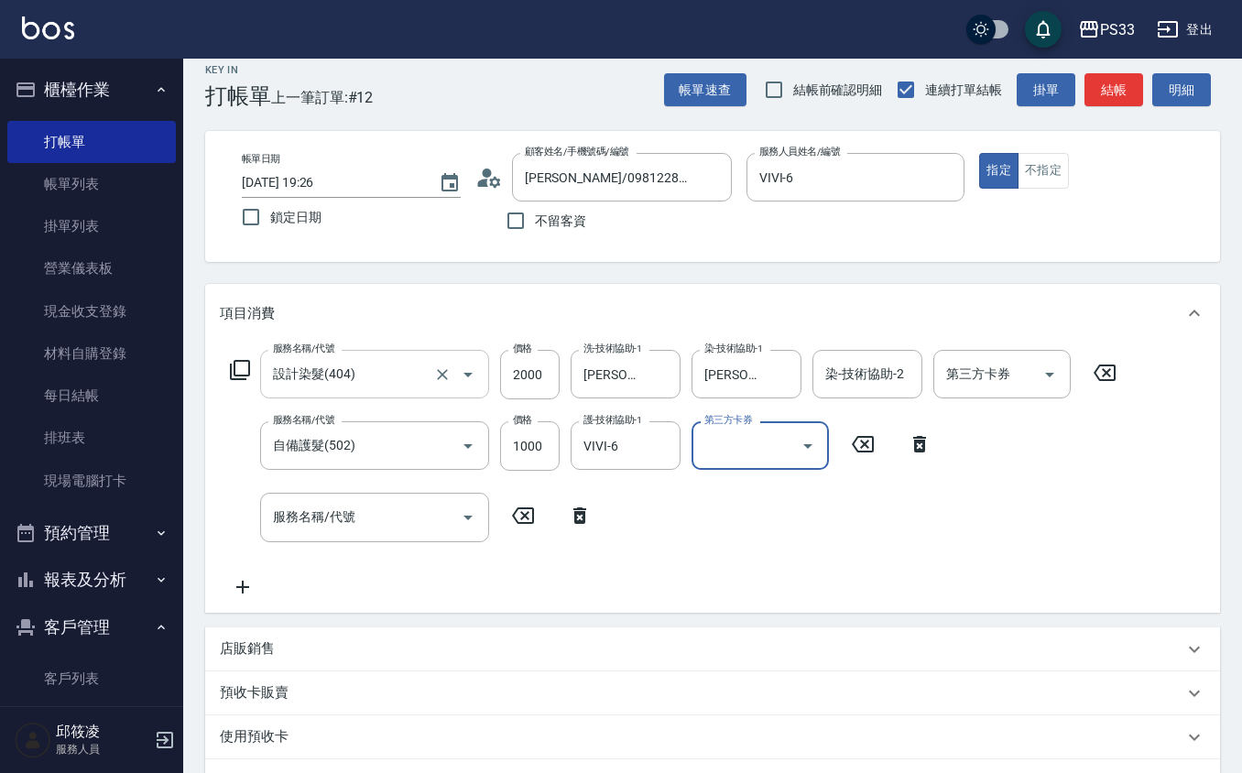
scroll to position [293, 0]
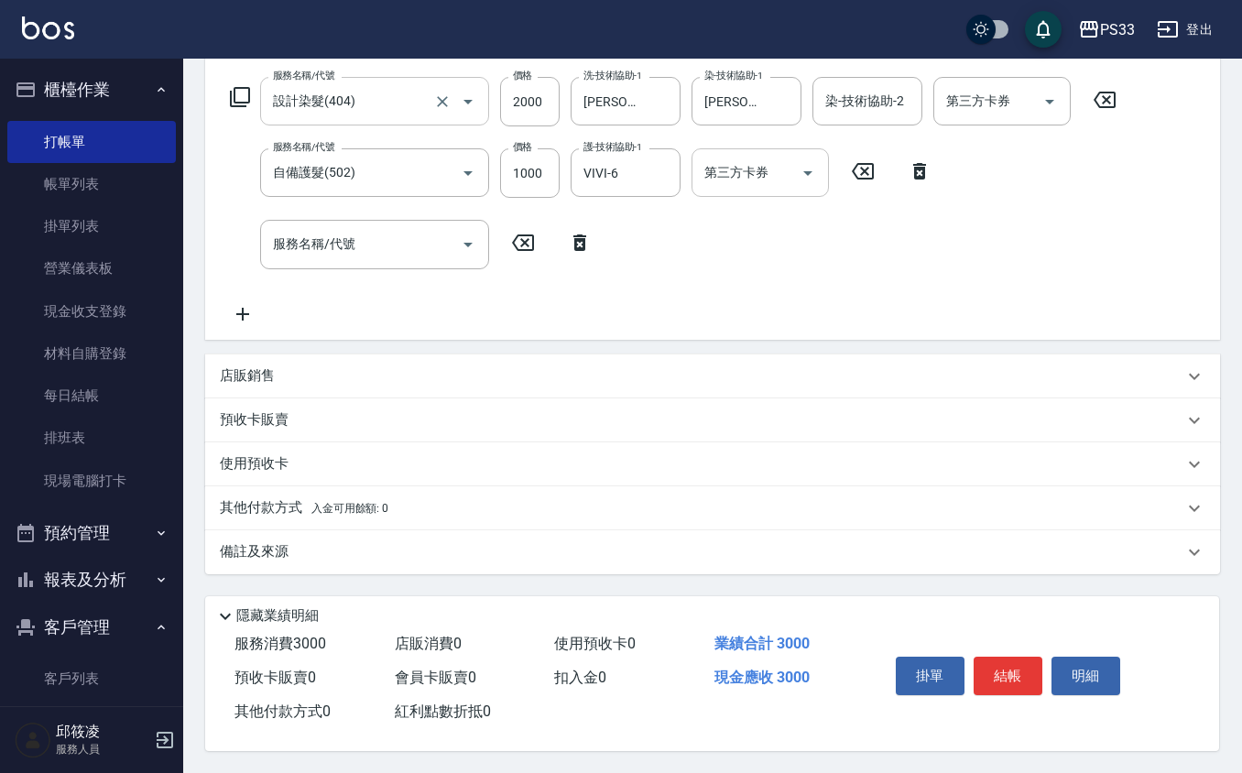
click at [309, 360] on div "店販銷售" at bounding box center [712, 376] width 1015 height 44
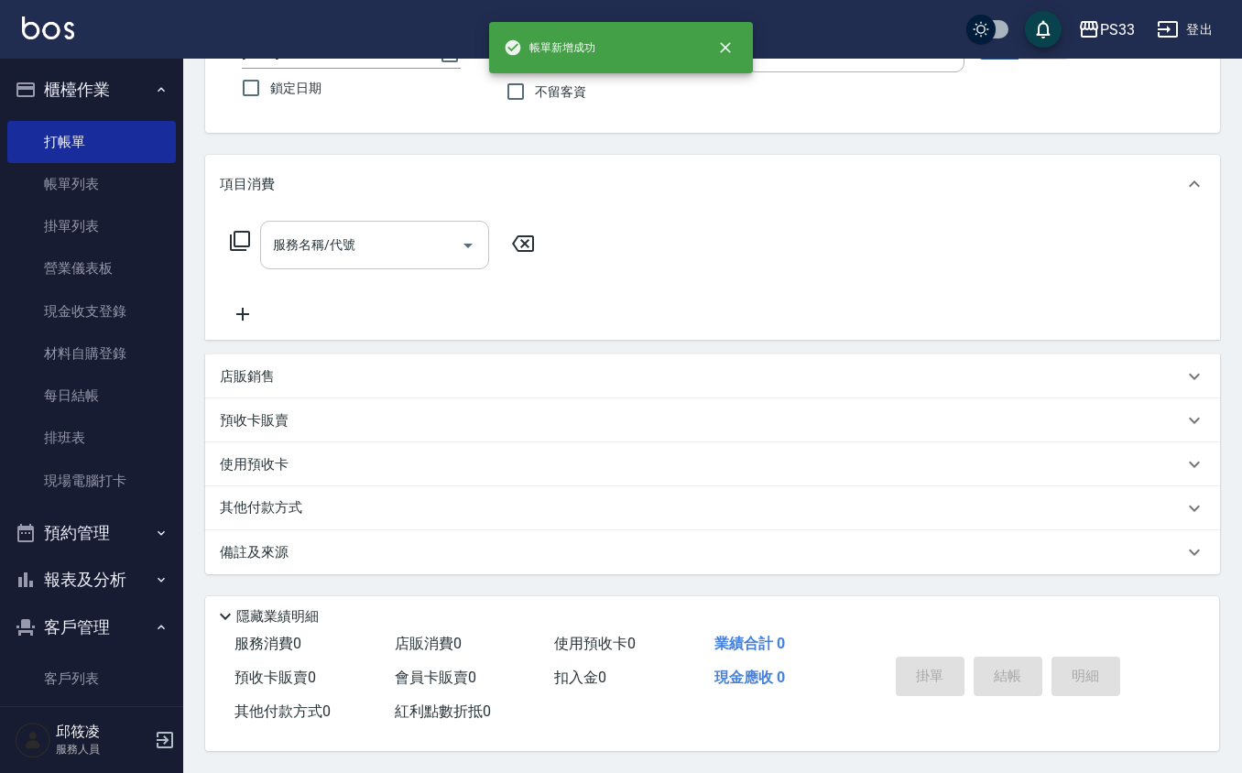
scroll to position [0, 0]
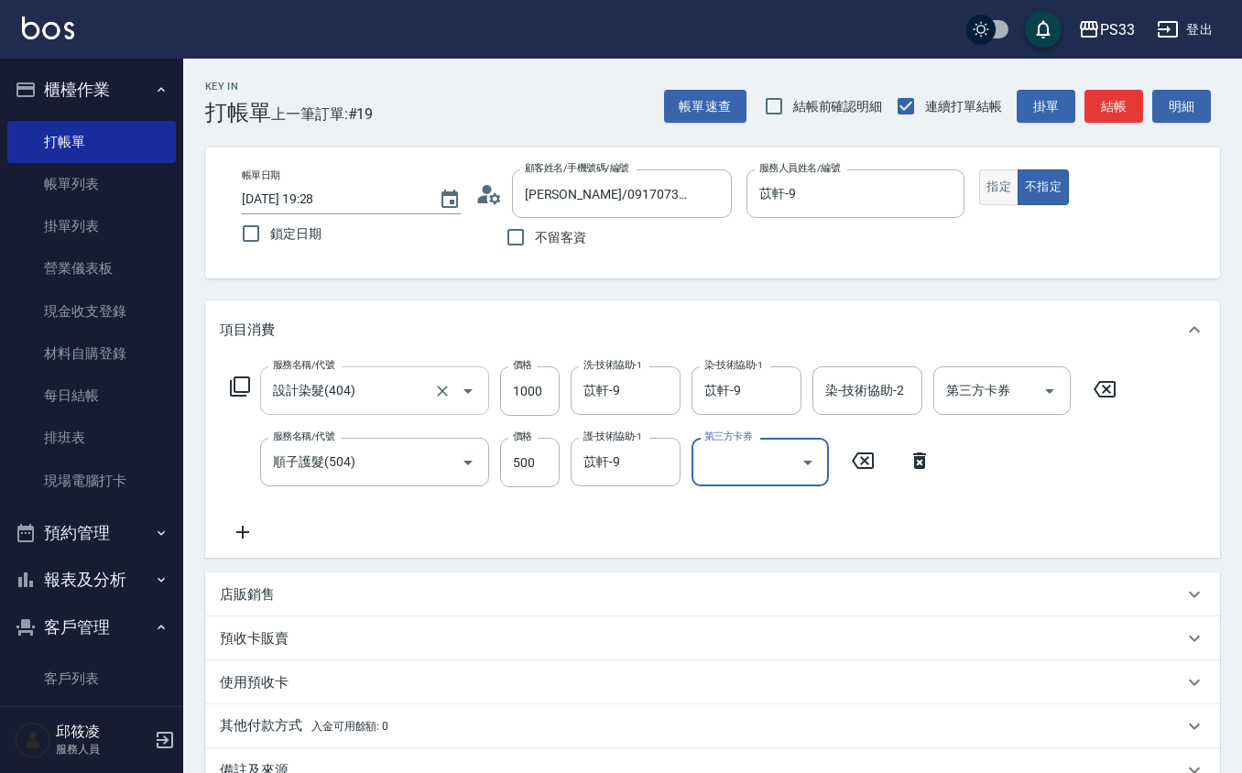
click at [982, 184] on button "指定" at bounding box center [998, 187] width 39 height 36
click at [284, 583] on div "店販銷售" at bounding box center [712, 595] width 1015 height 44
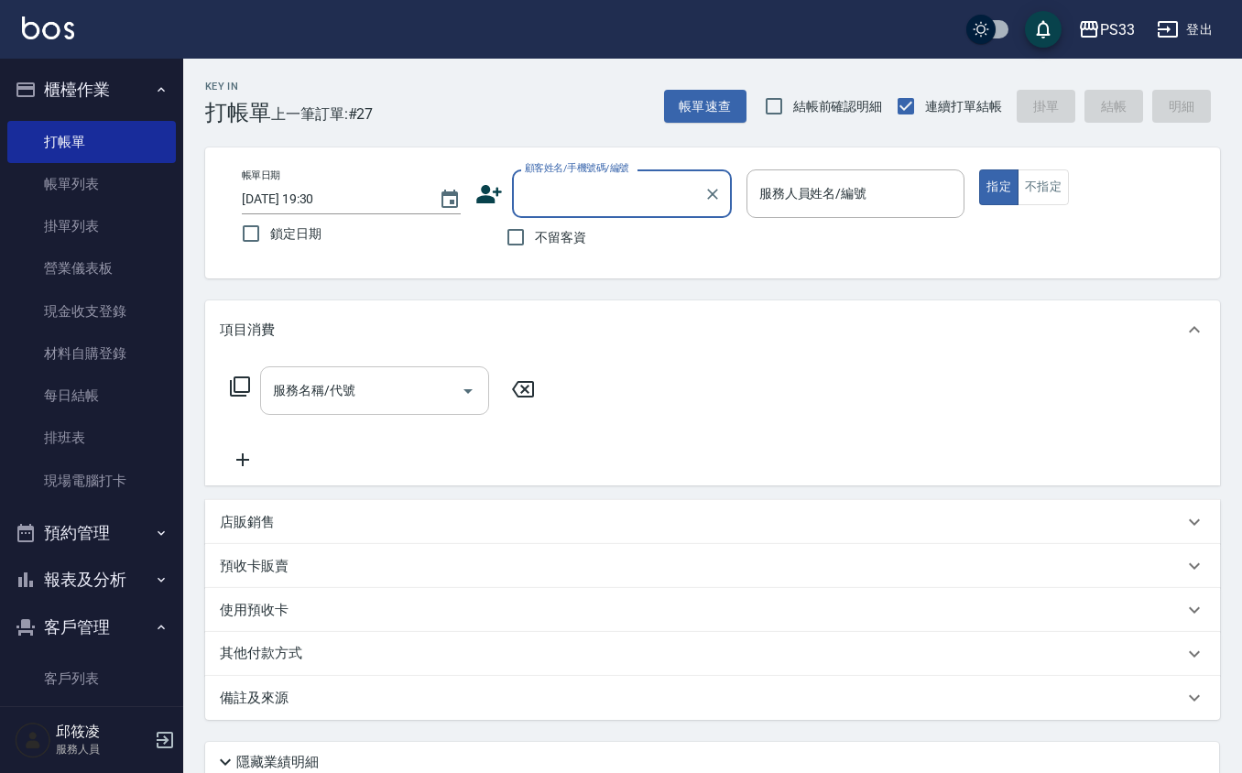
click at [484, 202] on icon at bounding box center [489, 194] width 26 height 18
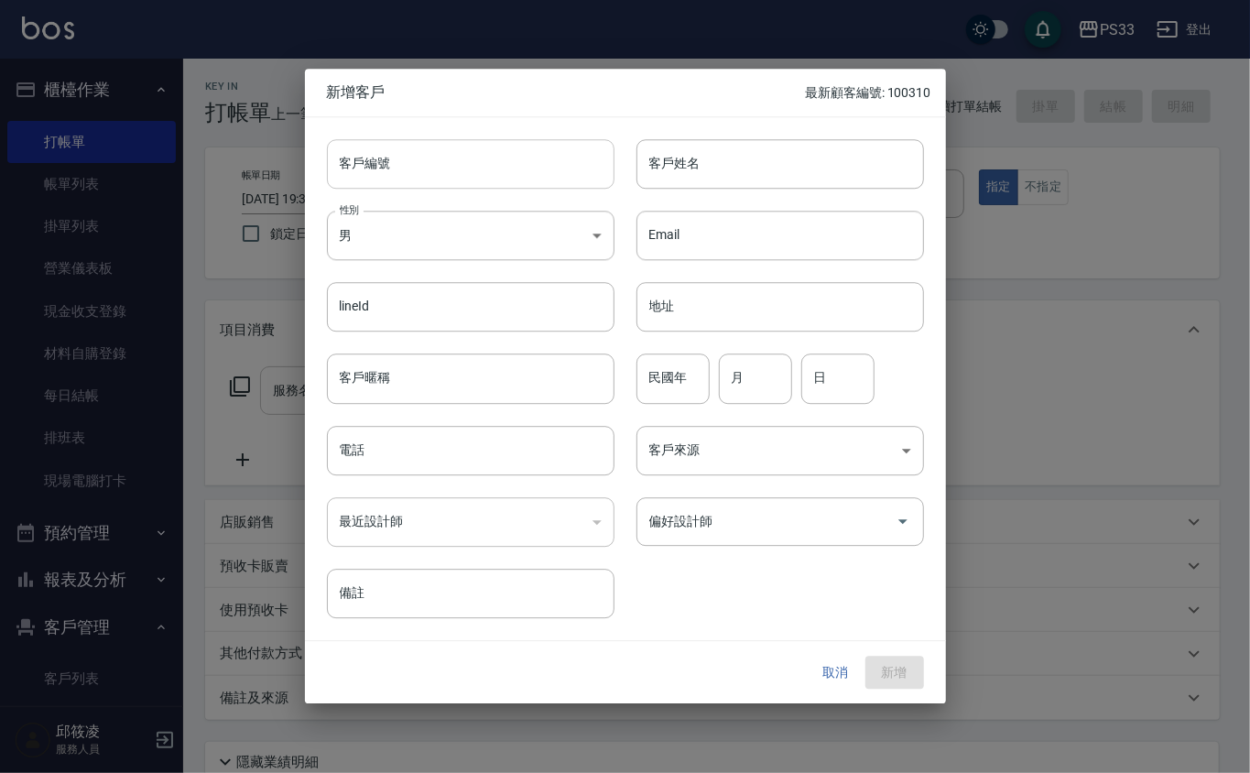
click at [484, 174] on input "客戶編號" at bounding box center [471, 163] width 288 height 49
click at [866, 656] on button "新增" at bounding box center [895, 673] width 59 height 34
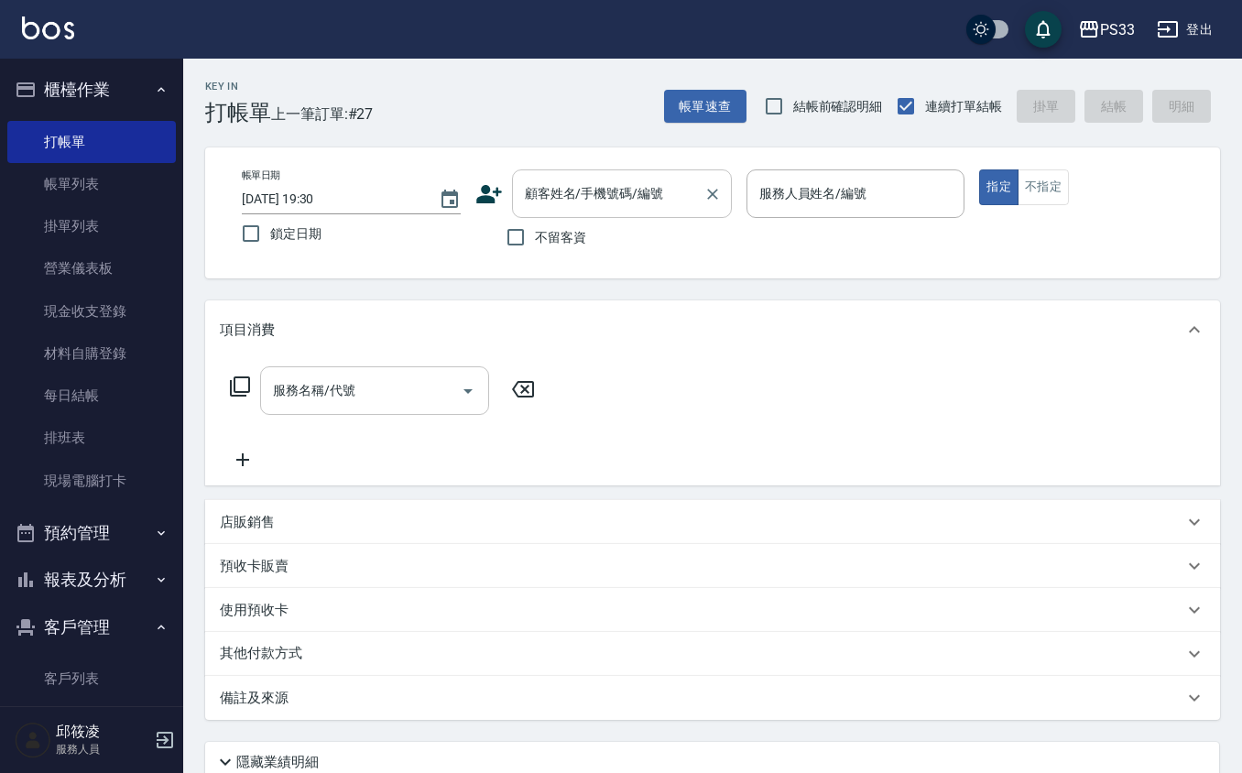
click at [529, 195] on input "顧客姓名/手機號碼/編號" at bounding box center [608, 194] width 176 height 32
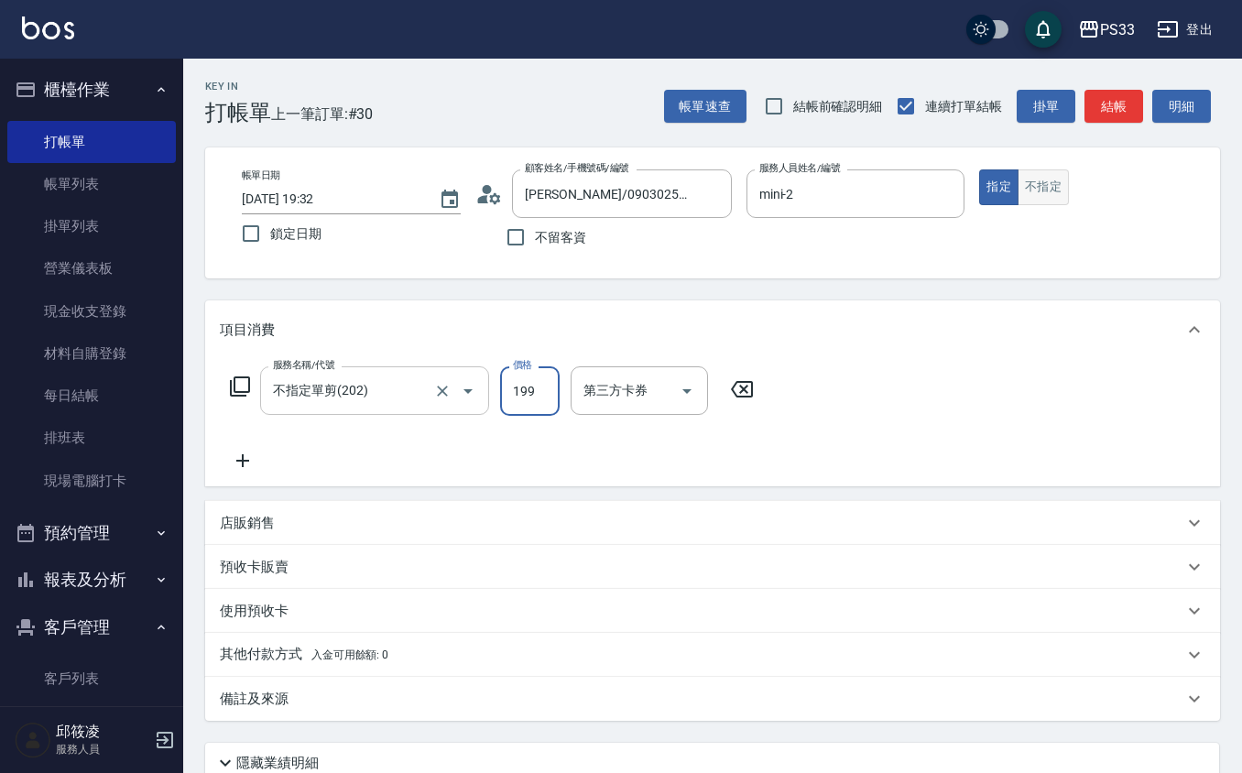
click at [1033, 181] on button "不指定" at bounding box center [1043, 187] width 51 height 36
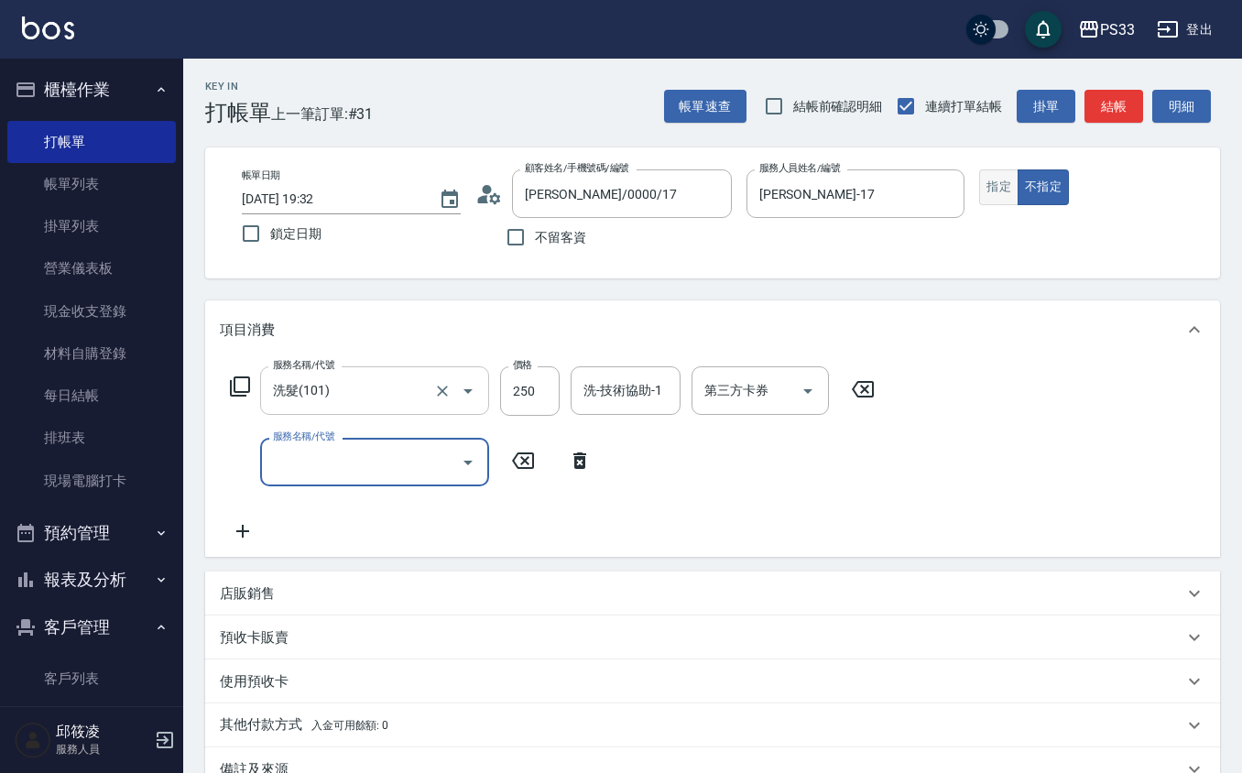
click at [998, 184] on button "指定" at bounding box center [998, 187] width 39 height 36
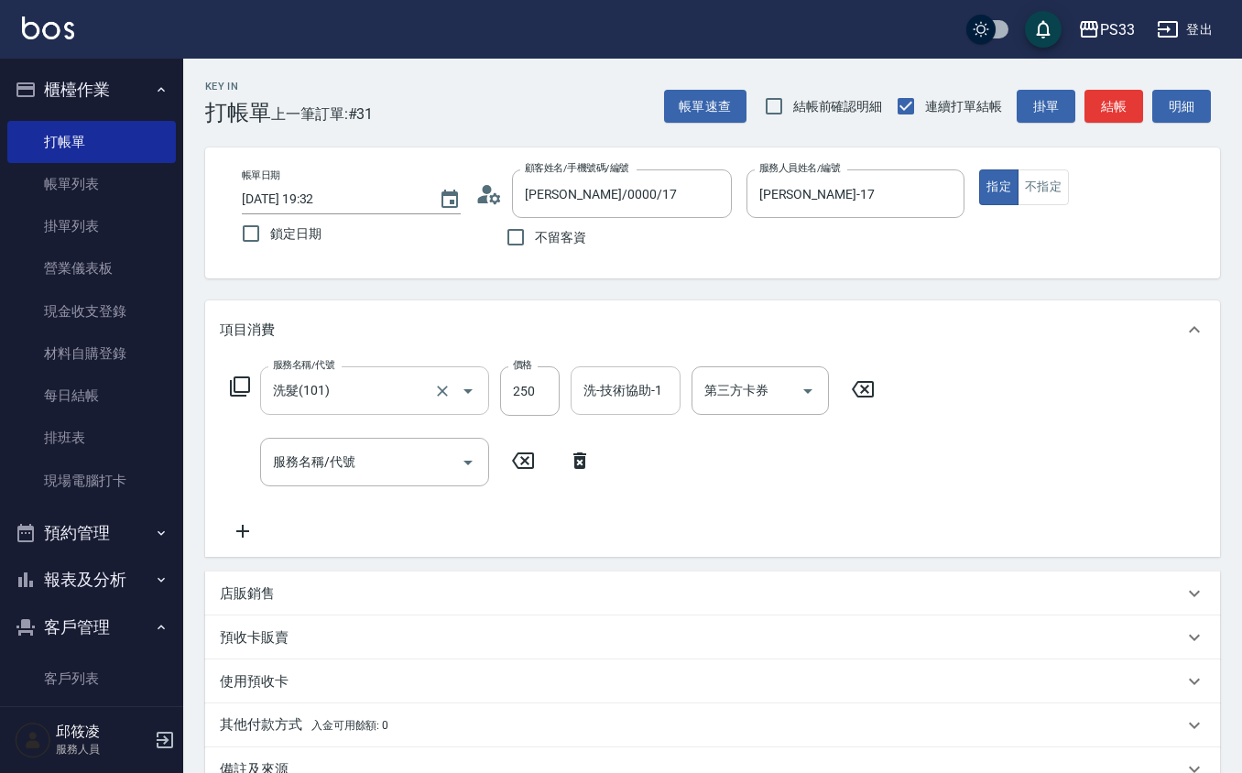
drag, startPoint x: 682, startPoint y: 409, endPoint x: 660, endPoint y: 397, distance: 25.0
click at [663, 397] on form "洗-技術協助-1 洗-技術協助-1" at bounding box center [631, 390] width 121 height 49
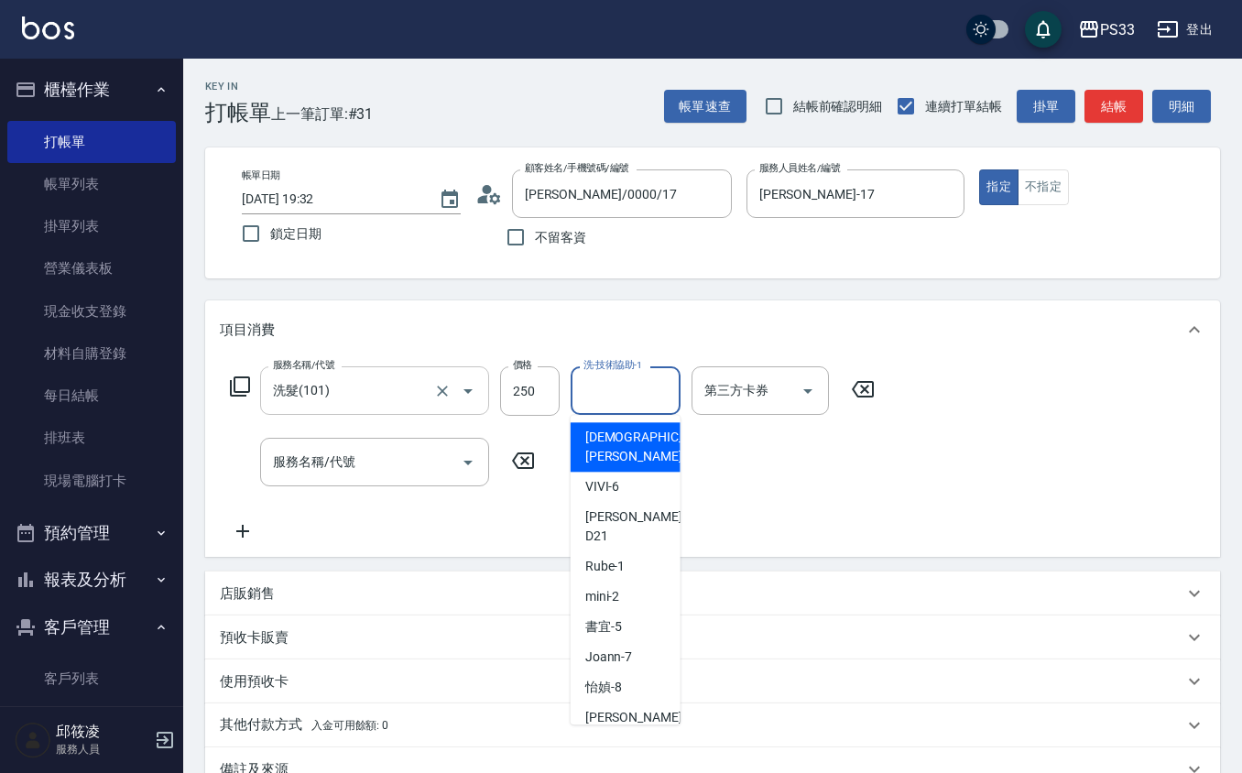
click at [649, 387] on input "洗-技術協助-1" at bounding box center [625, 391] width 93 height 32
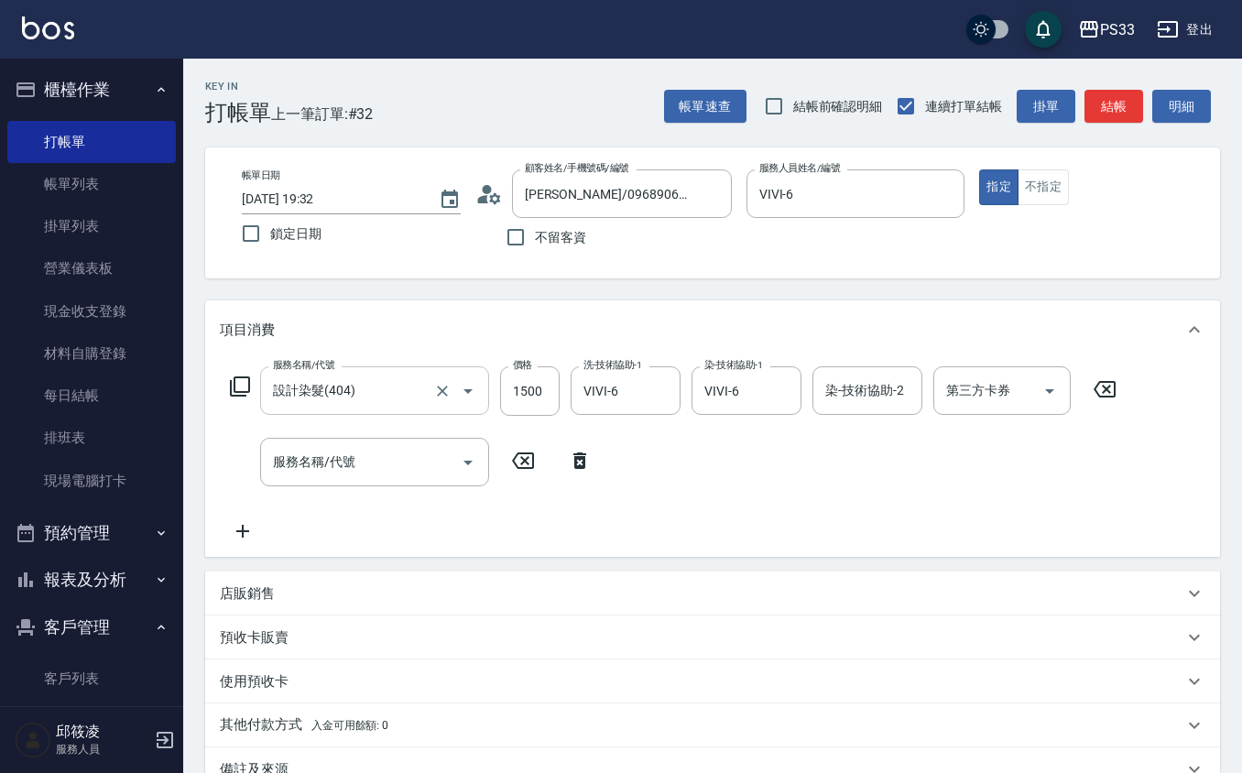
click at [312, 594] on div "店販銷售" at bounding box center [702, 593] width 964 height 19
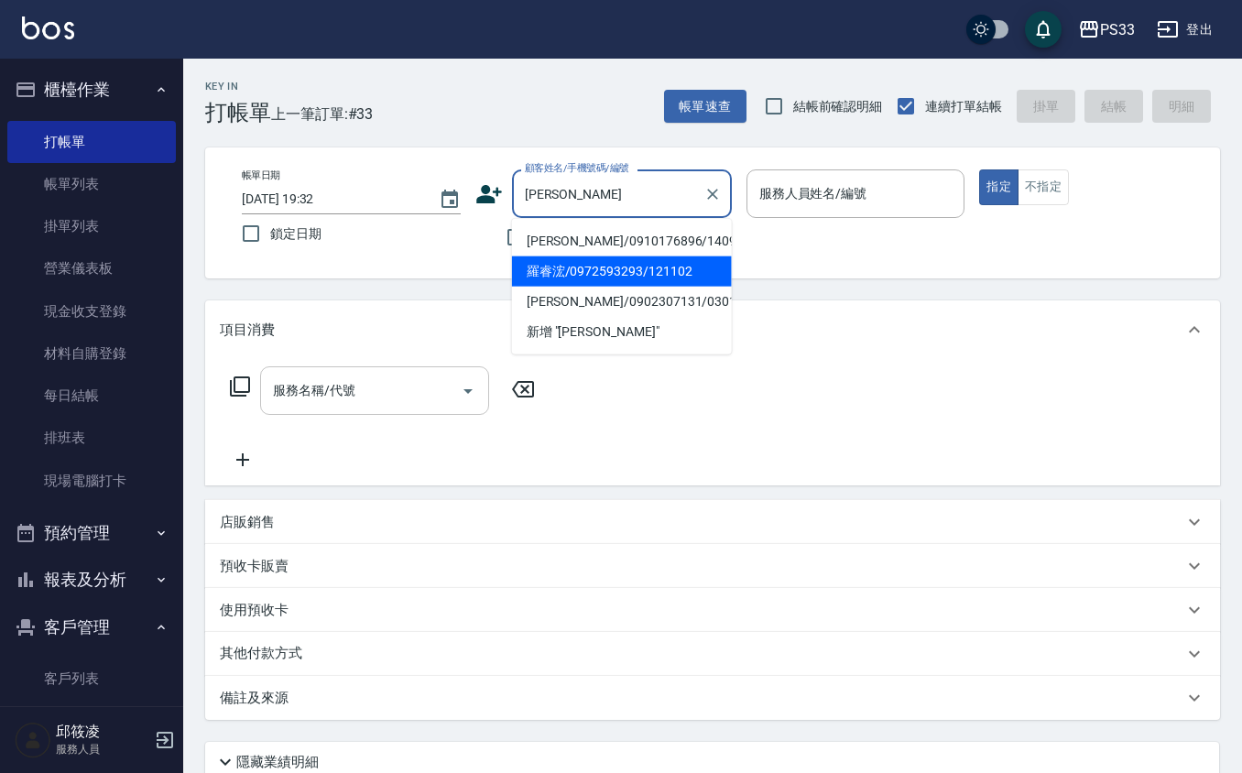
click at [609, 264] on li "羅睿浤/0972593293/121102" at bounding box center [622, 271] width 220 height 30
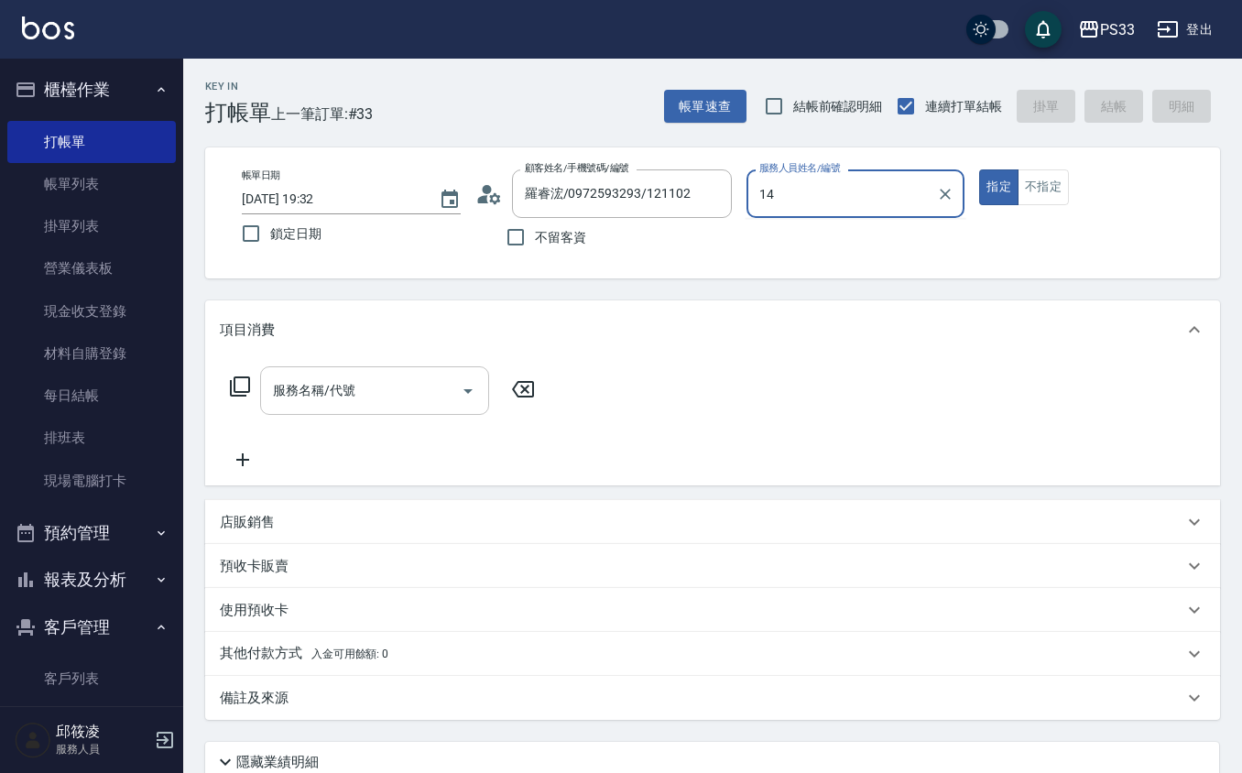
click at [979, 169] on button "指定" at bounding box center [998, 187] width 39 height 36
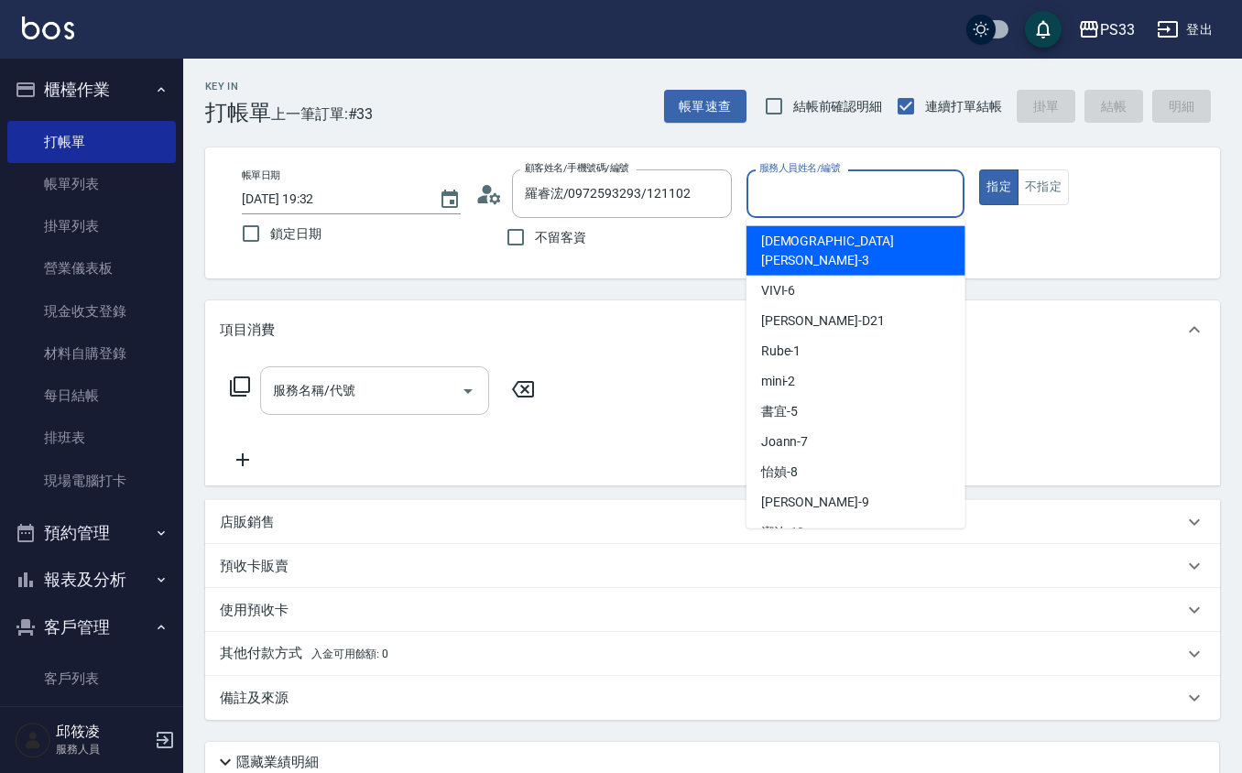
click at [854, 188] on input "服務人員姓名/編號" at bounding box center [856, 194] width 202 height 32
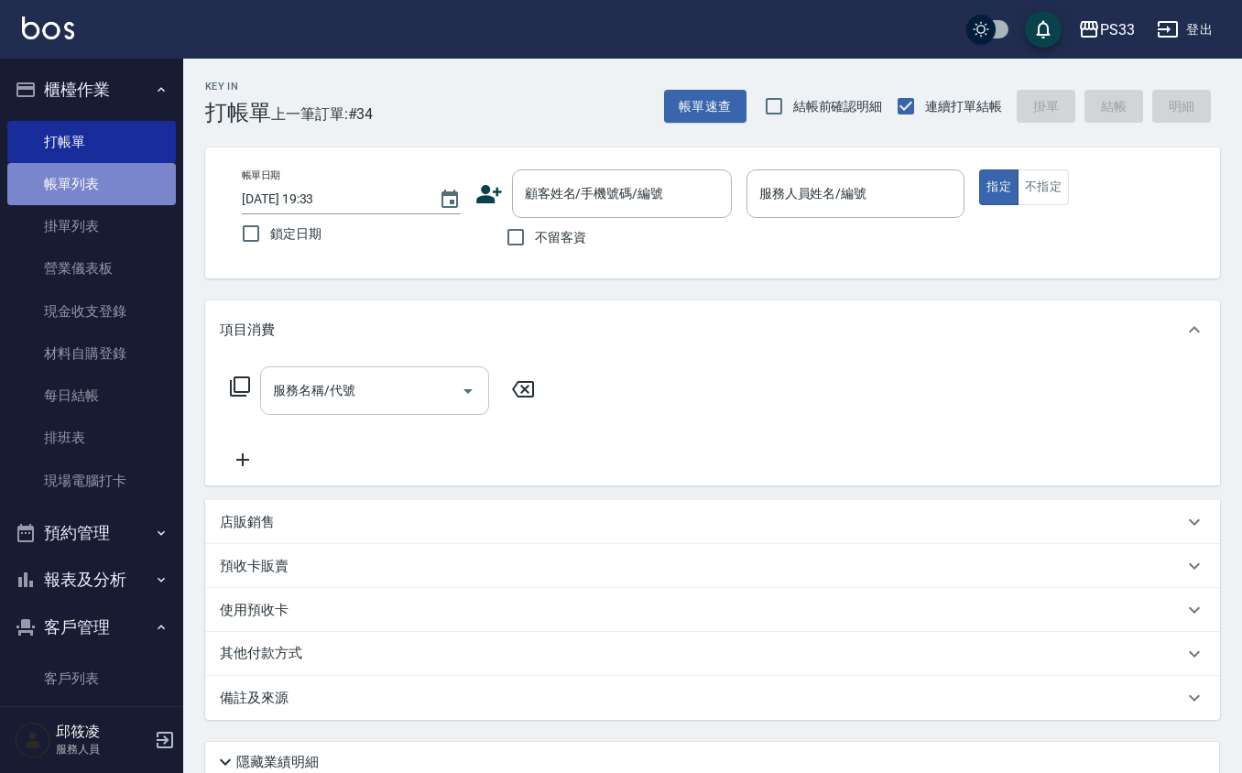
click at [93, 192] on link "帳單列表" at bounding box center [91, 184] width 169 height 42
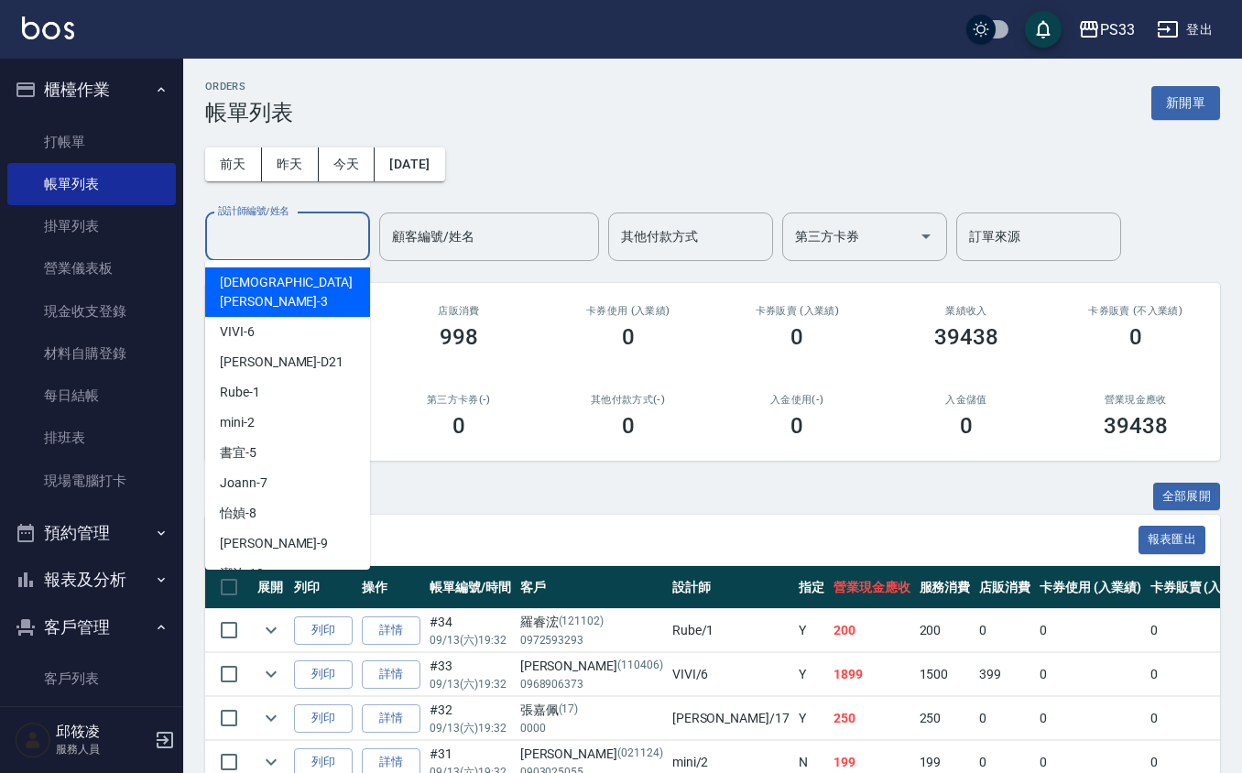
click at [291, 235] on input "設計師編號/姓名" at bounding box center [287, 237] width 148 height 32
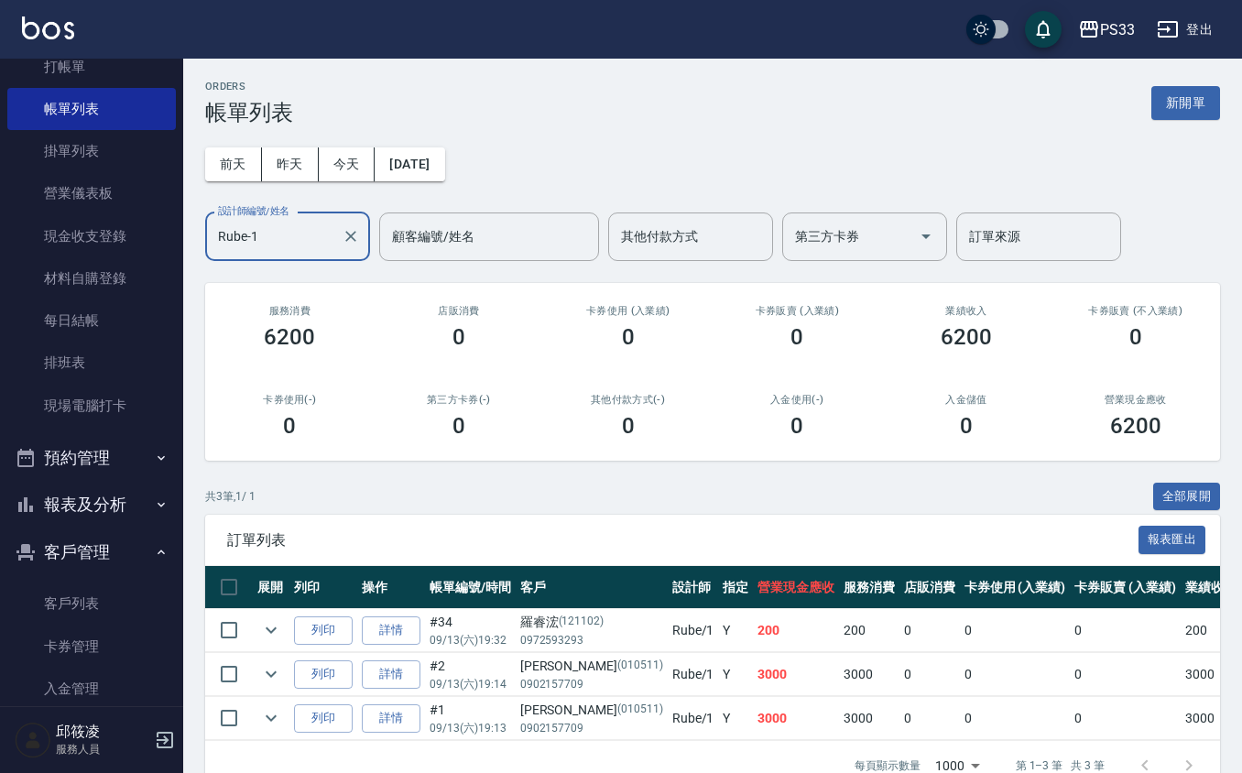
scroll to position [155, 0]
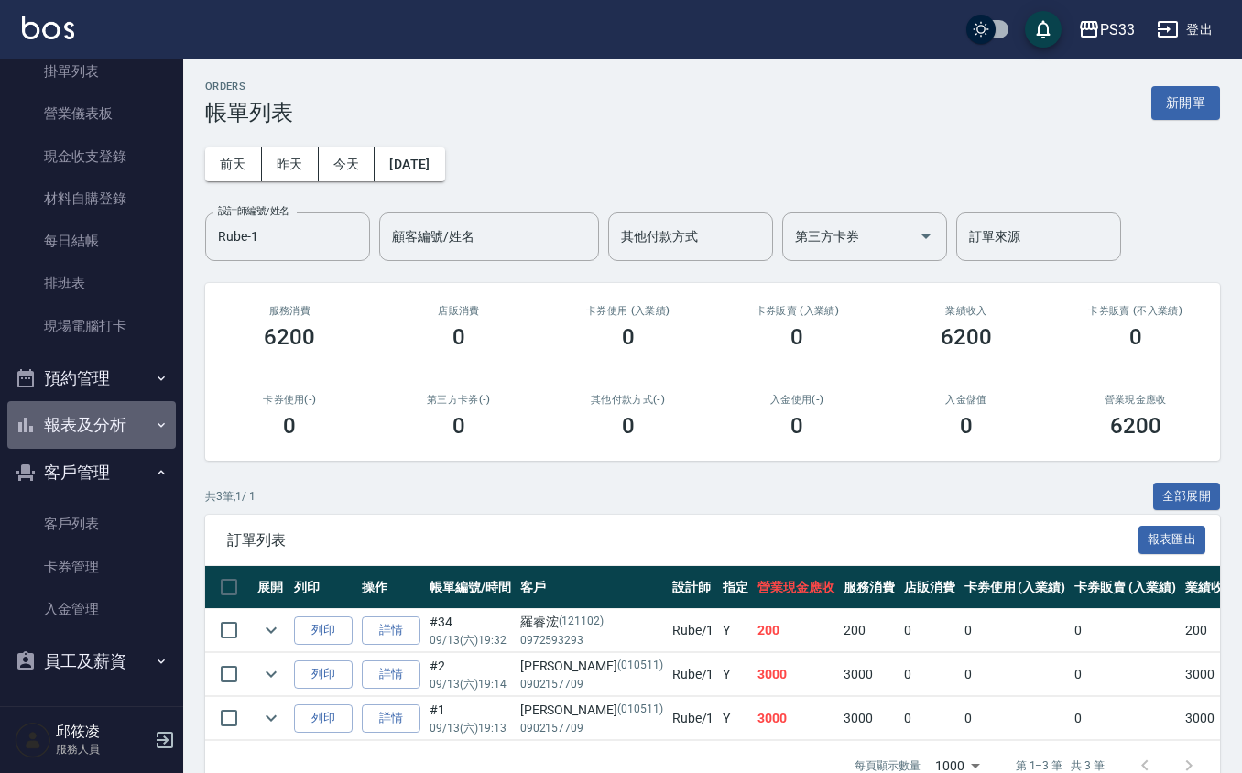
click at [121, 409] on button "報表及分析" at bounding box center [91, 425] width 169 height 48
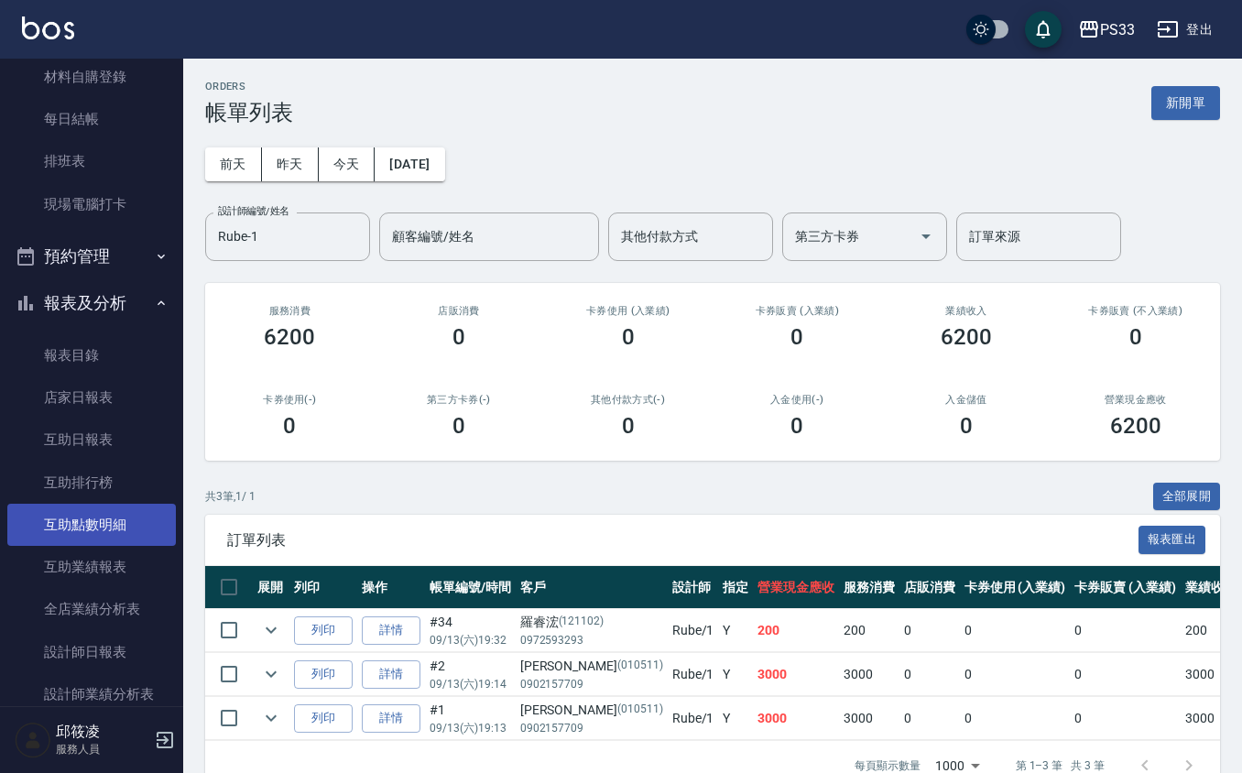
scroll to position [399, 0]
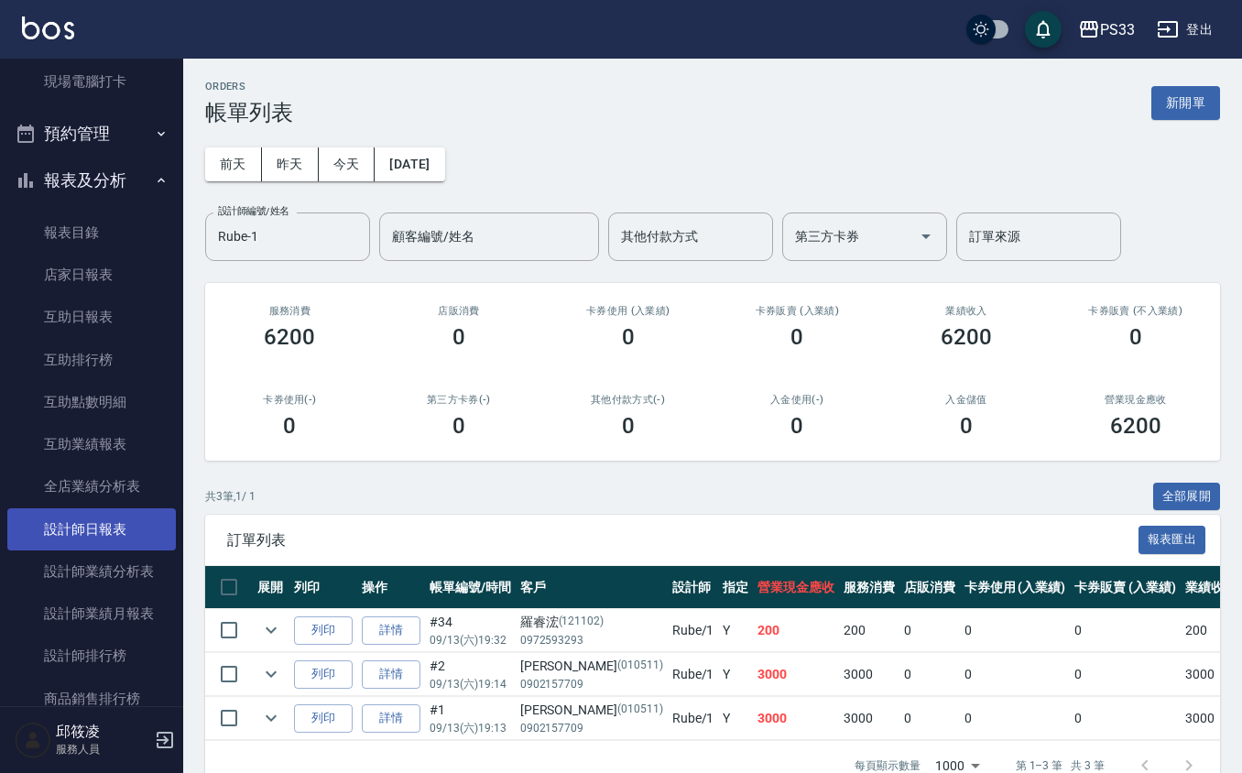
click at [125, 514] on link "設計師日報表" at bounding box center [91, 529] width 169 height 42
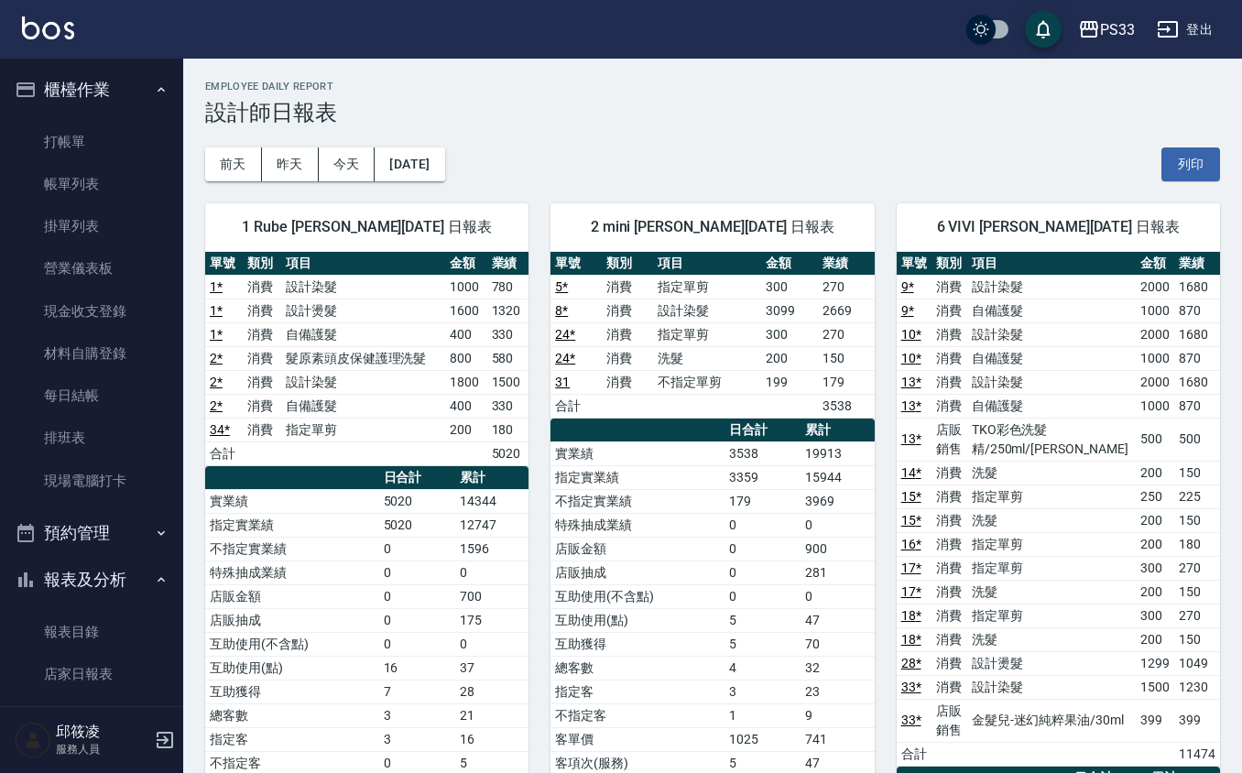
click at [60, 140] on link "打帳單" at bounding box center [91, 142] width 169 height 42
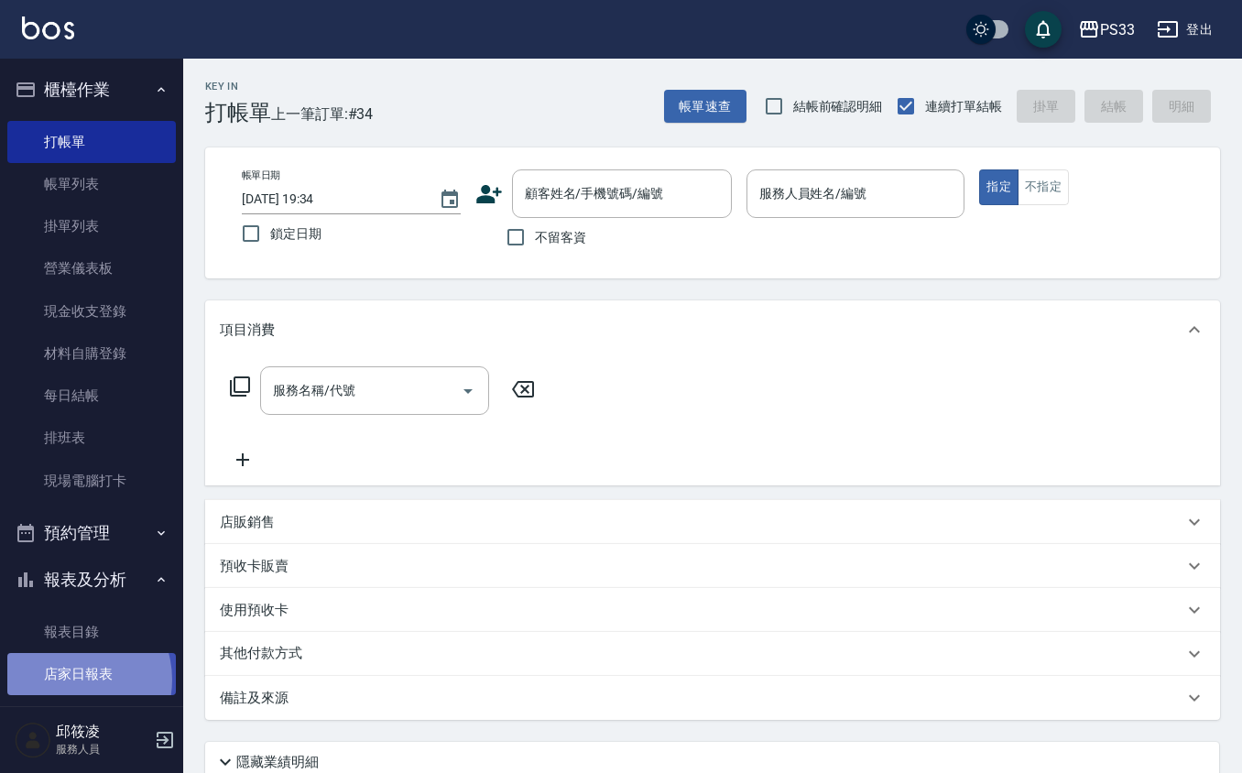
click at [71, 680] on link "店家日報表" at bounding box center [91, 674] width 169 height 42
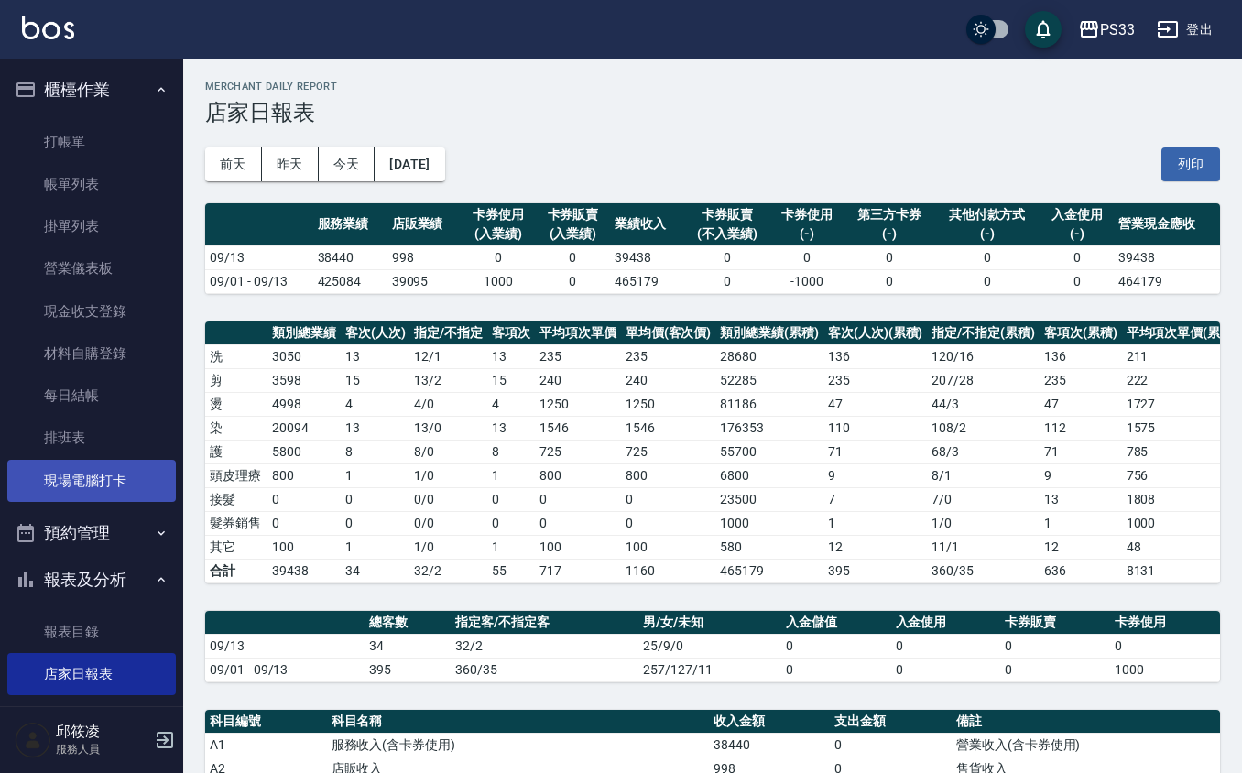
click at [100, 476] on link "現場電腦打卡" at bounding box center [91, 481] width 169 height 42
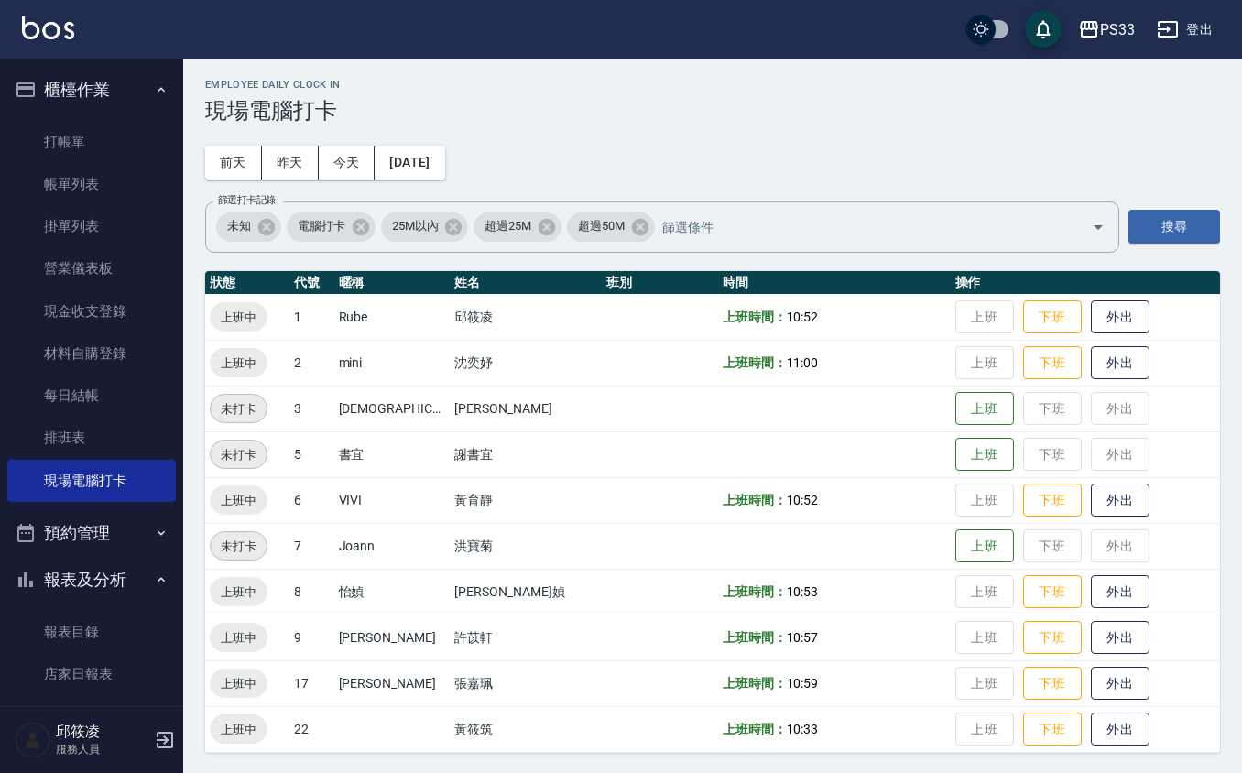
scroll to position [4, 0]
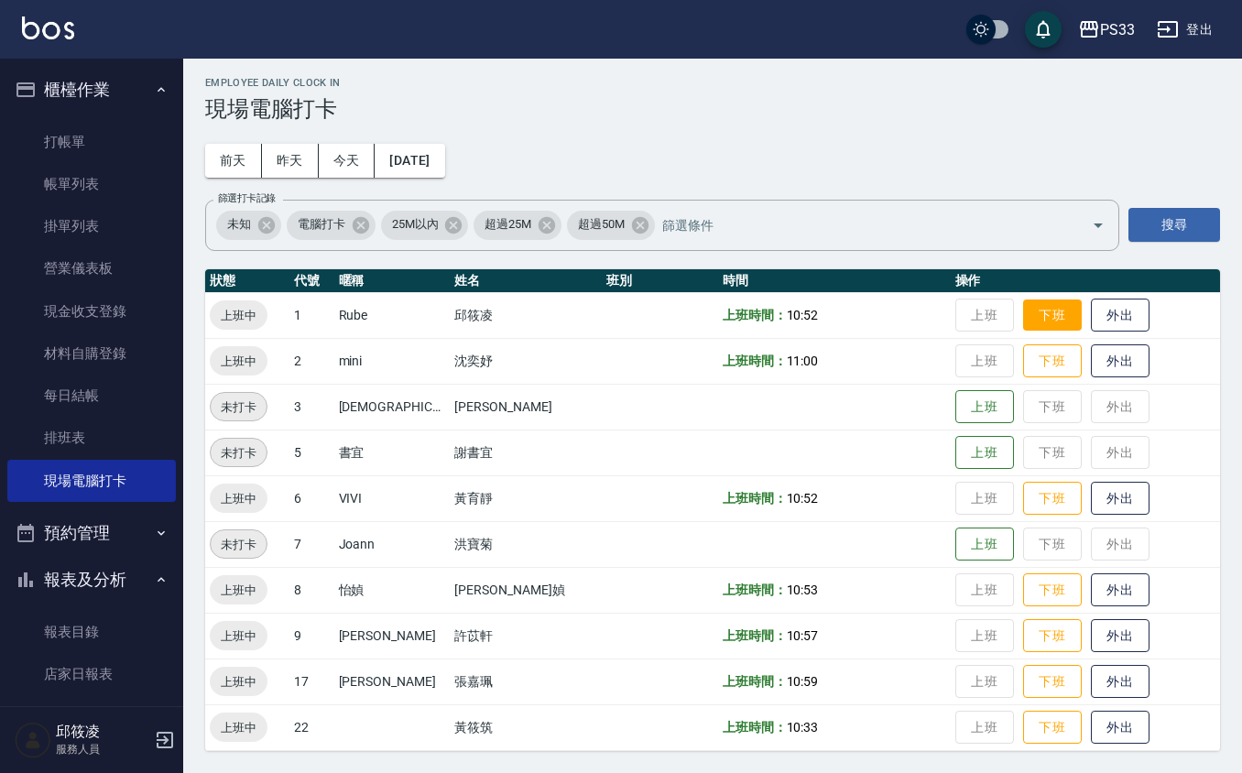
click at [1030, 309] on button "下班" at bounding box center [1052, 316] width 59 height 32
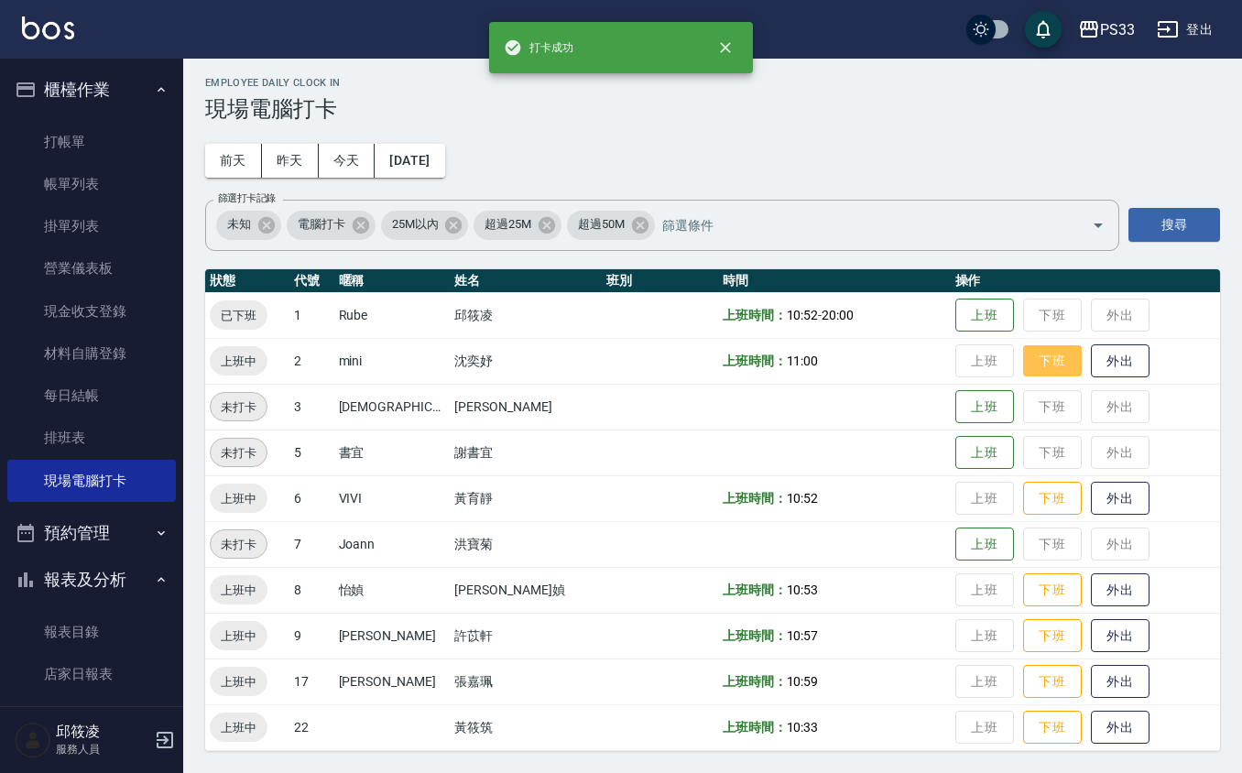
click at [1041, 356] on button "下班" at bounding box center [1052, 361] width 59 height 32
click at [1023, 499] on button "下班" at bounding box center [1052, 499] width 59 height 32
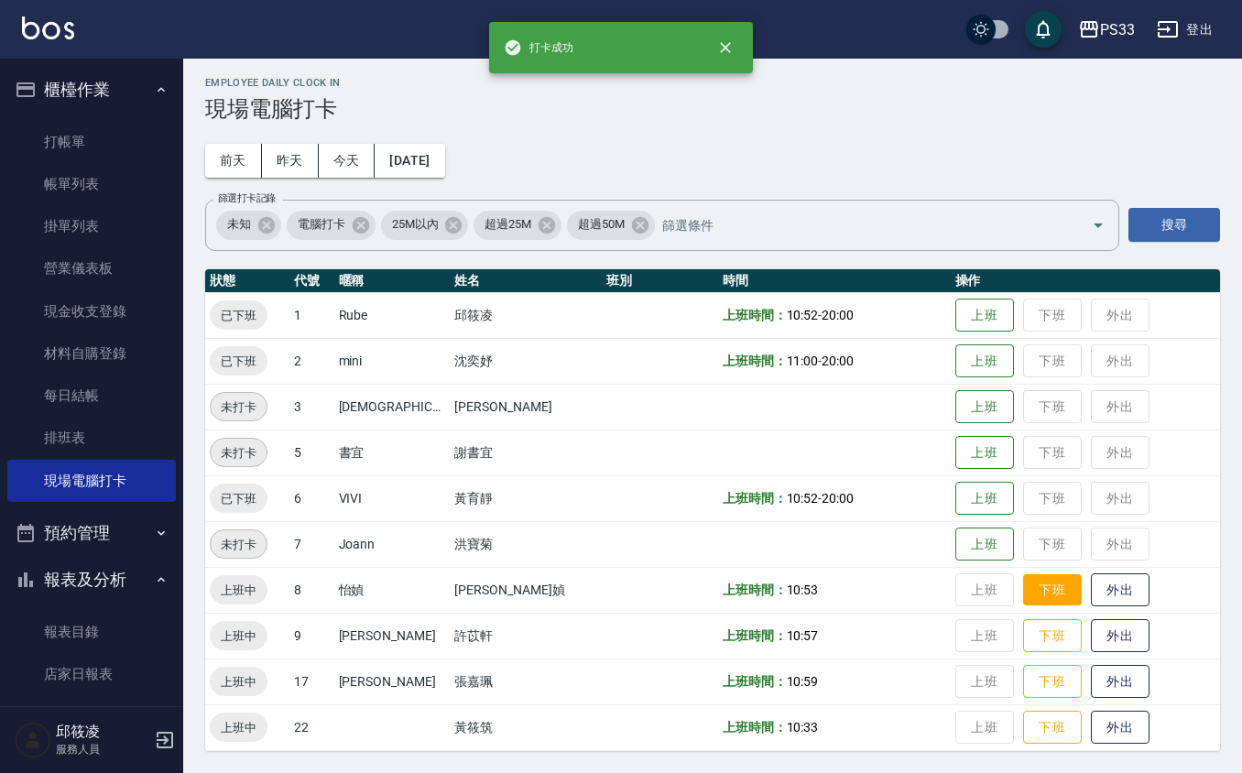
click at [1037, 597] on button "下班" at bounding box center [1052, 590] width 59 height 32
click at [1024, 634] on button "下班" at bounding box center [1052, 636] width 59 height 32
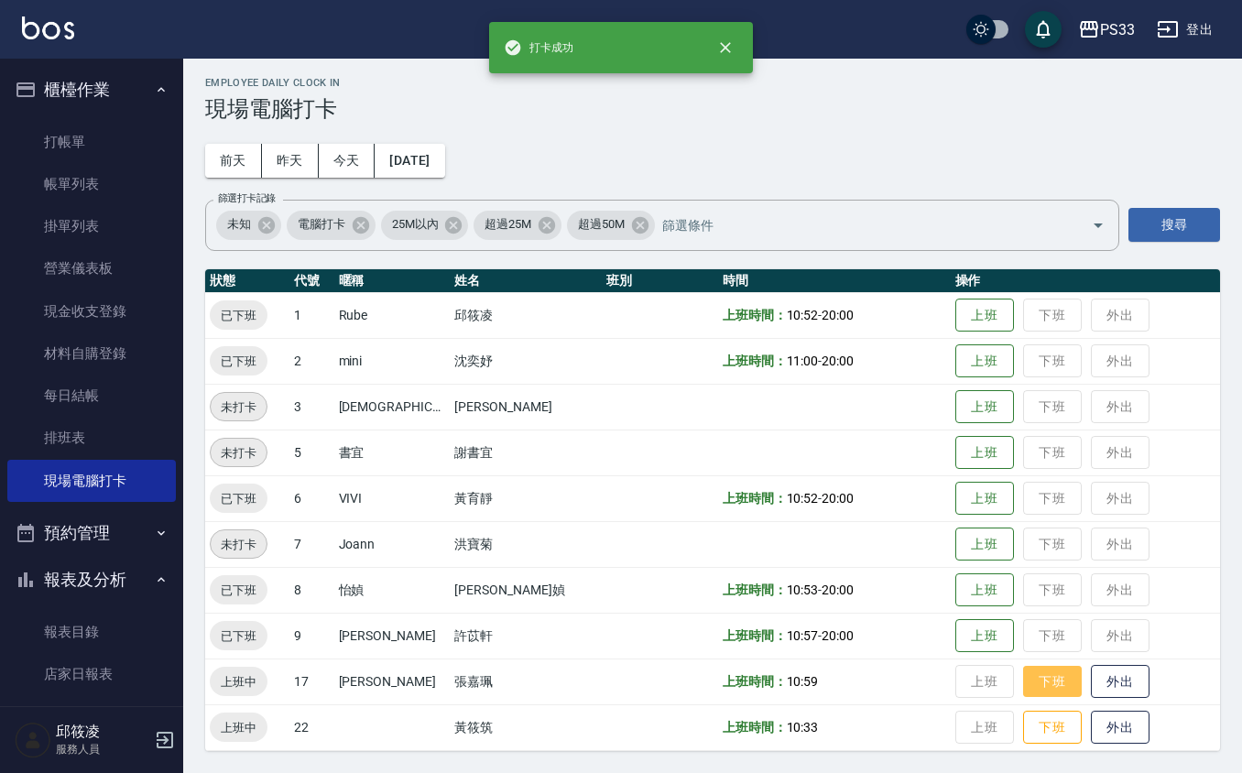
click at [1024, 683] on button "下班" at bounding box center [1052, 682] width 59 height 32
click at [1024, 736] on button "下班" at bounding box center [1052, 728] width 59 height 32
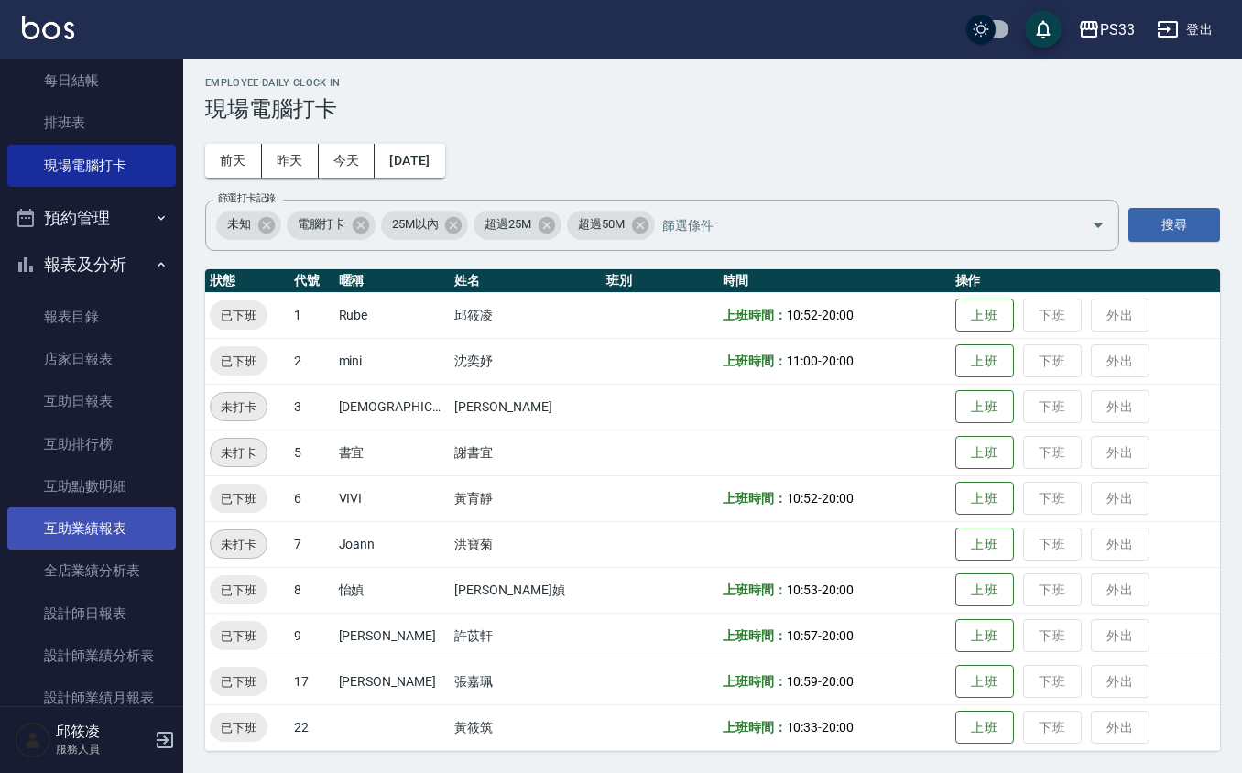
scroll to position [366, 0]
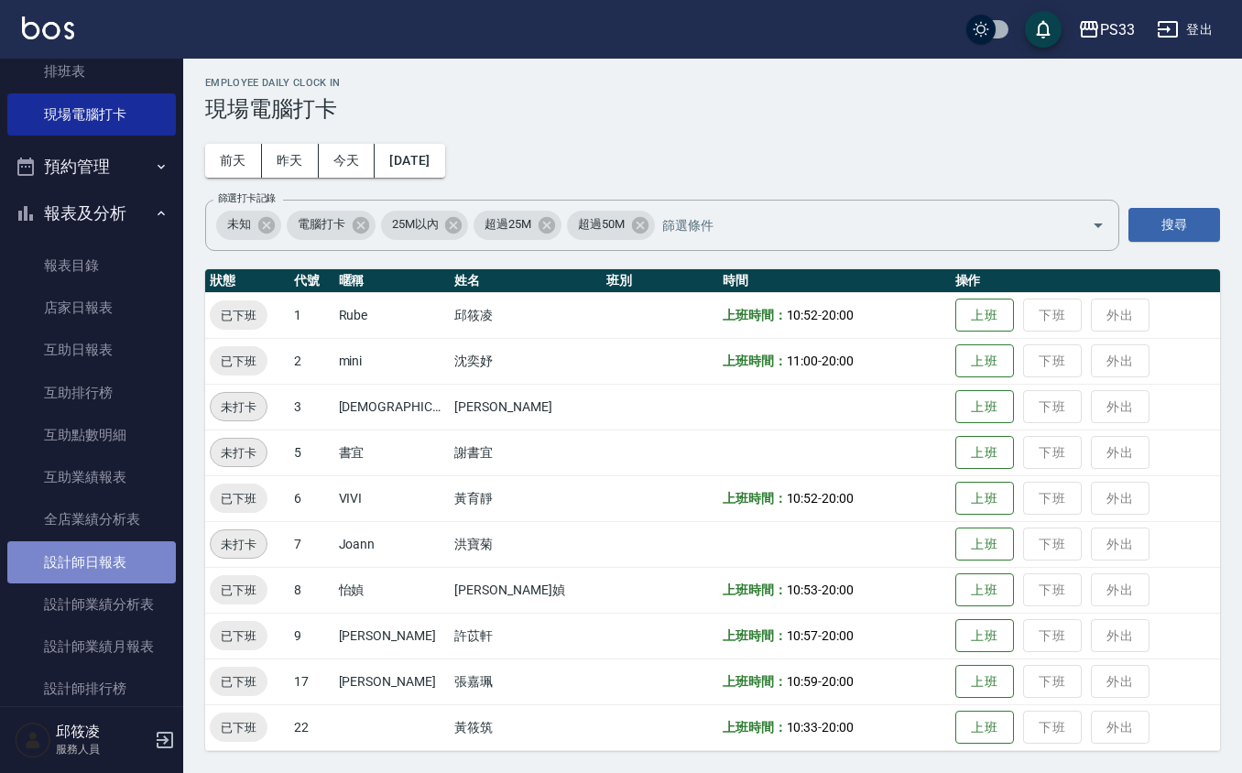
click at [136, 564] on link "設計師日報表" at bounding box center [91, 562] width 169 height 42
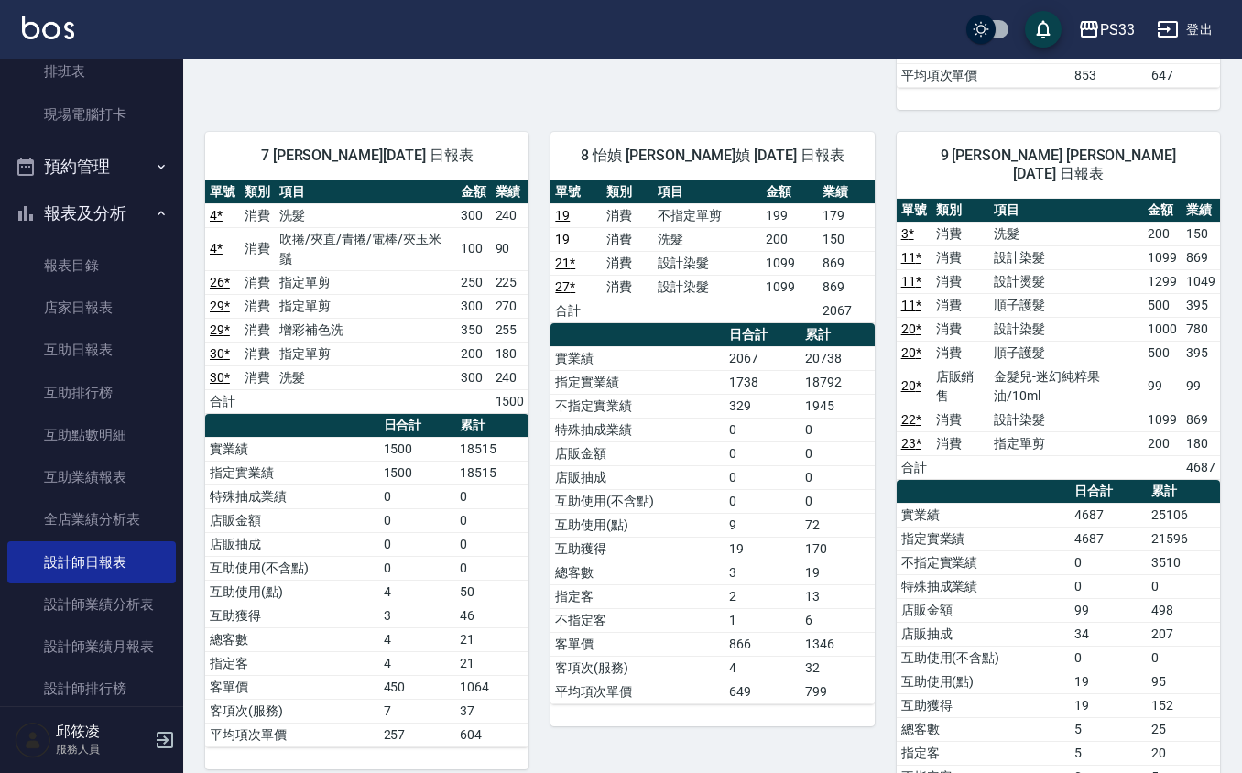
scroll to position [1099, 0]
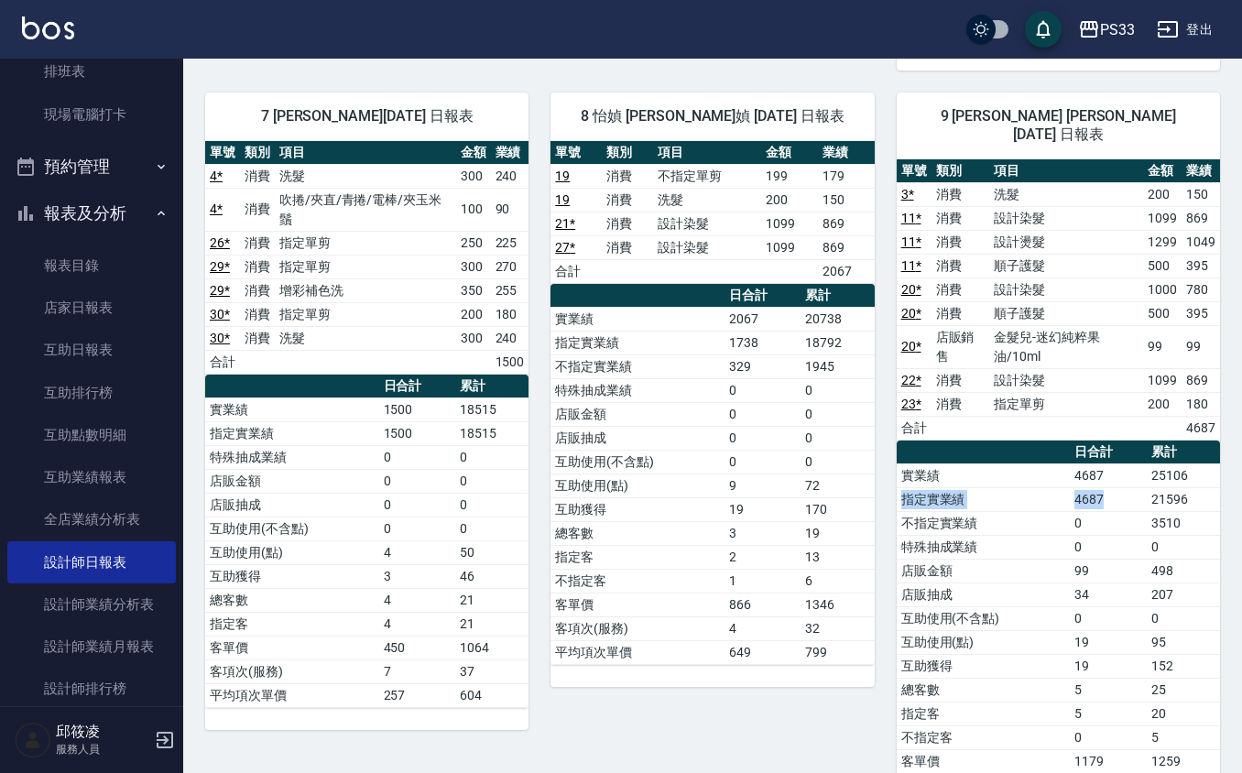
drag, startPoint x: 1196, startPoint y: 462, endPoint x: 1126, endPoint y: 488, distance: 75.4
click at [1126, 488] on tbody "實業績 4687 25106 指定實業績 4687 21596 不指定實業績 0 3510 特殊抽成業績 0 0 店販金額 99 498 店販抽成 34 20…" at bounding box center [1058, 642] width 323 height 357
click at [1225, 416] on div "PS33 [DATE] 設計師日報表 列印時間： [DATE][PHONE_NUMBER]:08 Employee Daily Report 設計師日報表 […" at bounding box center [712, 277] width 1059 height 2636
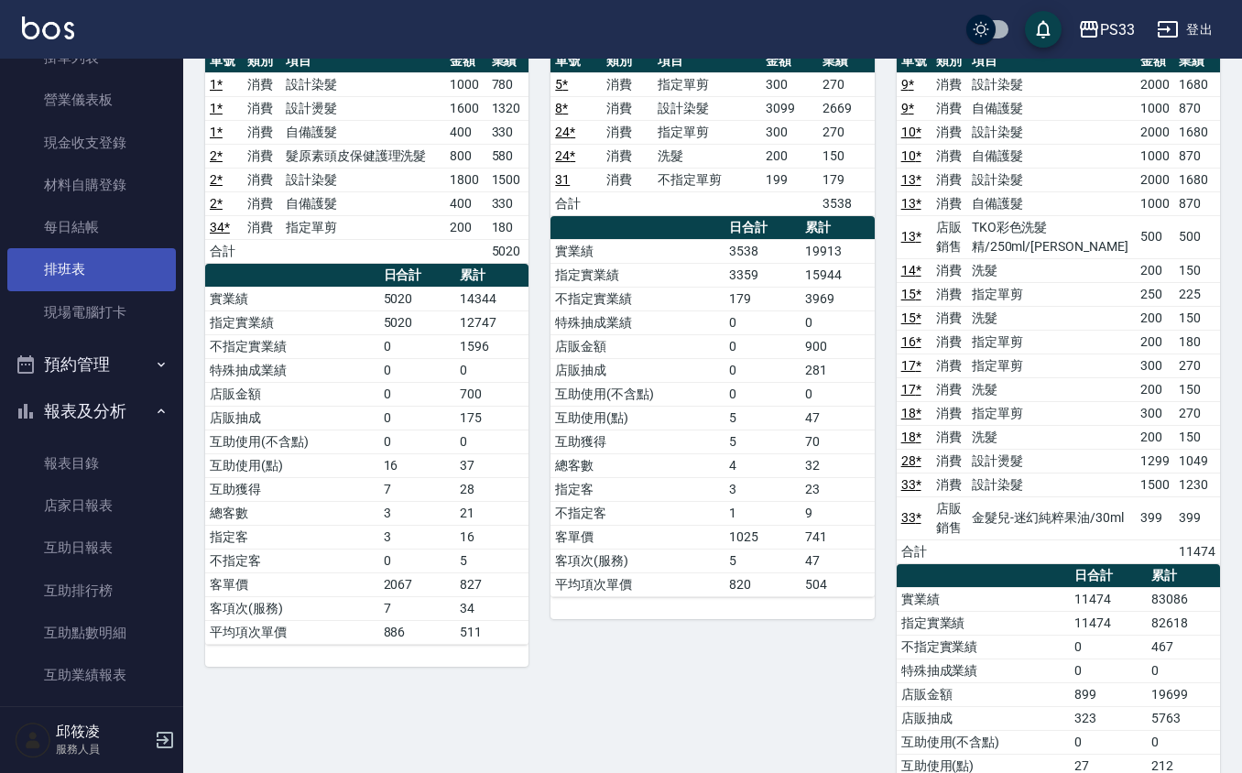
scroll to position [0, 0]
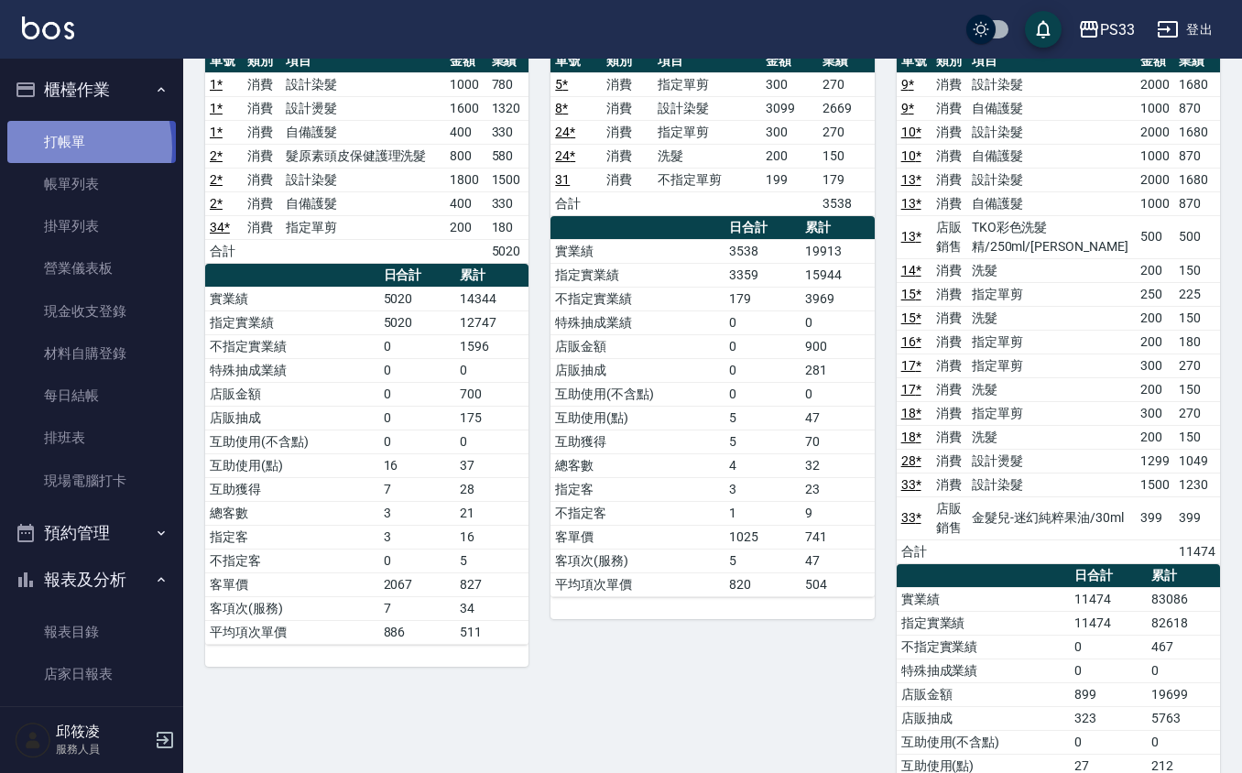
click at [48, 147] on link "打帳單" at bounding box center [91, 142] width 169 height 42
